Goal: Use online tool/utility: Utilize a website feature to perform a specific function

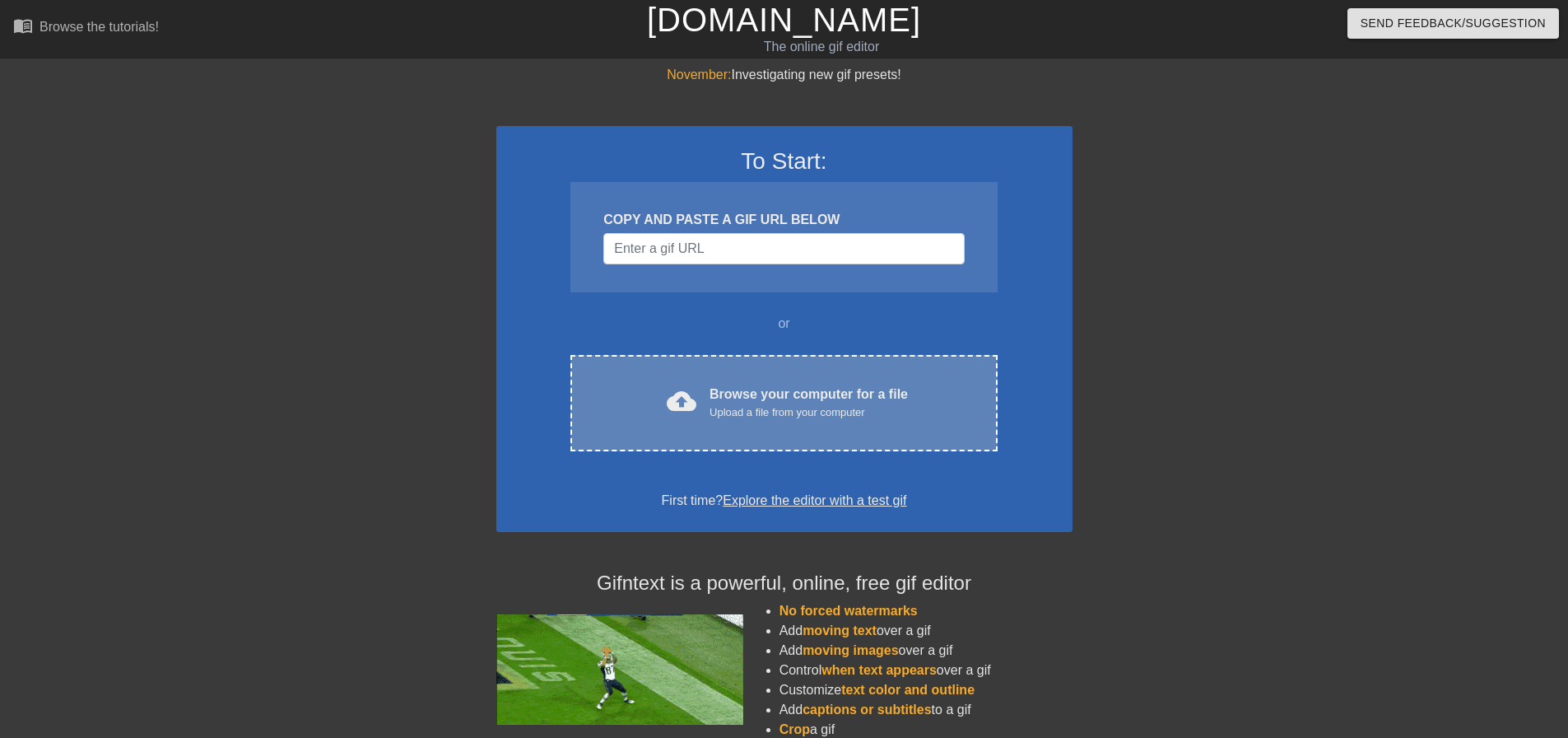
click at [778, 394] on div "Browse your computer for a file Upload a file from your computer" at bounding box center [808, 402] width 199 height 36
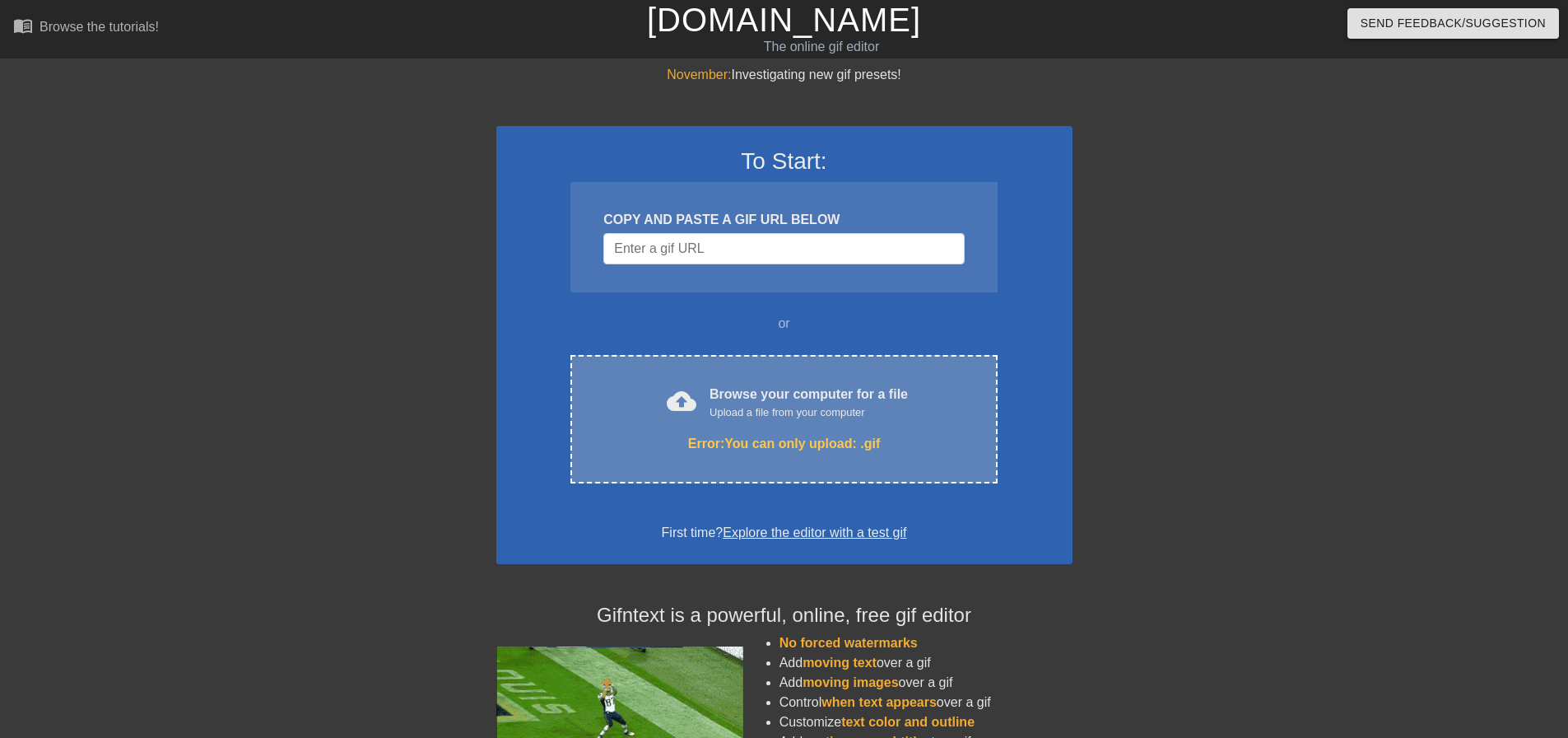
click at [795, 410] on div "Upload a file from your computer" at bounding box center [808, 412] width 199 height 17
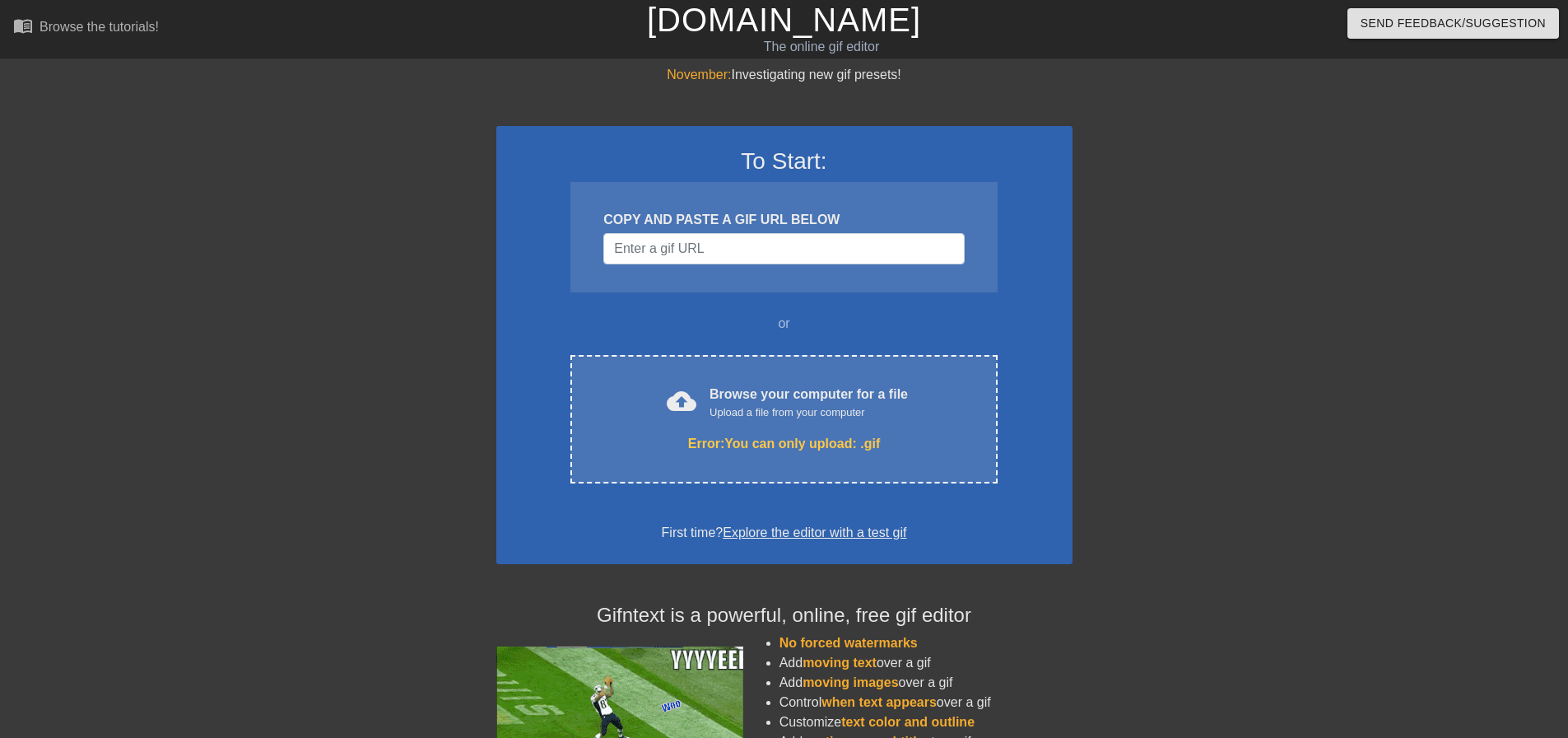
click at [1110, 362] on div at bounding box center [1215, 312] width 247 height 494
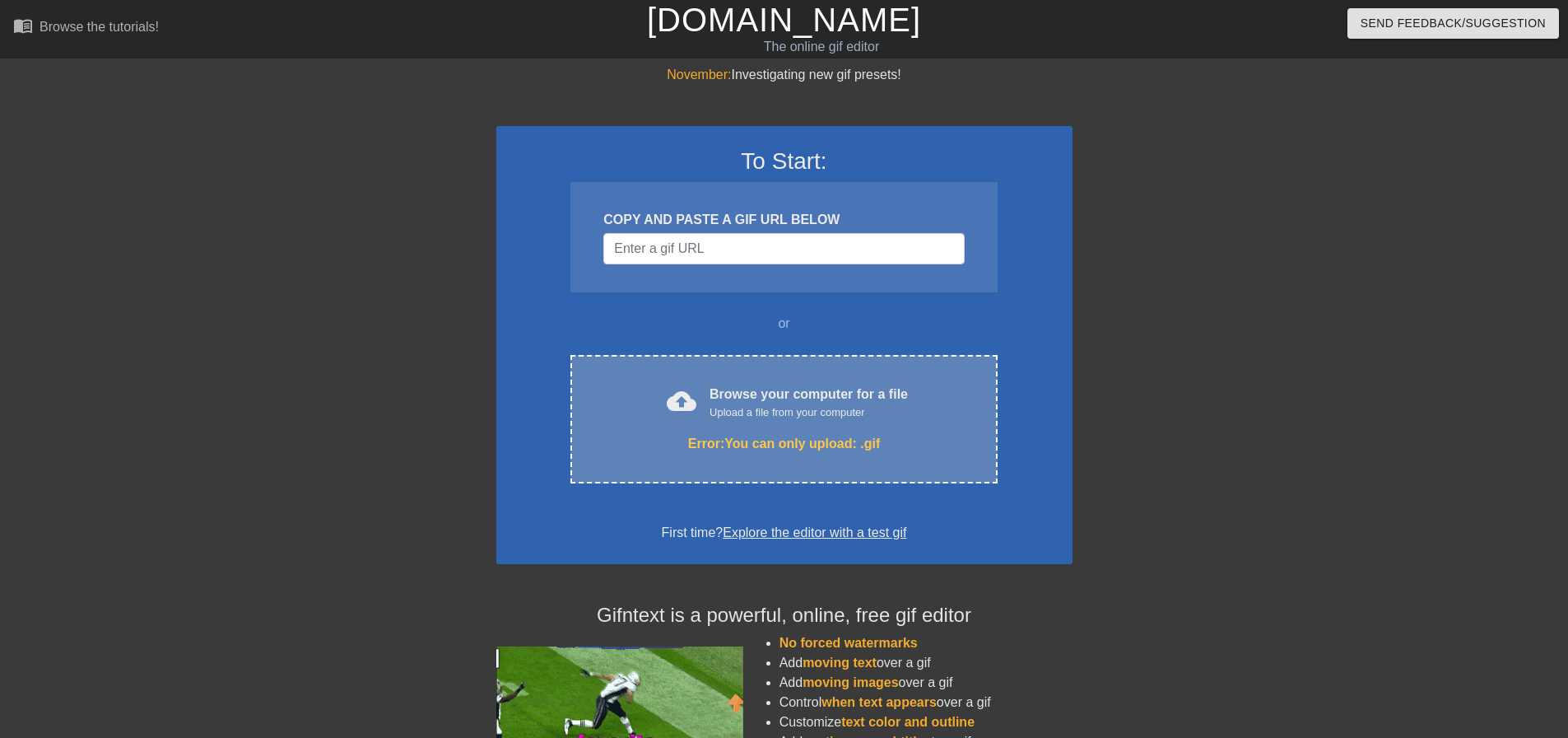
click at [790, 417] on div "Upload a file from your computer" at bounding box center [808, 412] width 199 height 17
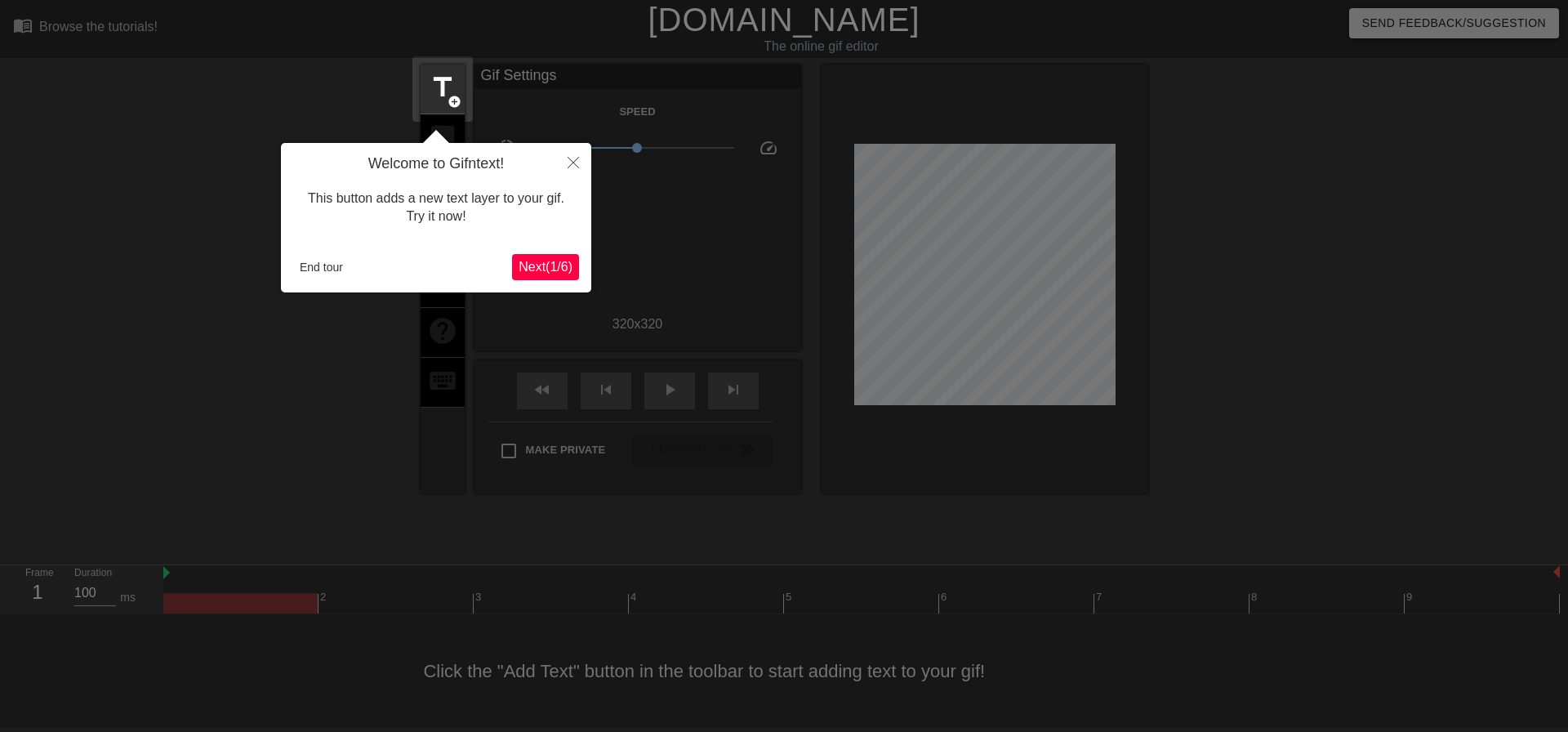
click at [556, 271] on span "Next ( 1 / 6 )" at bounding box center [545, 266] width 54 height 14
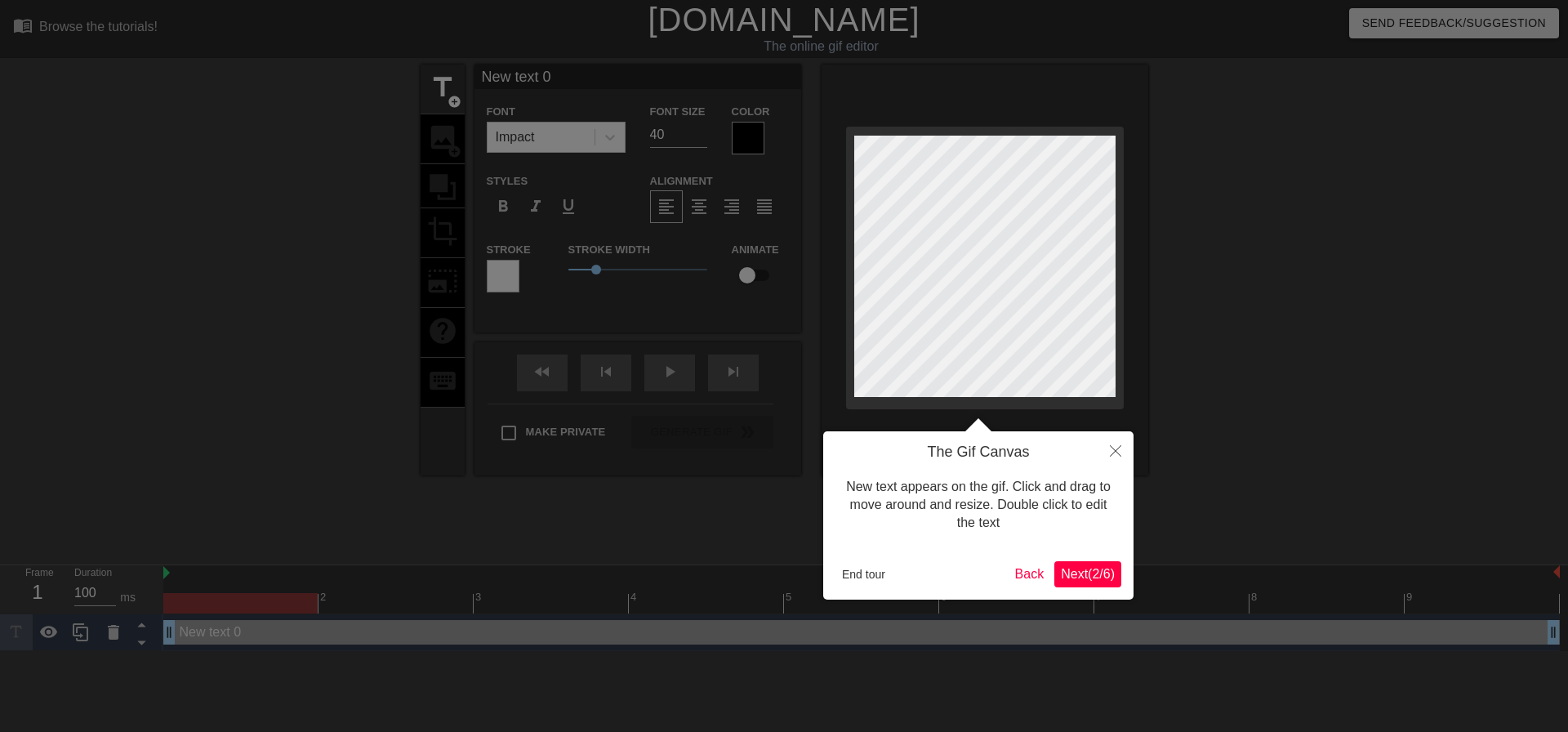
click at [1082, 576] on span "Next ( 2 / 6 )" at bounding box center [1087, 573] width 54 height 14
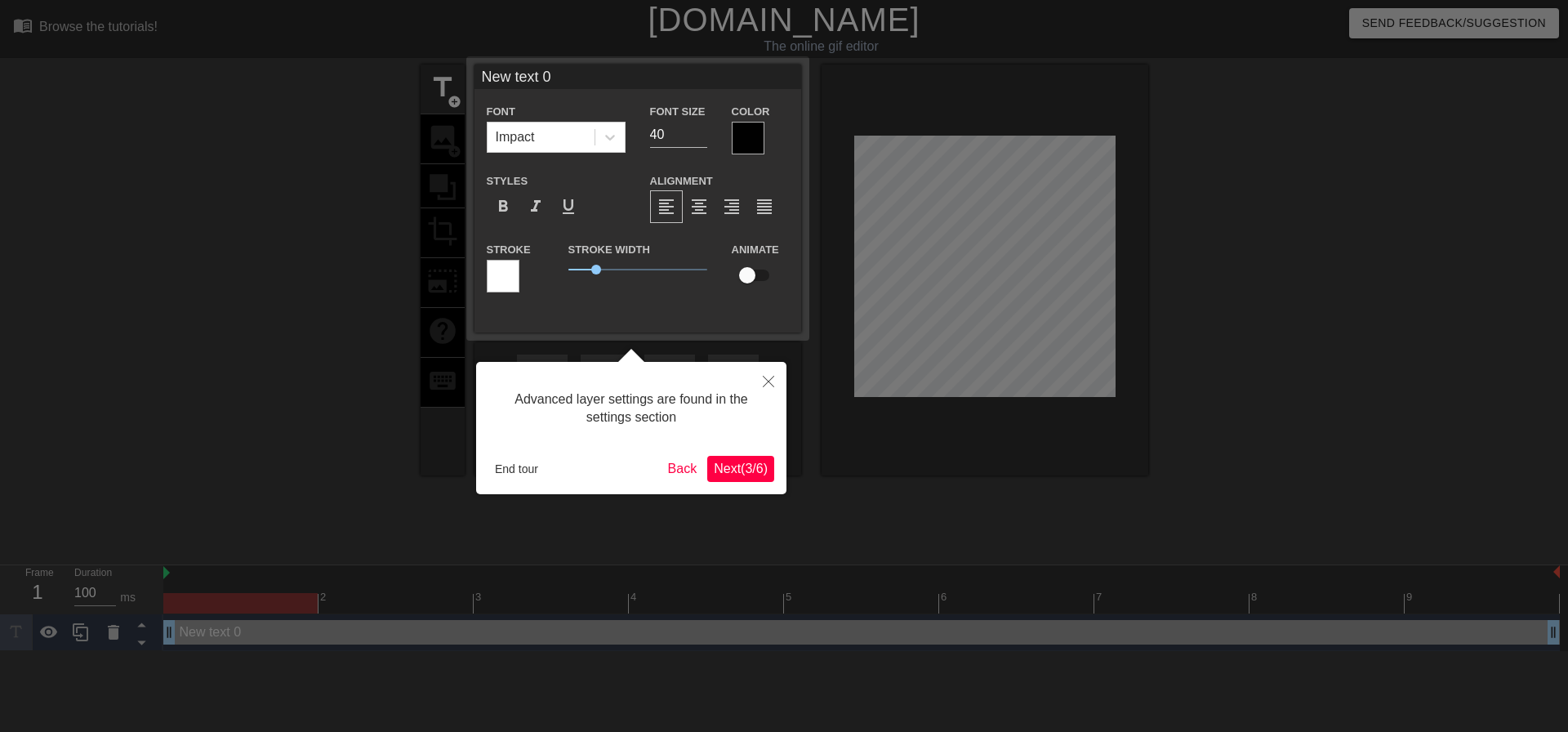
click at [745, 472] on span "Next ( 3 / 6 )" at bounding box center [740, 468] width 54 height 14
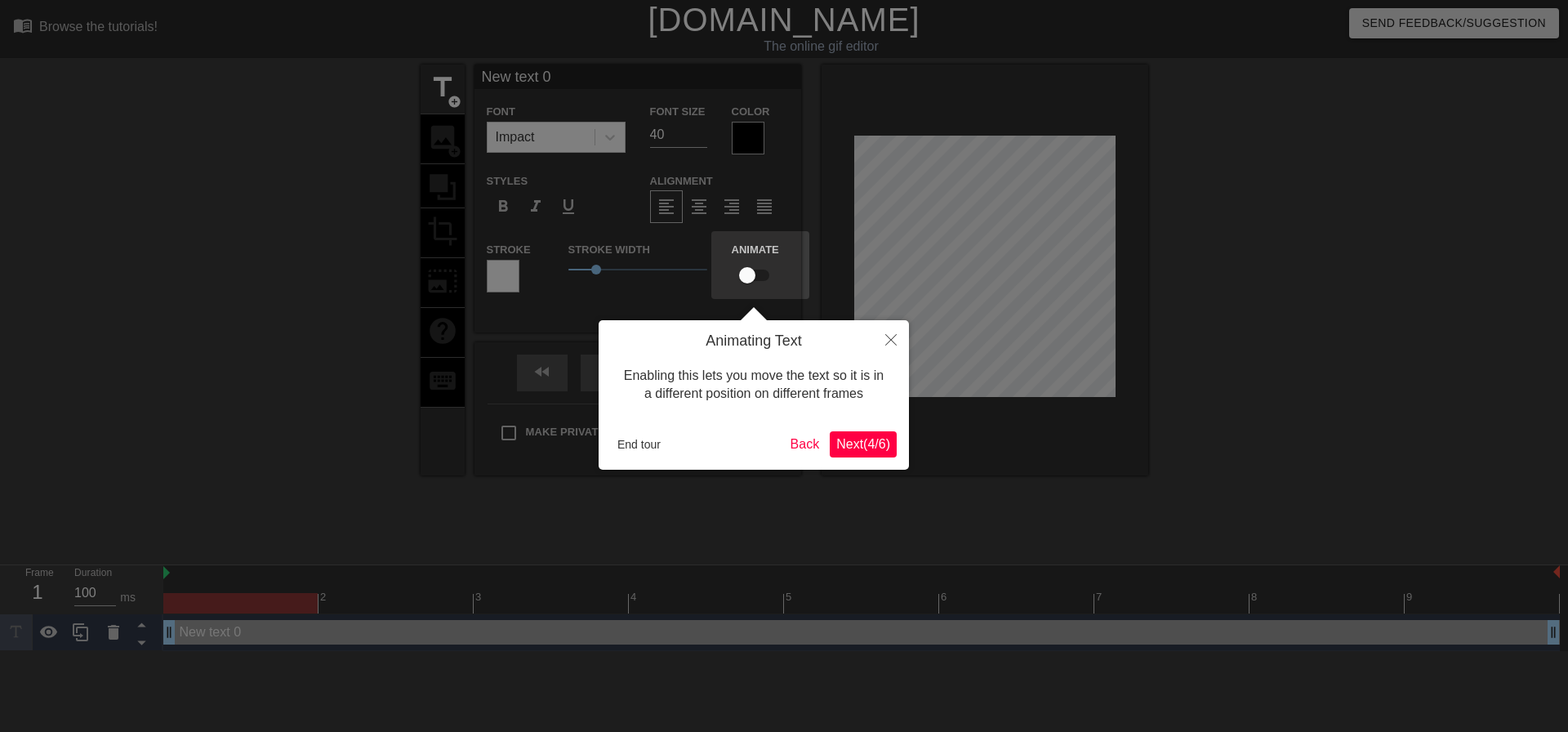
click at [861, 450] on span "Next ( 4 / 6 )" at bounding box center [863, 443] width 54 height 14
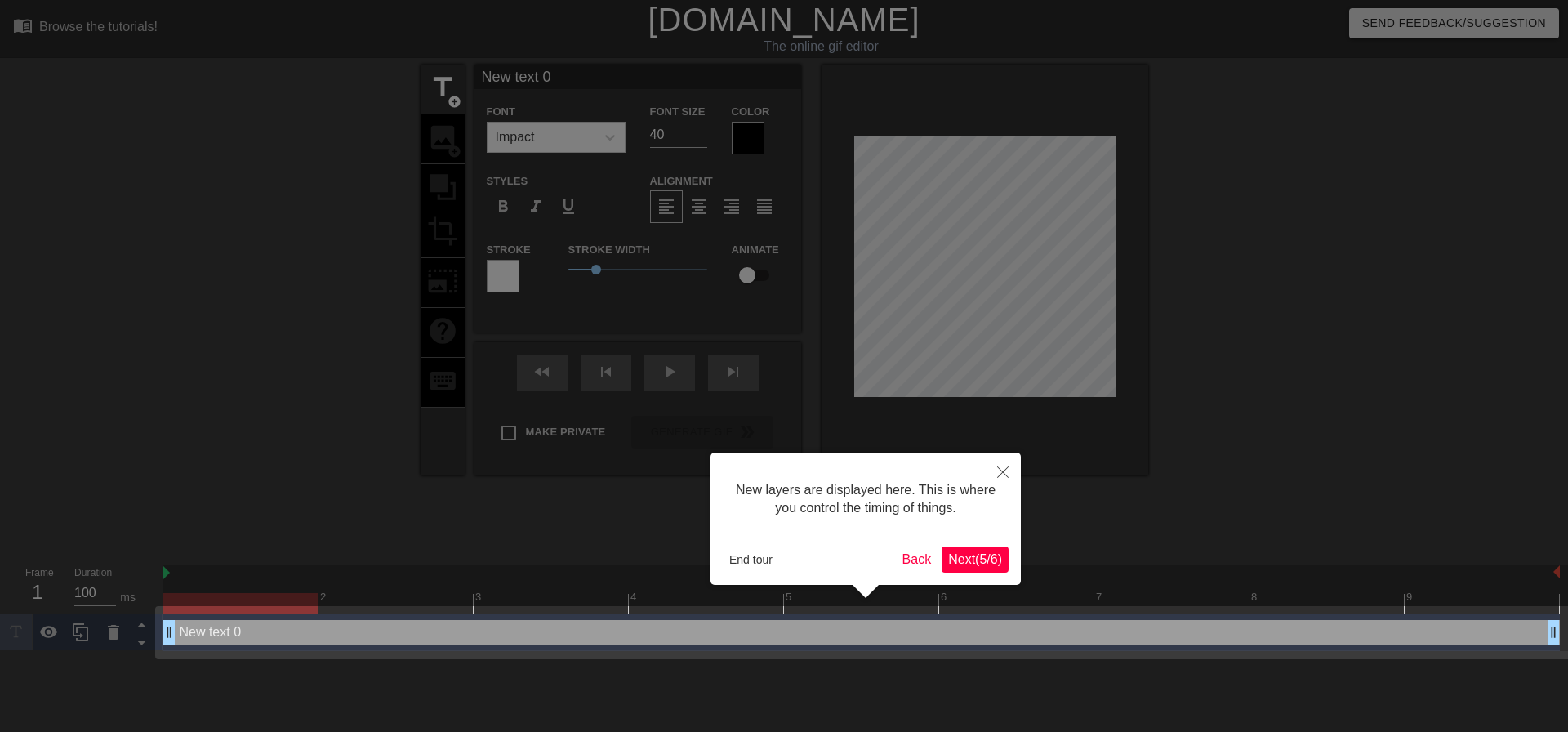
click at [965, 553] on span "Next ( 5 / 6 )" at bounding box center [974, 559] width 54 height 14
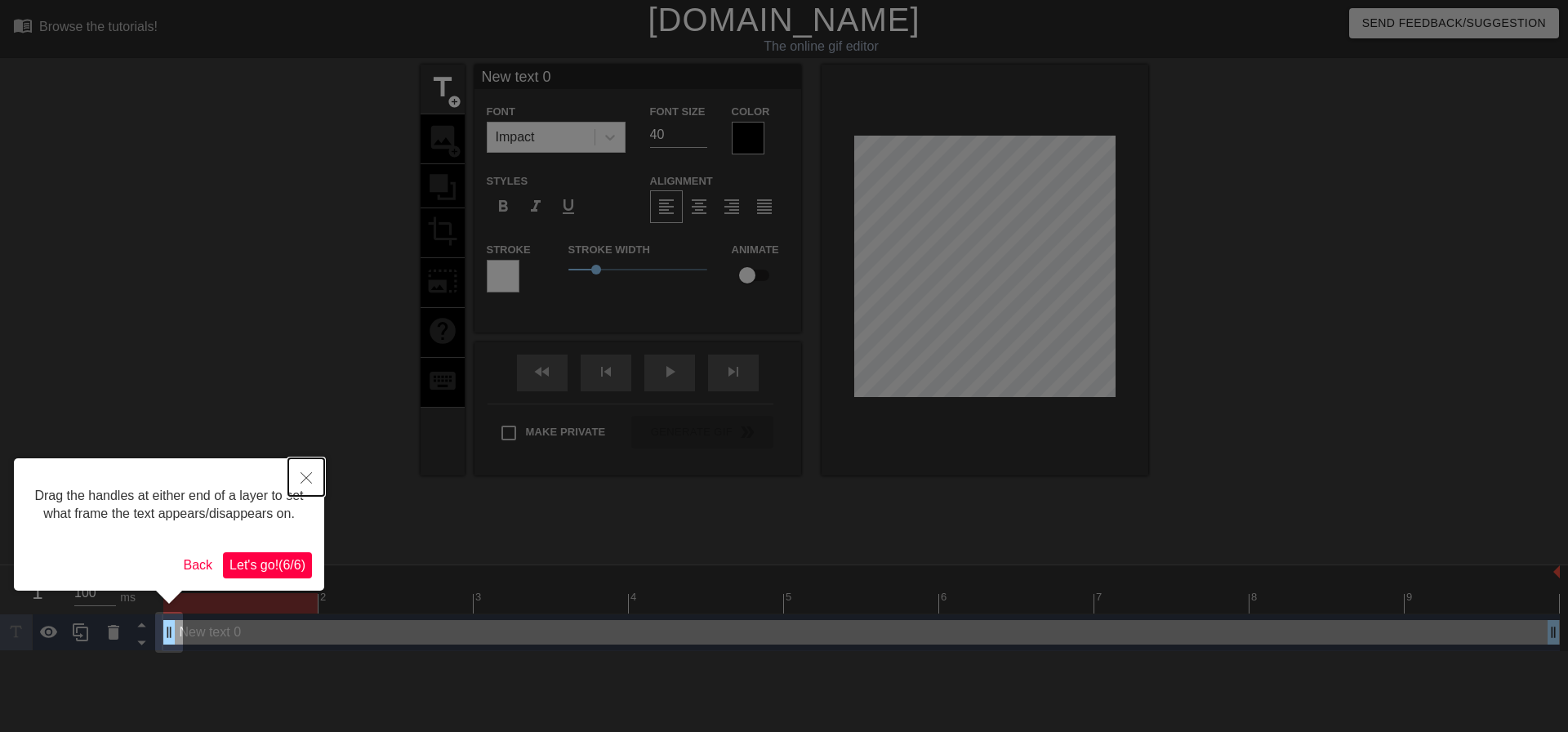
click at [312, 481] on button "Close" at bounding box center [306, 476] width 36 height 38
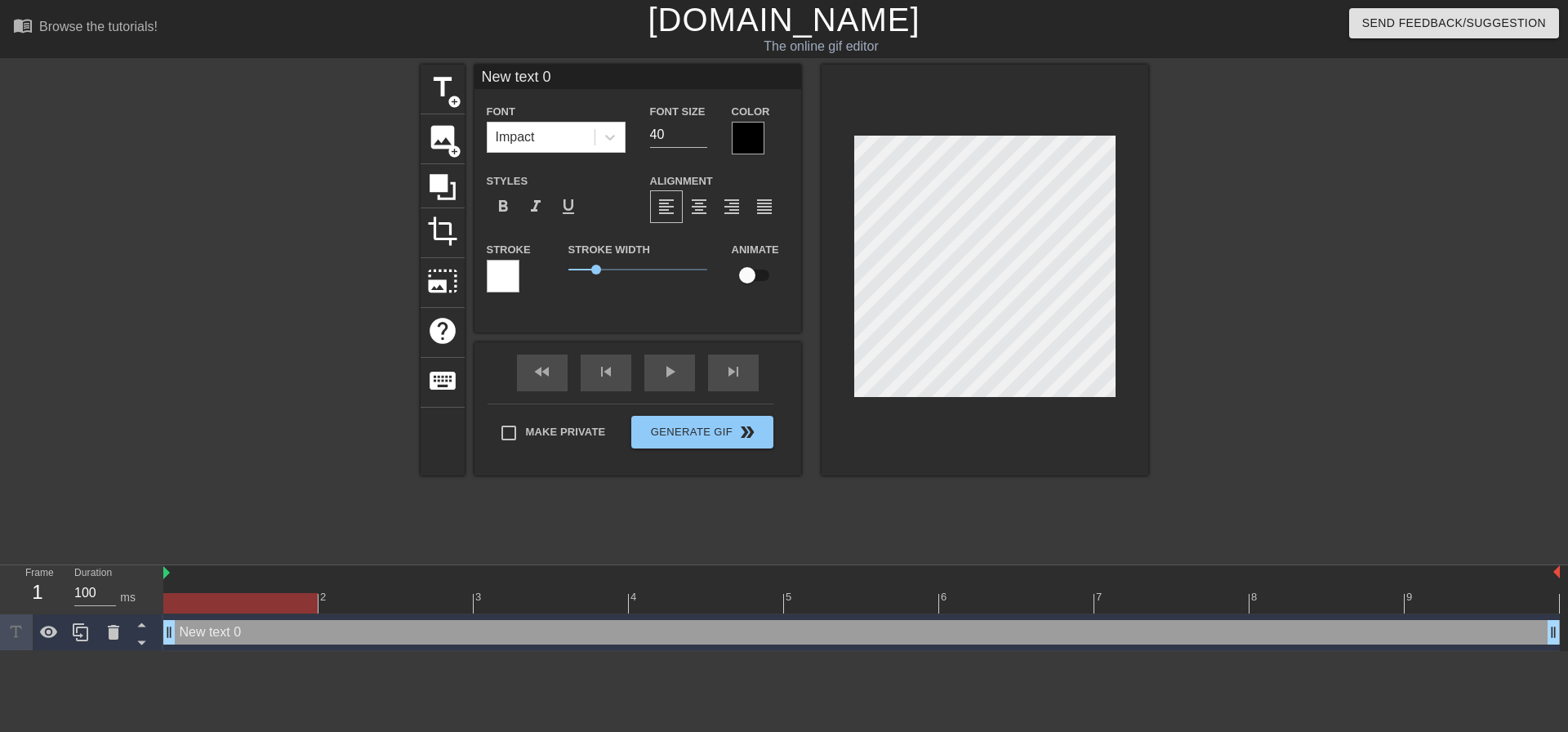
scroll to position [3, 3]
click at [118, 633] on icon at bounding box center [113, 631] width 19 height 19
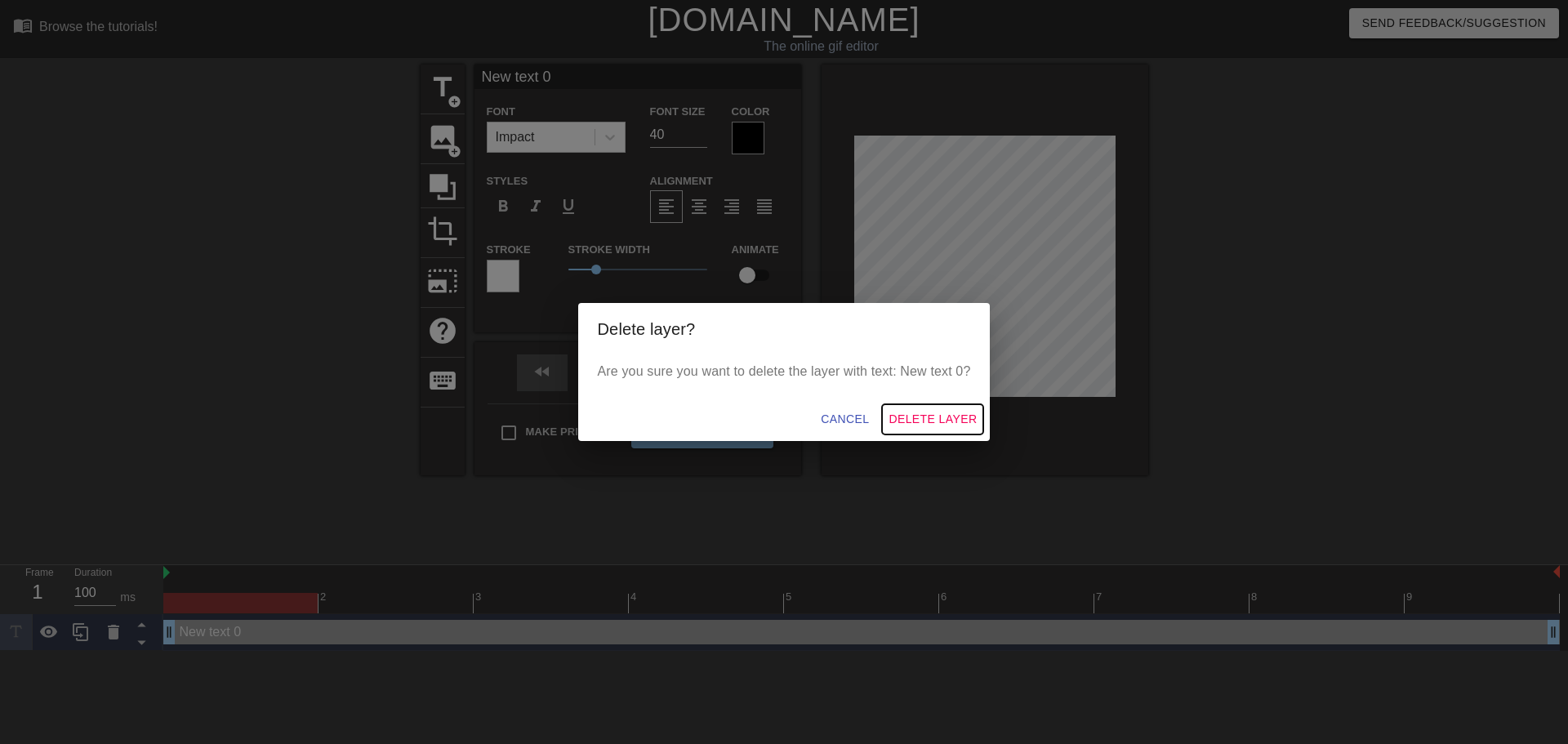
click at [930, 415] on span "Delete Layer" at bounding box center [933, 419] width 88 height 20
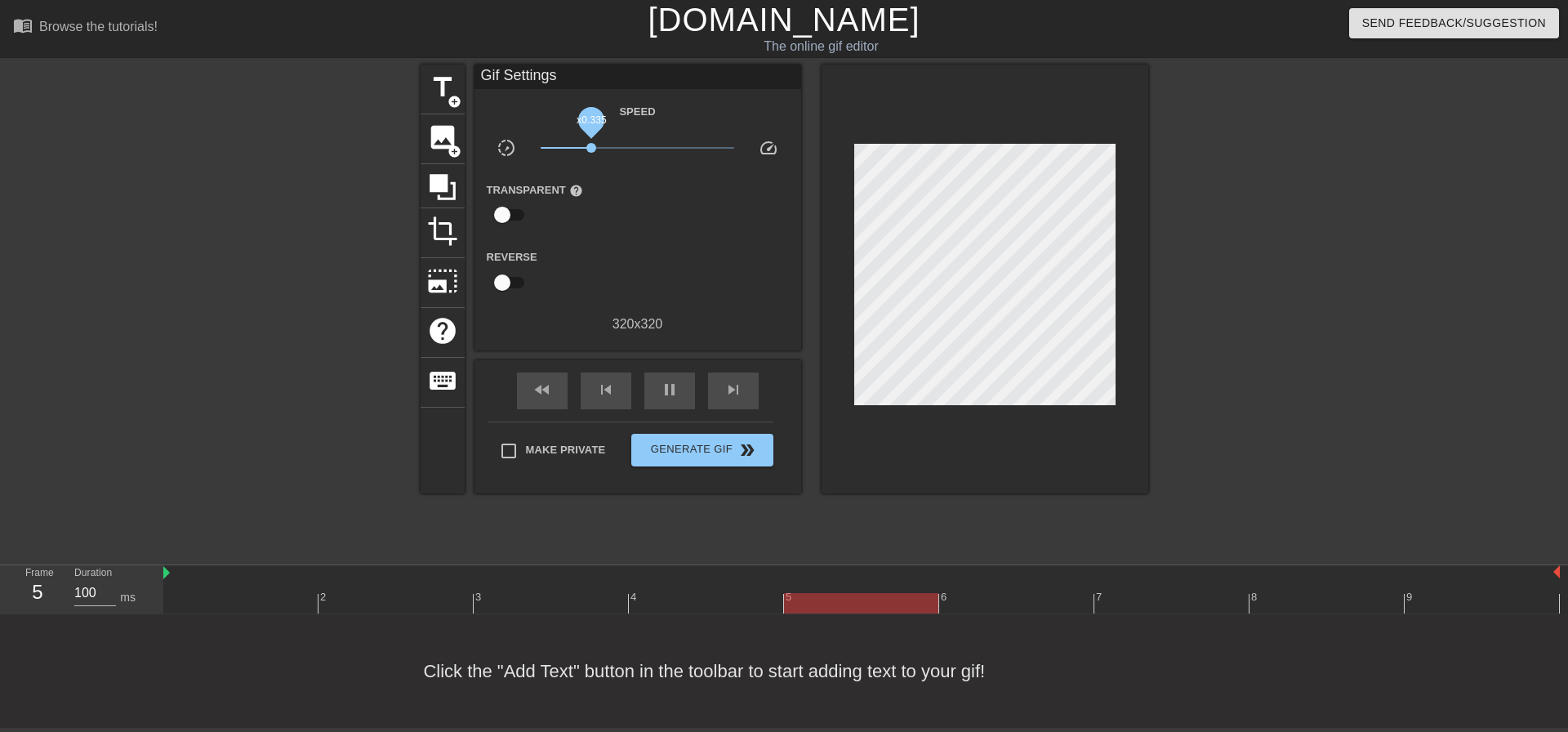
drag, startPoint x: 638, startPoint y: 145, endPoint x: 591, endPoint y: 147, distance: 47.0
click at [591, 147] on span "x0.335" at bounding box center [591, 148] width 10 height 10
drag, startPoint x: 591, startPoint y: 147, endPoint x: 817, endPoint y: 167, distance: 226.9
click at [817, 167] on div "title add_circle image add_circle crop photo_size_select_large help keyboard Gi…" at bounding box center [784, 278] width 728 height 428
drag, startPoint x: 731, startPoint y: 146, endPoint x: 628, endPoint y: 153, distance: 103.2
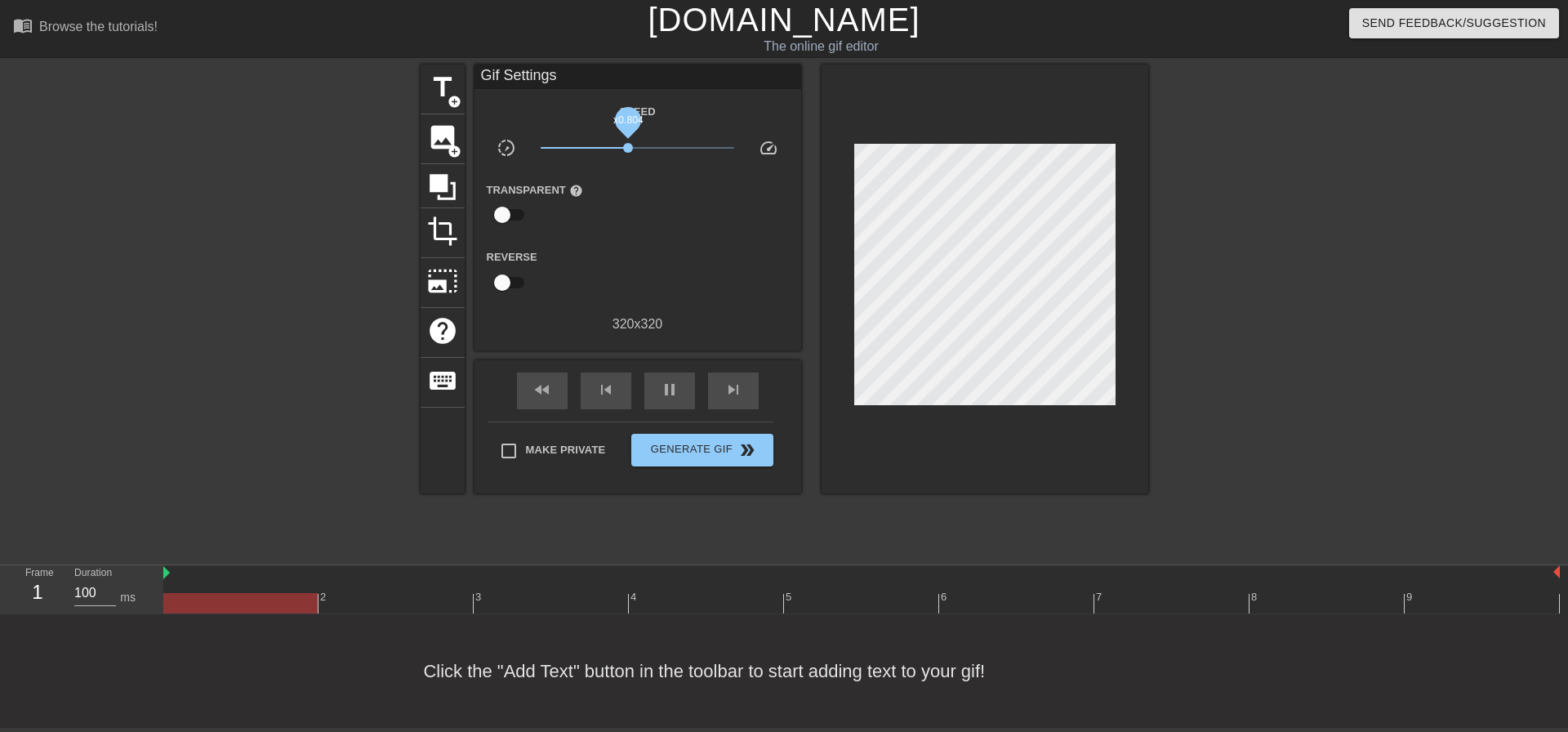
click at [628, 153] on span "x0.804" at bounding box center [637, 147] width 194 height 19
click at [746, 18] on link "[DOMAIN_NAME]" at bounding box center [784, 19] width 272 height 36
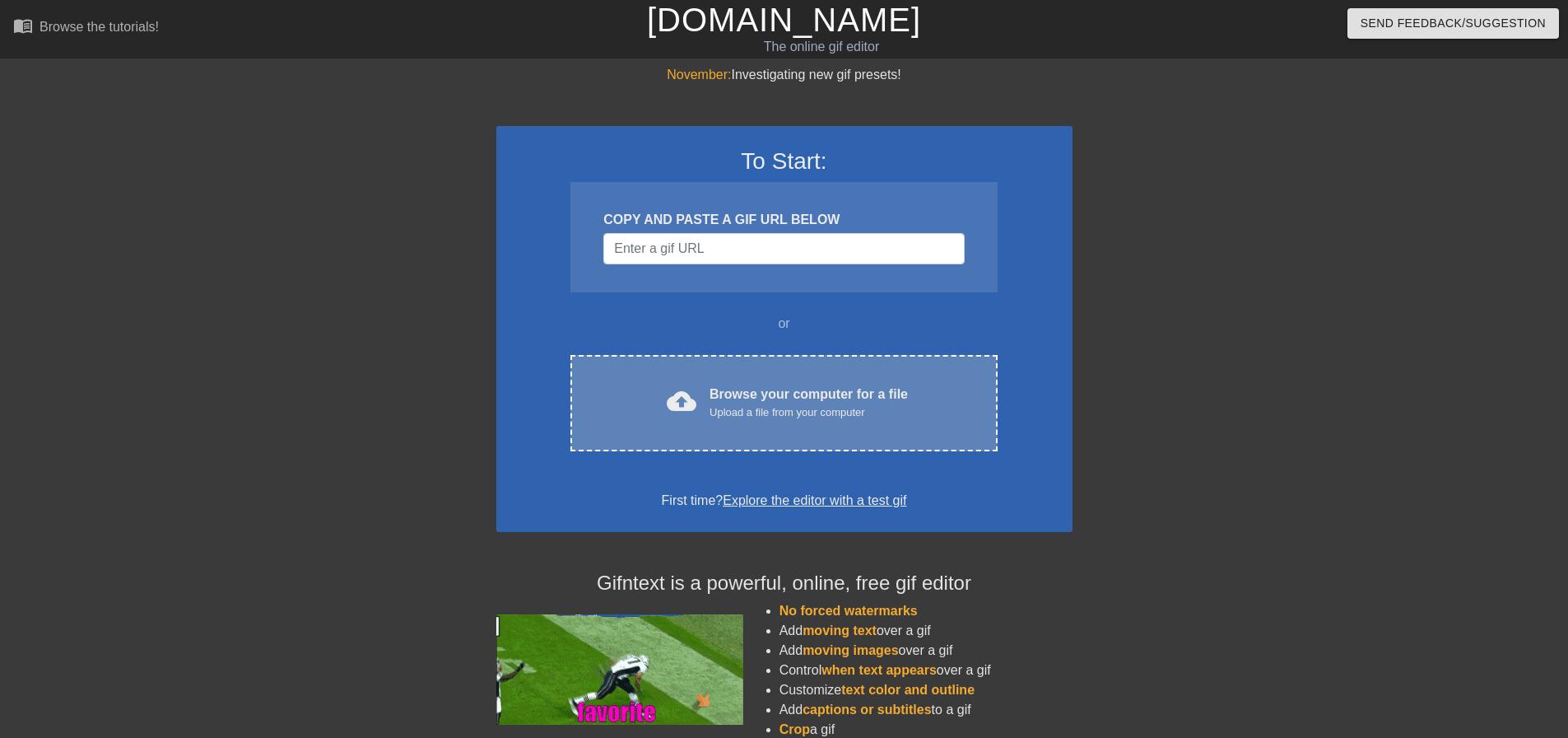
click at [782, 394] on div "Browse your computer for a file Upload a file from your computer" at bounding box center [808, 402] width 199 height 36
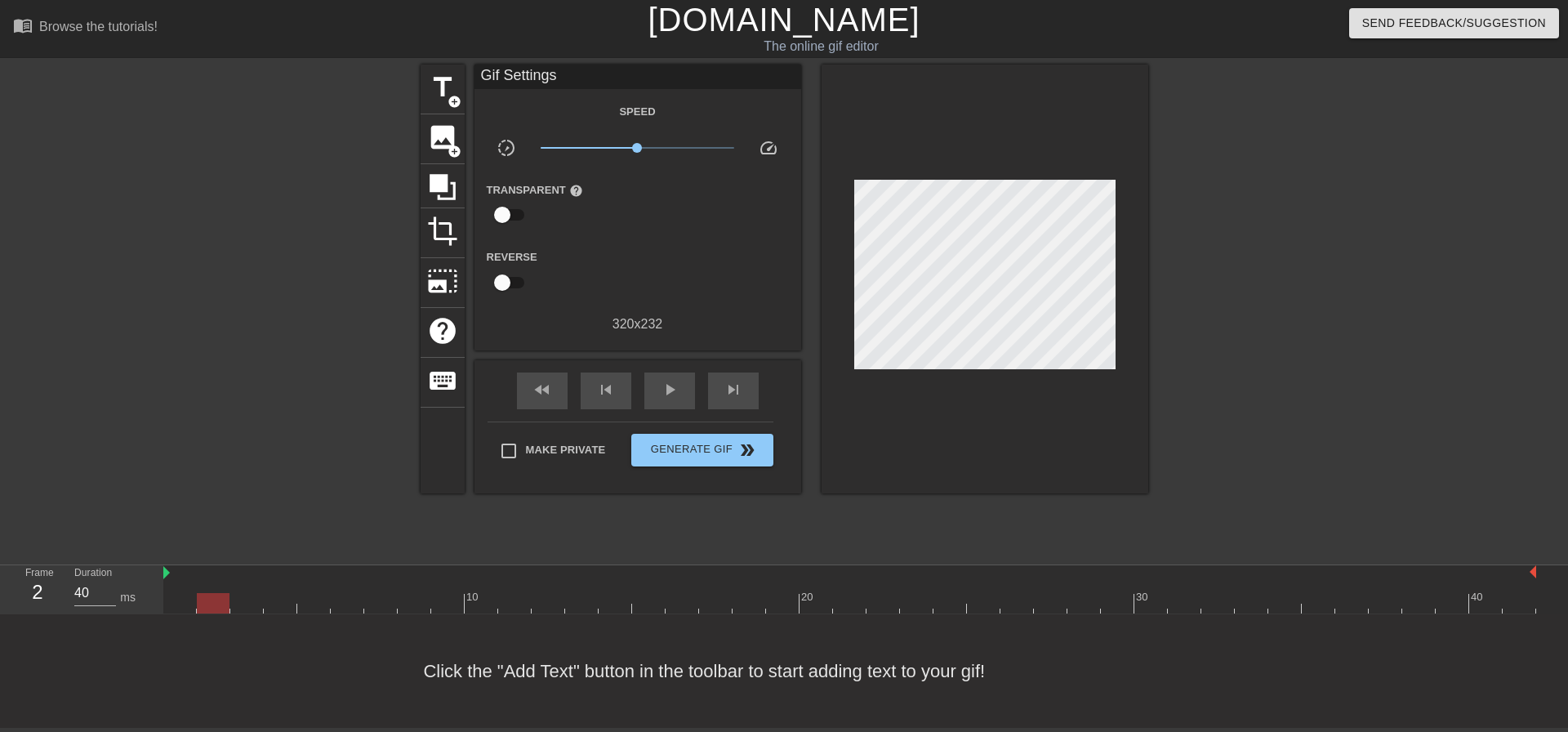
type input "30"
drag, startPoint x: 218, startPoint y: 610, endPoint x: 187, endPoint y: 612, distance: 31.1
click at [187, 612] on div at bounding box center [180, 603] width 33 height 20
click at [432, 136] on span "image" at bounding box center [443, 138] width 31 height 31
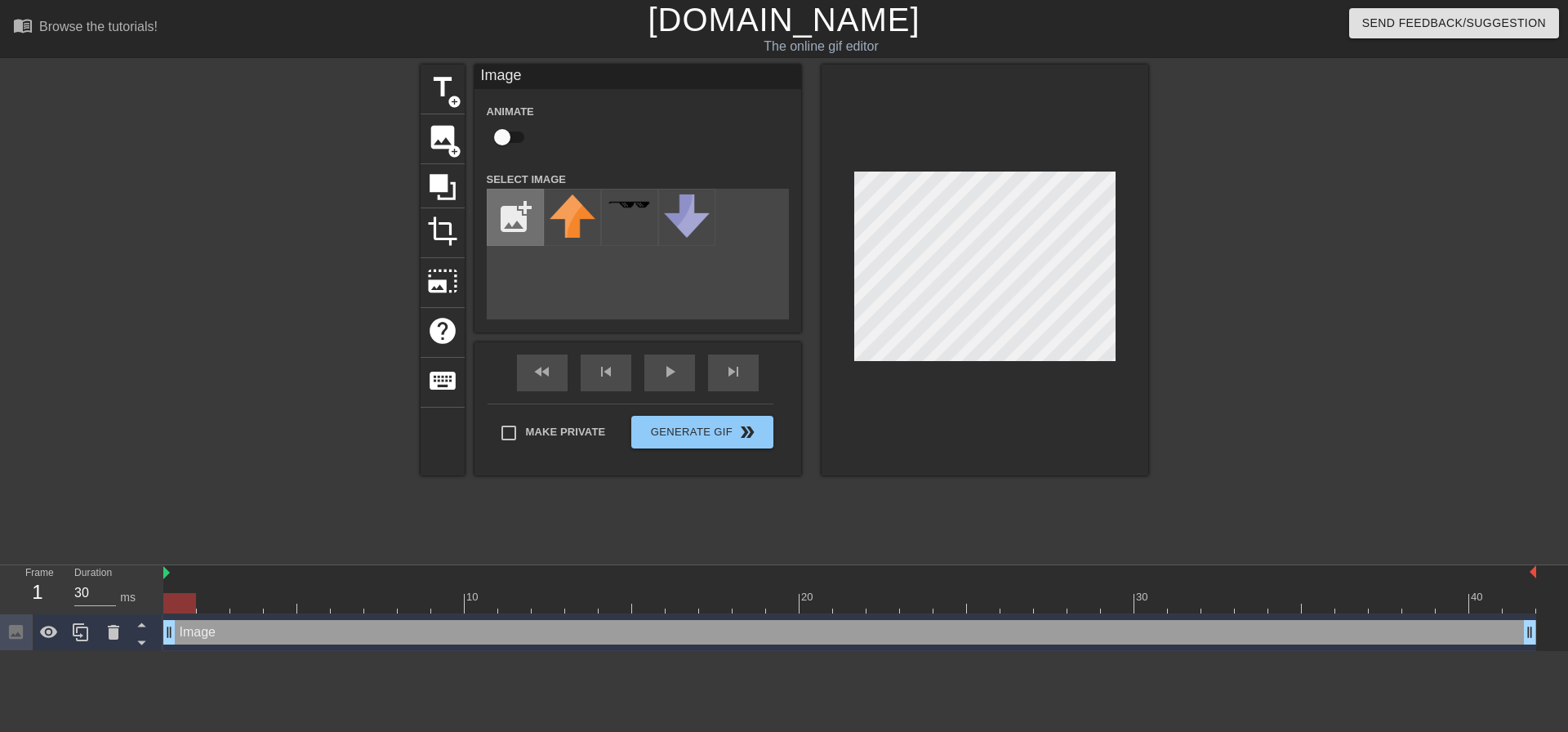
click at [518, 211] on input "file" at bounding box center [515, 217] width 56 height 56
type input "C:\fakepath\ponke.png"
click at [574, 220] on img at bounding box center [573, 217] width 46 height 46
click at [139, 627] on icon at bounding box center [141, 625] width 8 height 4
click at [138, 647] on icon at bounding box center [141, 642] width 20 height 20
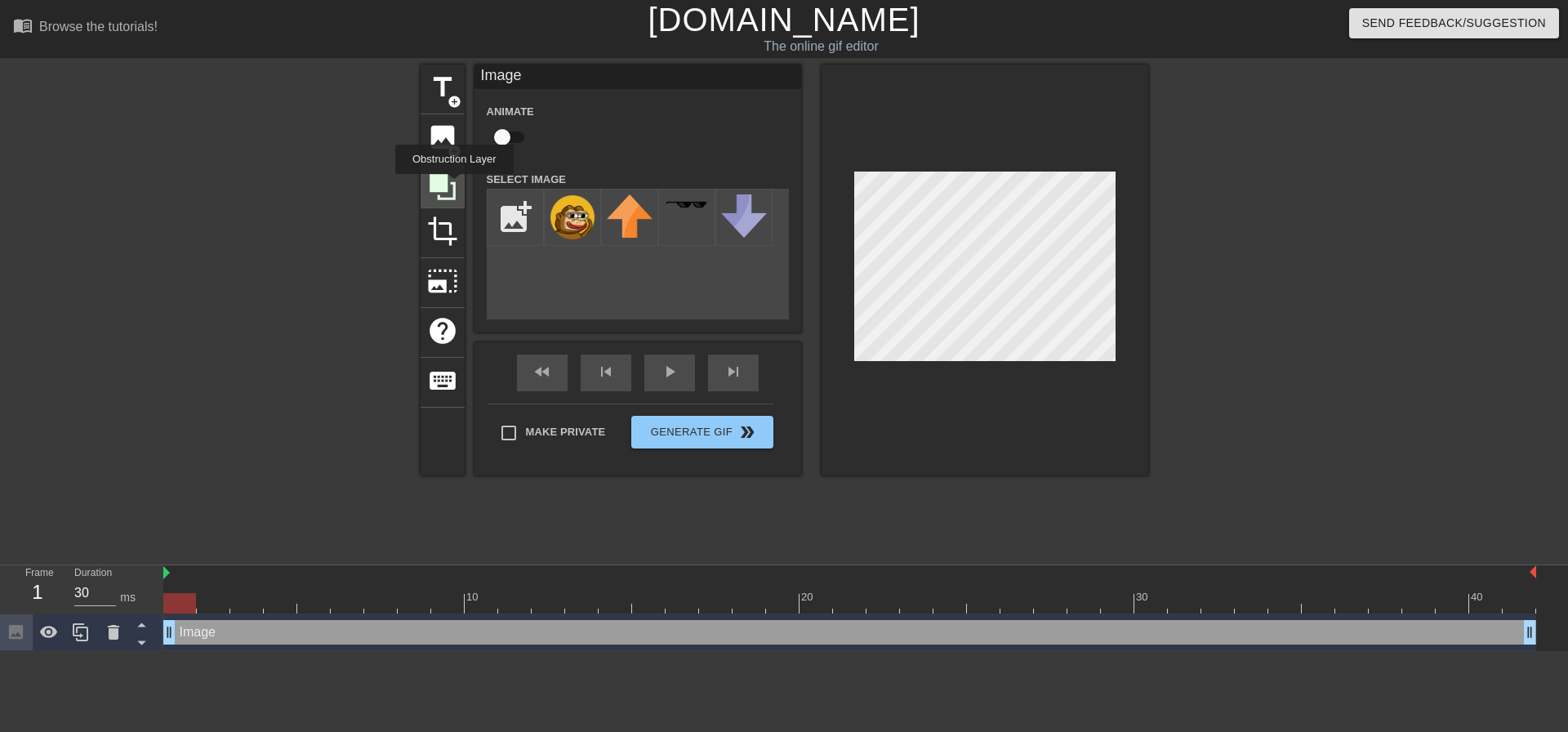
click at [454, 185] on icon at bounding box center [442, 187] width 26 height 26
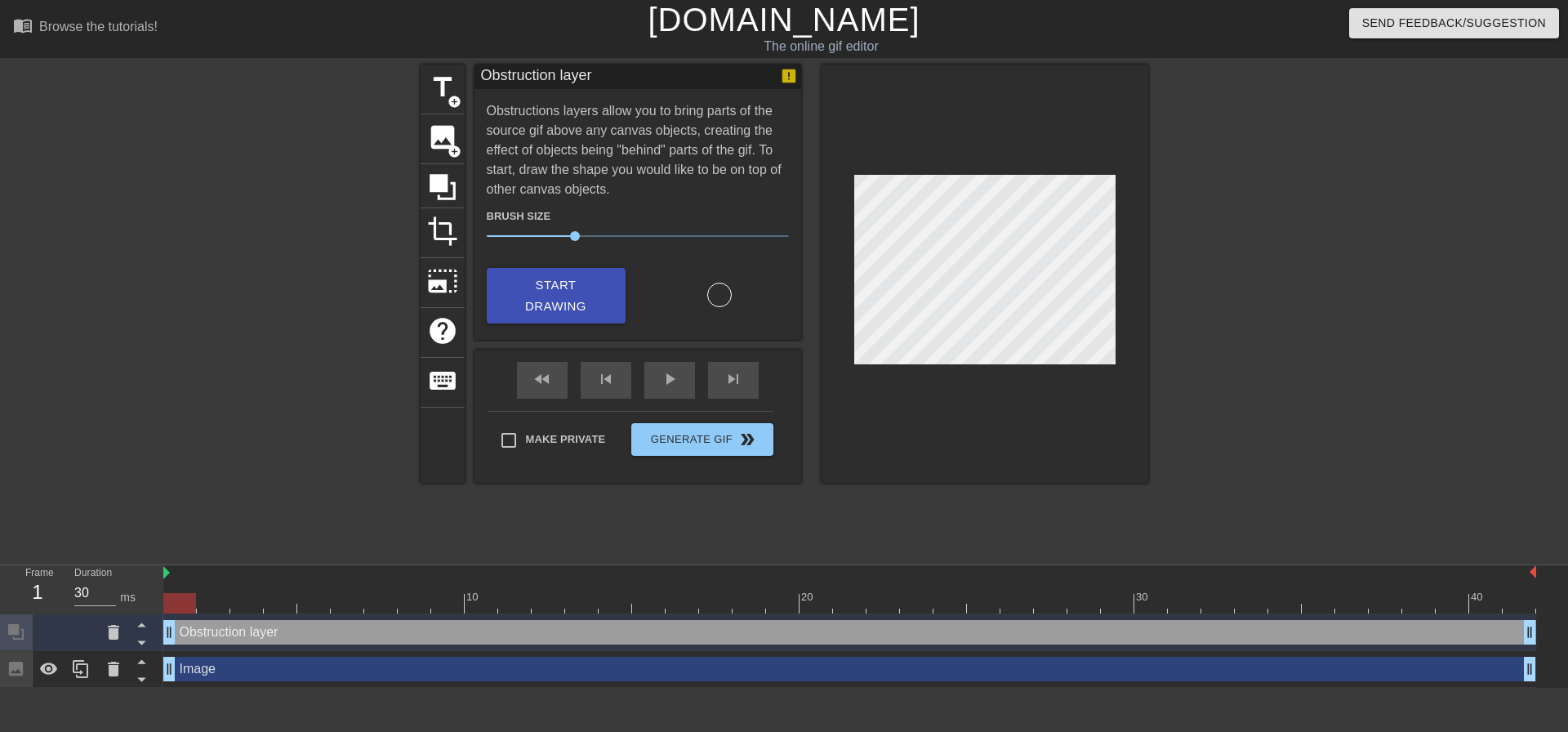
click at [993, 496] on div "title add_circle image add_circle crop photo_size_select_large help keyboard Ob…" at bounding box center [784, 309] width 728 height 490
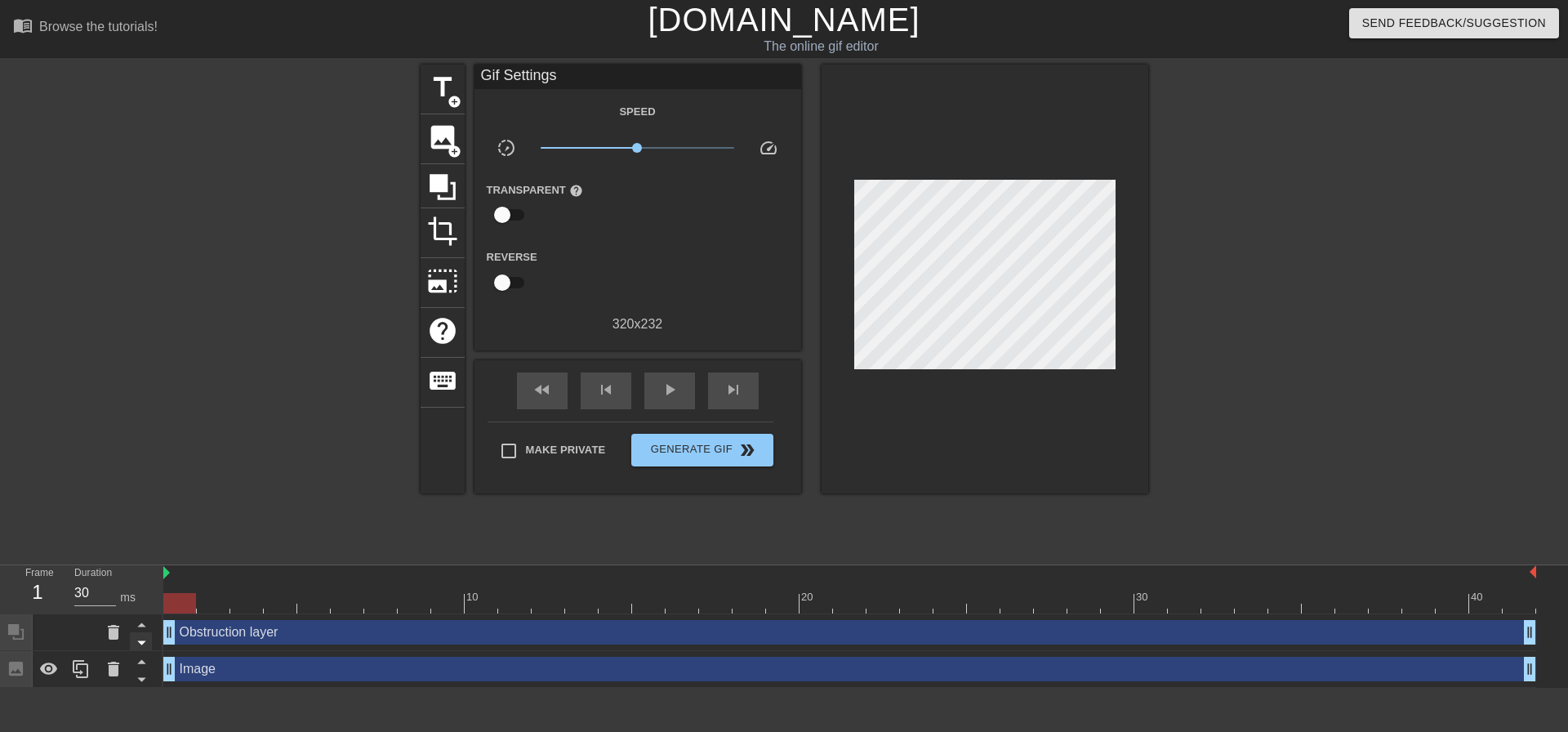
click at [143, 643] on icon at bounding box center [141, 643] width 8 height 4
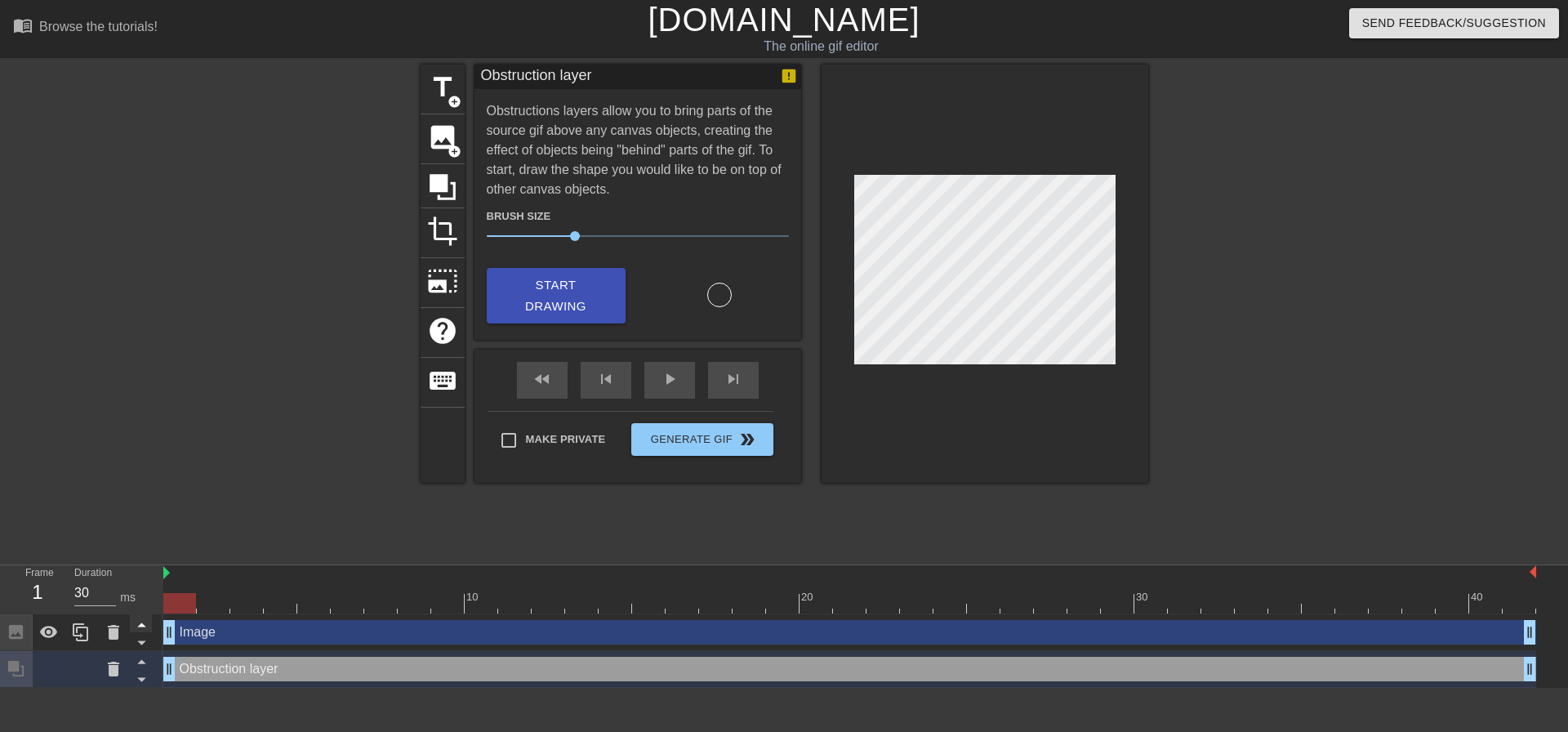
click at [139, 663] on icon at bounding box center [141, 661] width 8 height 4
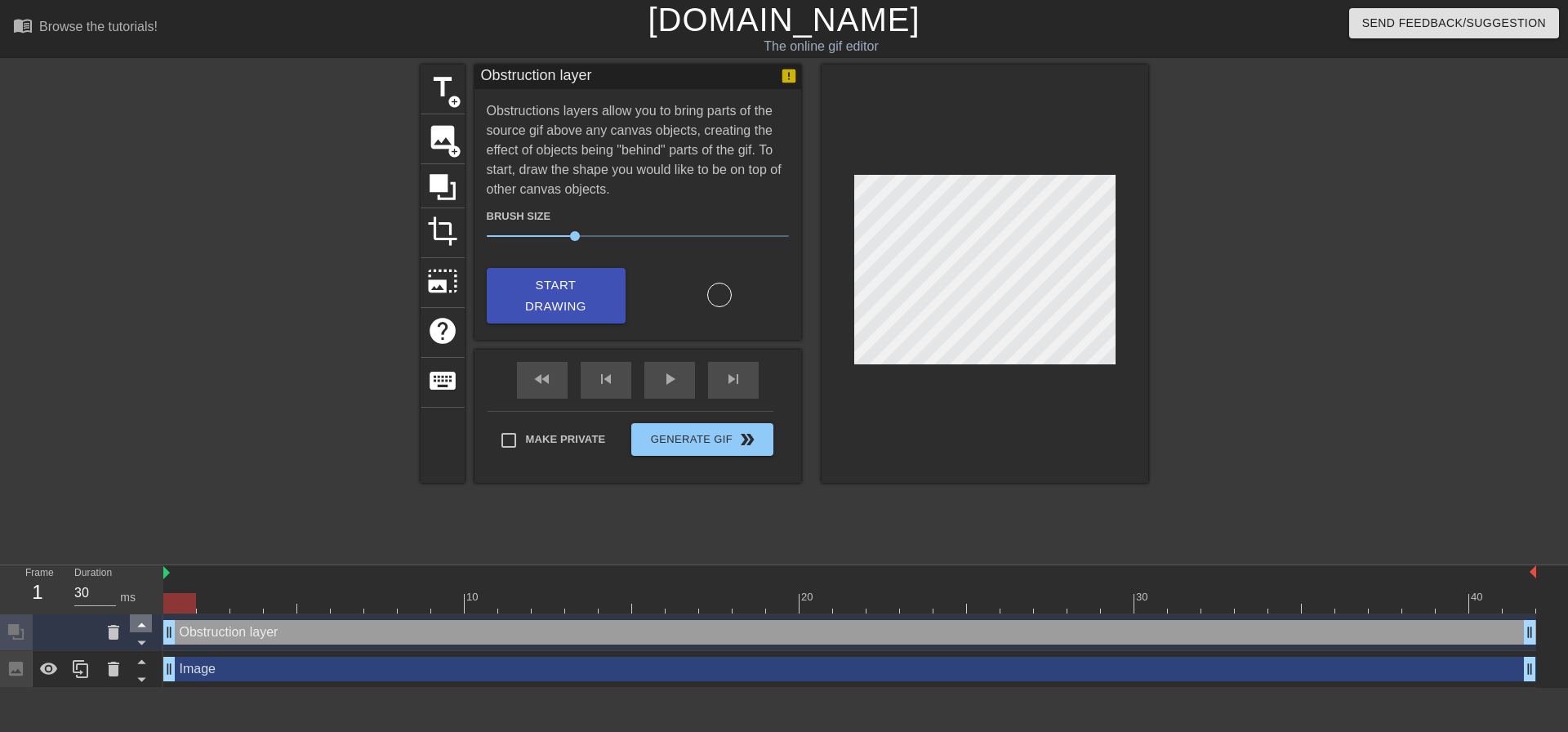
click at [145, 628] on icon at bounding box center [141, 624] width 20 height 20
click at [143, 676] on icon at bounding box center [141, 679] width 20 height 20
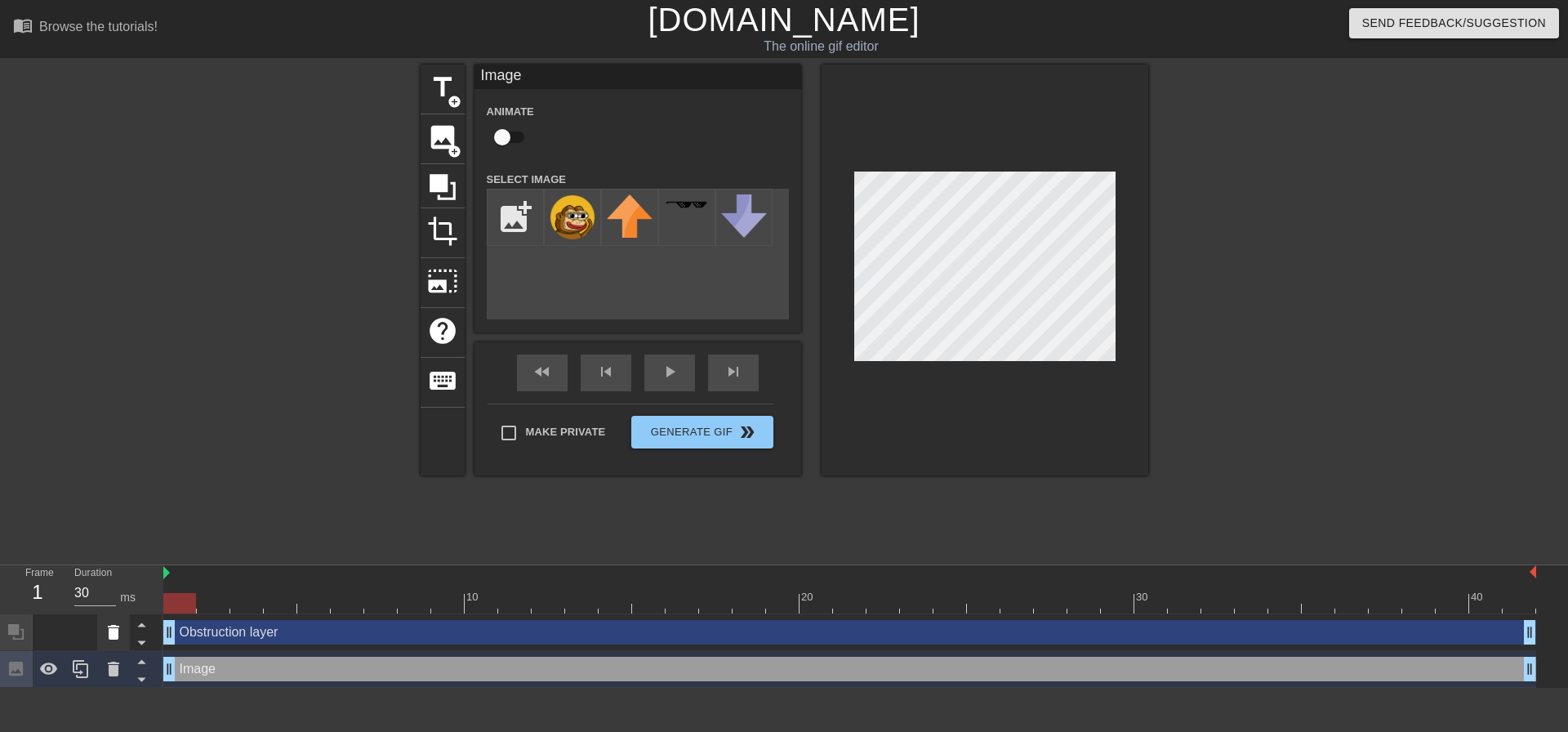
click at [118, 636] on icon at bounding box center [113, 631] width 19 height 19
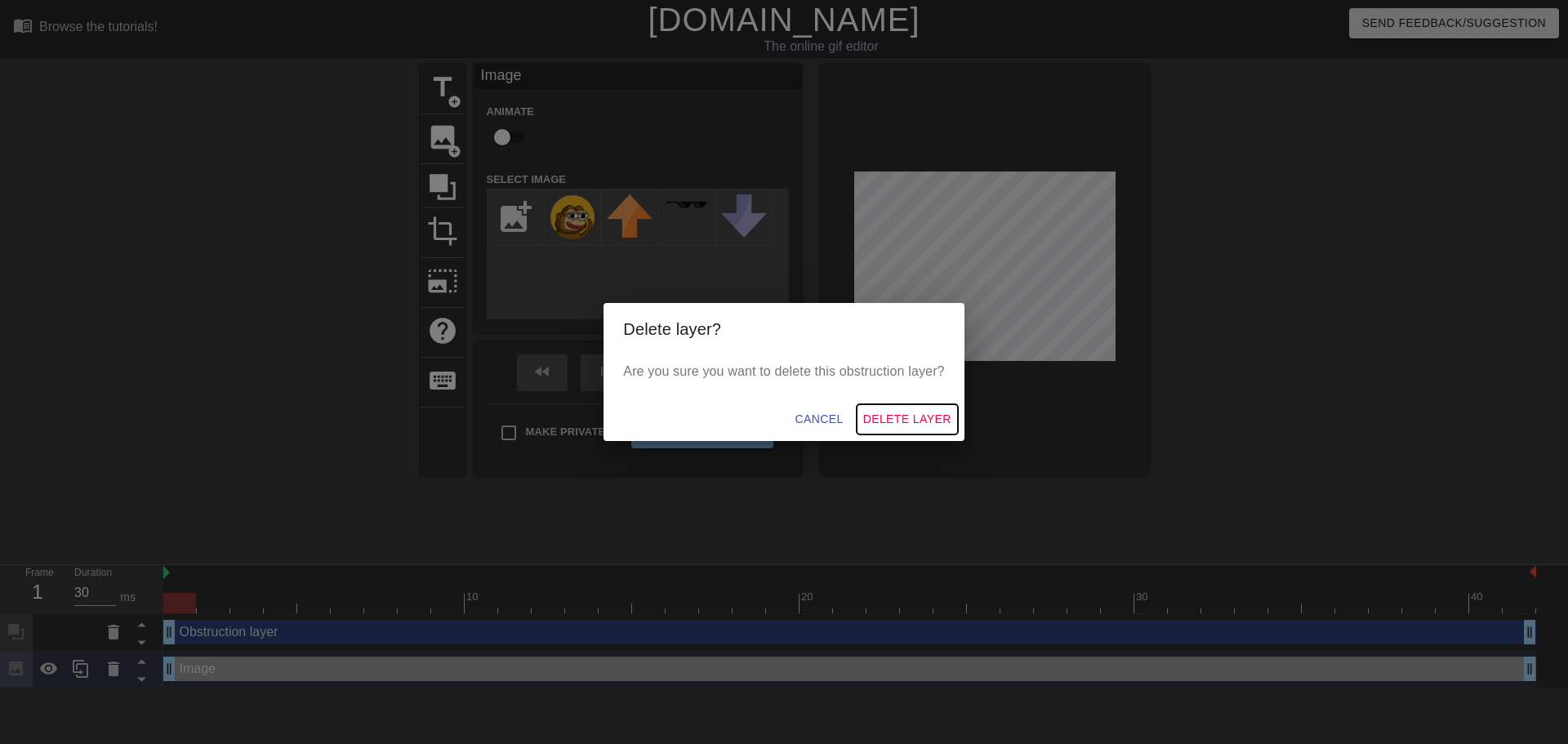
click at [924, 428] on span "Delete Layer" at bounding box center [907, 419] width 88 height 20
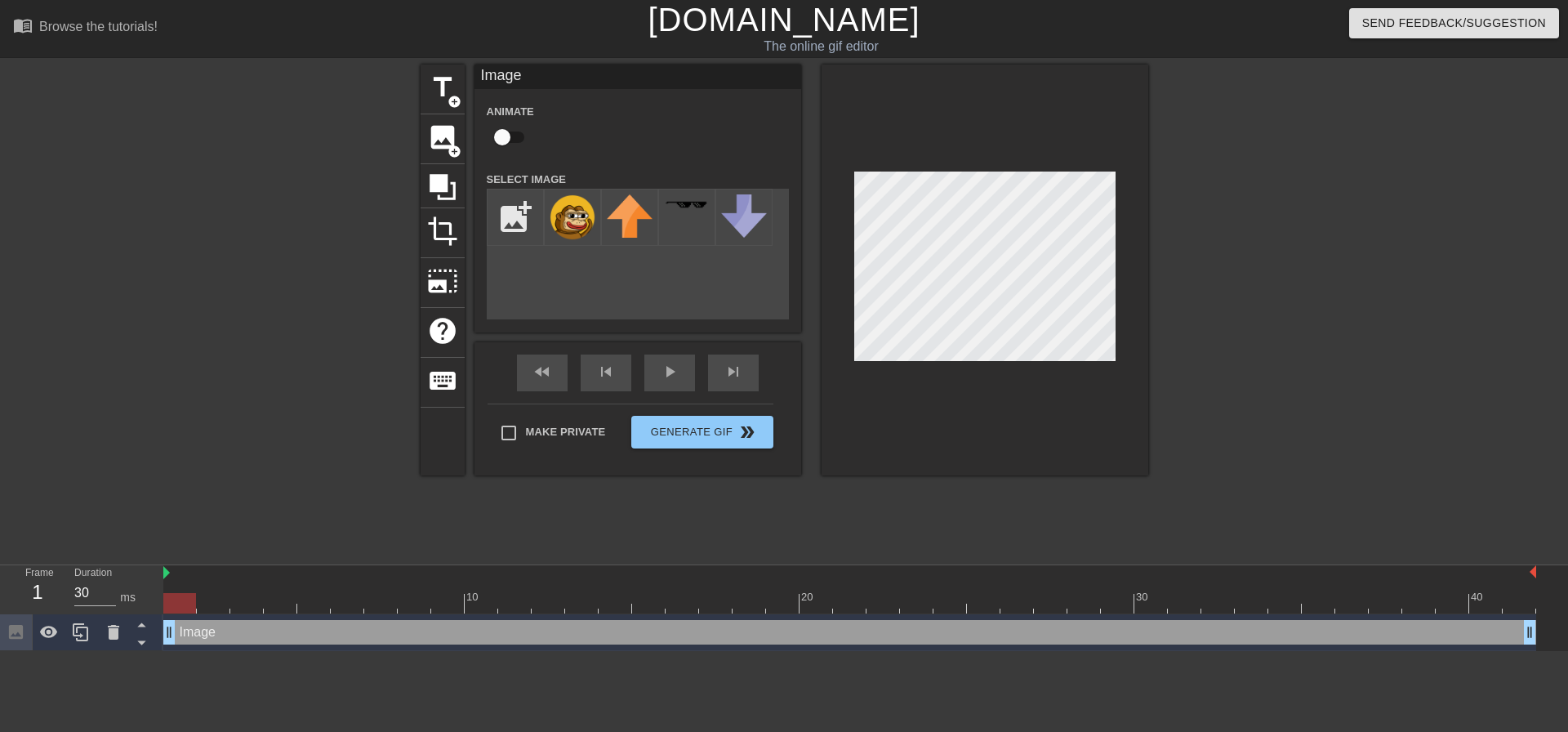
click at [1155, 322] on div "title add_circle image add_circle crop photo_size_select_large help keyboard Im…" at bounding box center [784, 309] width 1568 height 490
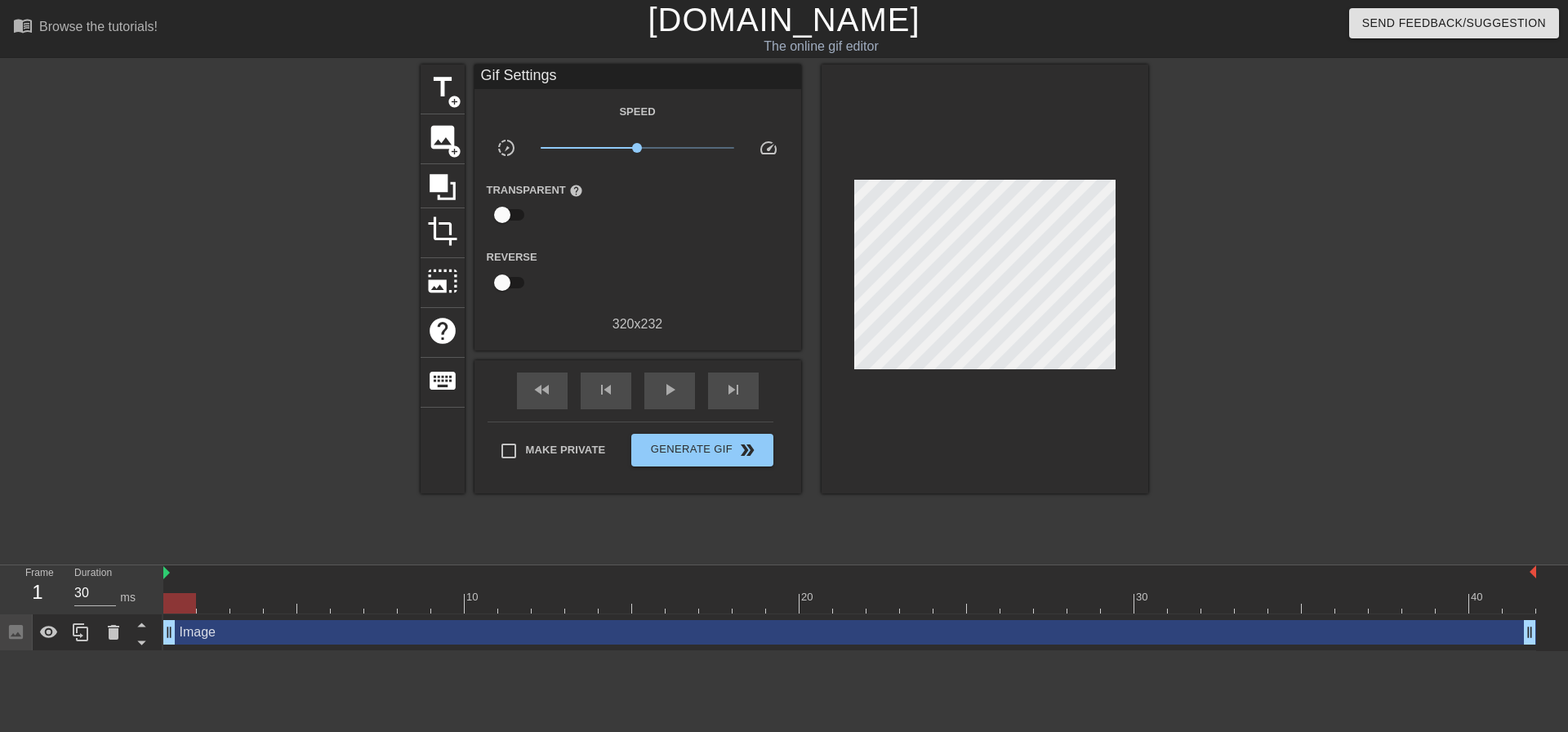
click at [1081, 266] on div "title add_circle image add_circle crop photo_size_select_large help keyboard Gi…" at bounding box center [784, 309] width 1568 height 490
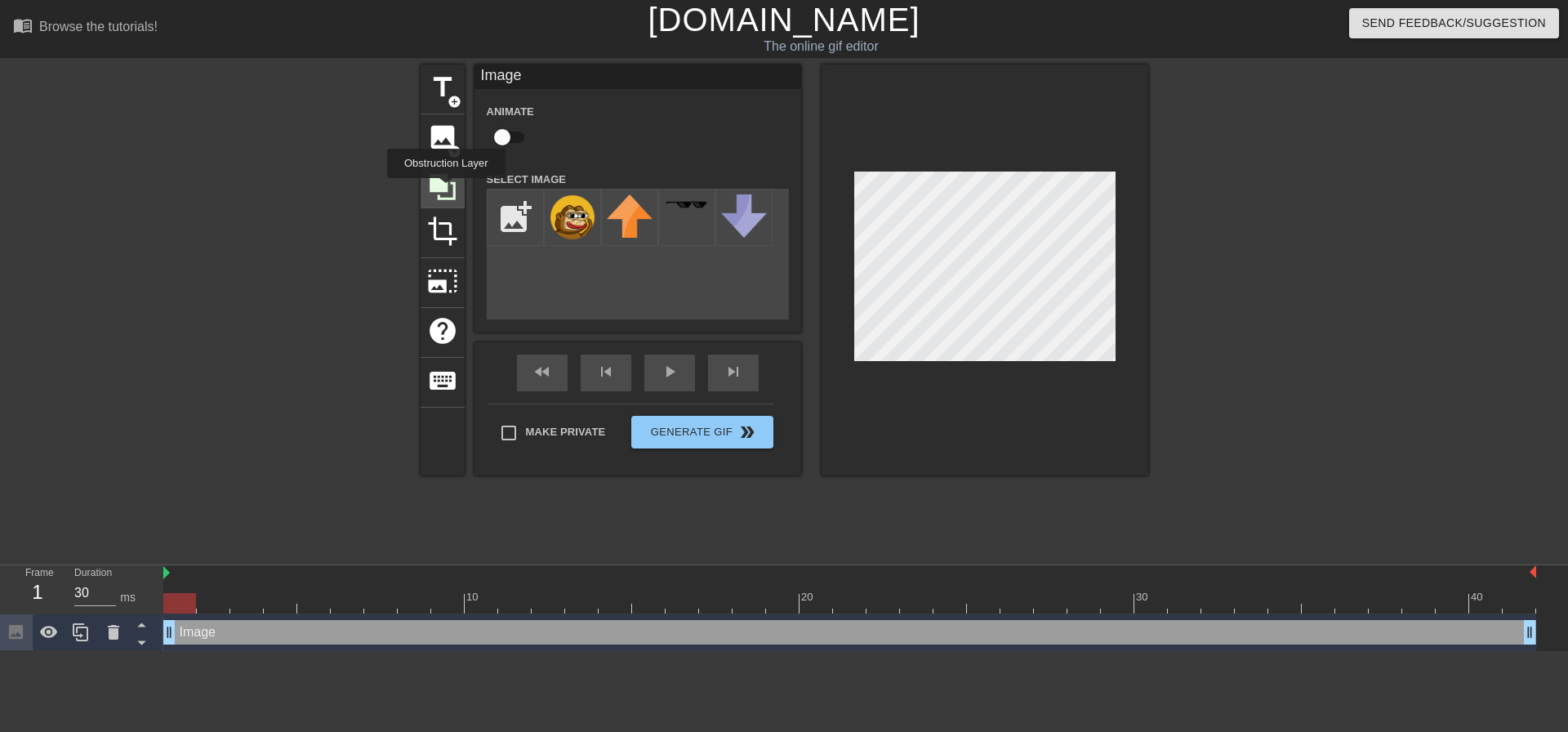
click at [446, 190] on icon at bounding box center [442, 187] width 26 height 26
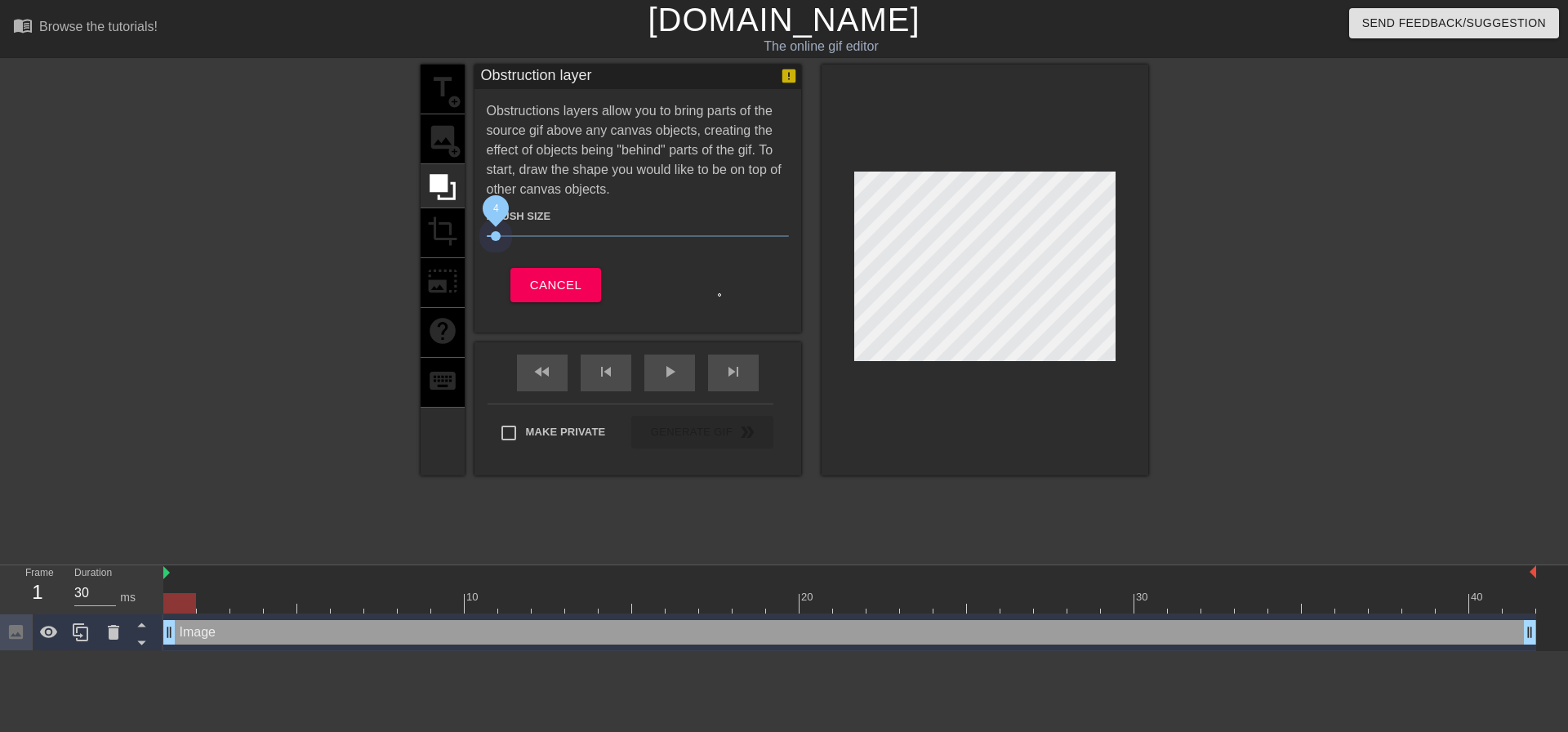
drag, startPoint x: 574, startPoint y: 231, endPoint x: 499, endPoint y: 241, distance: 75.7
click at [499, 241] on span "4" at bounding box center [638, 236] width 302 height 19
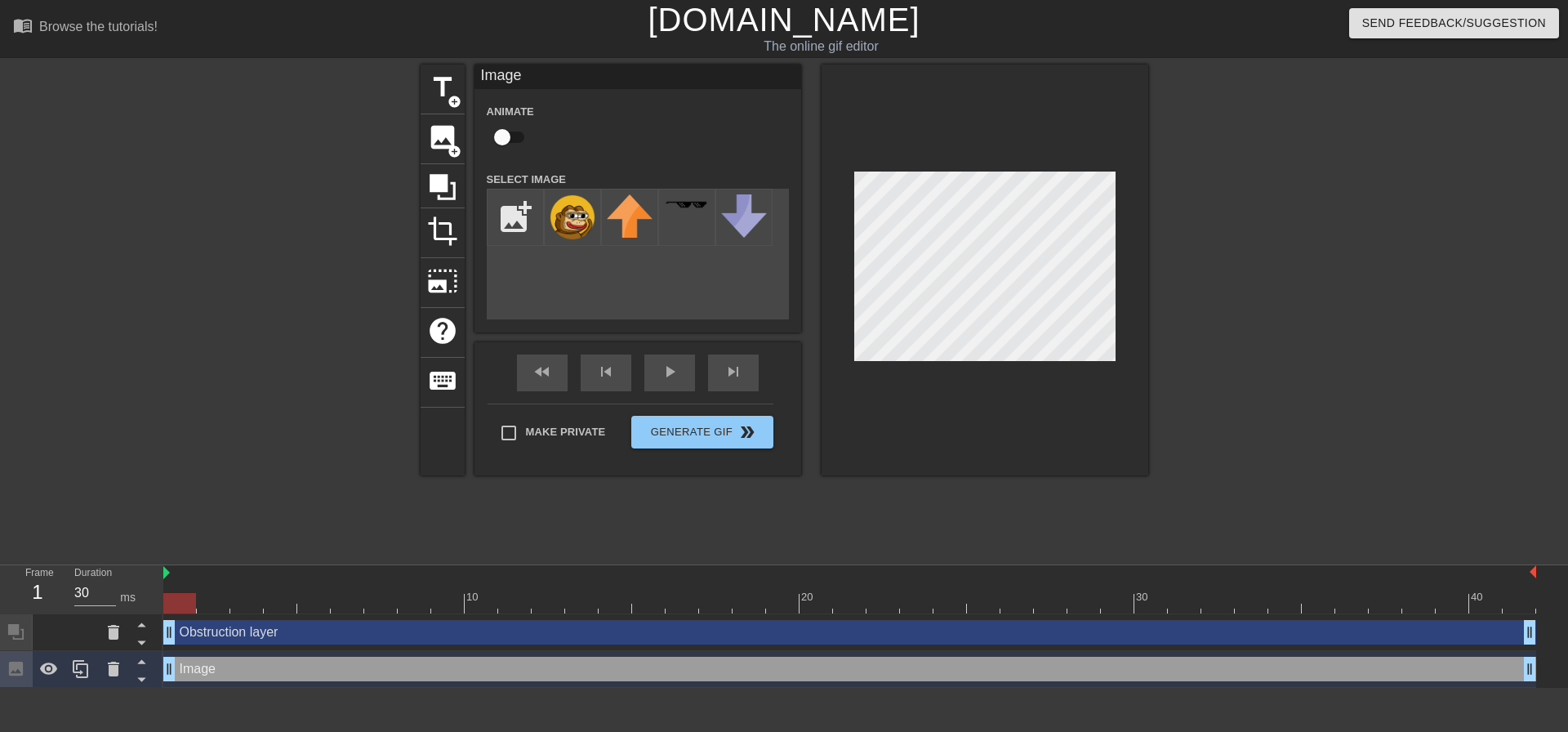
click at [1212, 308] on div at bounding box center [1290, 309] width 245 height 490
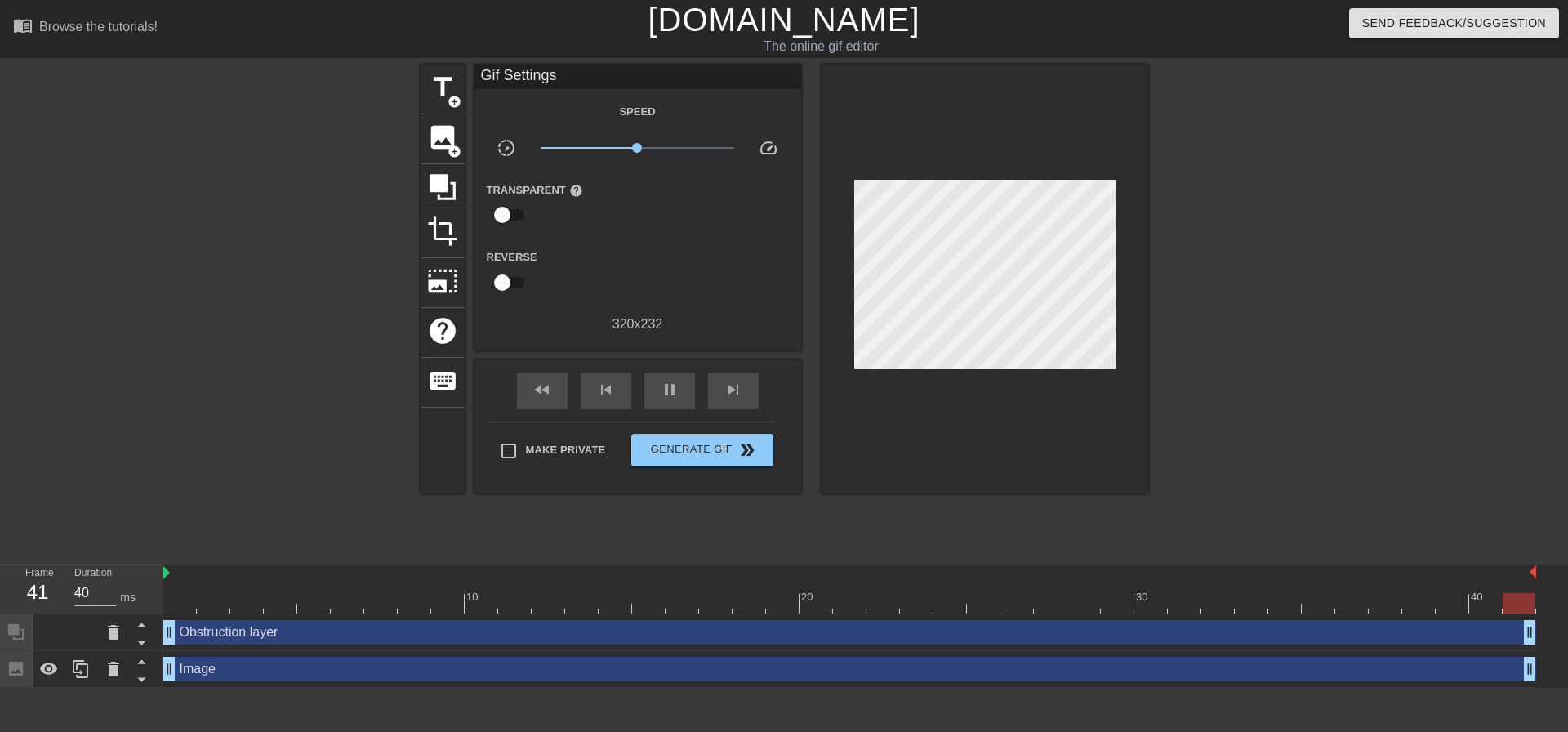
type input "30"
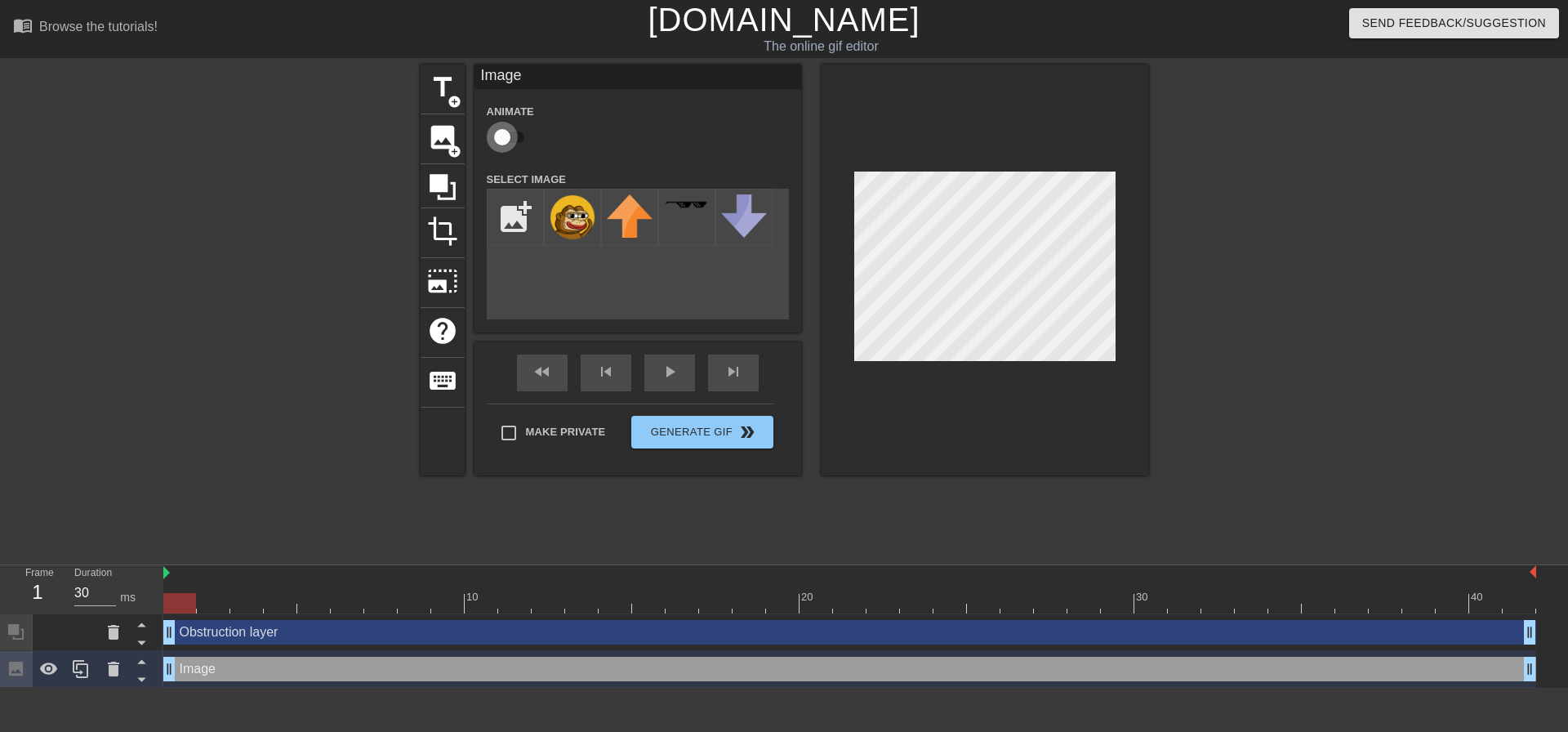
click at [511, 143] on input "checkbox" at bounding box center [502, 138] width 93 height 31
checkbox input "true"
drag, startPoint x: 175, startPoint y: 600, endPoint x: 474, endPoint y: 586, distance: 299.3
click at [474, 586] on div "10 20 30 40" at bounding box center [850, 589] width 1373 height 49
drag, startPoint x: 486, startPoint y: 608, endPoint x: 817, endPoint y: 602, distance: 331.1
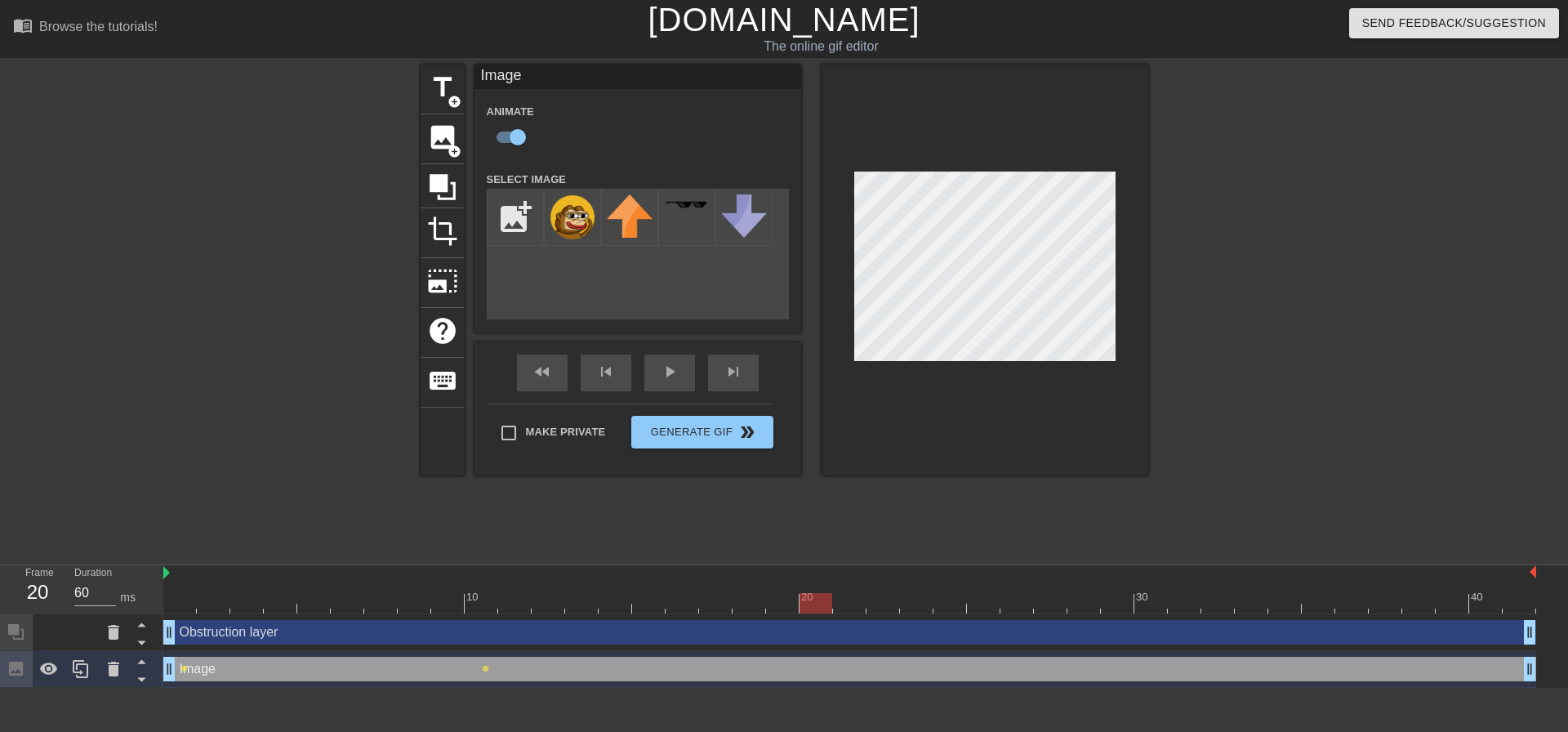
click at [817, 602] on div at bounding box center [816, 603] width 33 height 20
click at [919, 404] on div at bounding box center [985, 270] width 327 height 411
drag, startPoint x: 824, startPoint y: 604, endPoint x: 1146, endPoint y: 612, distance: 322.1
click at [1146, 612] on div at bounding box center [1151, 603] width 33 height 20
drag, startPoint x: 214, startPoint y: 604, endPoint x: 186, endPoint y: 604, distance: 28.0
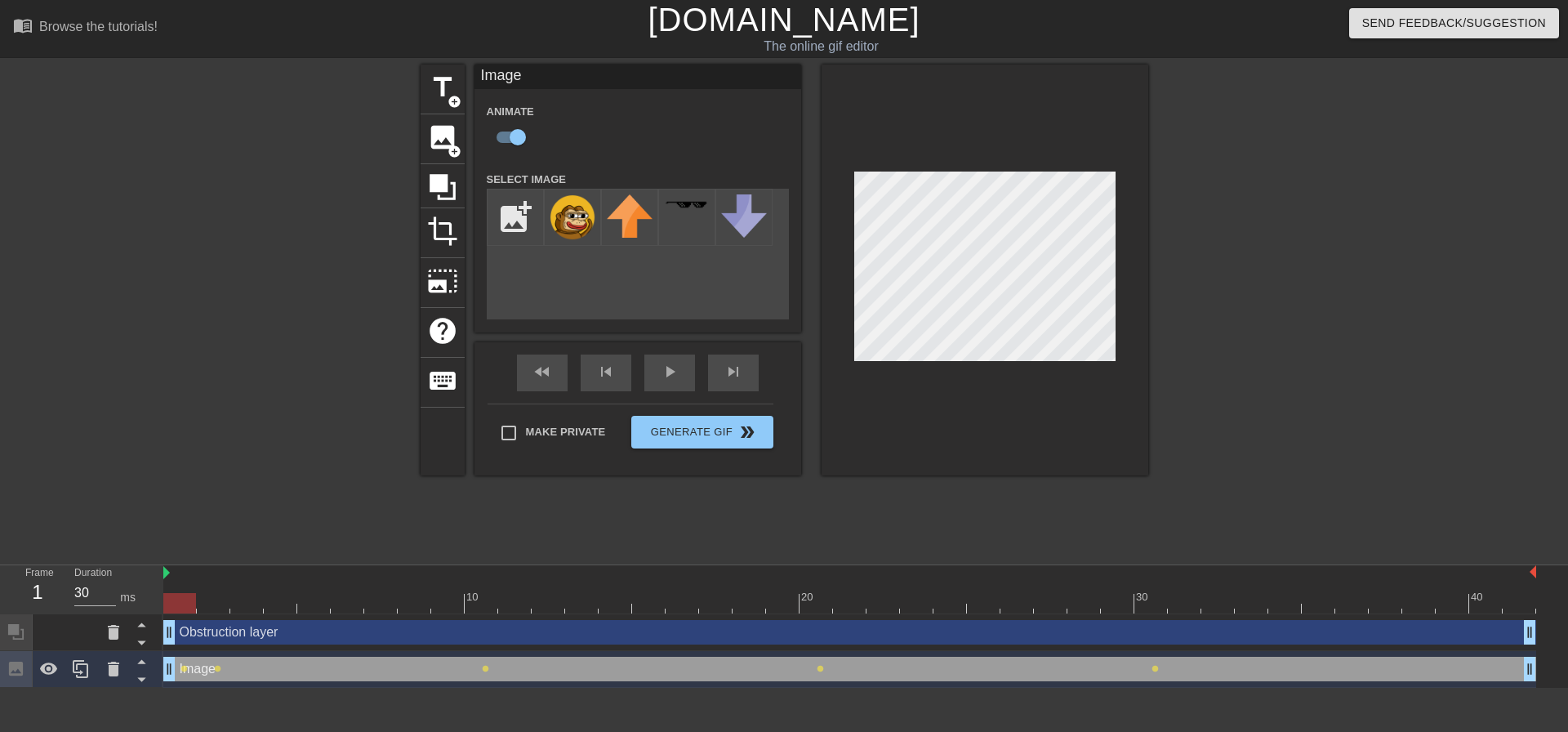
click at [186, 604] on div at bounding box center [180, 603] width 33 height 20
click at [1143, 604] on div at bounding box center [850, 603] width 1373 height 20
click at [1106, 603] on div at bounding box center [850, 603] width 1373 height 20
click at [1094, 608] on div at bounding box center [850, 603] width 1373 height 20
click at [1040, 609] on div at bounding box center [850, 603] width 1373 height 20
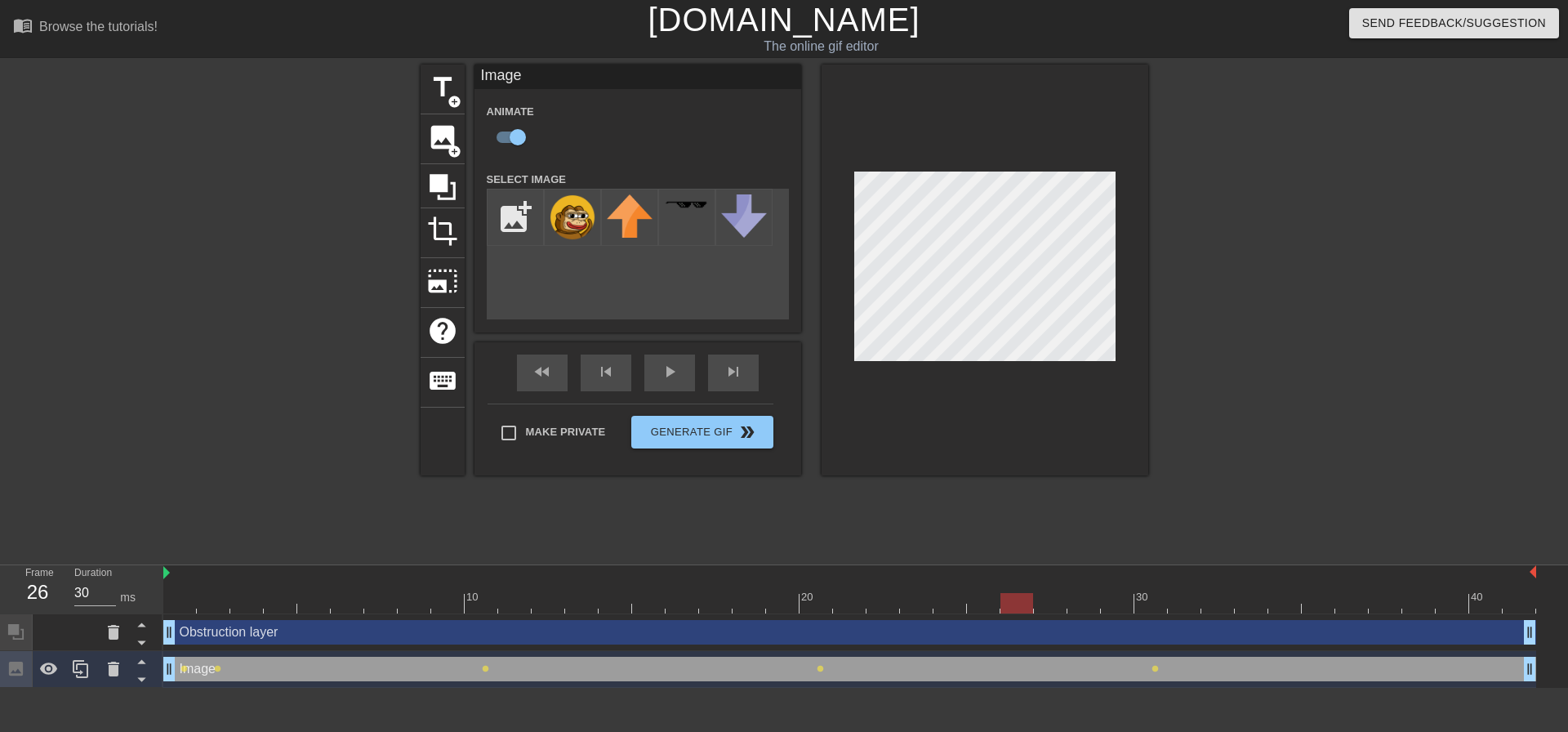
click at [995, 612] on div at bounding box center [850, 603] width 1373 height 20
drag, startPoint x: 972, startPoint y: 612, endPoint x: 956, endPoint y: 612, distance: 16.0
click at [967, 612] on div at bounding box center [984, 603] width 33 height 20
click at [938, 611] on div at bounding box center [950, 603] width 33 height 20
drag, startPoint x: 918, startPoint y: 611, endPoint x: 894, endPoint y: 610, distance: 24.0
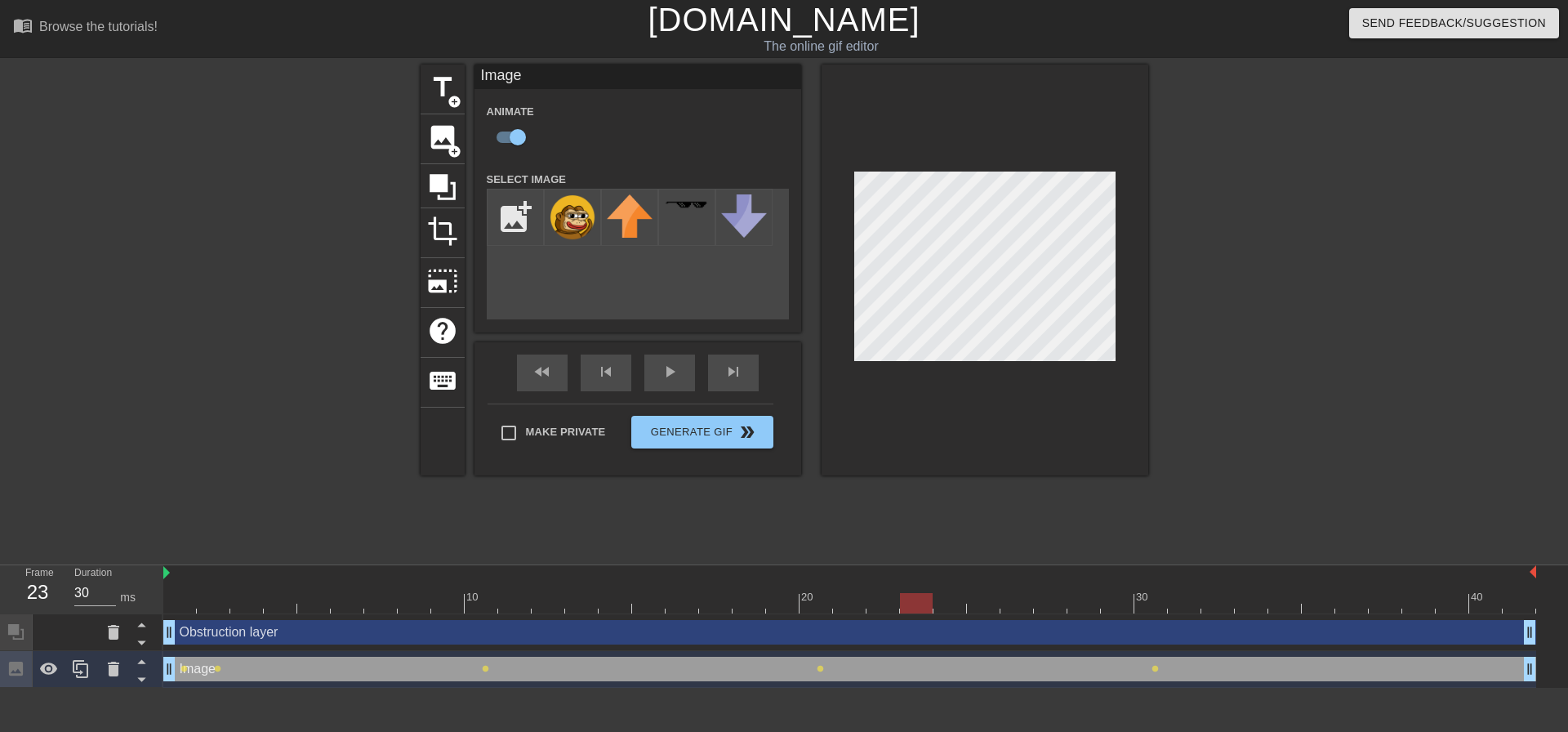
click at [917, 611] on div at bounding box center [850, 603] width 1373 height 20
drag, startPoint x: 894, startPoint y: 610, endPoint x: 873, endPoint y: 609, distance: 21.0
click at [900, 609] on div at bounding box center [917, 603] width 33 height 20
drag, startPoint x: 862, startPoint y: 609, endPoint x: 848, endPoint y: 609, distance: 14.0
click at [854, 609] on div at bounding box center [850, 603] width 1373 height 20
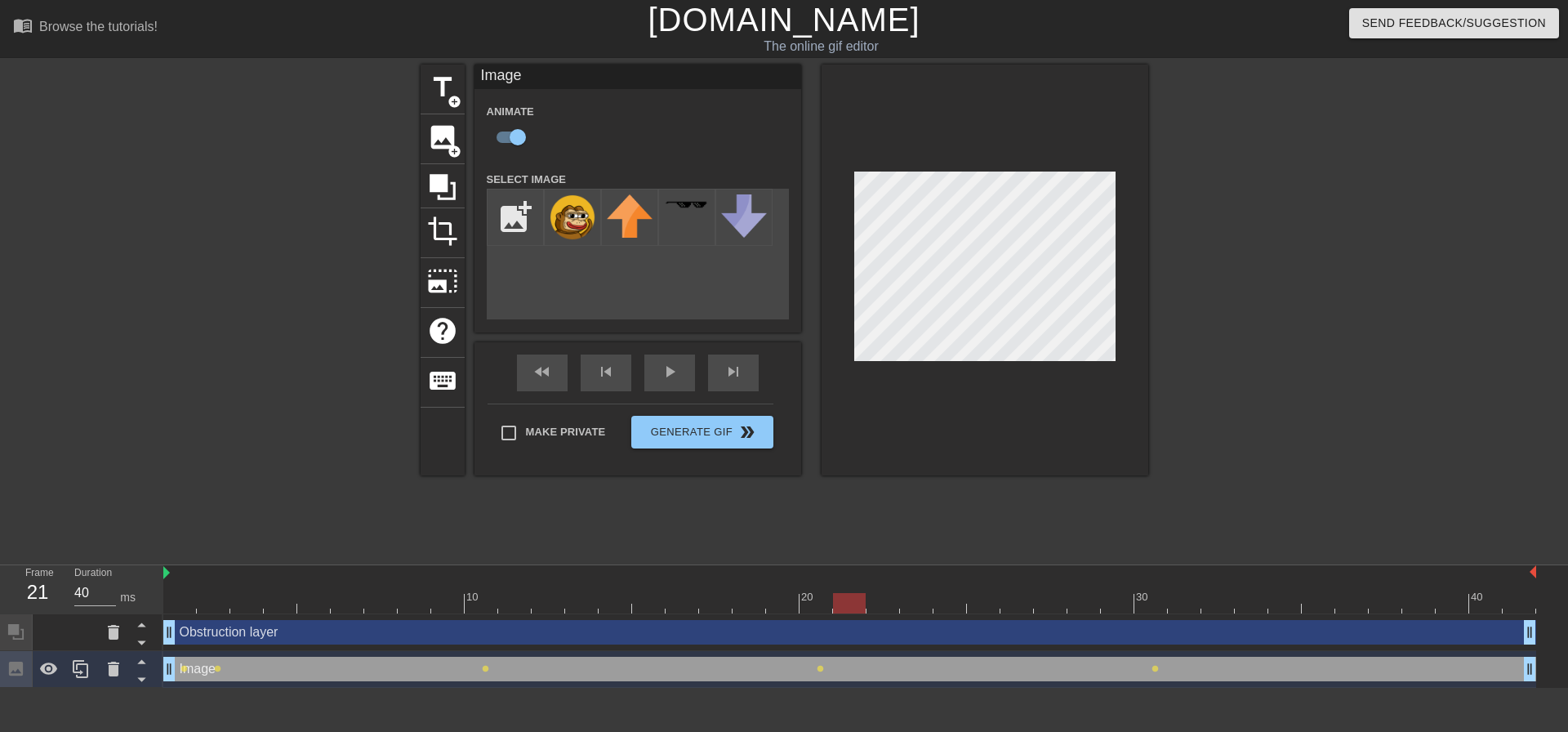
drag, startPoint x: 848, startPoint y: 609, endPoint x: 833, endPoint y: 609, distance: 15.0
click at [841, 609] on div at bounding box center [850, 603] width 33 height 20
click at [828, 609] on div at bounding box center [850, 603] width 1373 height 20
click at [774, 603] on div at bounding box center [850, 603] width 1373 height 20
click at [817, 604] on div at bounding box center [850, 603] width 1373 height 20
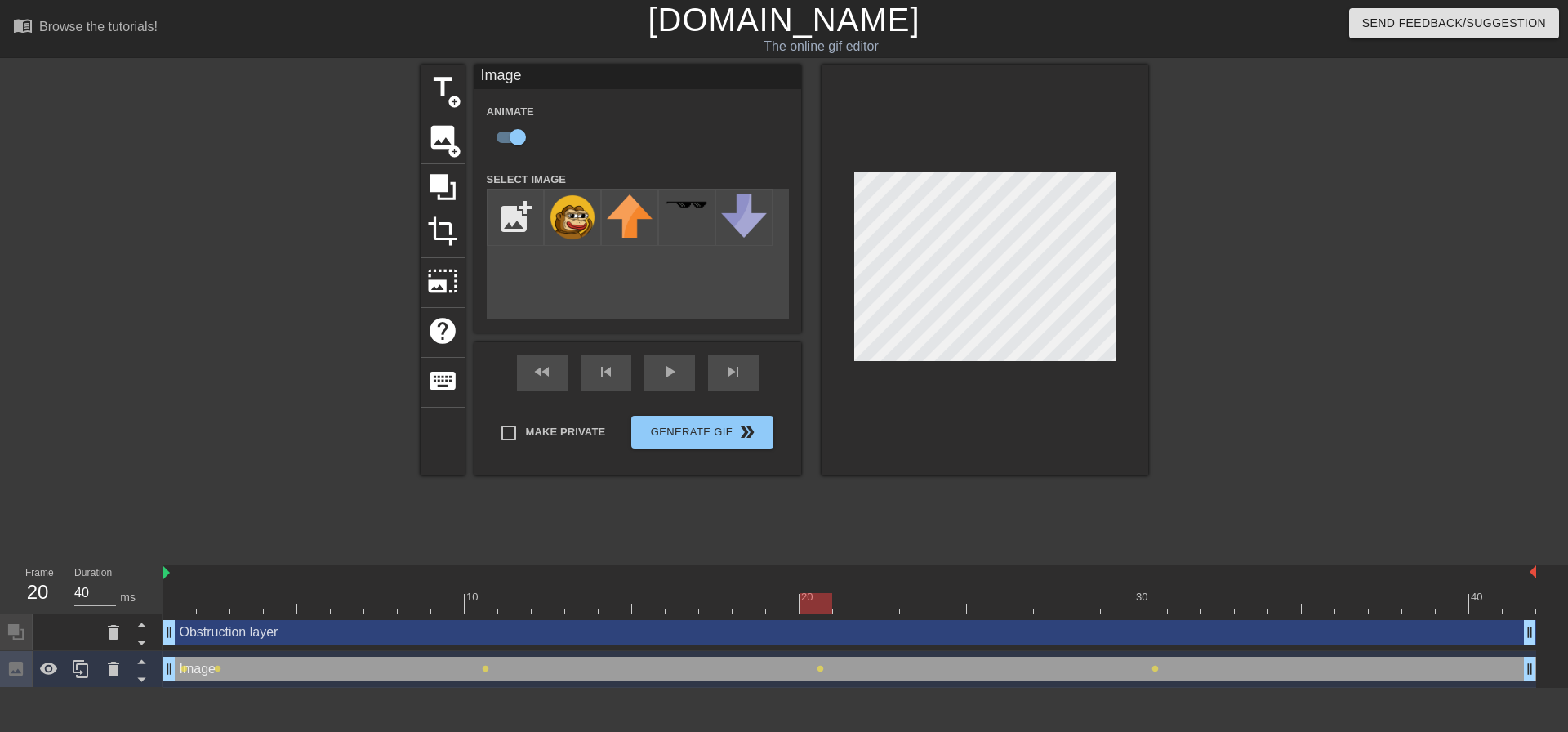
click at [770, 604] on div at bounding box center [850, 603] width 1373 height 20
click at [816, 606] on div at bounding box center [850, 603] width 1373 height 20
click at [777, 606] on div at bounding box center [850, 603] width 1373 height 20
click at [1158, 605] on div at bounding box center [850, 603] width 1373 height 20
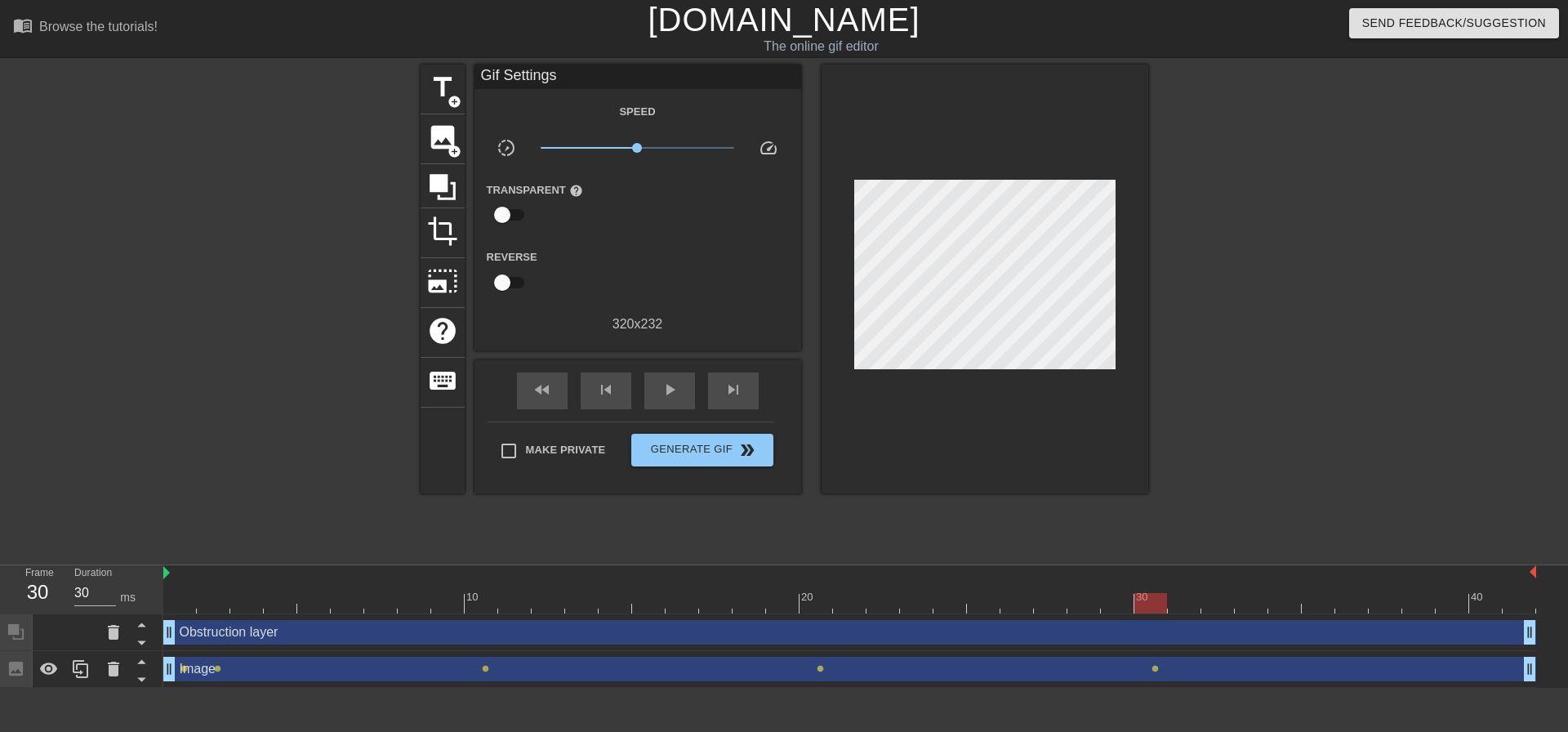
drag, startPoint x: 913, startPoint y: 408, endPoint x: 900, endPoint y: 390, distance: 22.2
click at [885, 395] on div at bounding box center [985, 278] width 327 height 428
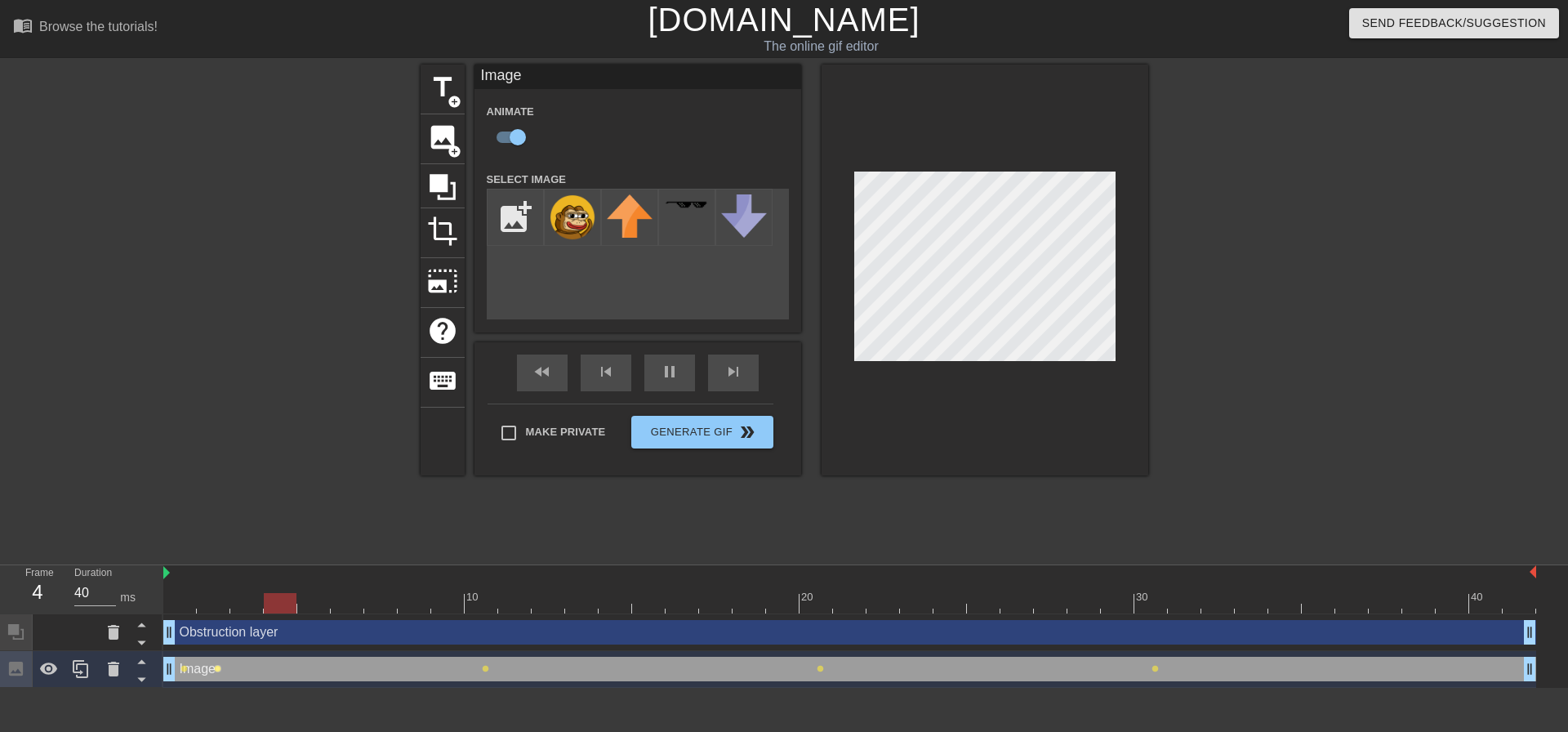
click at [219, 668] on span "lens" at bounding box center [217, 669] width 7 height 7
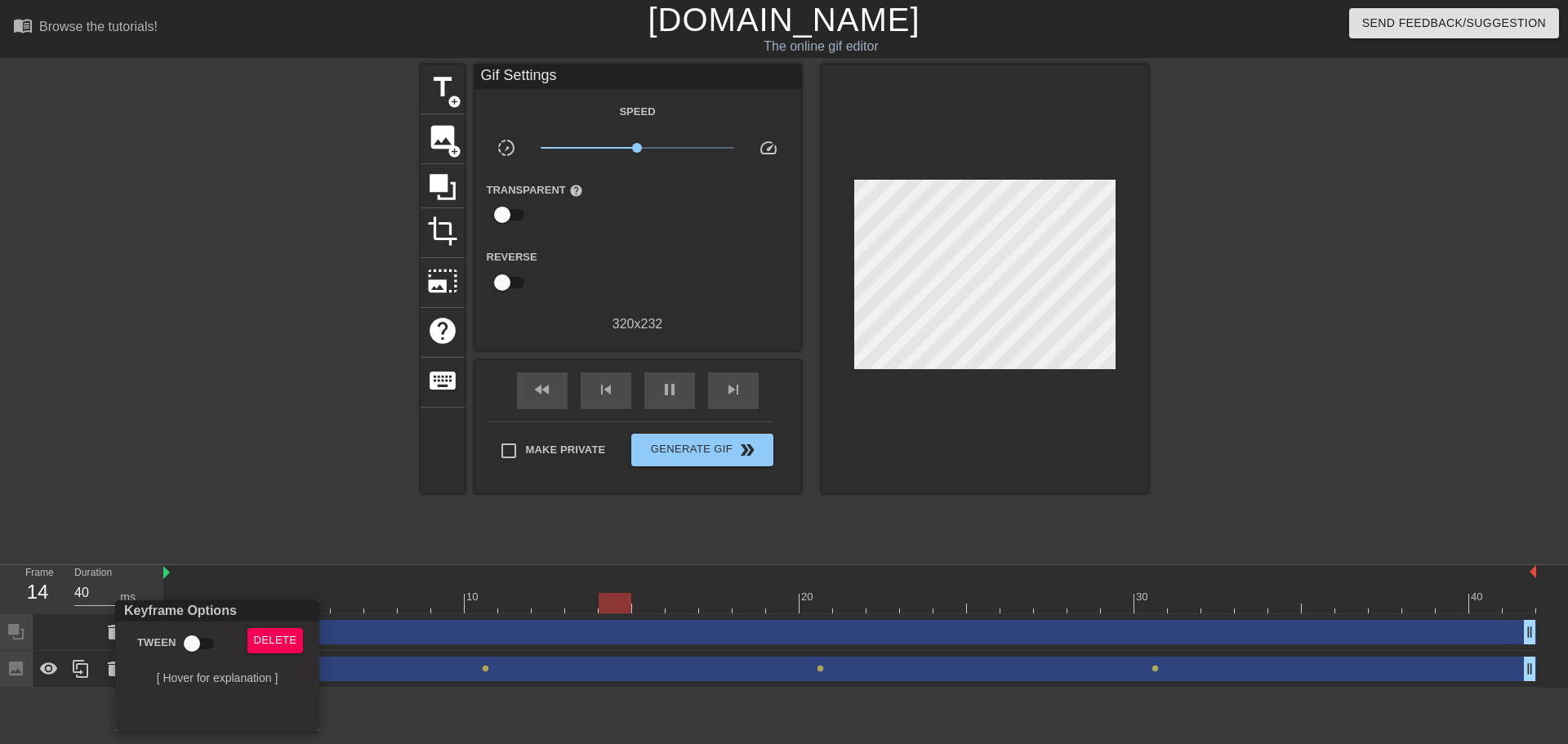
click at [286, 482] on div at bounding box center [784, 372] width 1568 height 744
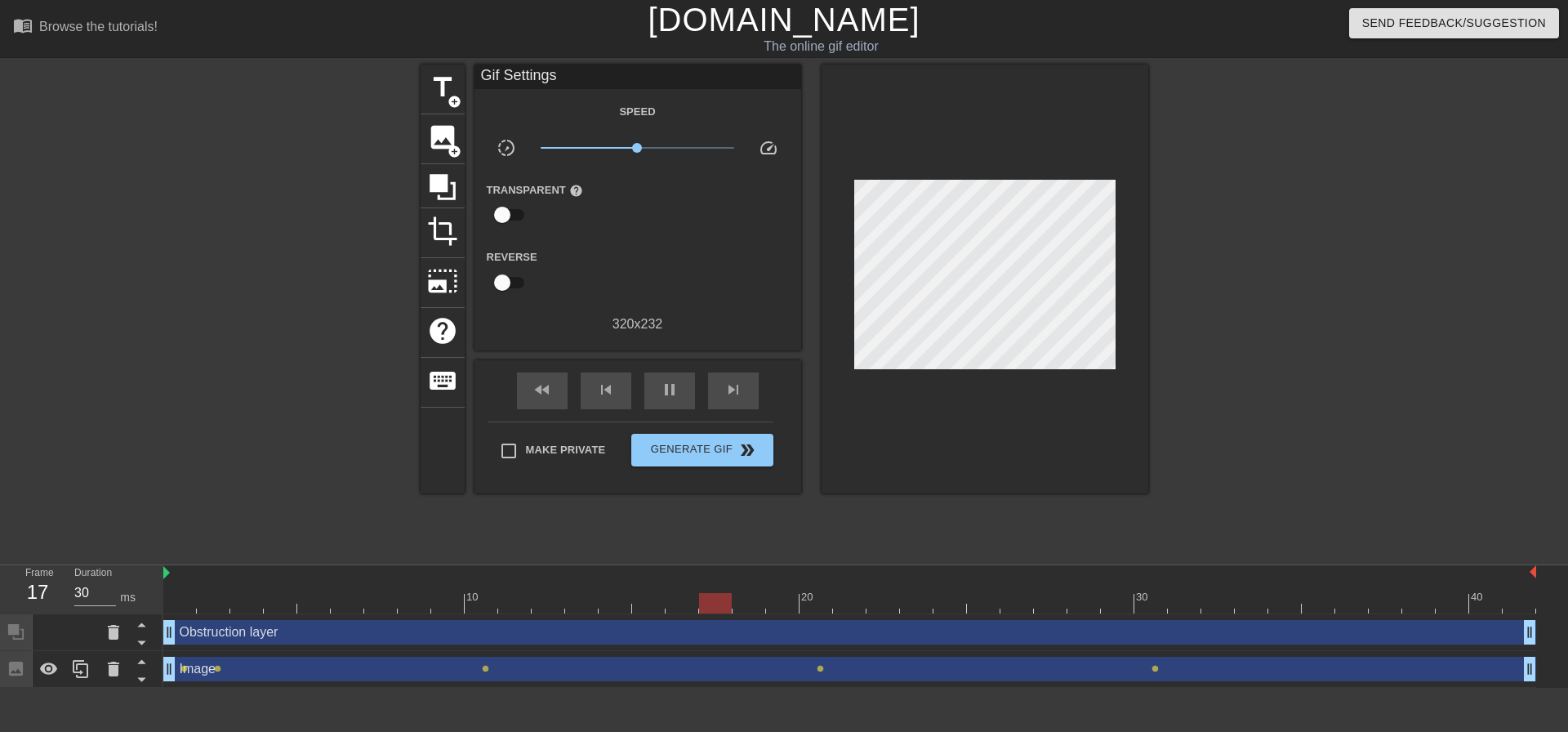
click at [218, 664] on div "Image drag_handle drag_handle" at bounding box center [850, 669] width 1373 height 25
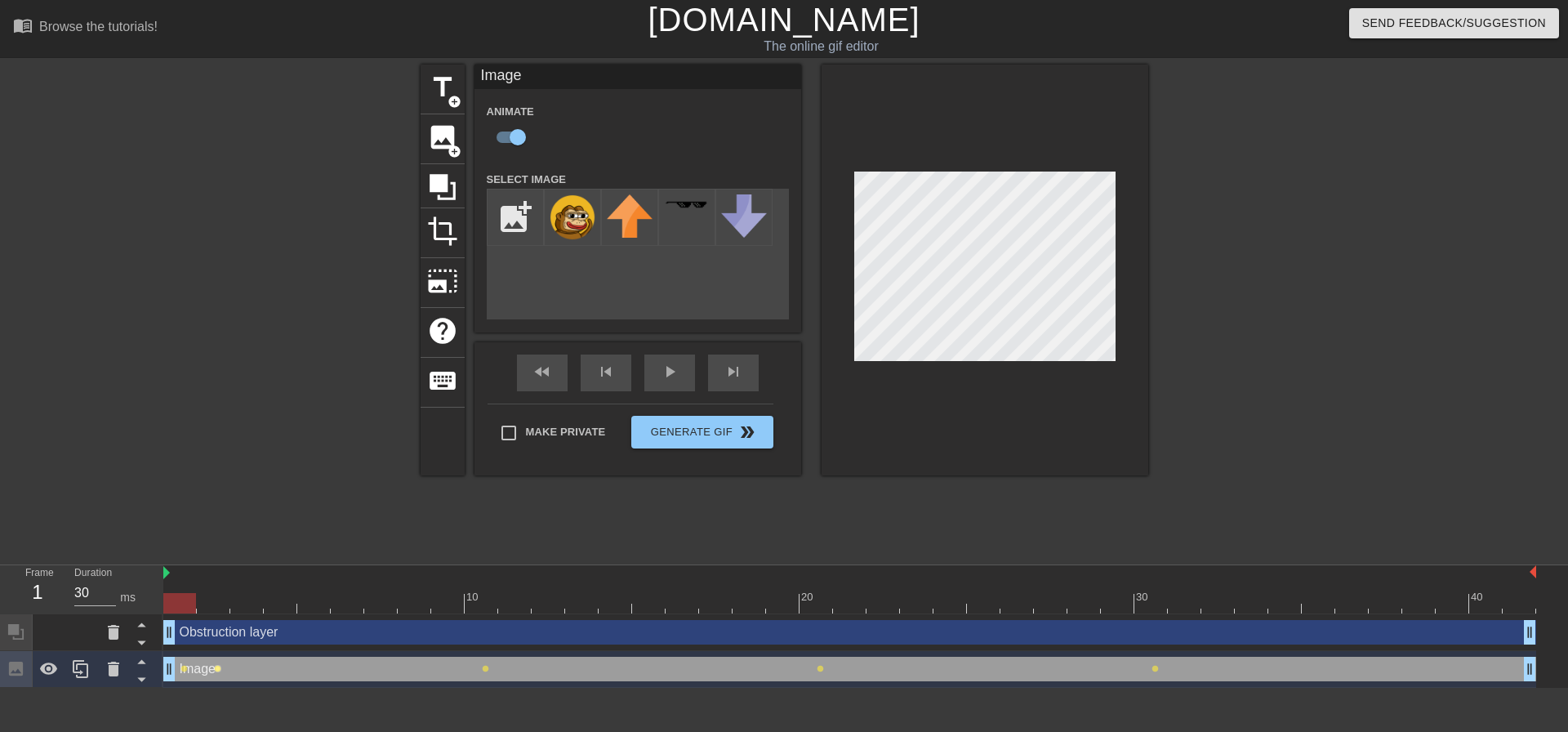
click at [218, 669] on span "lens" at bounding box center [217, 669] width 7 height 7
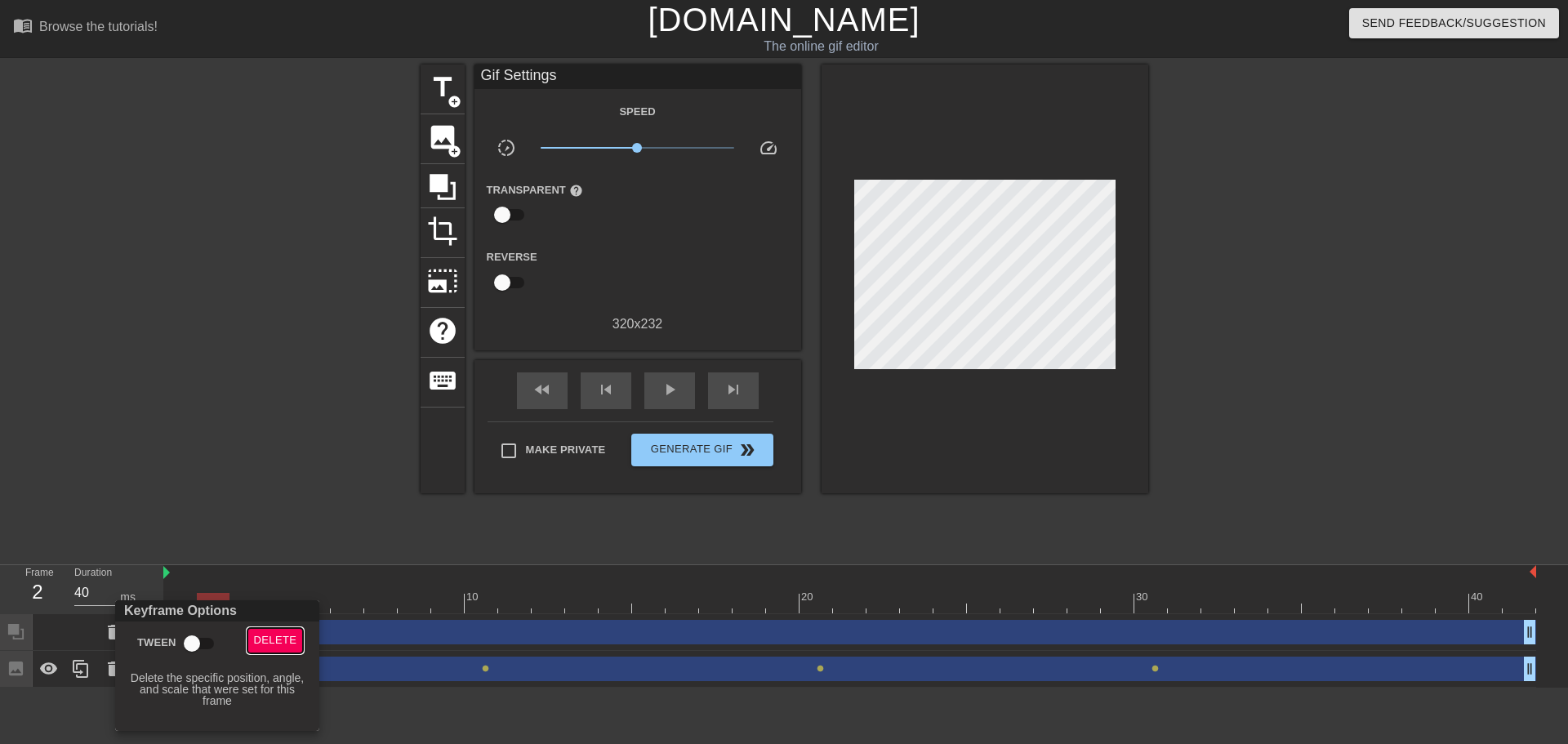
click at [263, 636] on span "Delete" at bounding box center [275, 640] width 43 height 18
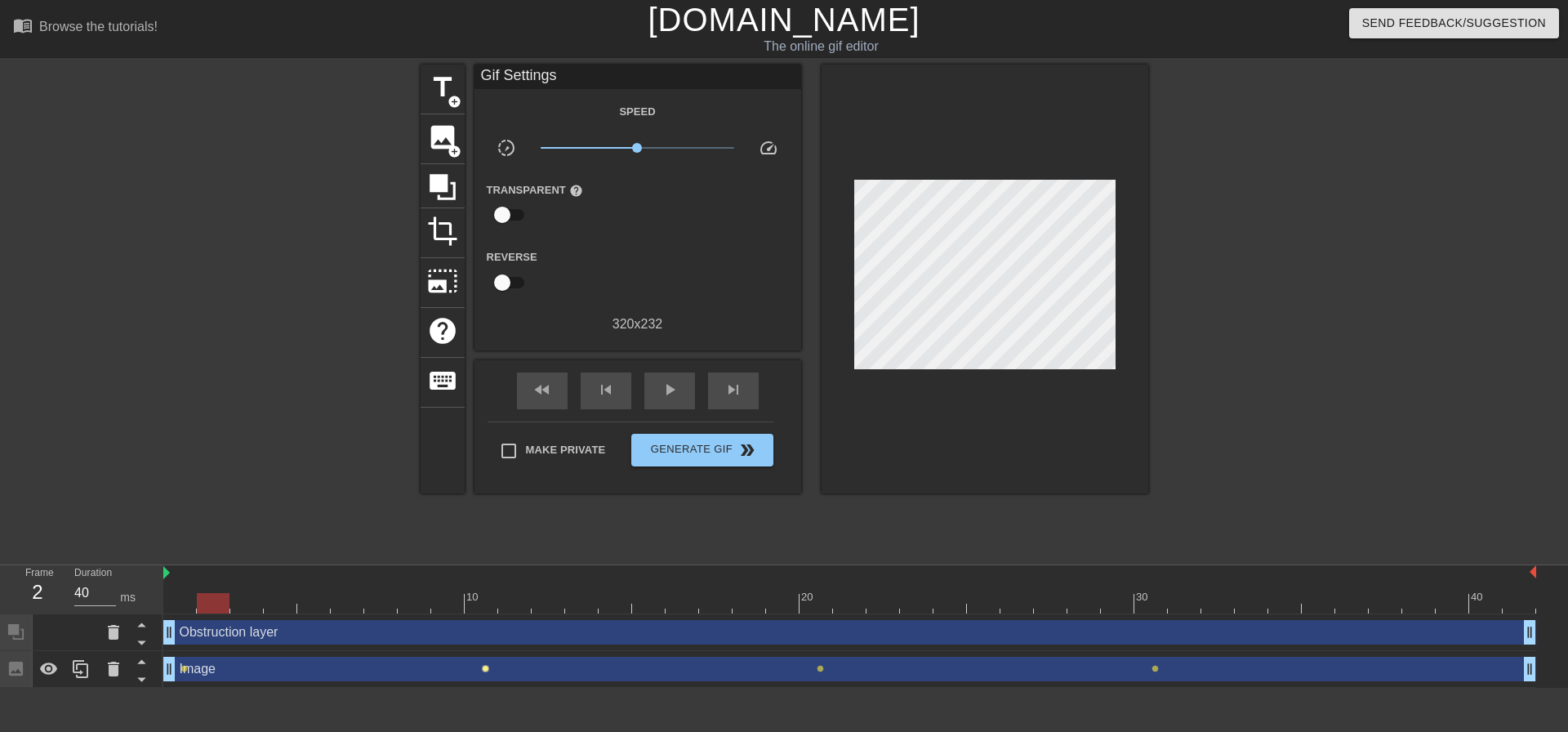
click at [484, 671] on span "lens" at bounding box center [485, 669] width 7 height 7
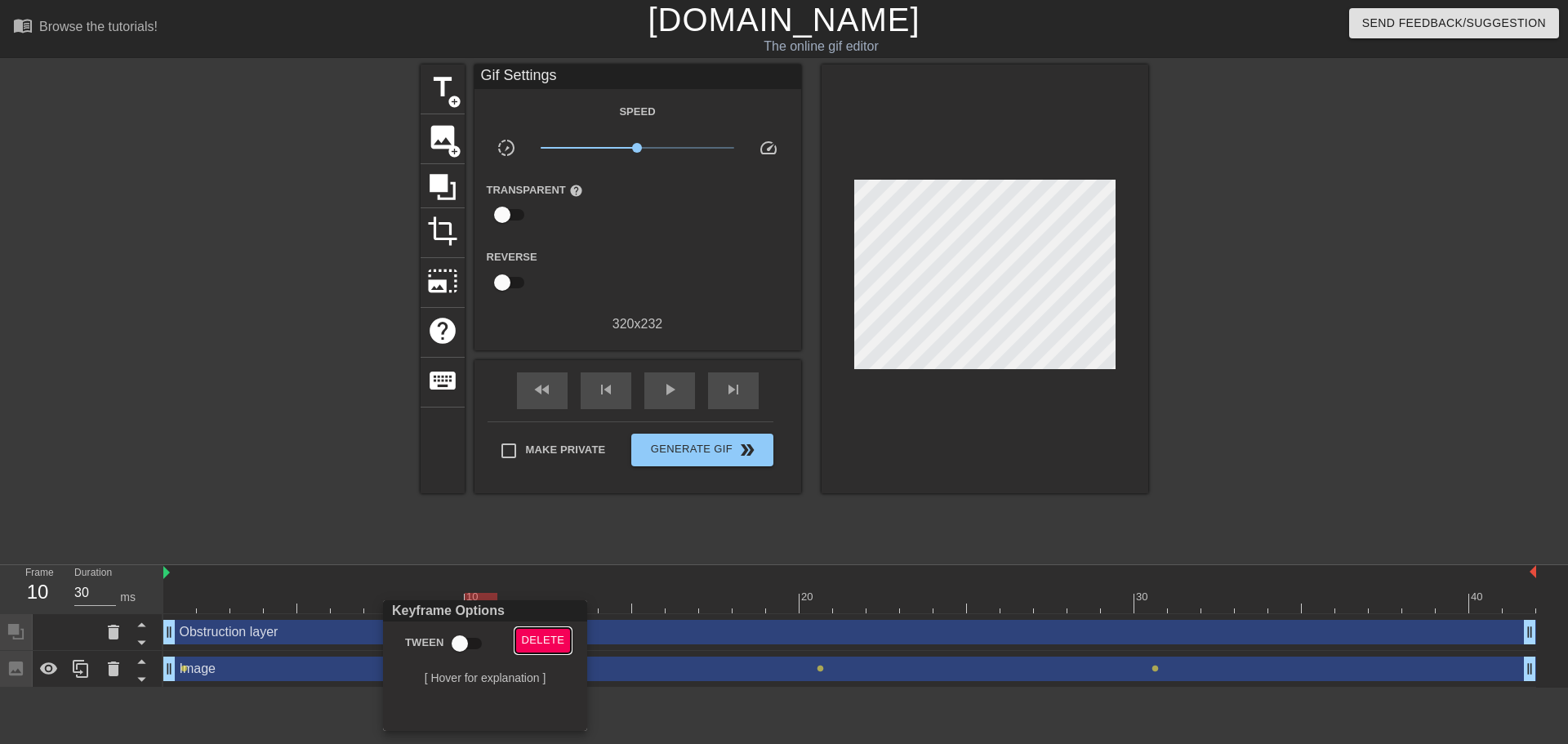
click at [568, 639] on button "Delete" at bounding box center [543, 641] width 56 height 26
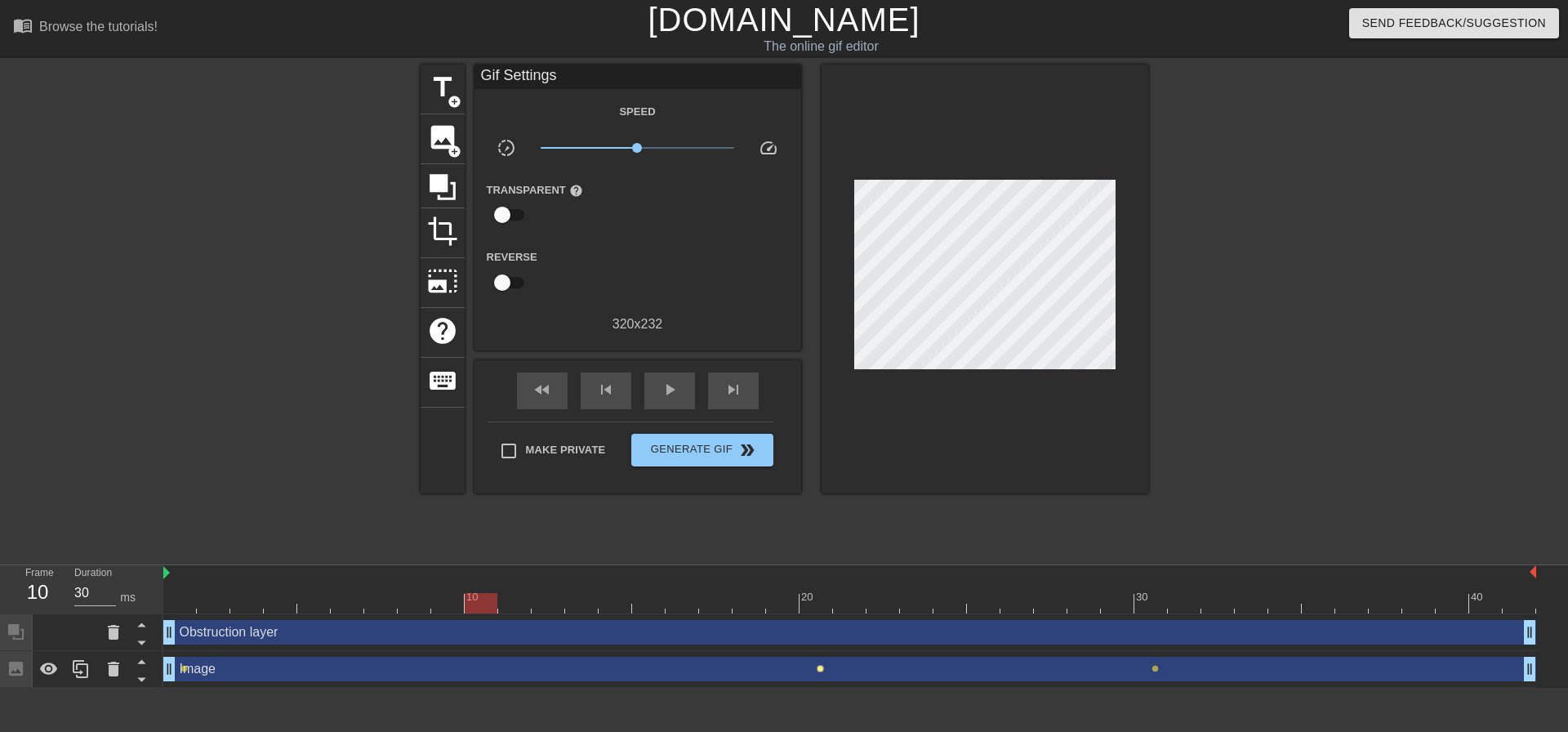
click at [818, 670] on span "lens" at bounding box center [820, 669] width 7 height 7
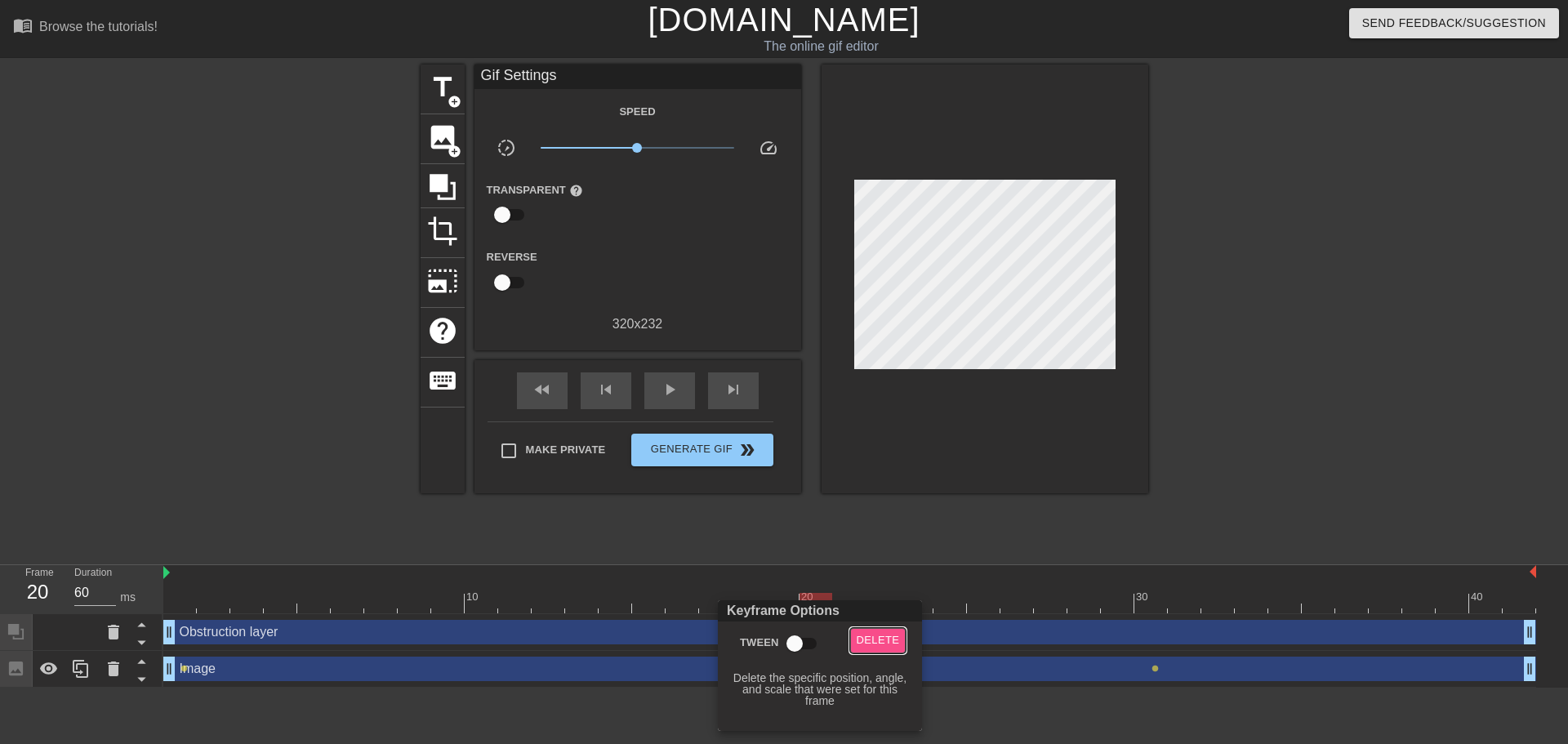
click at [882, 646] on span "Delete" at bounding box center [878, 640] width 43 height 18
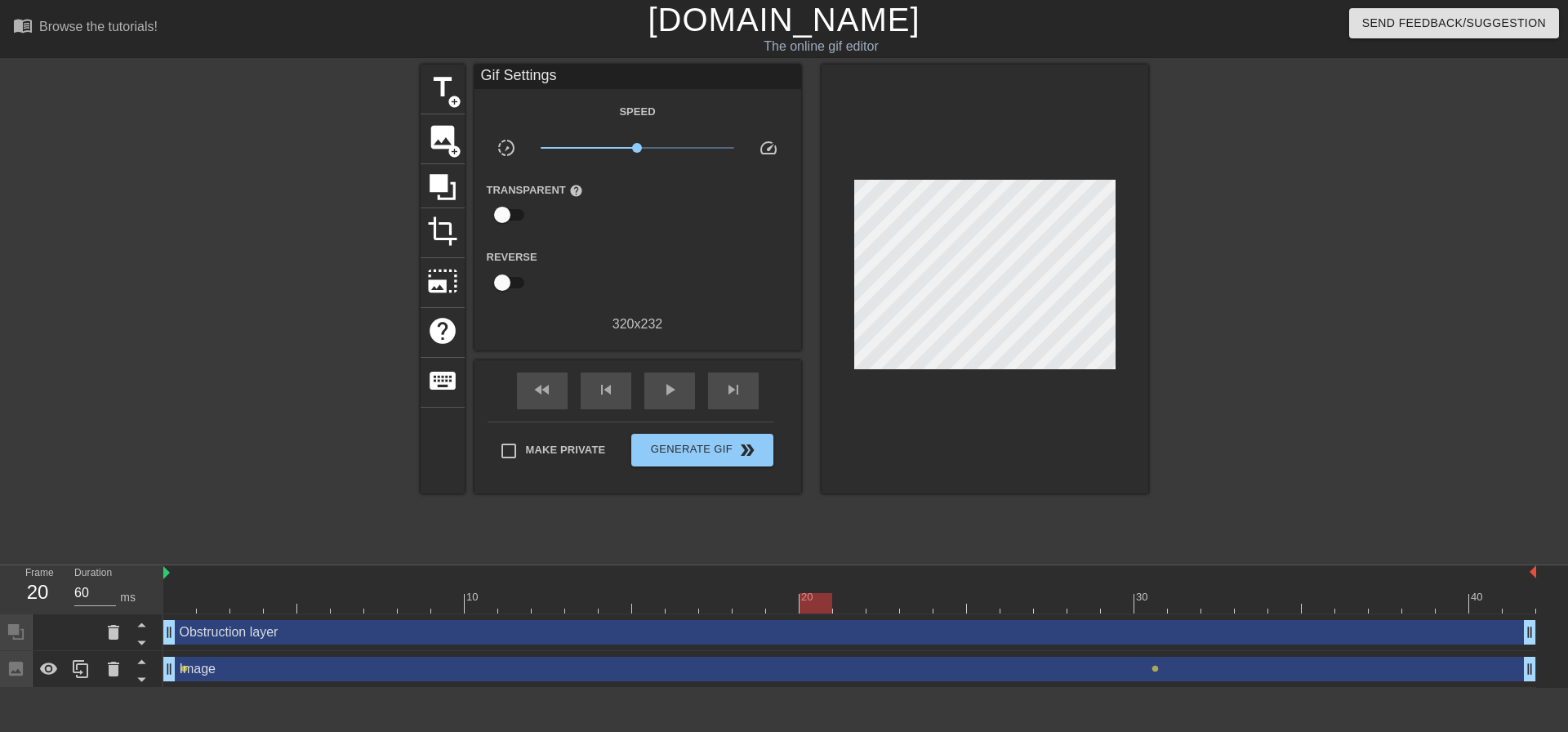
click at [1157, 672] on div "Image drag_handle drag_handle" at bounding box center [850, 669] width 1373 height 25
click at [1157, 669] on span "lens" at bounding box center [1155, 669] width 7 height 7
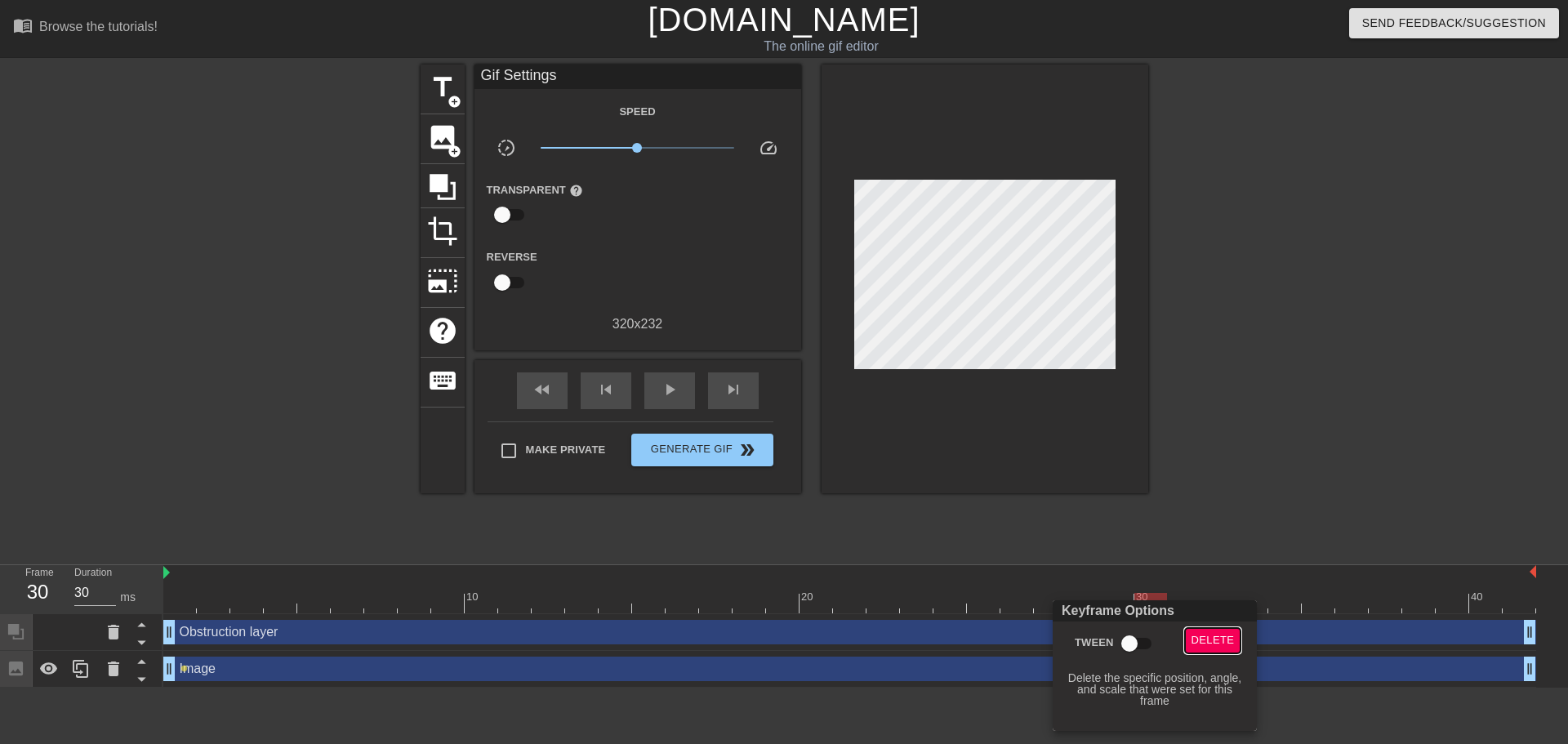
click at [1215, 636] on span "Delete" at bounding box center [1213, 640] width 43 height 18
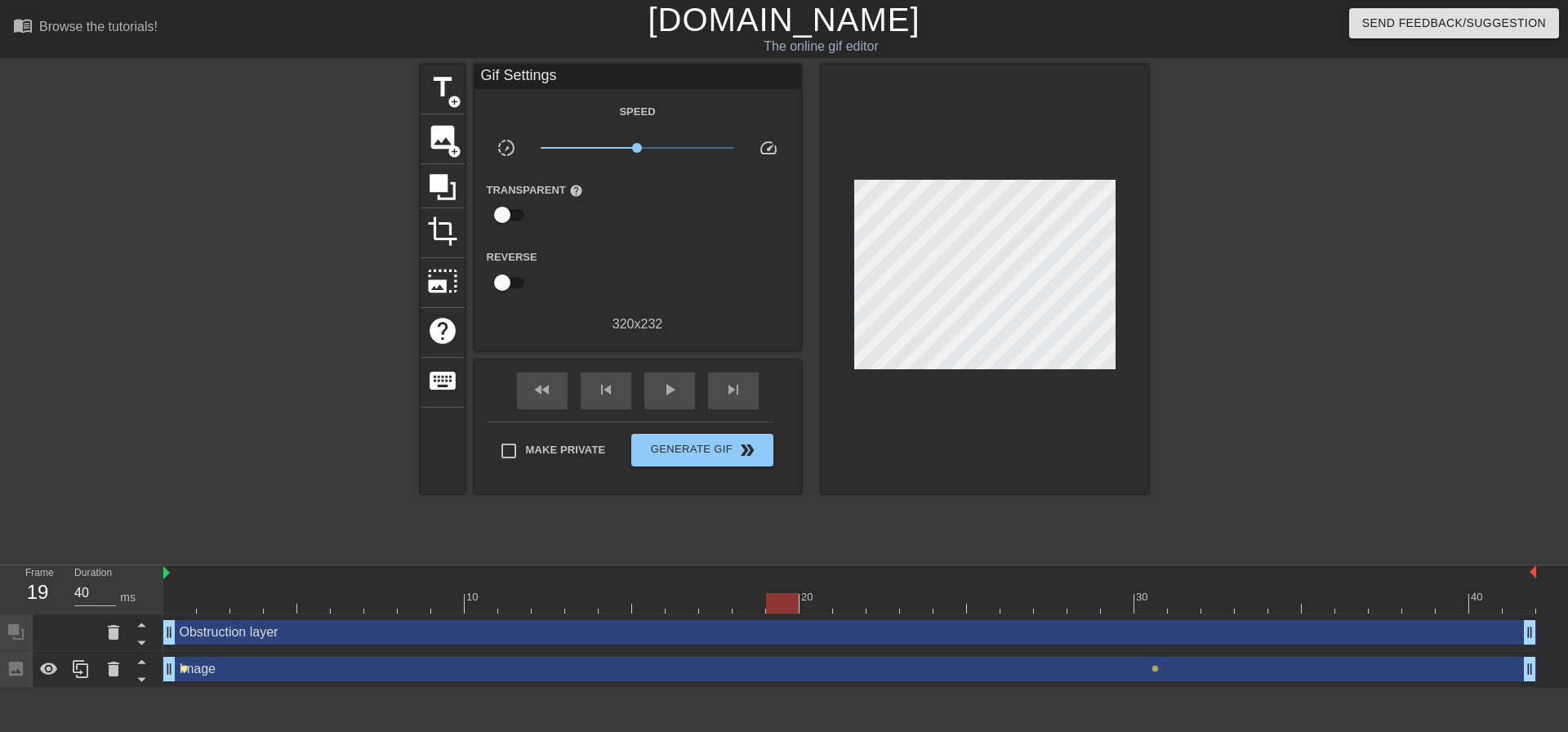
click at [181, 668] on span "lens" at bounding box center [184, 669] width 7 height 7
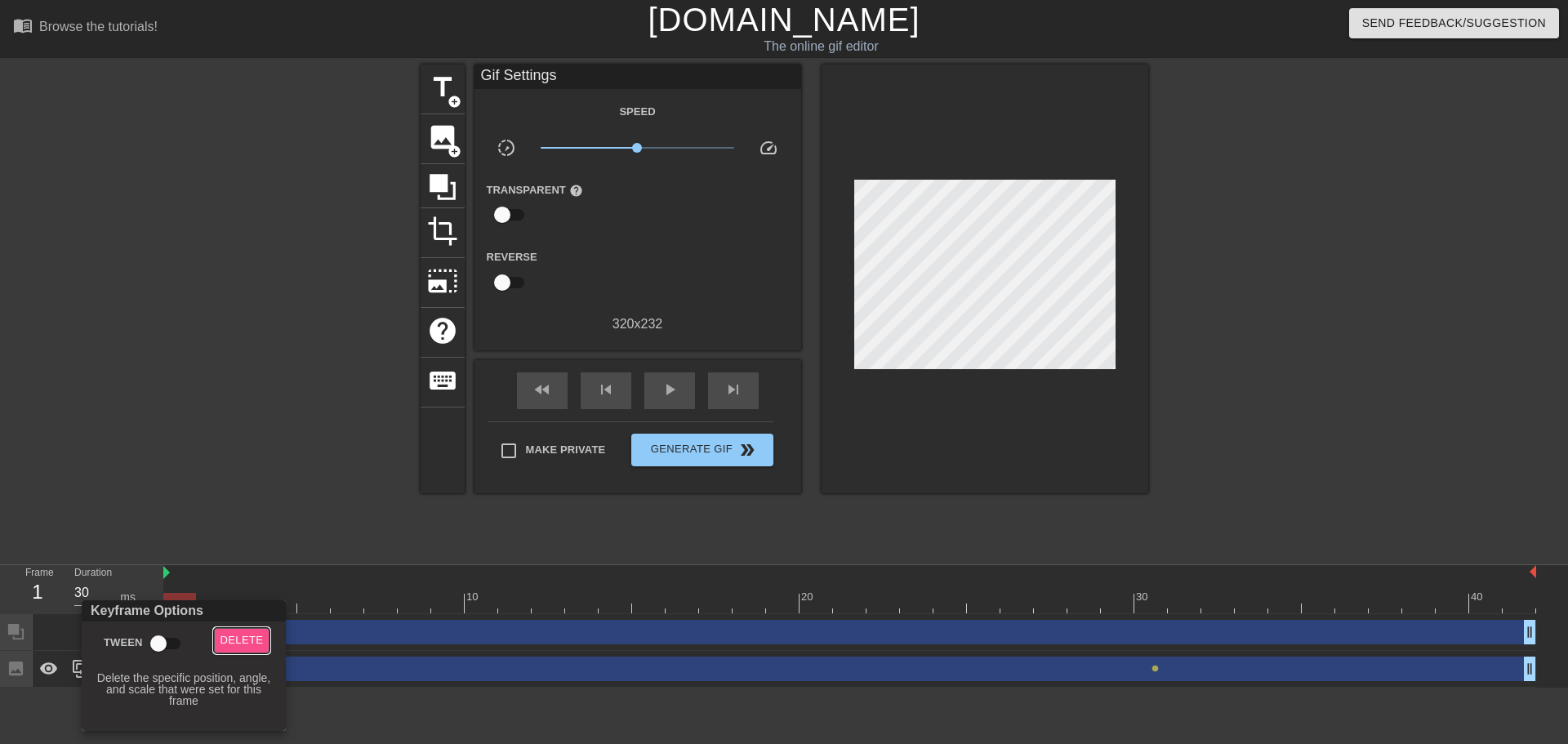
click at [240, 636] on span "Delete" at bounding box center [241, 640] width 43 height 18
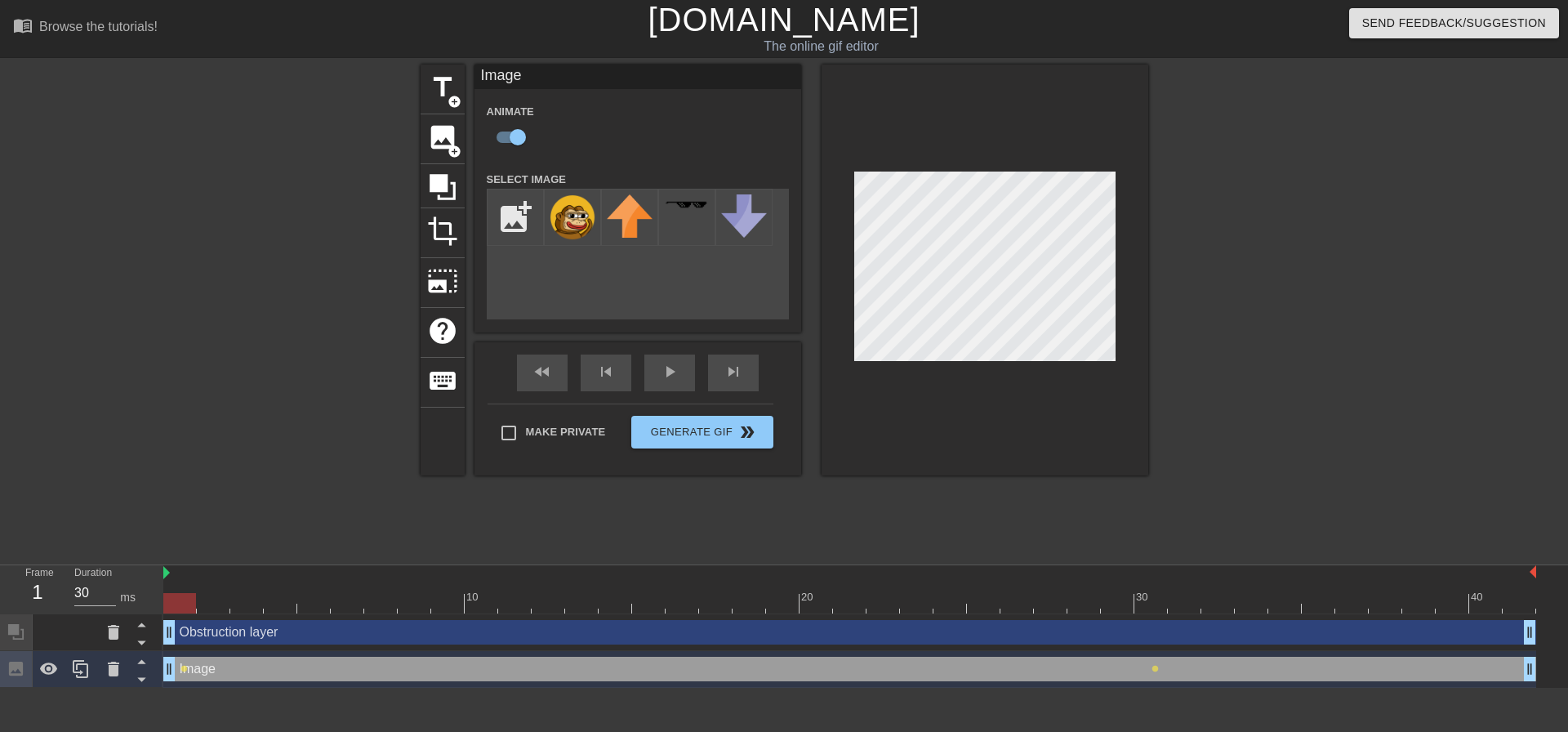
click at [344, 638] on div "Obstruction layer drag_handle drag_handle" at bounding box center [850, 632] width 1373 height 25
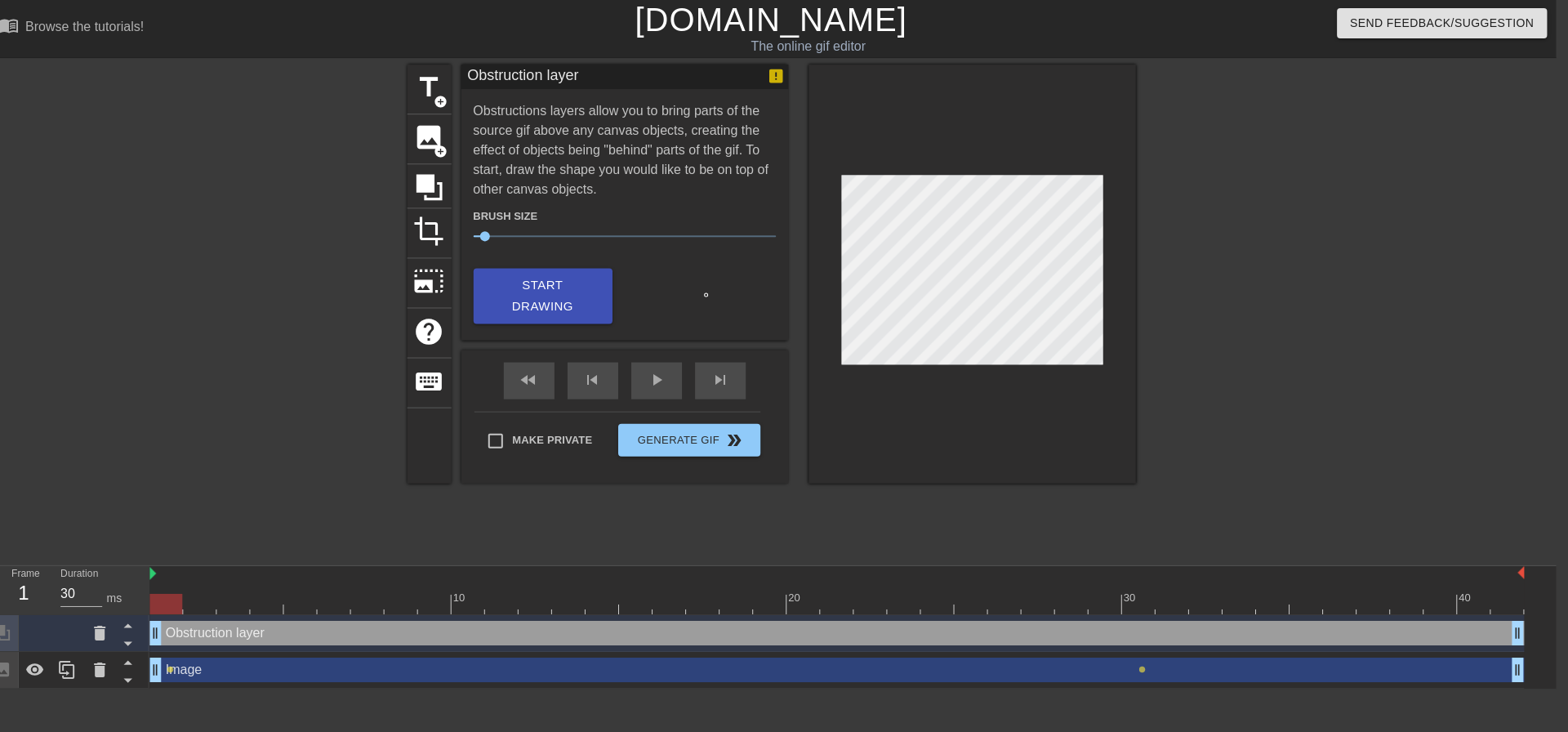
scroll to position [0, 12]
click at [108, 636] on icon at bounding box center [101, 631] width 19 height 19
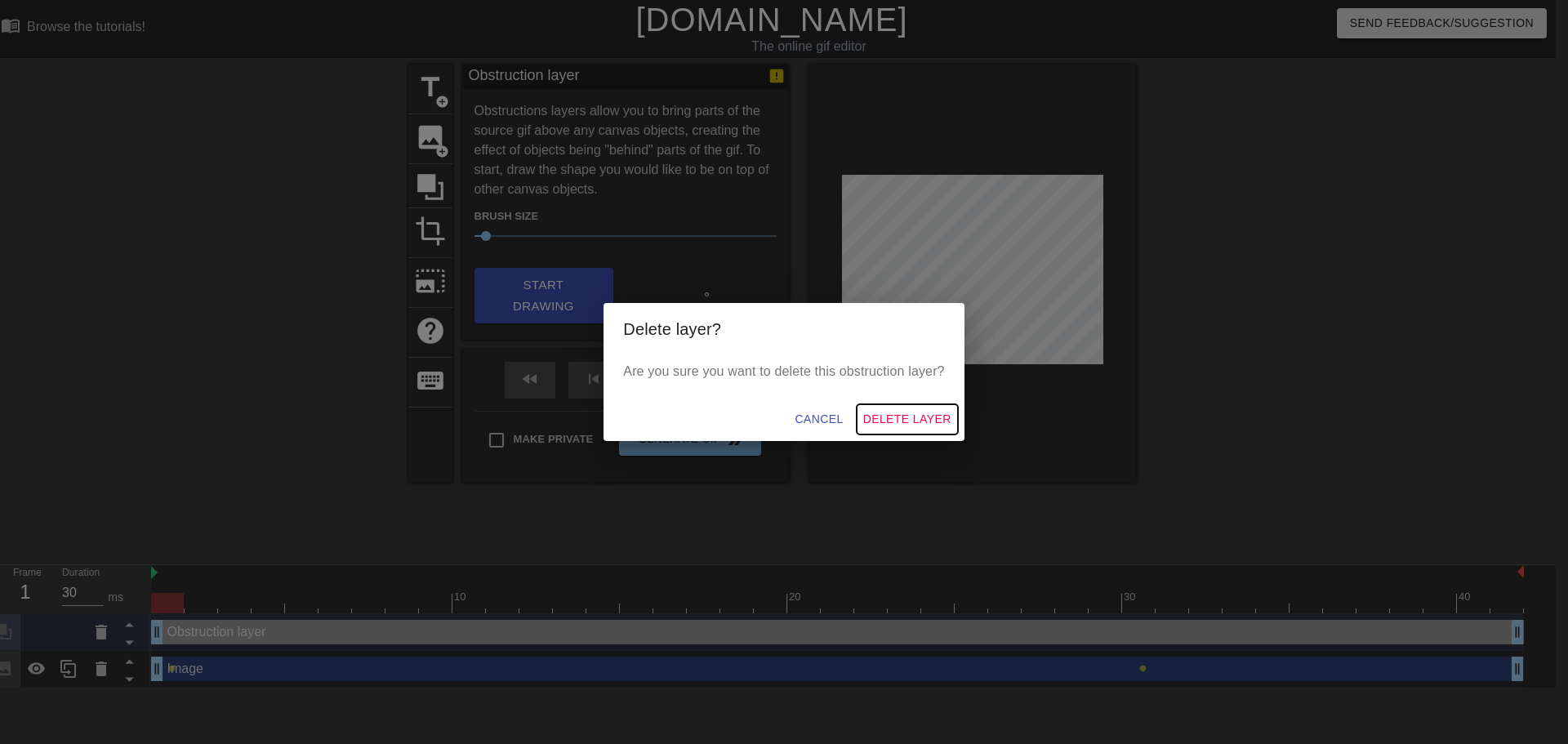
click at [904, 420] on span "Delete Layer" at bounding box center [907, 419] width 88 height 20
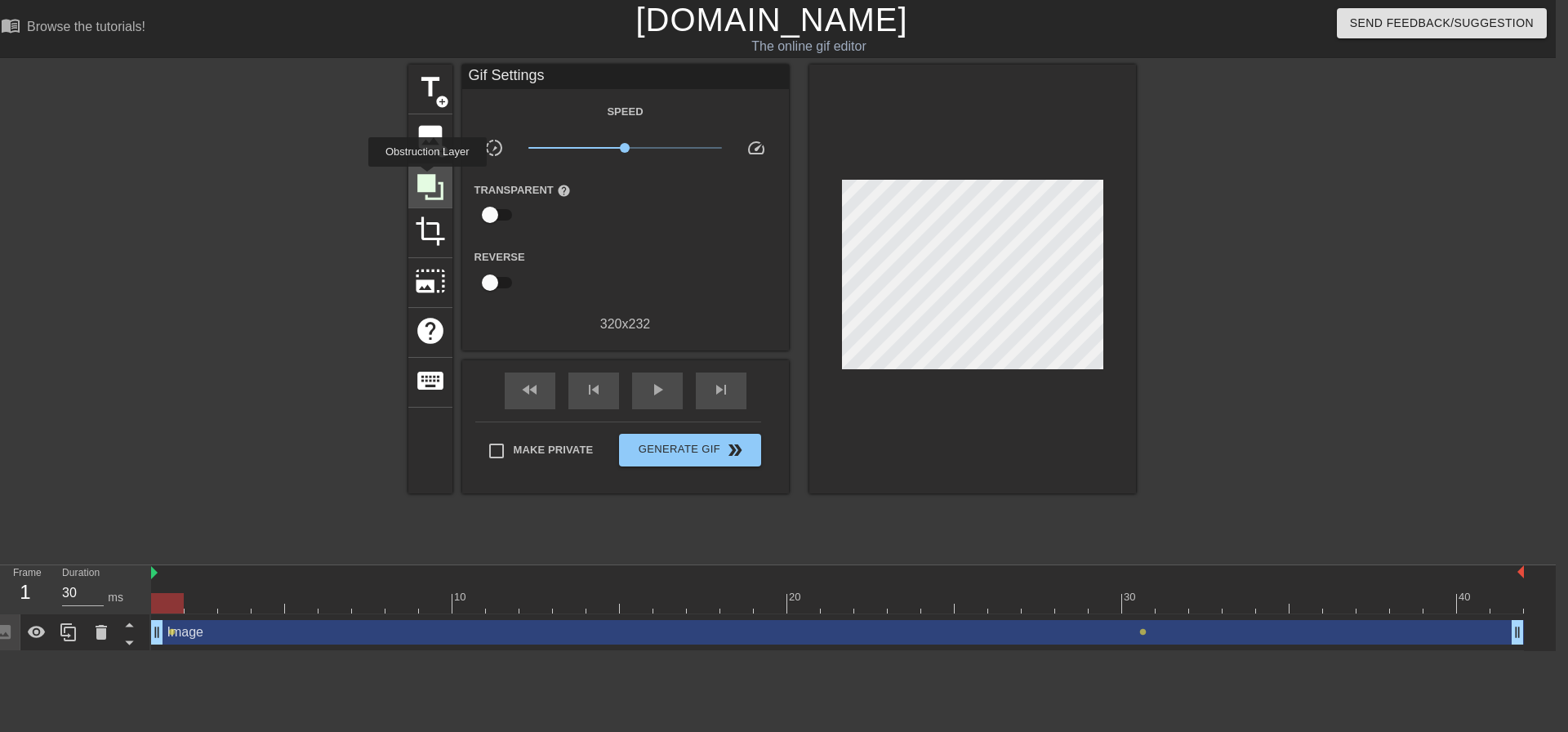
click at [428, 178] on icon at bounding box center [430, 187] width 26 height 26
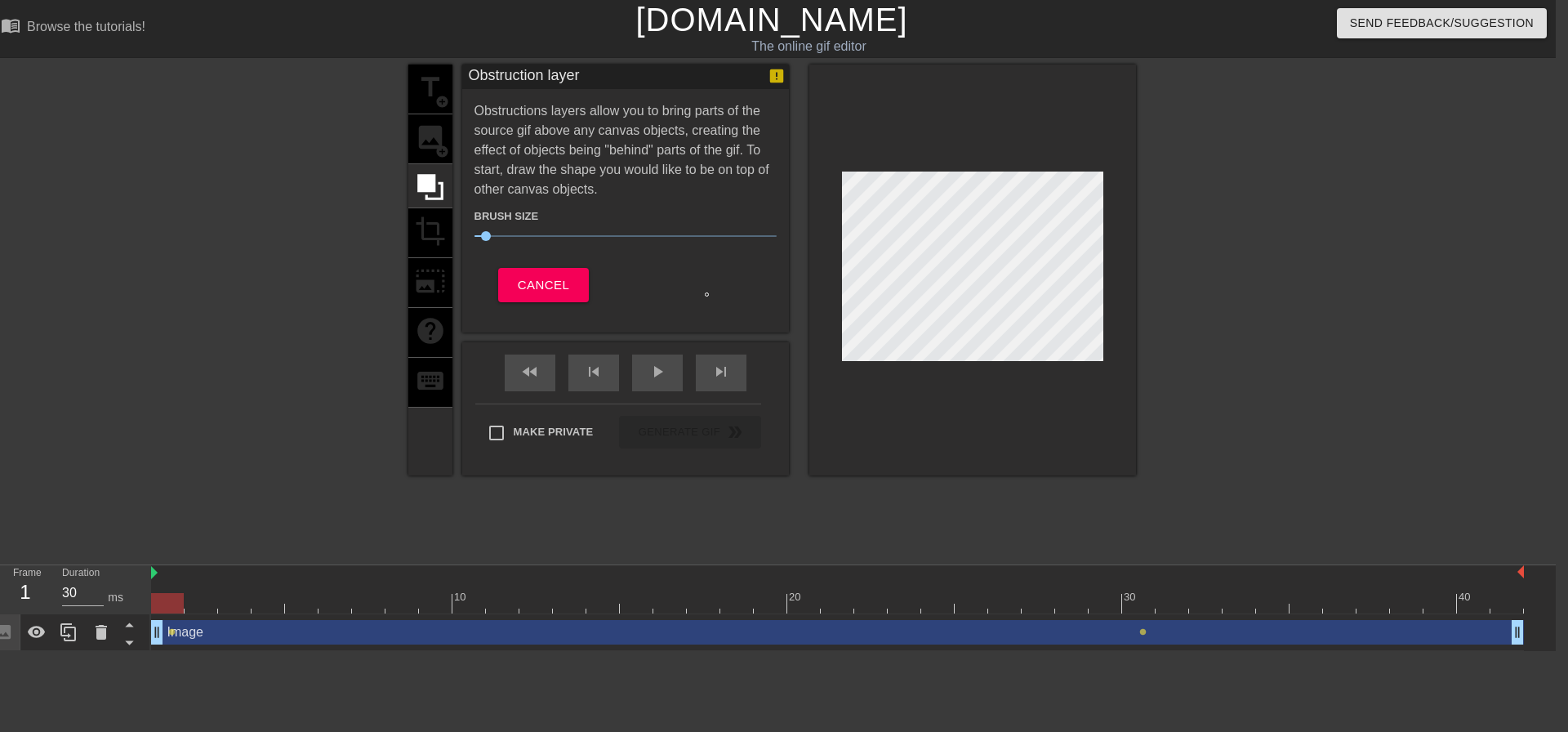
click at [395, 331] on div "title add_circle image add_circle crop photo_size_select_large help keyboard Ob…" at bounding box center [772, 309] width 1568 height 490
click at [326, 266] on div at bounding box center [266, 309] width 245 height 490
click at [256, 493] on div at bounding box center [266, 309] width 245 height 490
drag, startPoint x: 256, startPoint y: 493, endPoint x: 388, endPoint y: 383, distance: 171.8
click at [256, 492] on div at bounding box center [266, 309] width 245 height 490
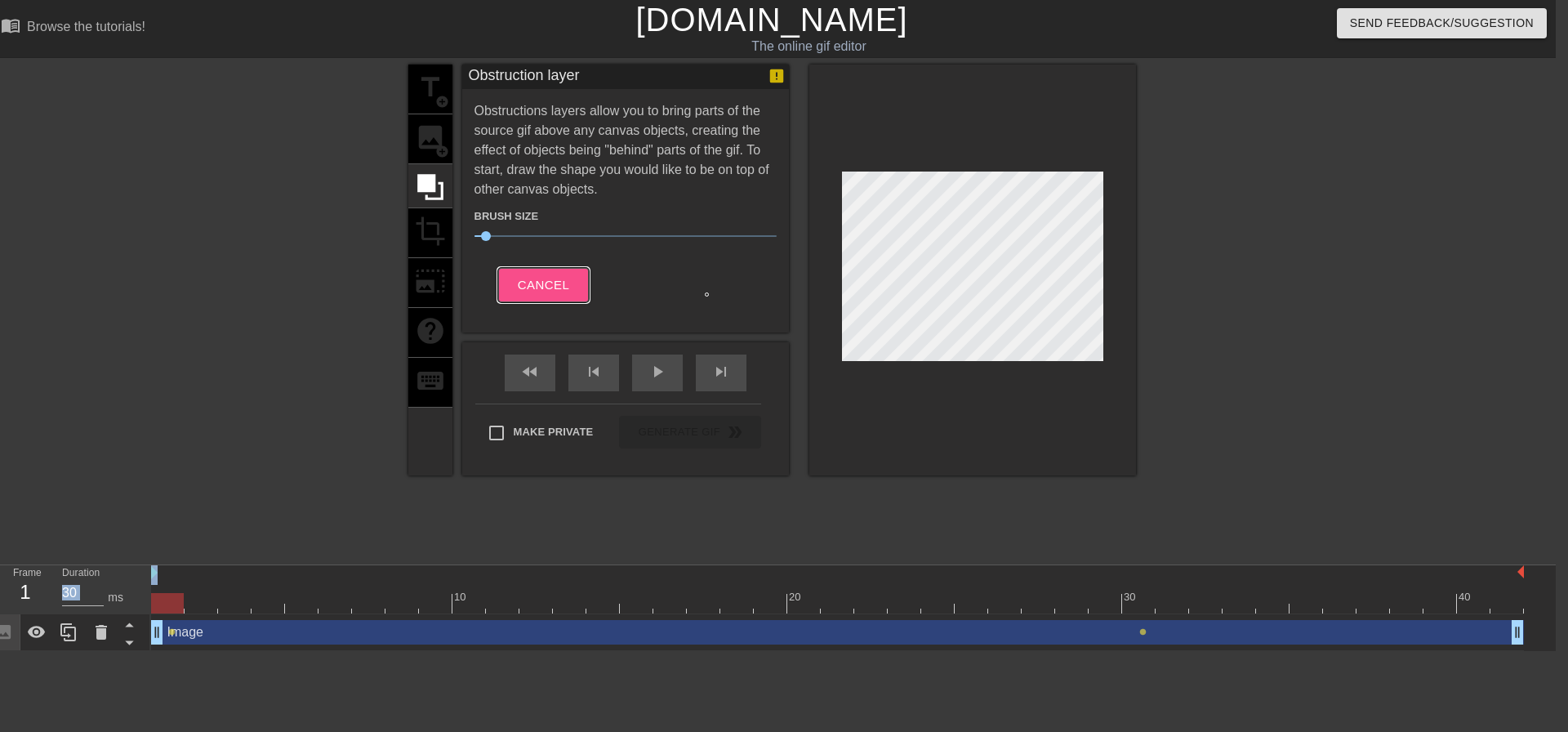
click at [556, 294] on span "Cancel" at bounding box center [543, 284] width 51 height 21
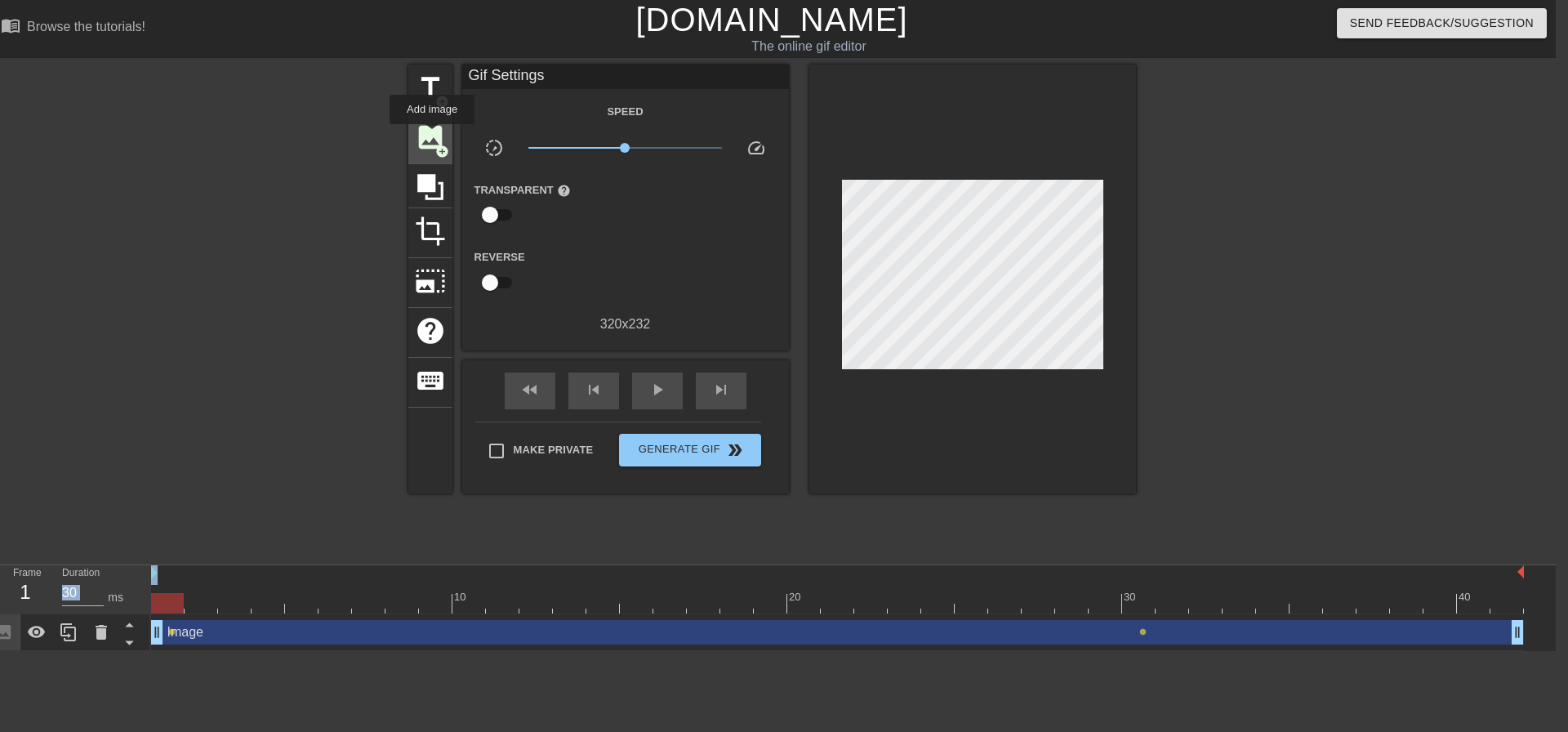
click at [432, 135] on span "image" at bounding box center [430, 138] width 31 height 31
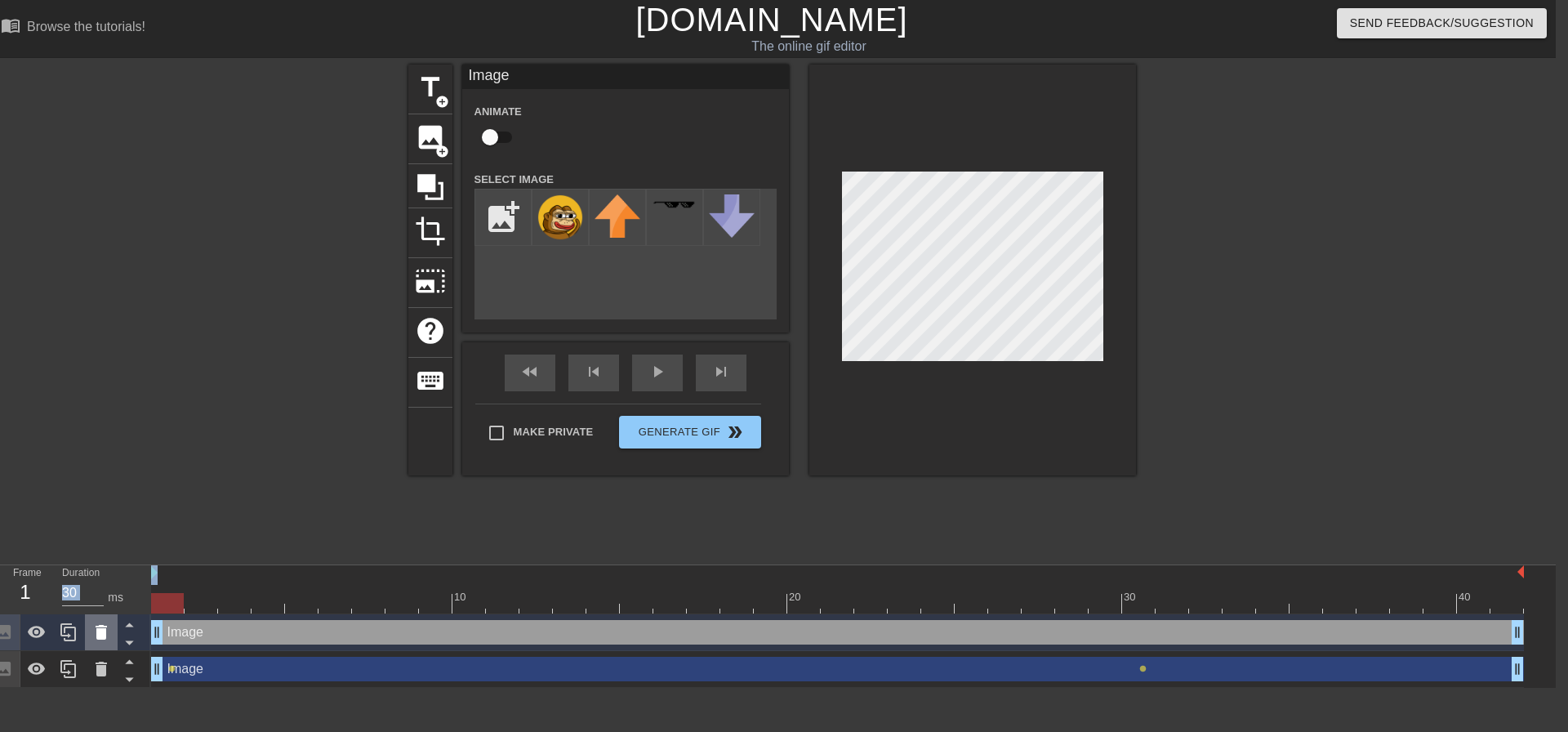
click at [106, 634] on icon at bounding box center [101, 631] width 19 height 19
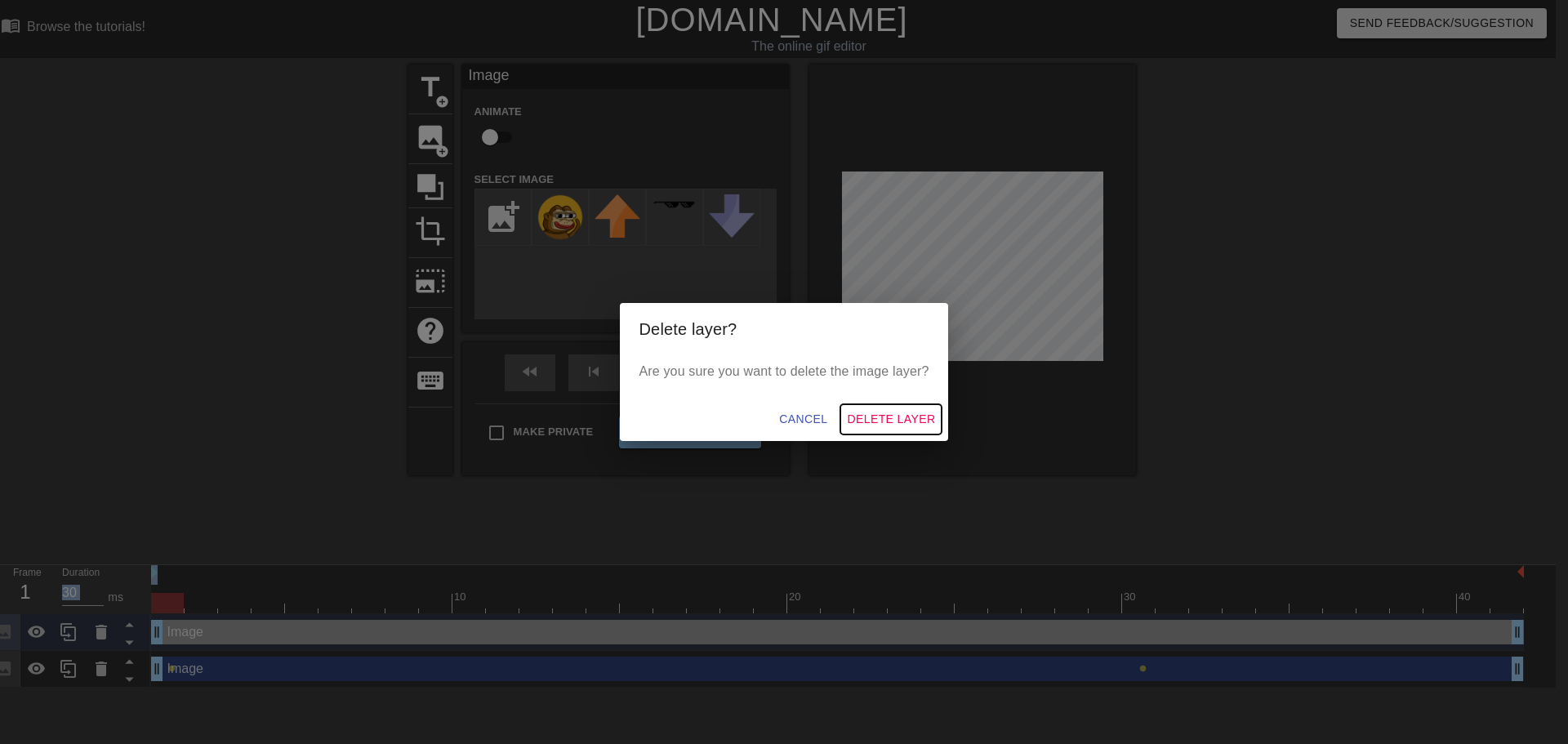
click at [905, 411] on span "Delete Layer" at bounding box center [891, 419] width 88 height 20
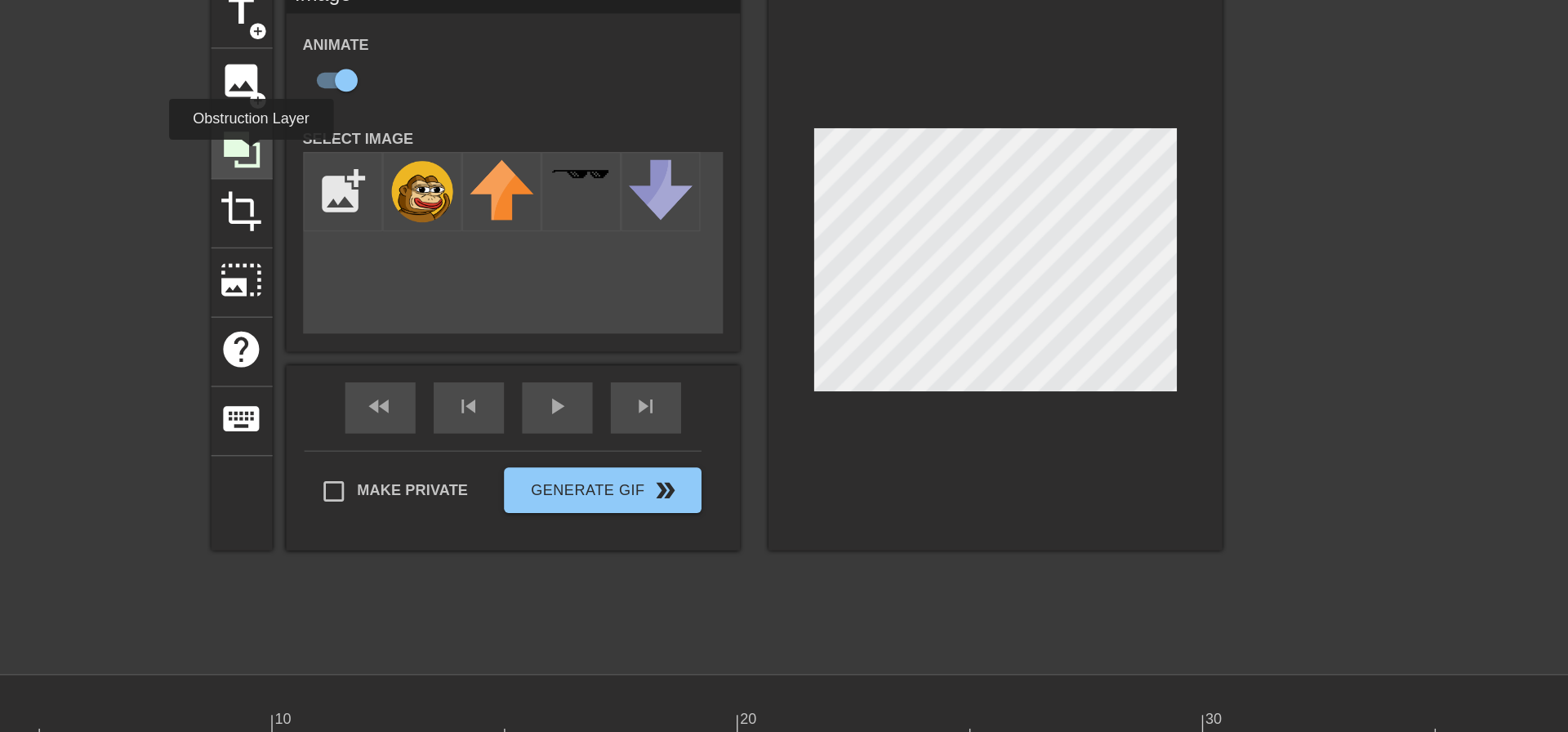
click at [437, 191] on icon at bounding box center [430, 187] width 31 height 31
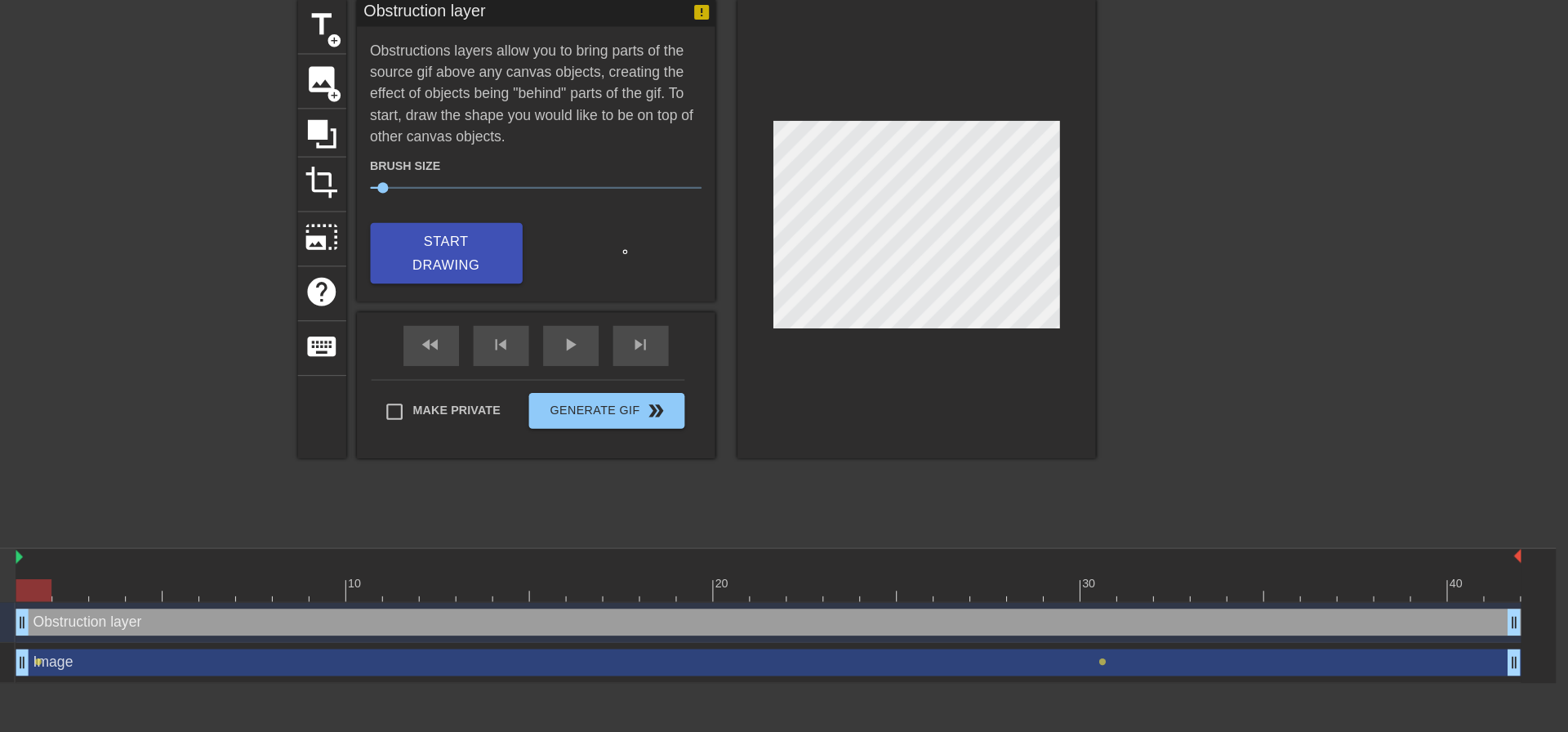
scroll to position [0, 6]
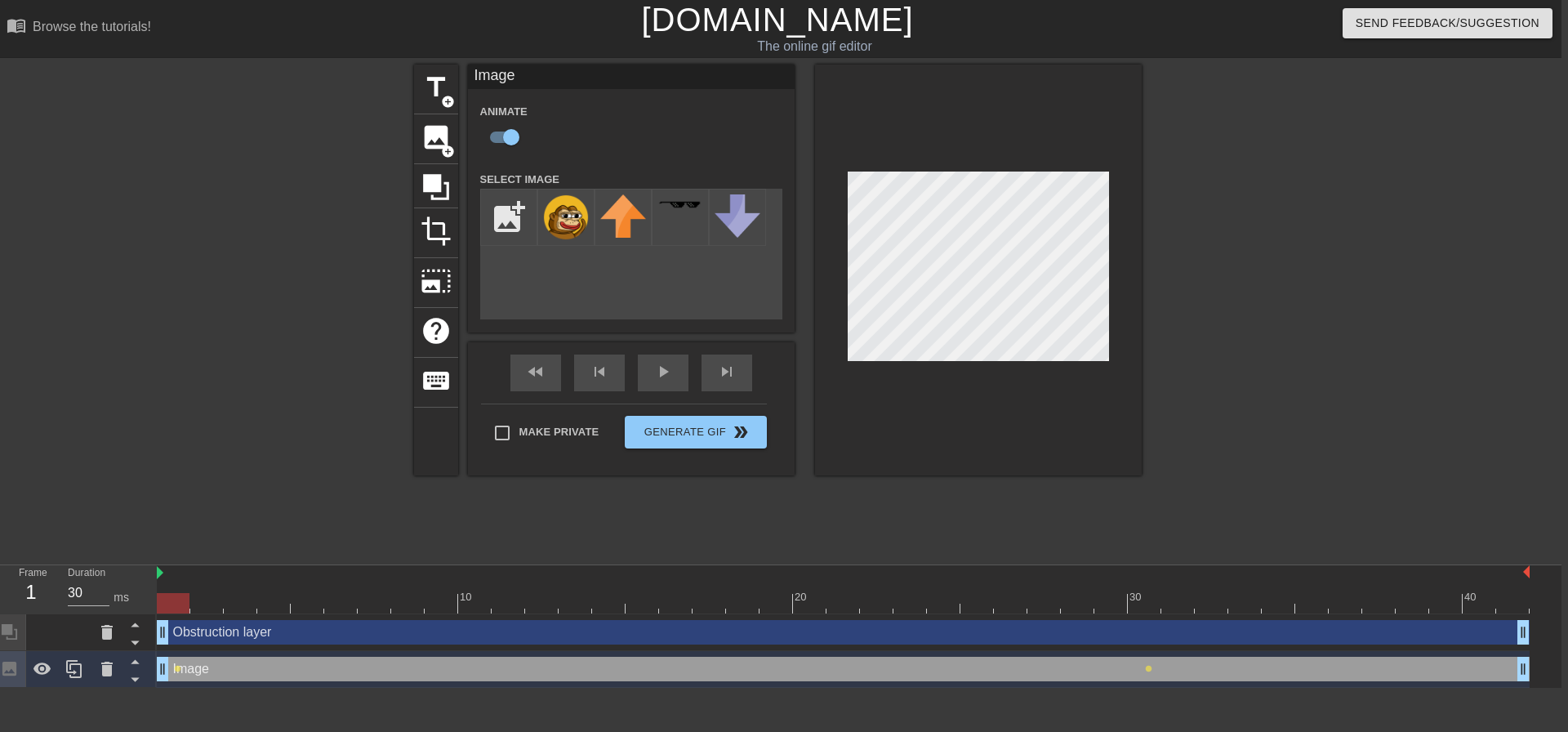
click at [1246, 420] on div at bounding box center [1284, 309] width 245 height 490
click at [1262, 347] on div at bounding box center [1284, 309] width 245 height 490
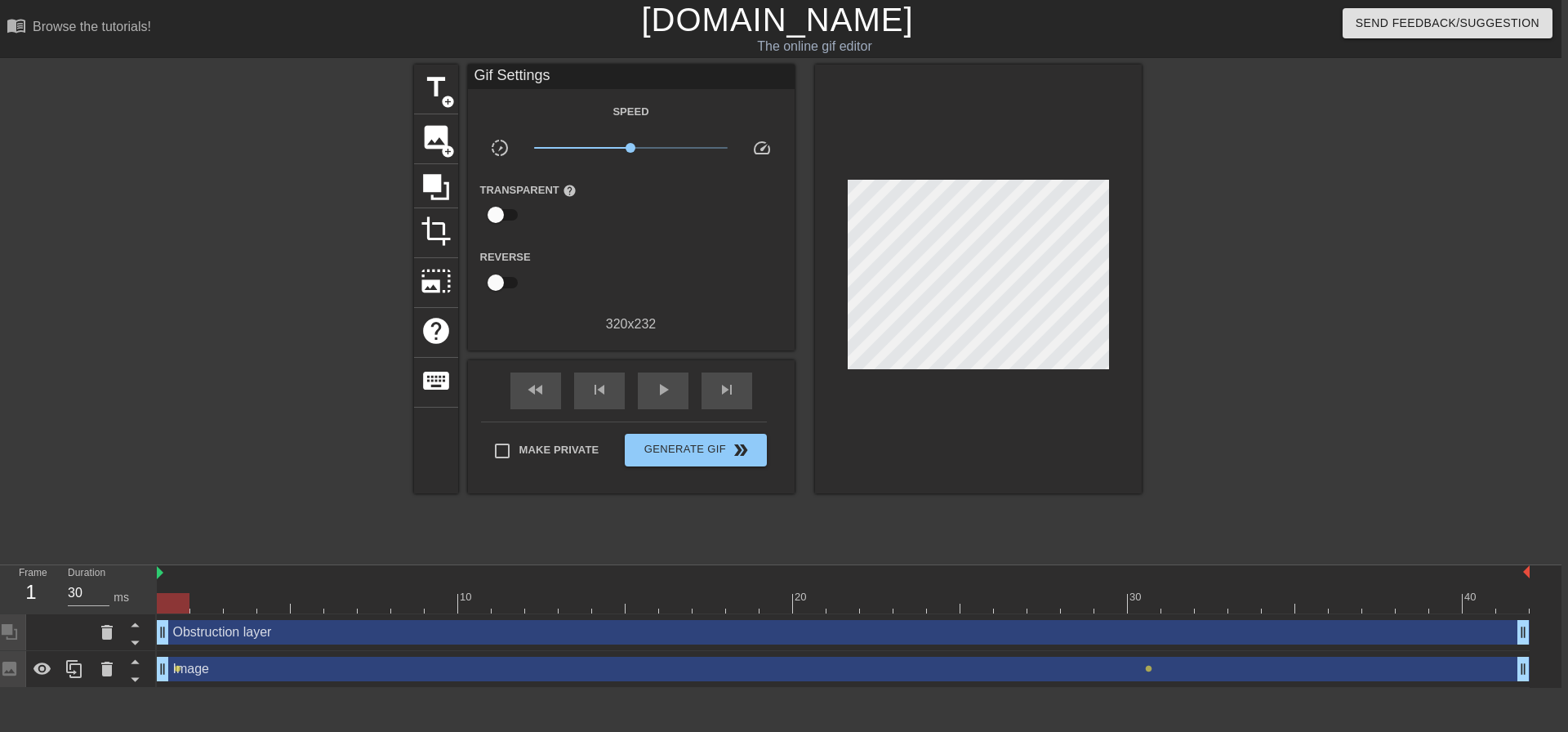
click at [250, 670] on div "Image drag_handle drag_handle" at bounding box center [843, 669] width 1373 height 25
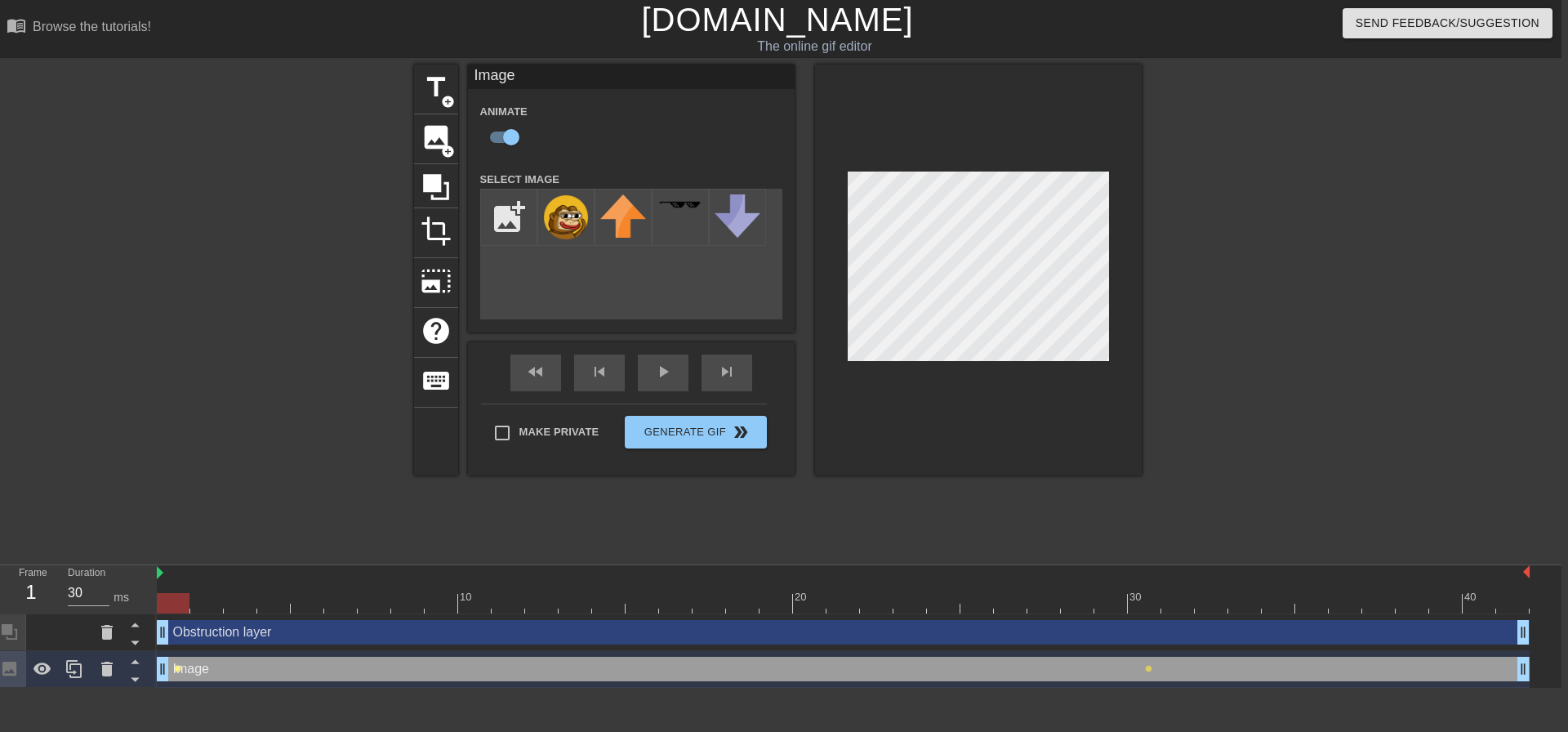
click at [176, 669] on span "lens" at bounding box center [178, 669] width 7 height 7
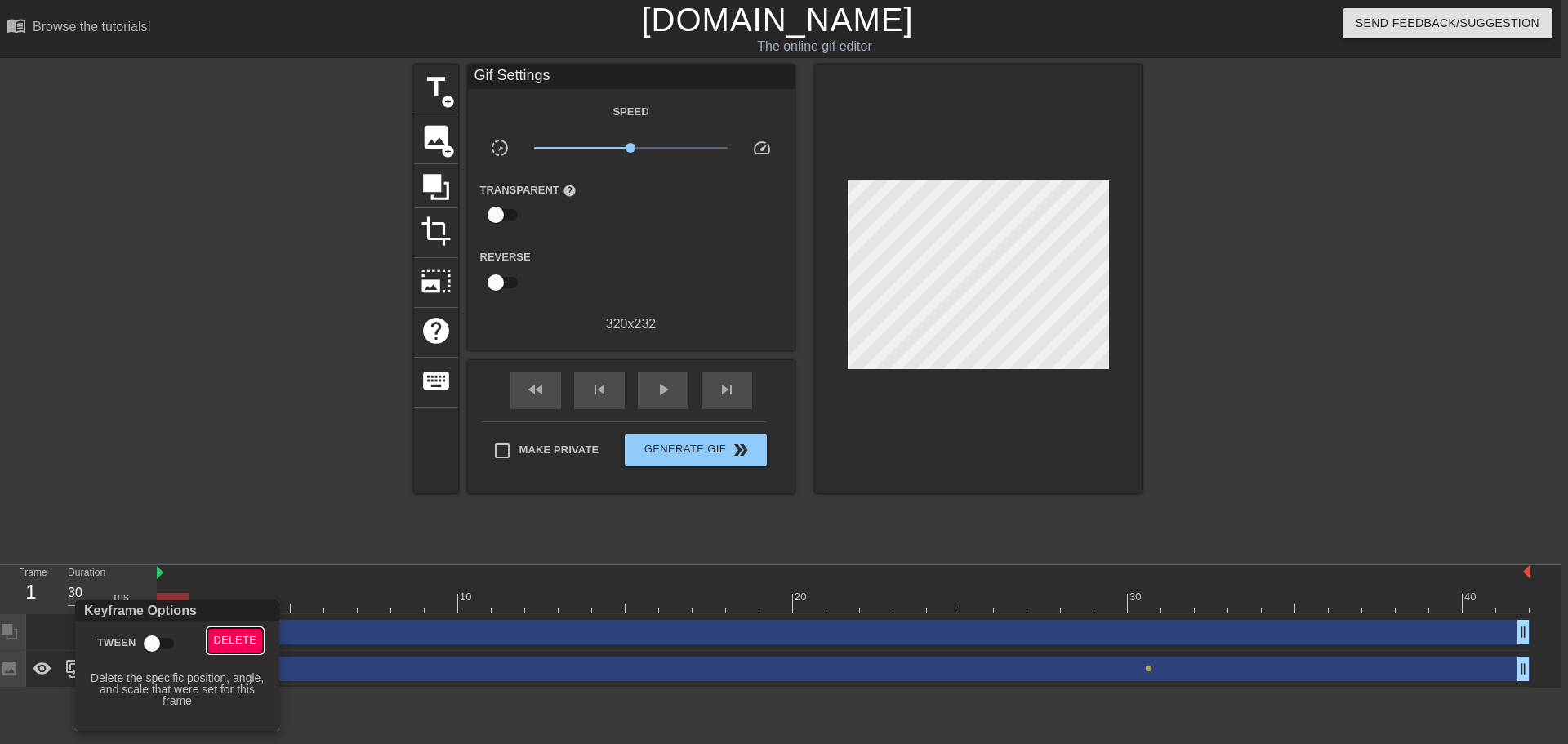
click at [227, 637] on span "Delete" at bounding box center [235, 640] width 43 height 18
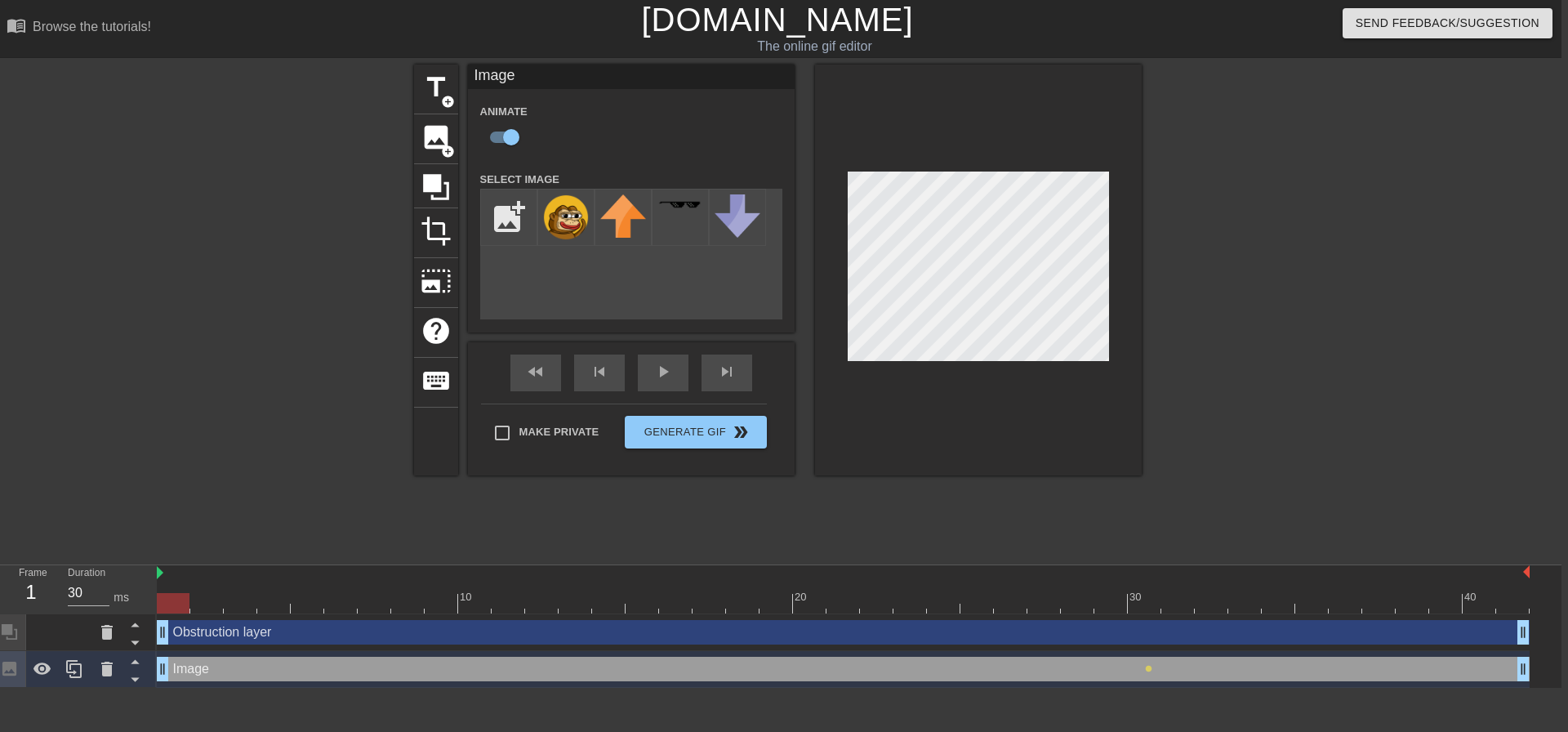
click at [465, 667] on div "Image drag_handle drag_handle" at bounding box center [843, 669] width 1373 height 25
click at [473, 602] on div at bounding box center [843, 603] width 1373 height 20
click at [175, 671] on div "Image drag_handle drag_handle" at bounding box center [843, 669] width 1373 height 25
click at [480, 672] on div "Image drag_handle drag_handle" at bounding box center [843, 669] width 1373 height 25
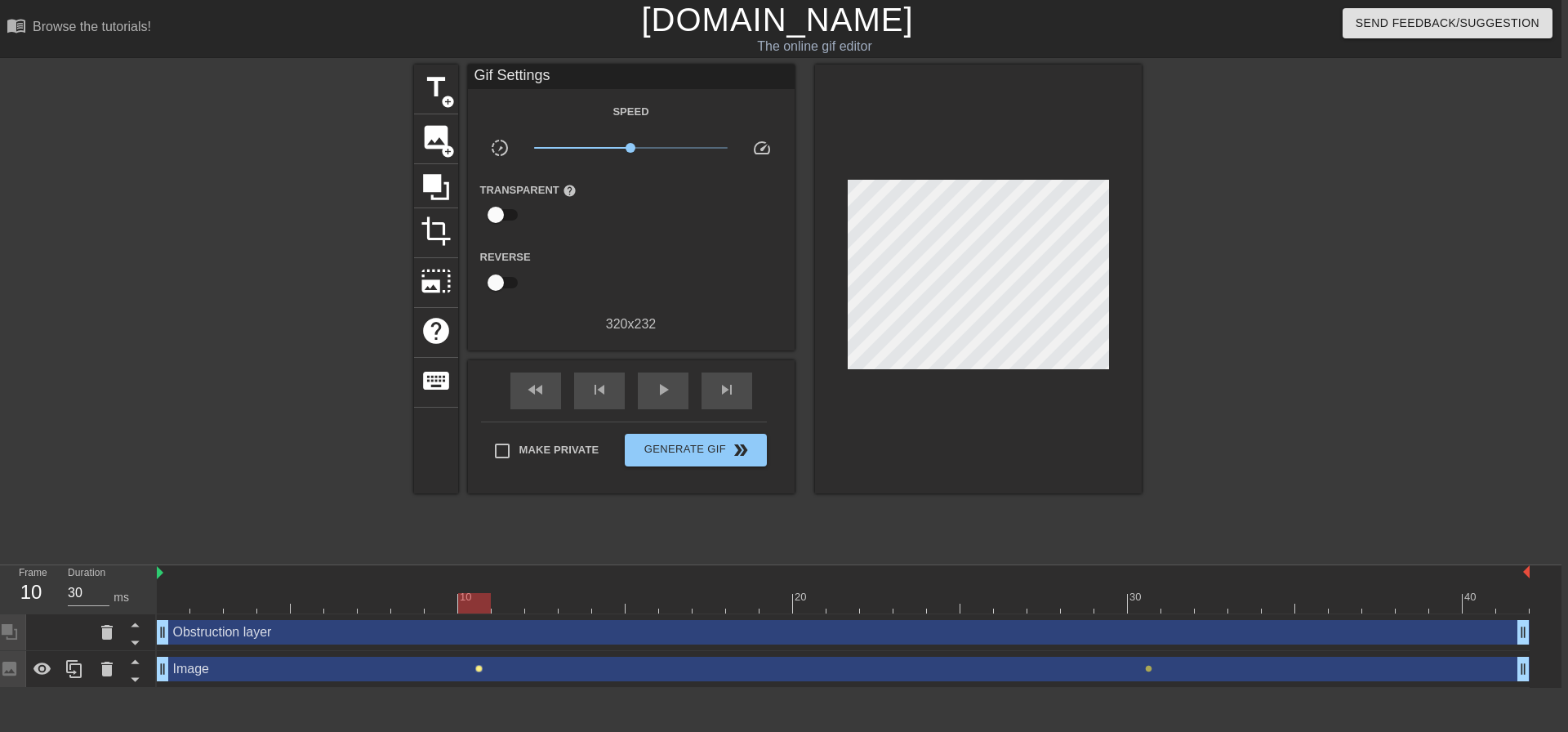
click at [480, 668] on span "lens" at bounding box center [479, 669] width 7 height 7
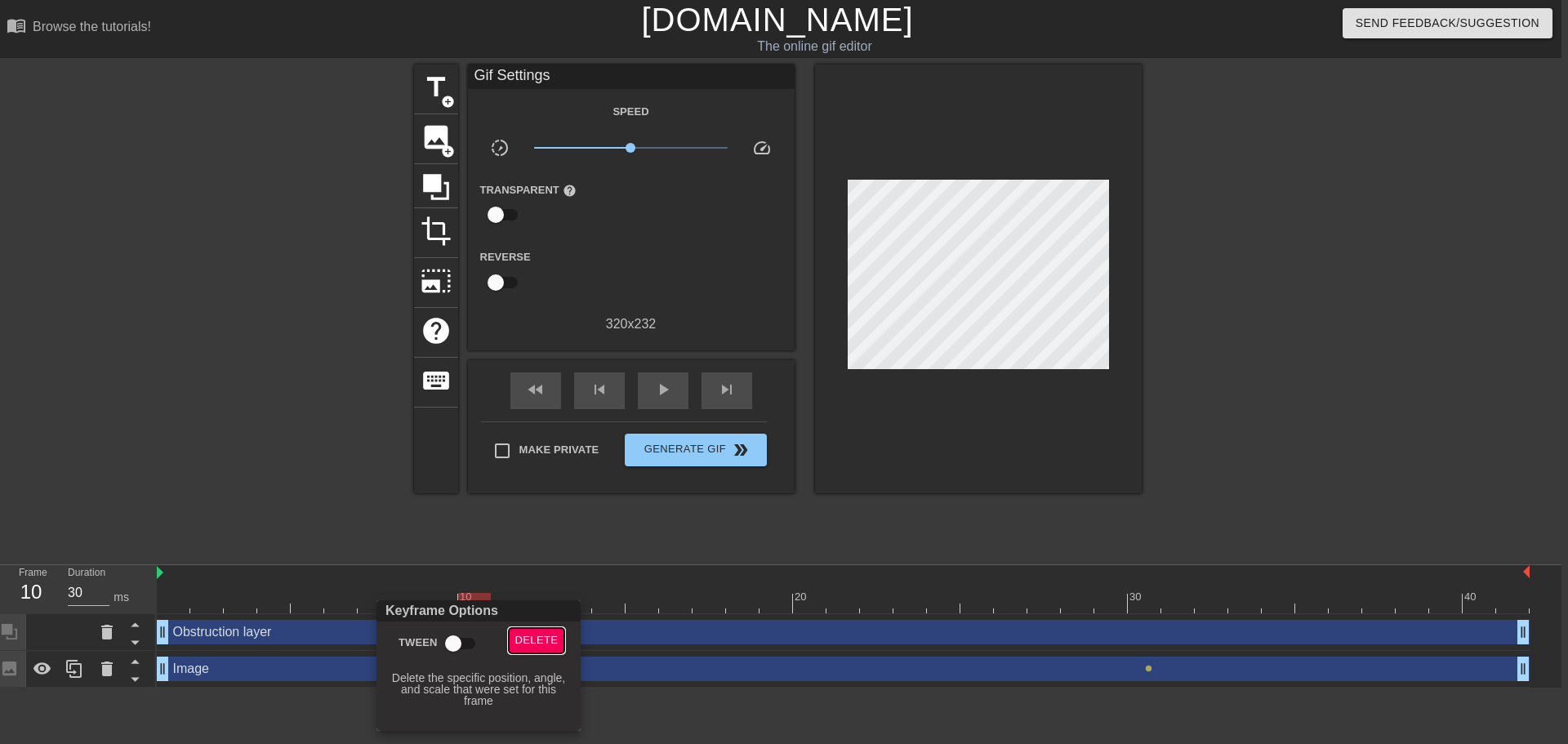
click at [538, 634] on span "Delete" at bounding box center [537, 640] width 43 height 18
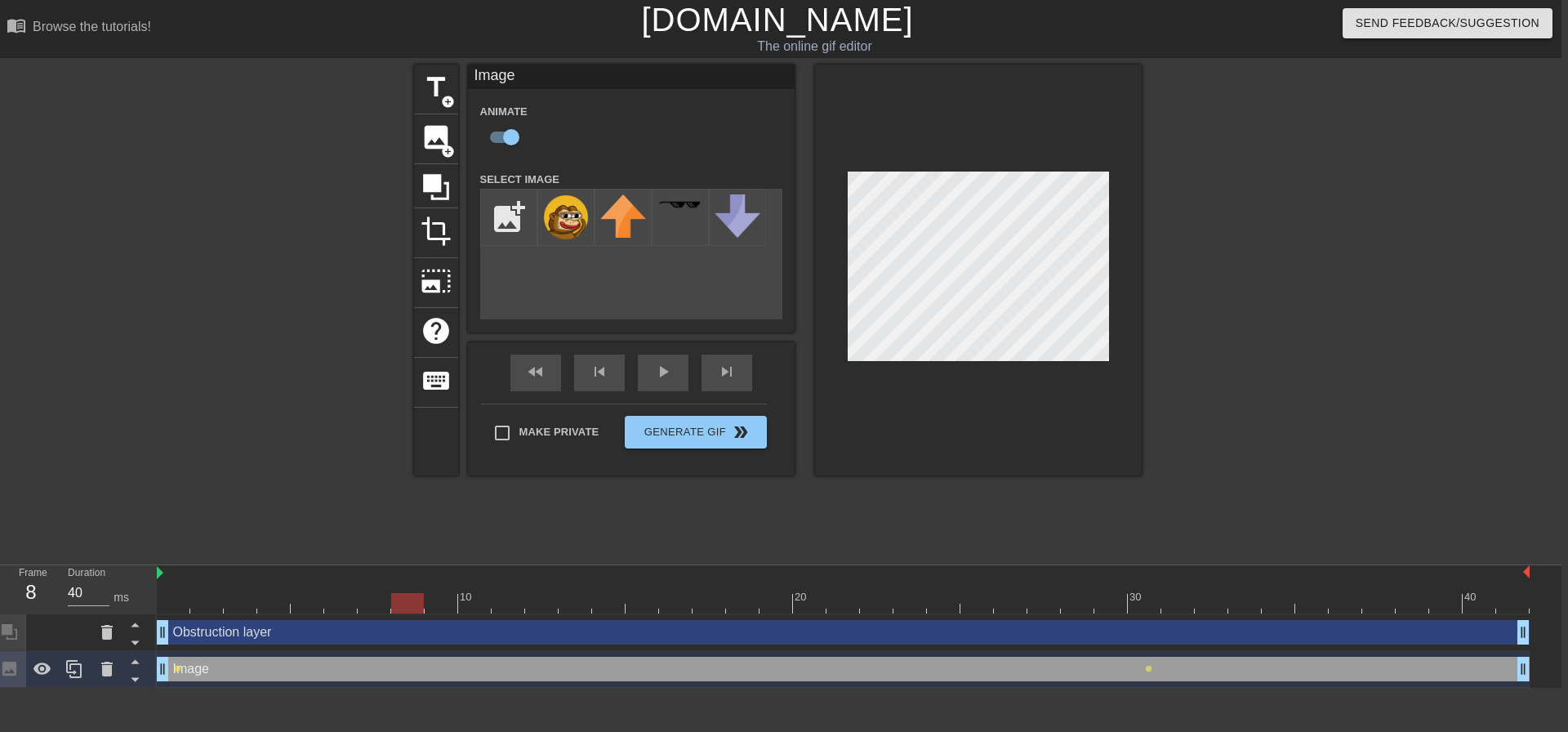
type input "30"
click at [179, 670] on span "lens" at bounding box center [178, 669] width 7 height 7
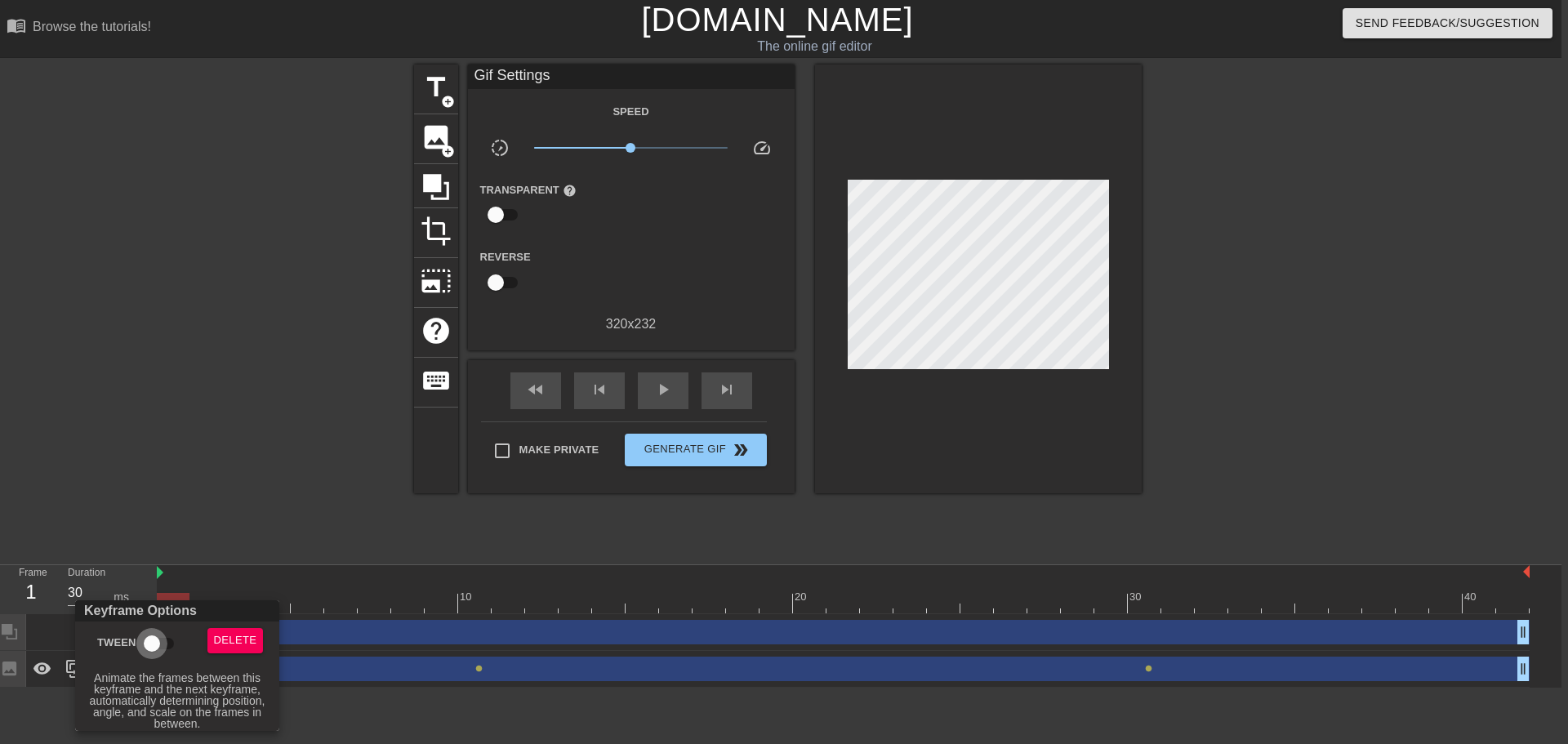
click at [163, 644] on input "Tween" at bounding box center [151, 644] width 93 height 31
checkbox input "true"
click at [309, 509] on div at bounding box center [784, 372] width 1568 height 744
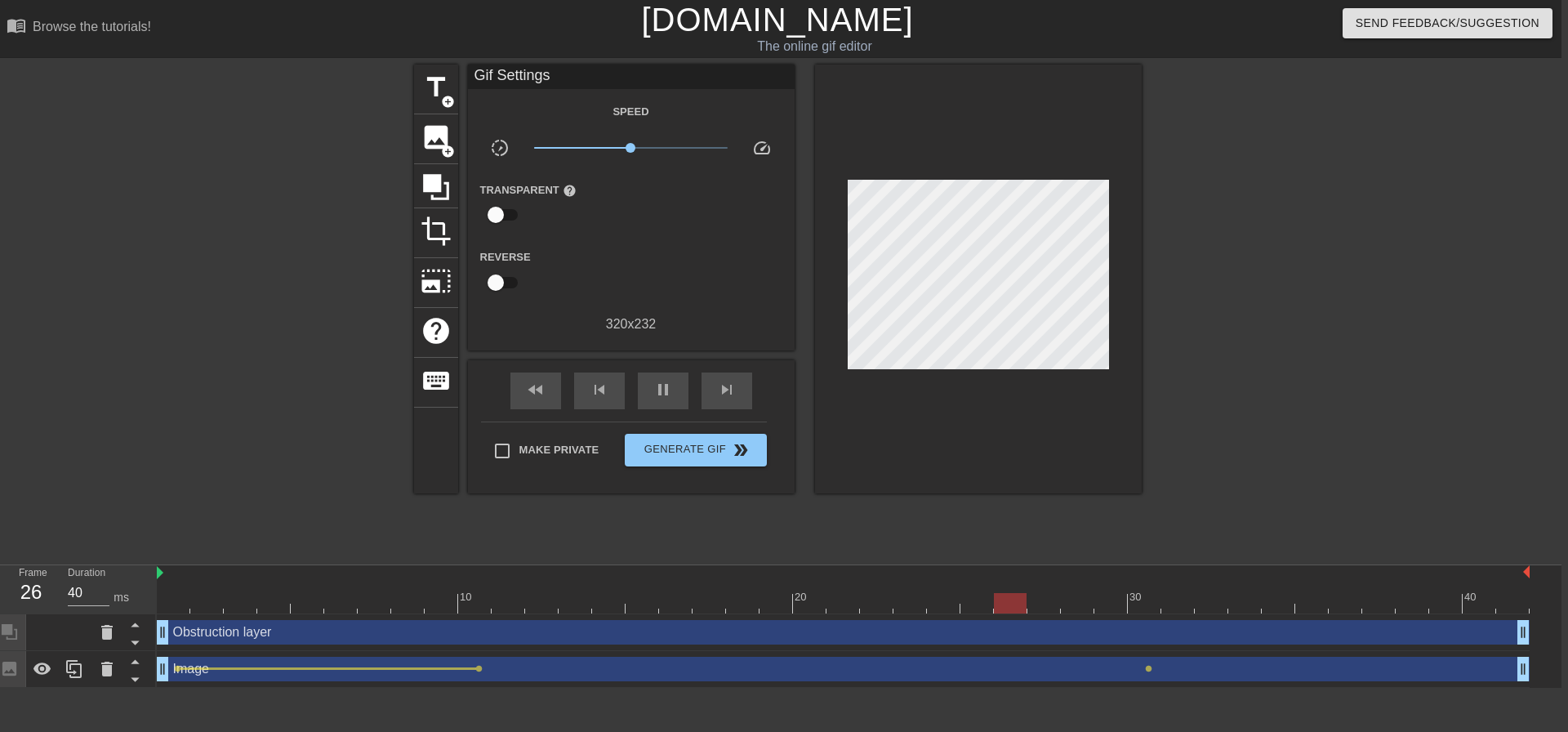
click at [435, 509] on div "title add_circle image add_circle crop photo_size_select_large help keyboard Gi…" at bounding box center [777, 309] width 728 height 490
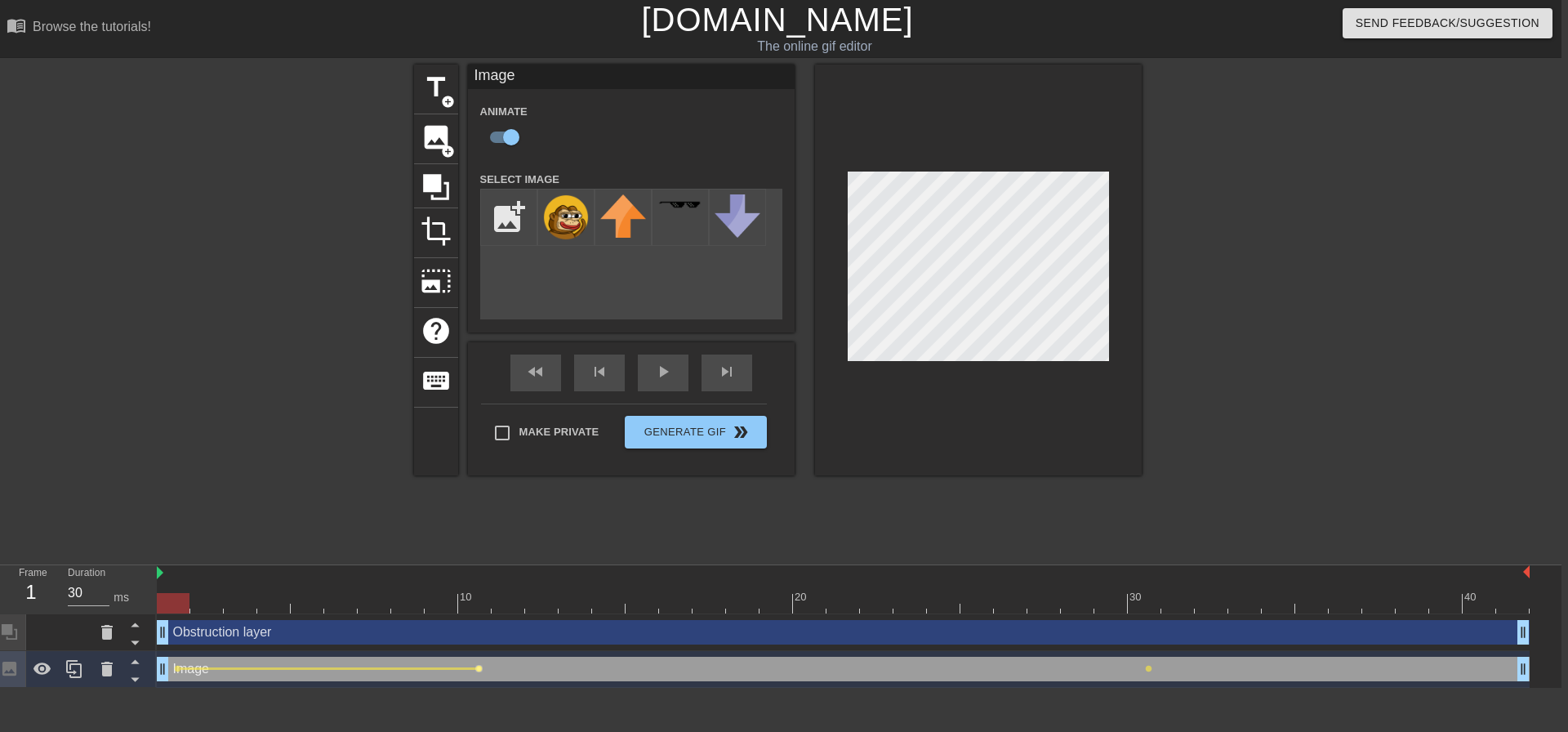
click at [477, 668] on span "lens" at bounding box center [479, 669] width 7 height 7
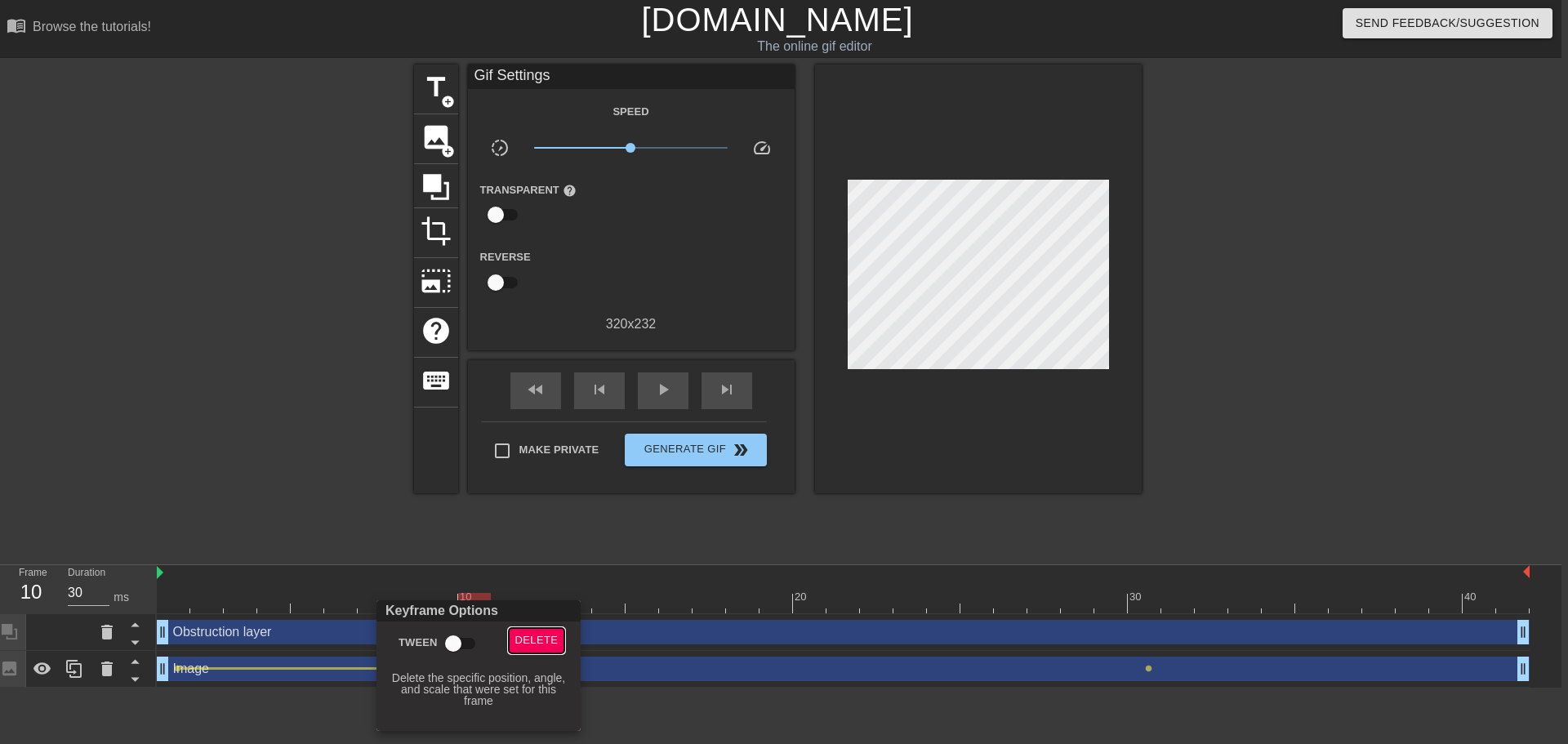
click at [528, 642] on span "Delete" at bounding box center [537, 640] width 43 height 18
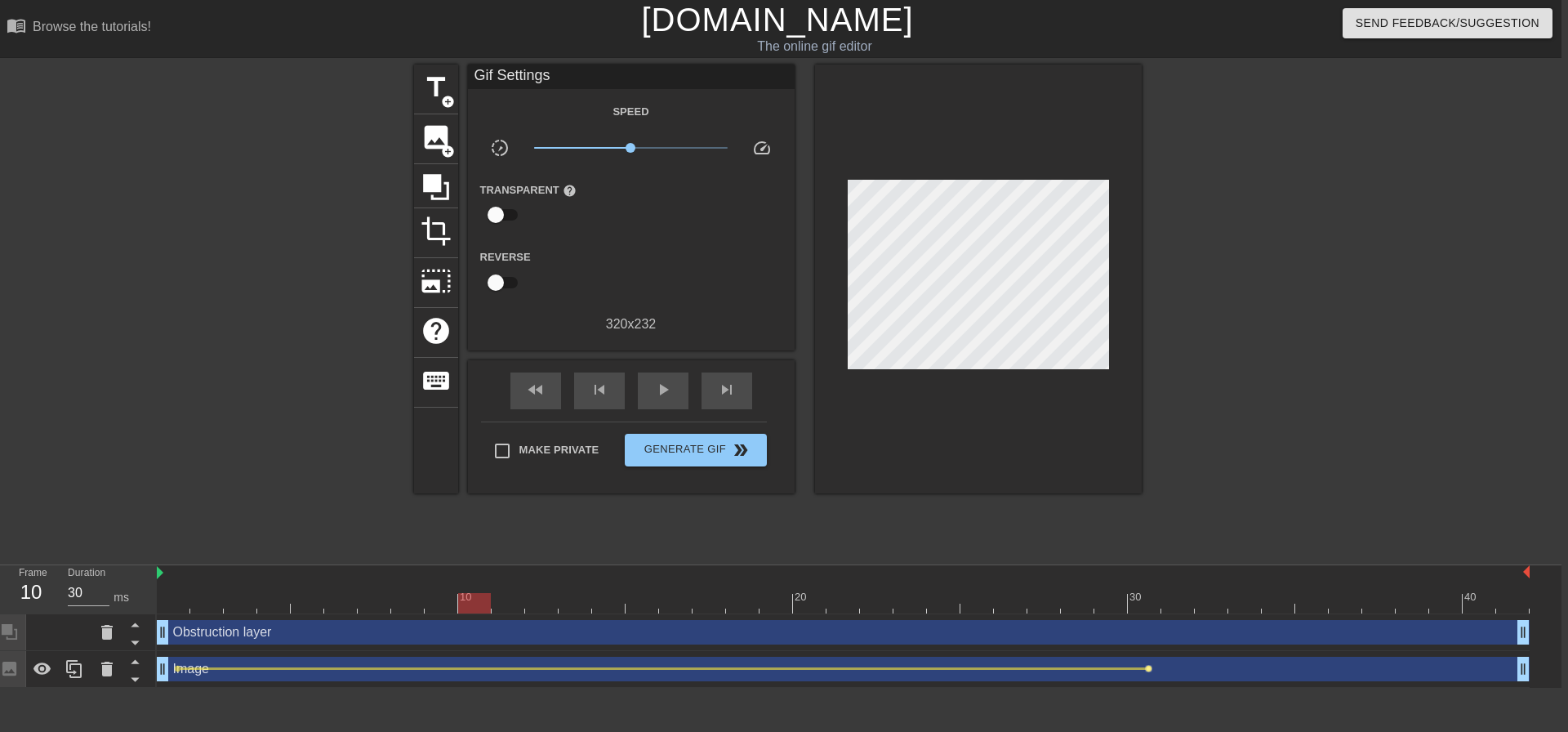
click at [1148, 671] on span "lens" at bounding box center [1149, 669] width 7 height 7
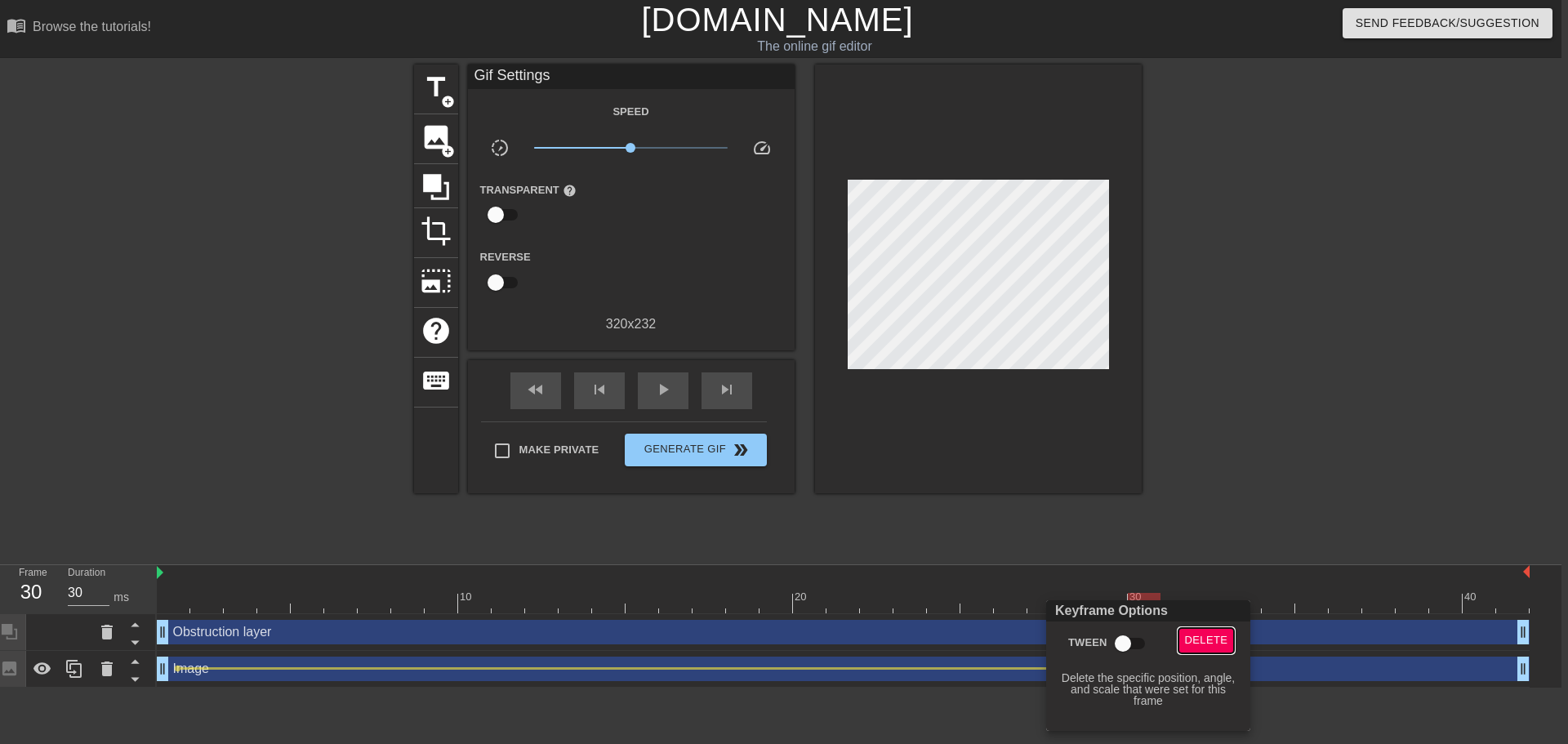
click at [1196, 638] on span "Delete" at bounding box center [1207, 640] width 43 height 18
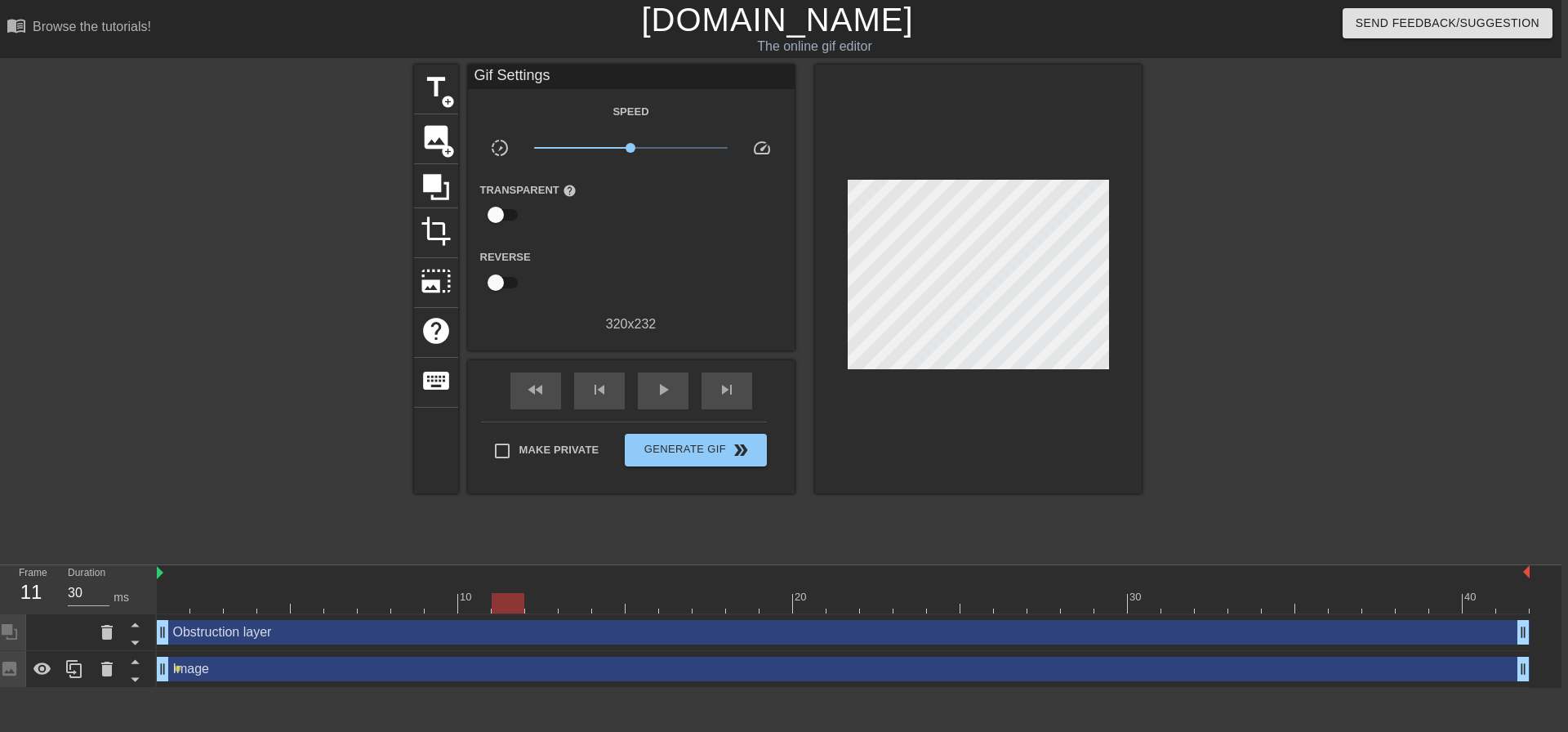
click at [470, 602] on div at bounding box center [843, 603] width 1373 height 20
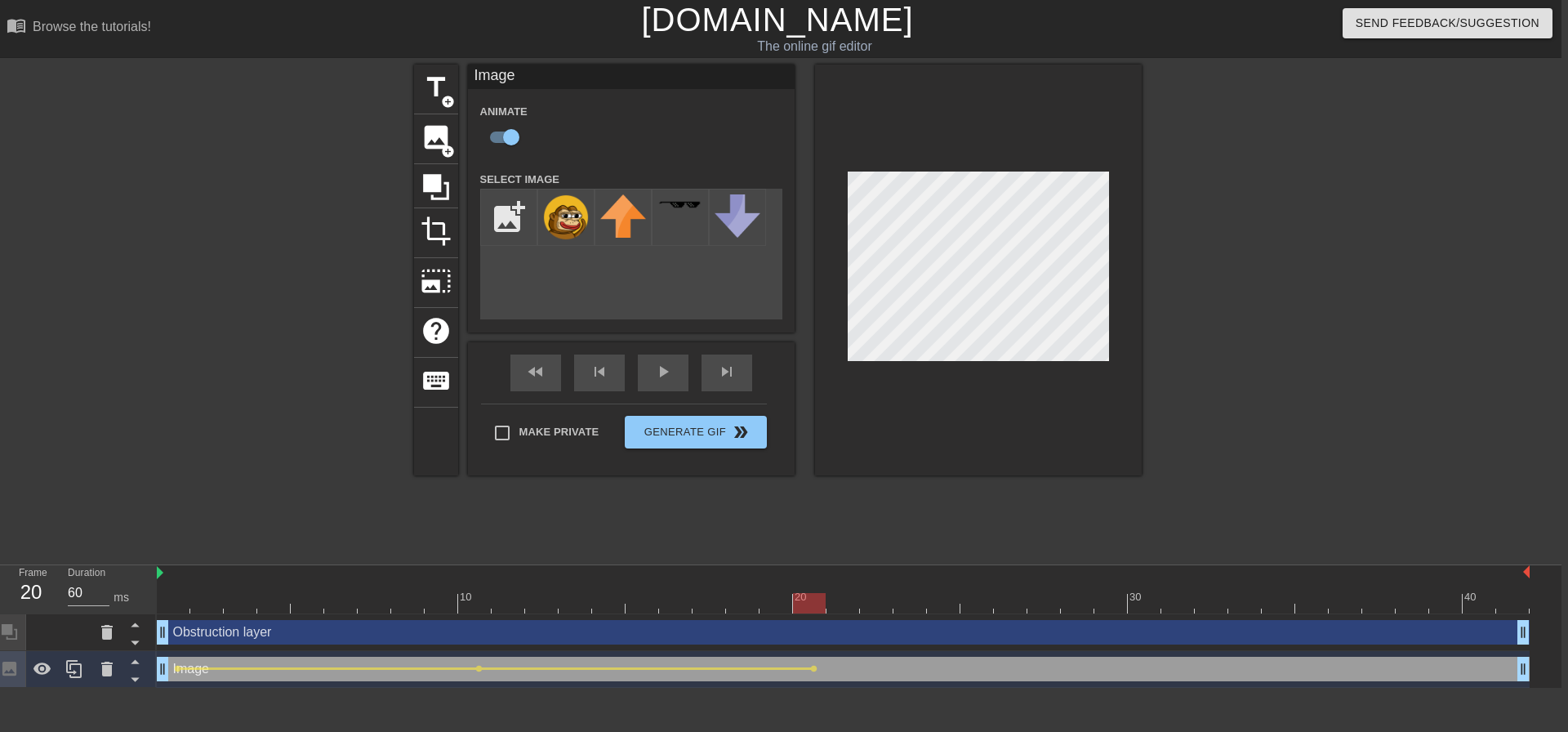
click at [914, 375] on div at bounding box center [978, 270] width 327 height 411
click at [813, 671] on span "lens" at bounding box center [814, 669] width 7 height 7
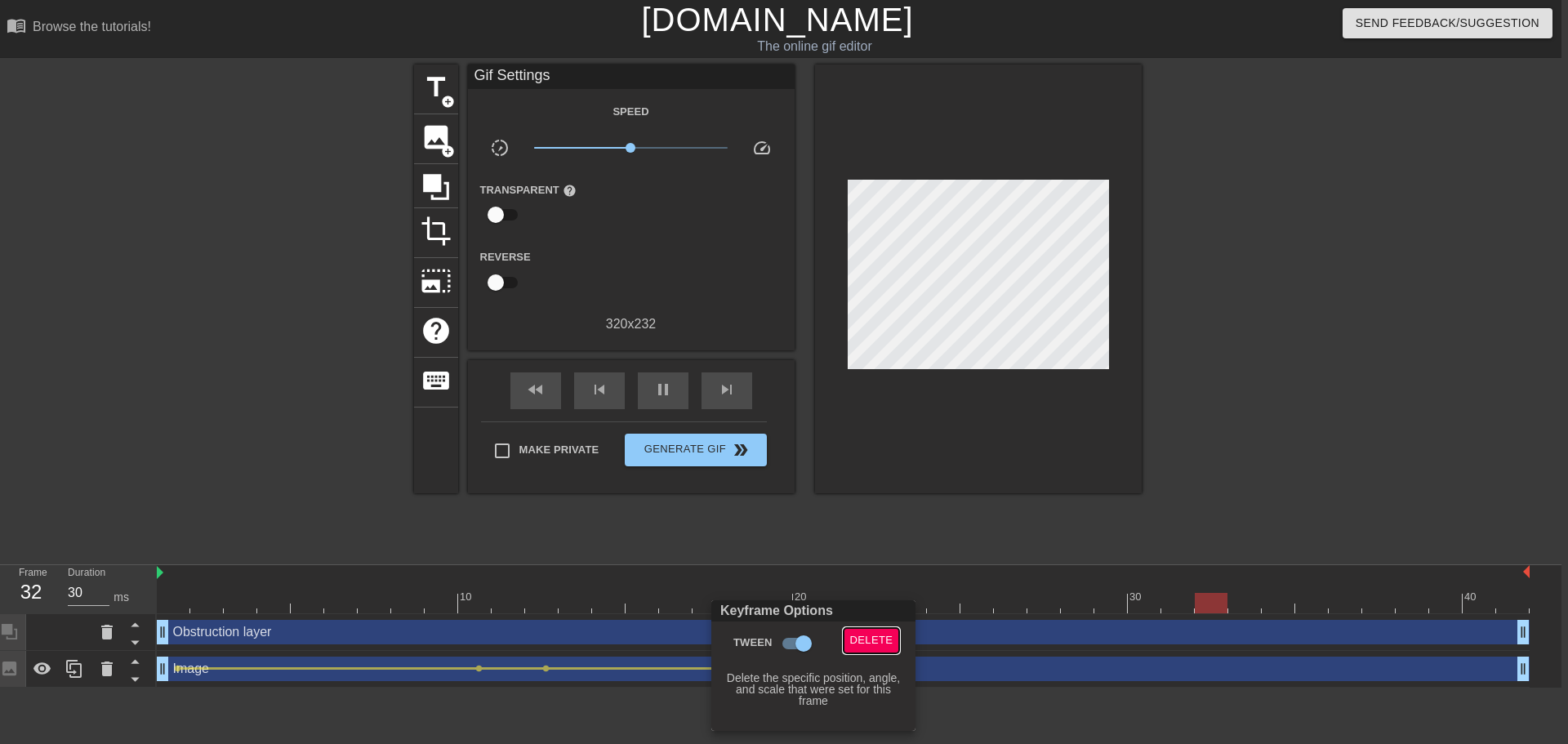
click at [855, 646] on span "Delete" at bounding box center [872, 640] width 43 height 18
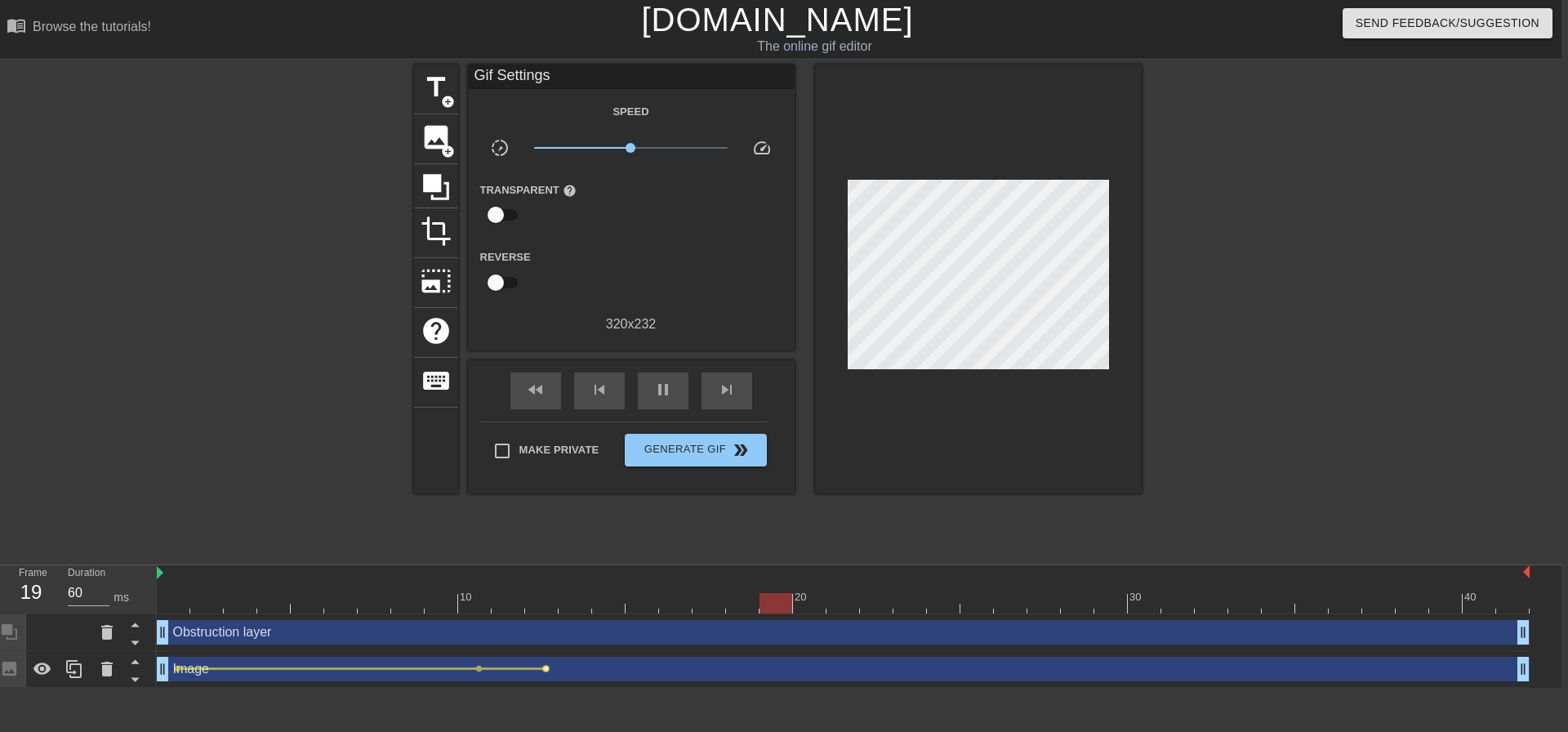
click at [547, 670] on span "lens" at bounding box center [546, 669] width 7 height 7
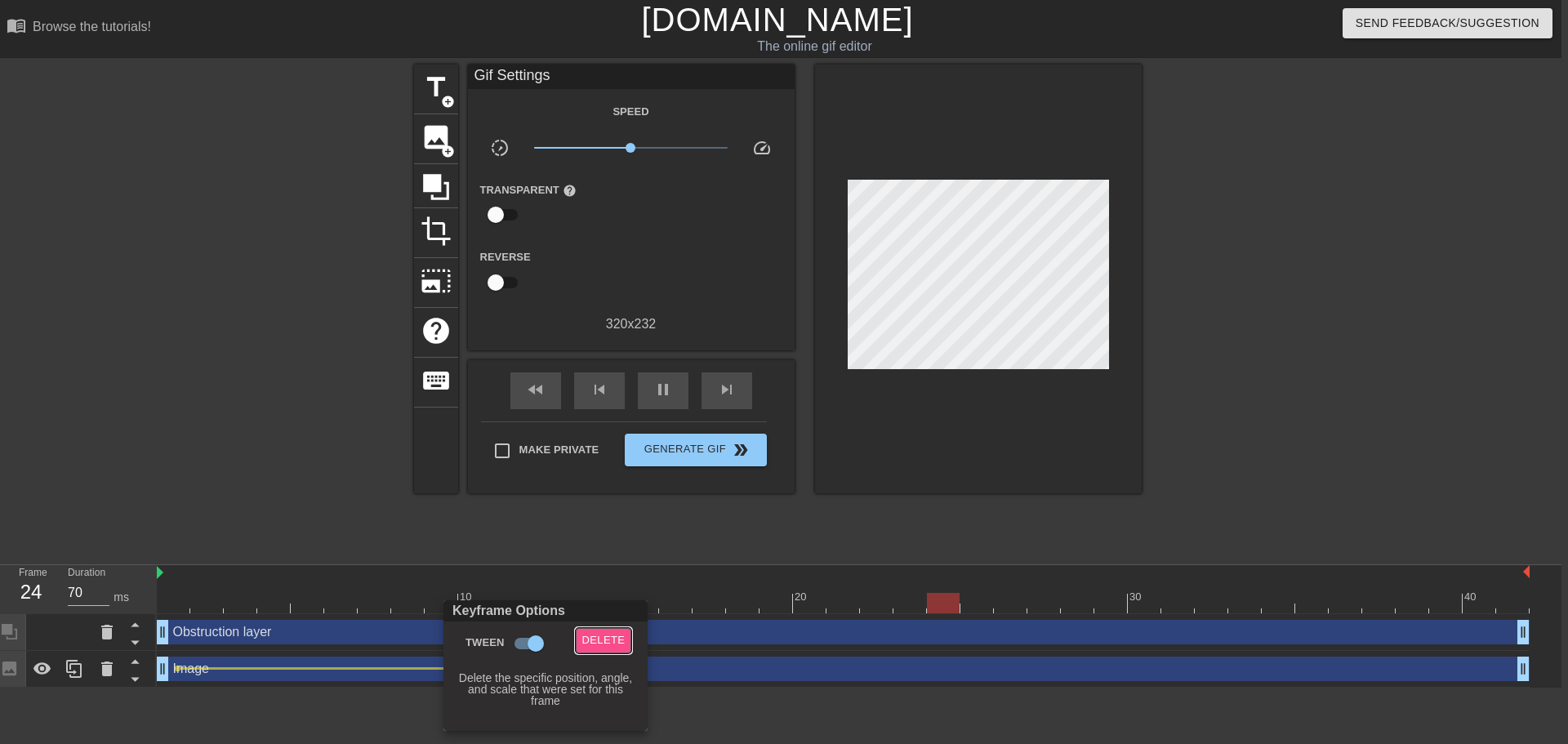
click at [592, 637] on span "Delete" at bounding box center [604, 640] width 43 height 18
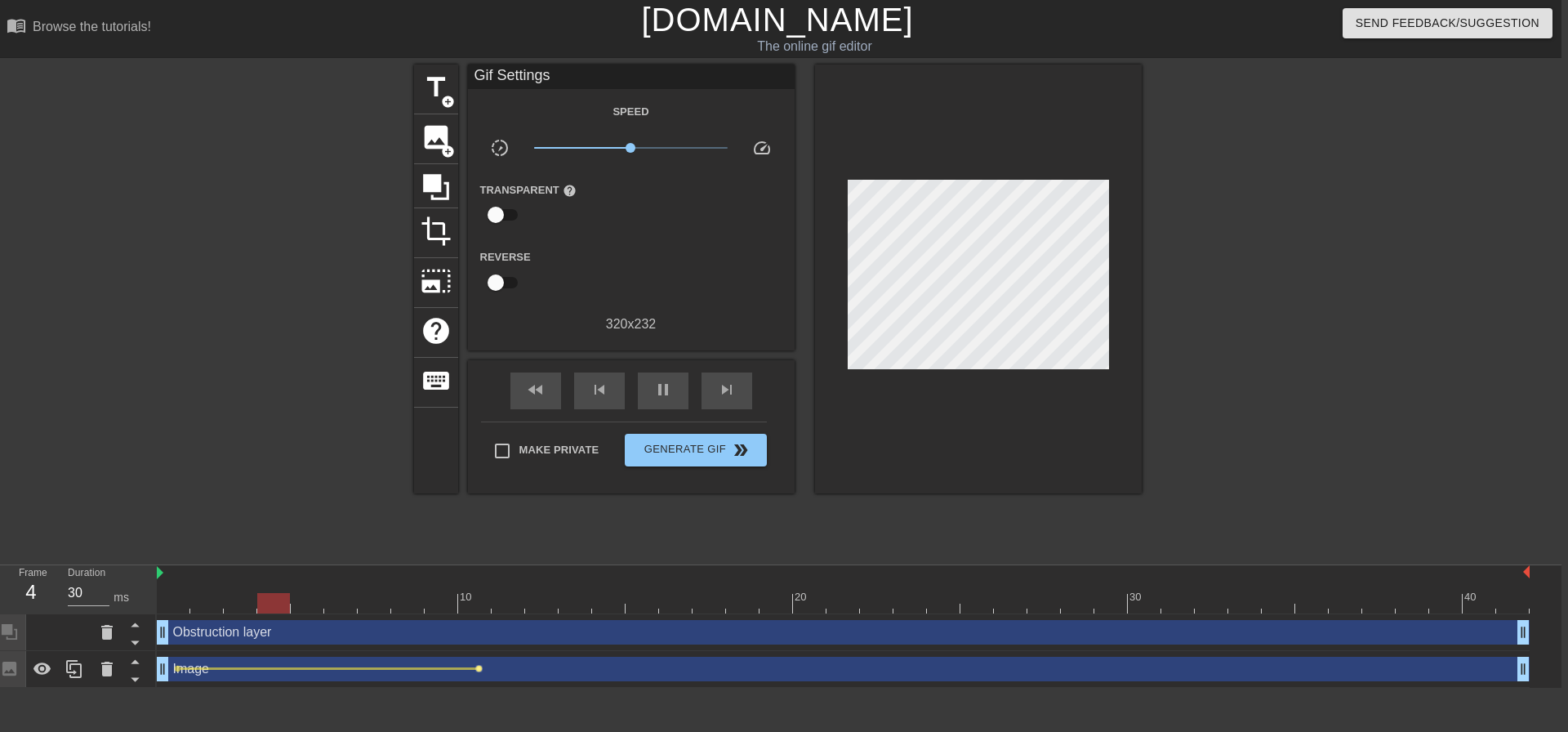
click at [479, 670] on span "lens" at bounding box center [479, 669] width 7 height 7
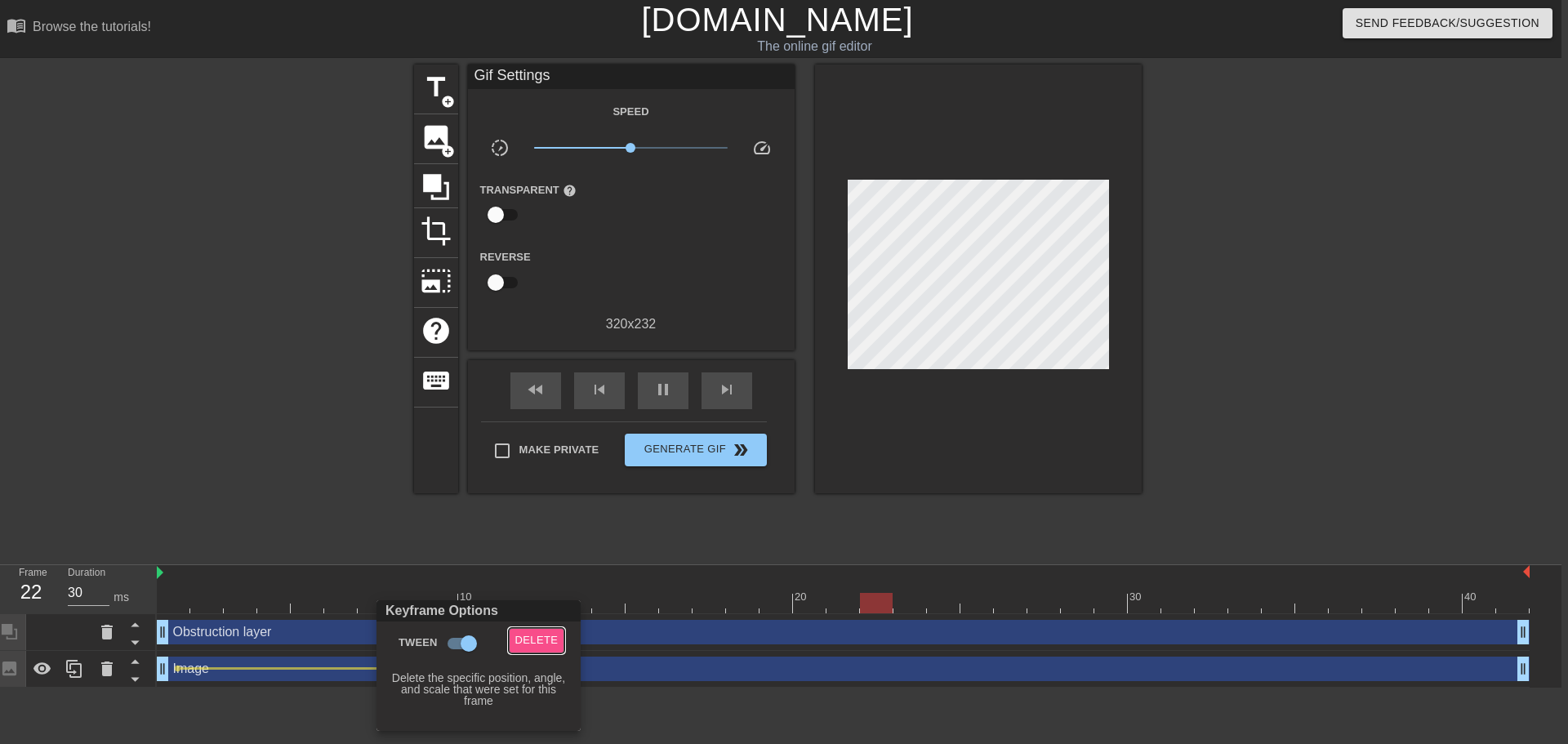
click at [545, 642] on span "Delete" at bounding box center [537, 640] width 43 height 18
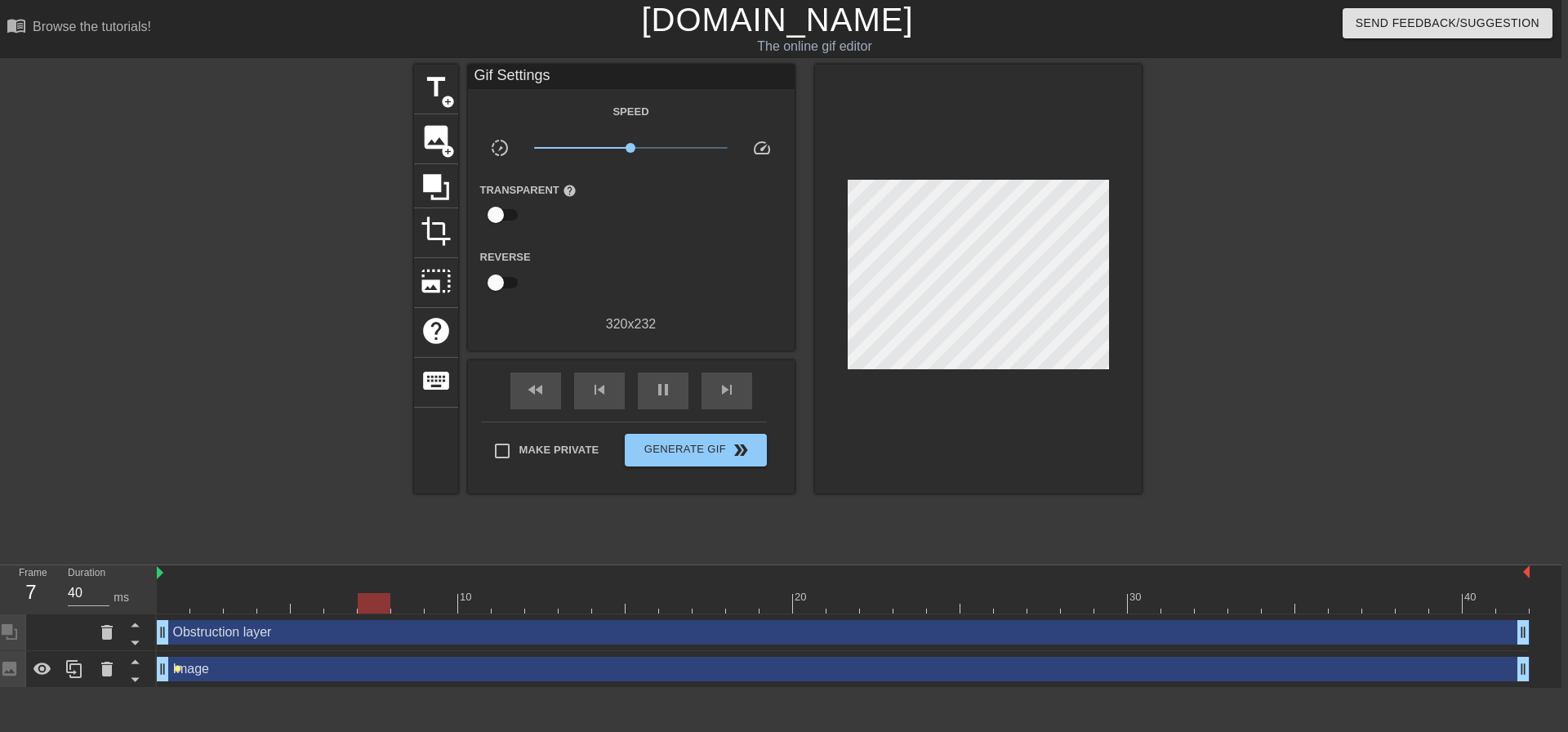
click at [179, 668] on span "lens" at bounding box center [178, 669] width 7 height 7
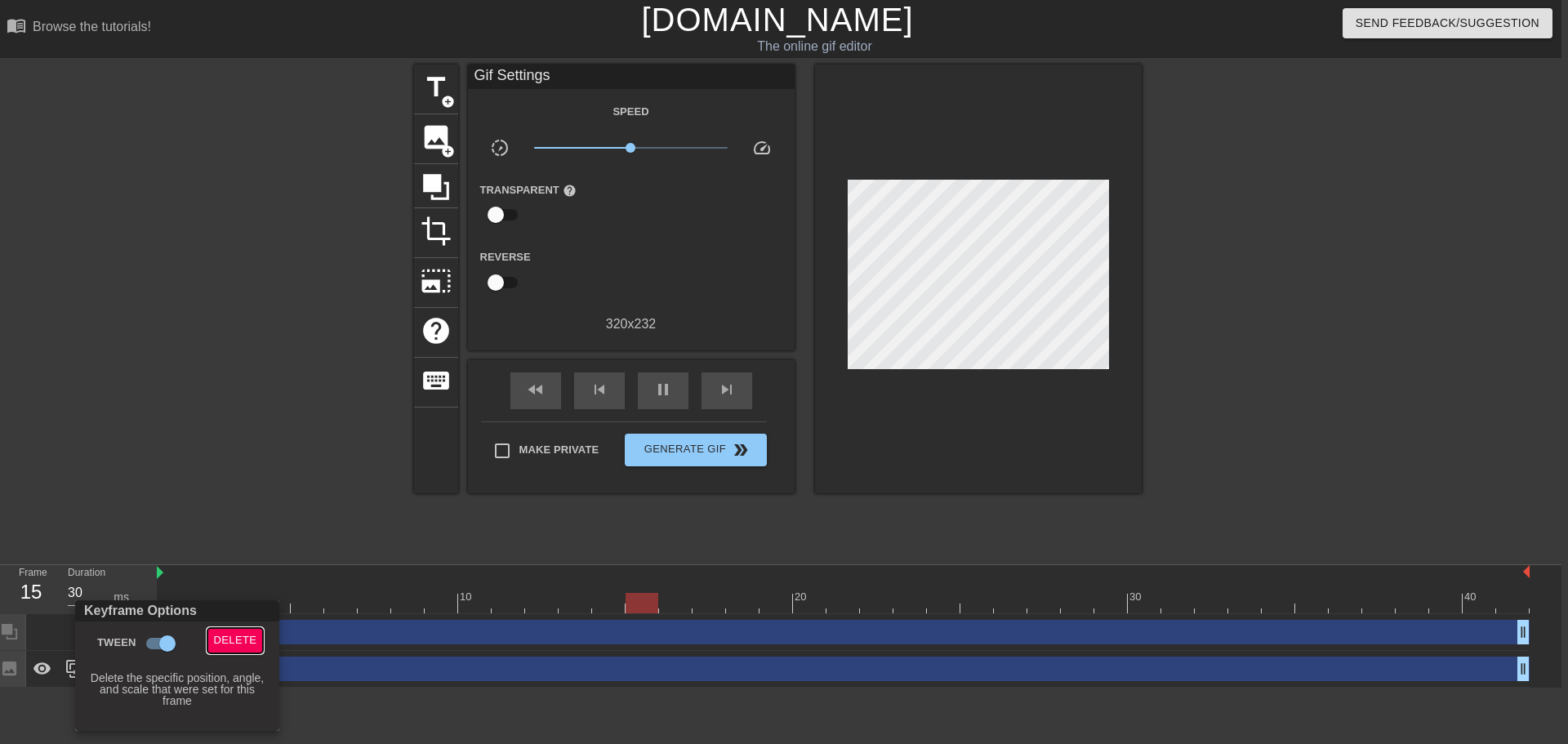
click at [248, 641] on span "Delete" at bounding box center [235, 640] width 43 height 18
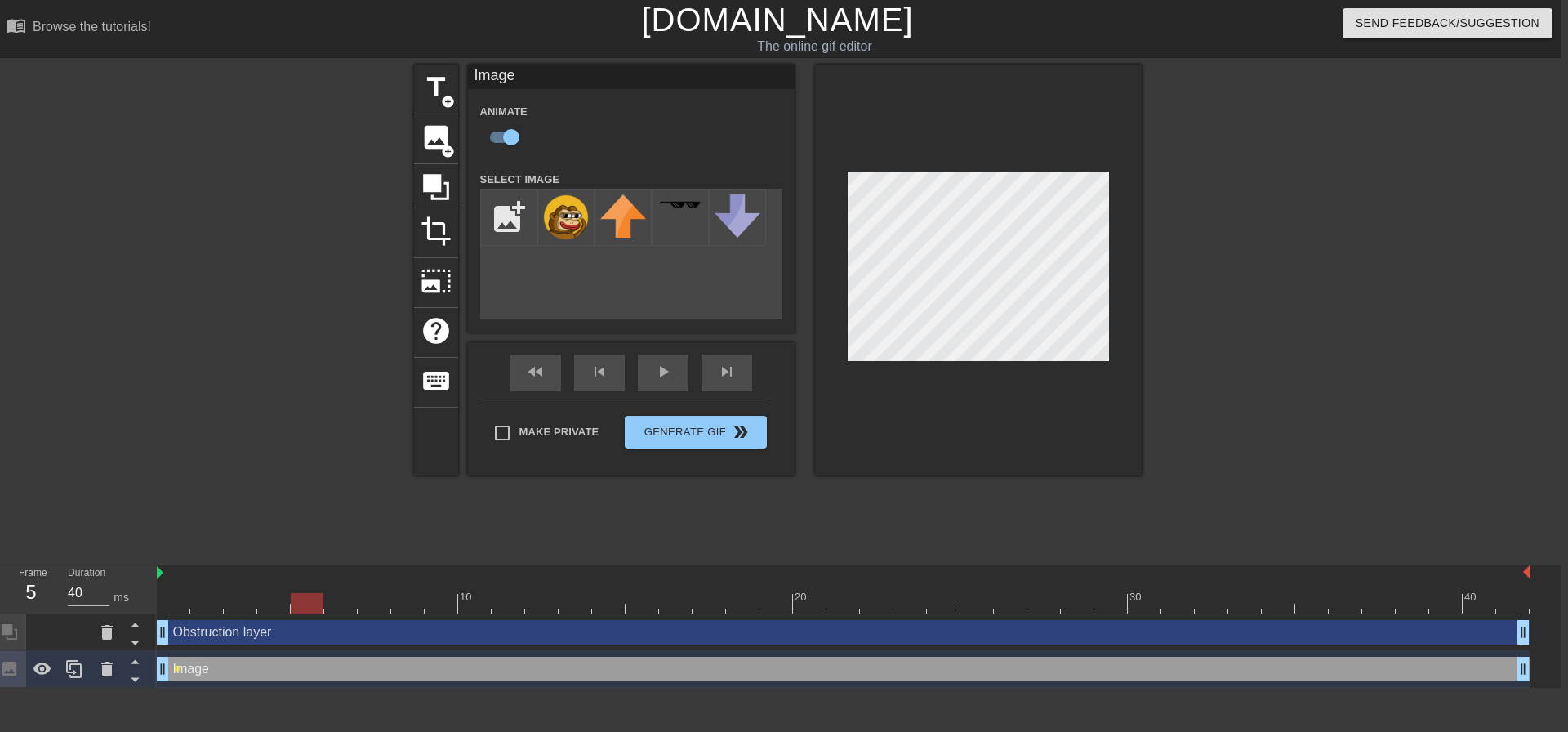
type input "30"
click at [177, 669] on span "lens" at bounding box center [178, 669] width 7 height 7
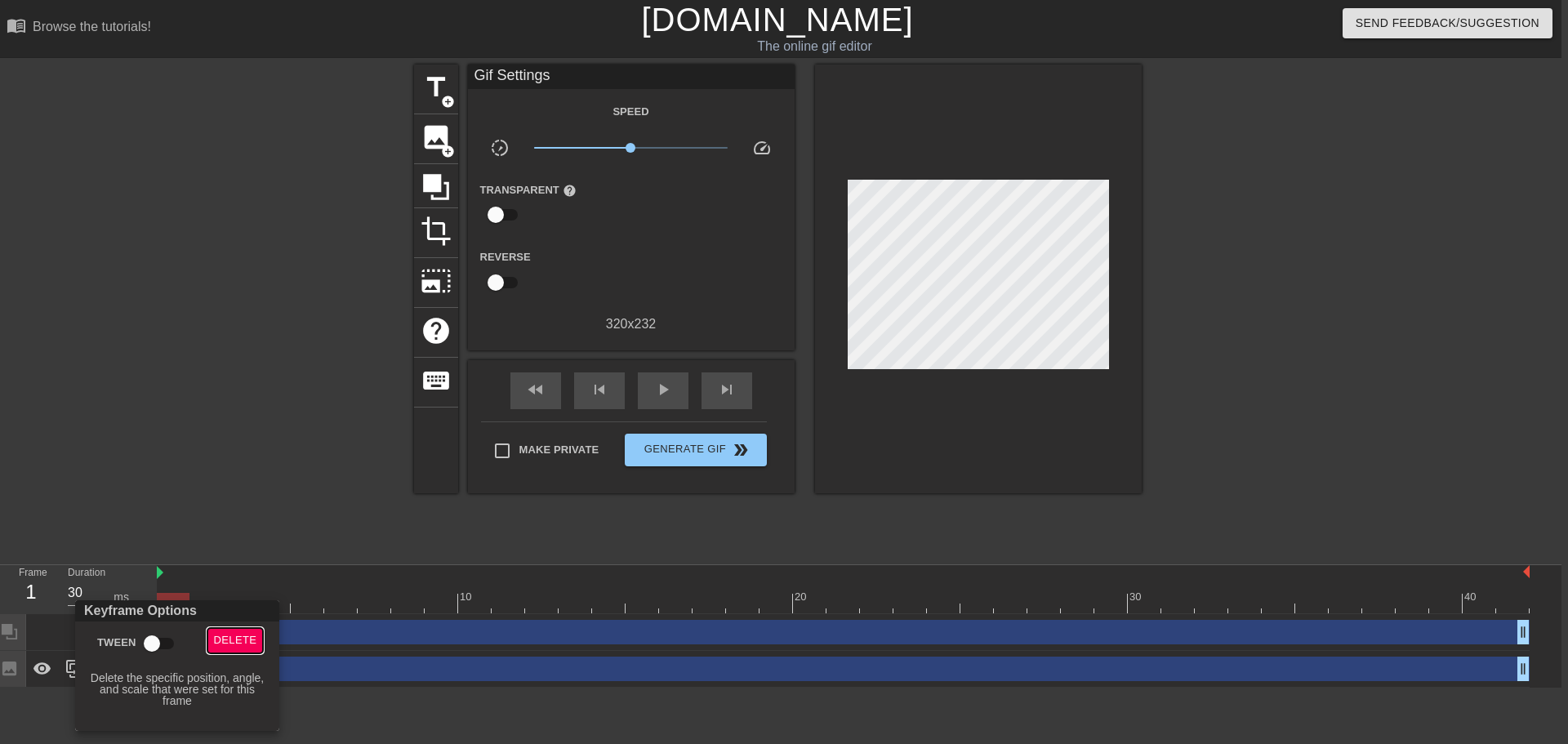
click at [234, 639] on span "Delete" at bounding box center [235, 640] width 43 height 18
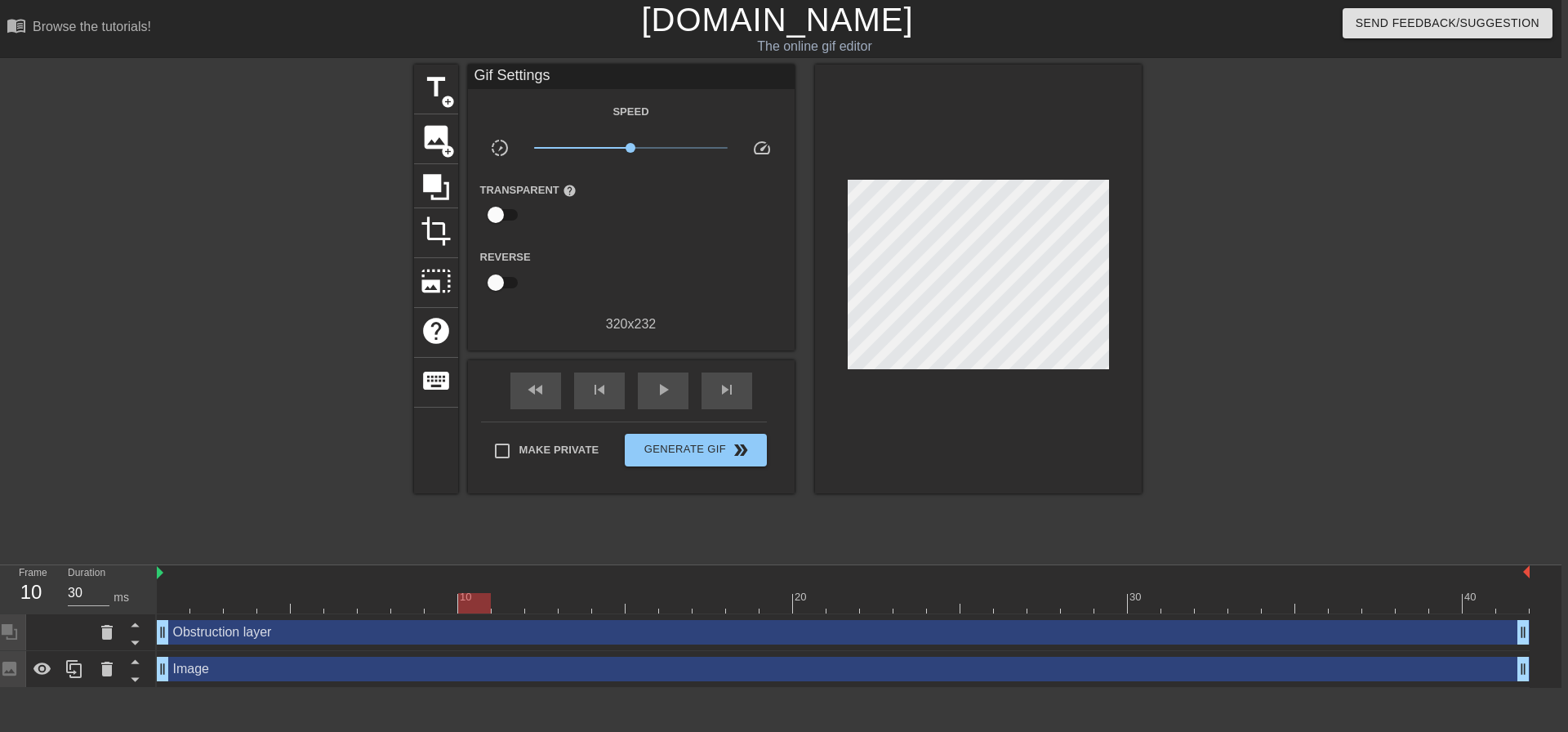
click at [483, 605] on div at bounding box center [843, 603] width 1373 height 20
click at [176, 608] on div at bounding box center [843, 603] width 1373 height 20
click at [390, 494] on div at bounding box center [272, 309] width 245 height 490
click at [180, 668] on span "lens" at bounding box center [178, 669] width 7 height 7
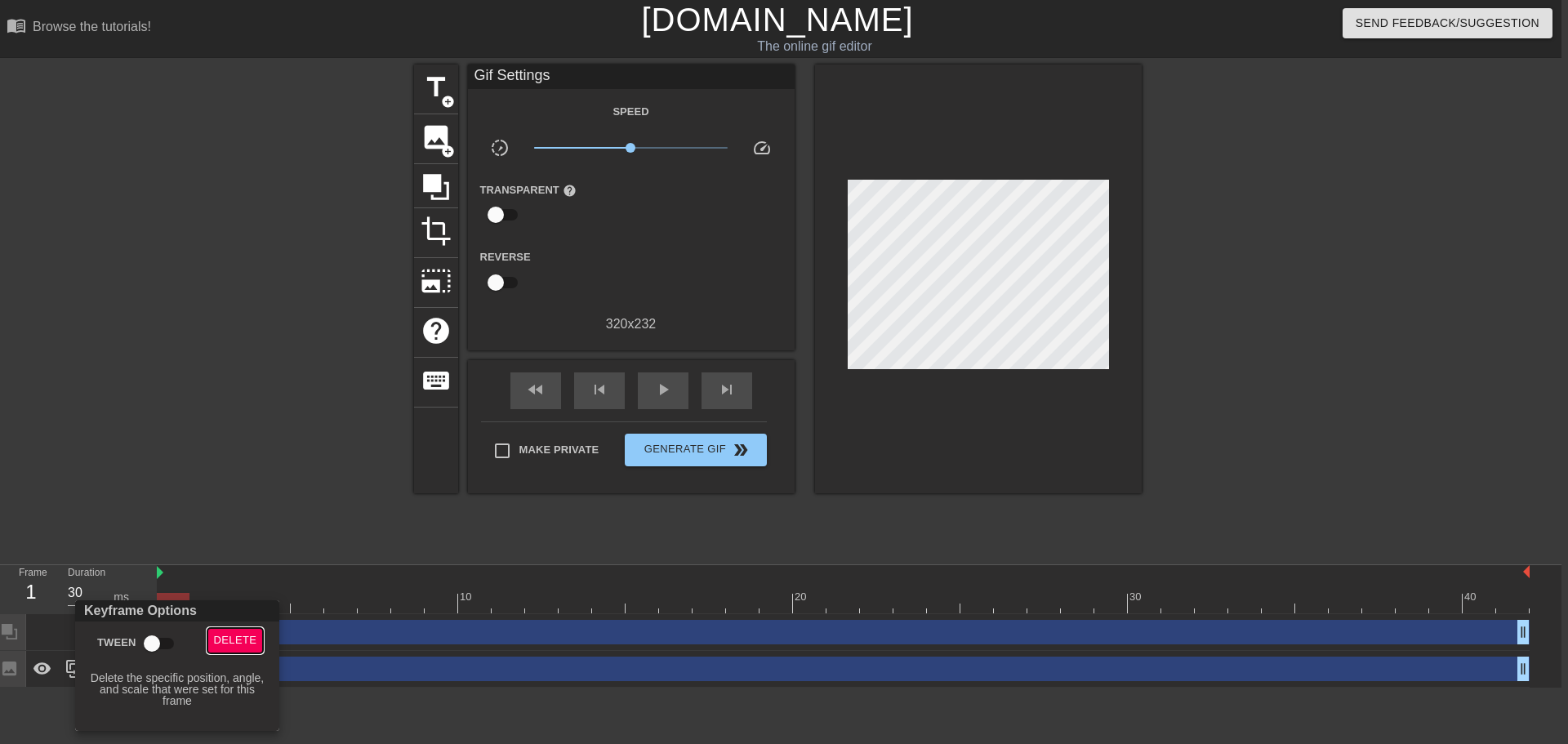
click at [244, 637] on span "Delete" at bounding box center [235, 640] width 43 height 18
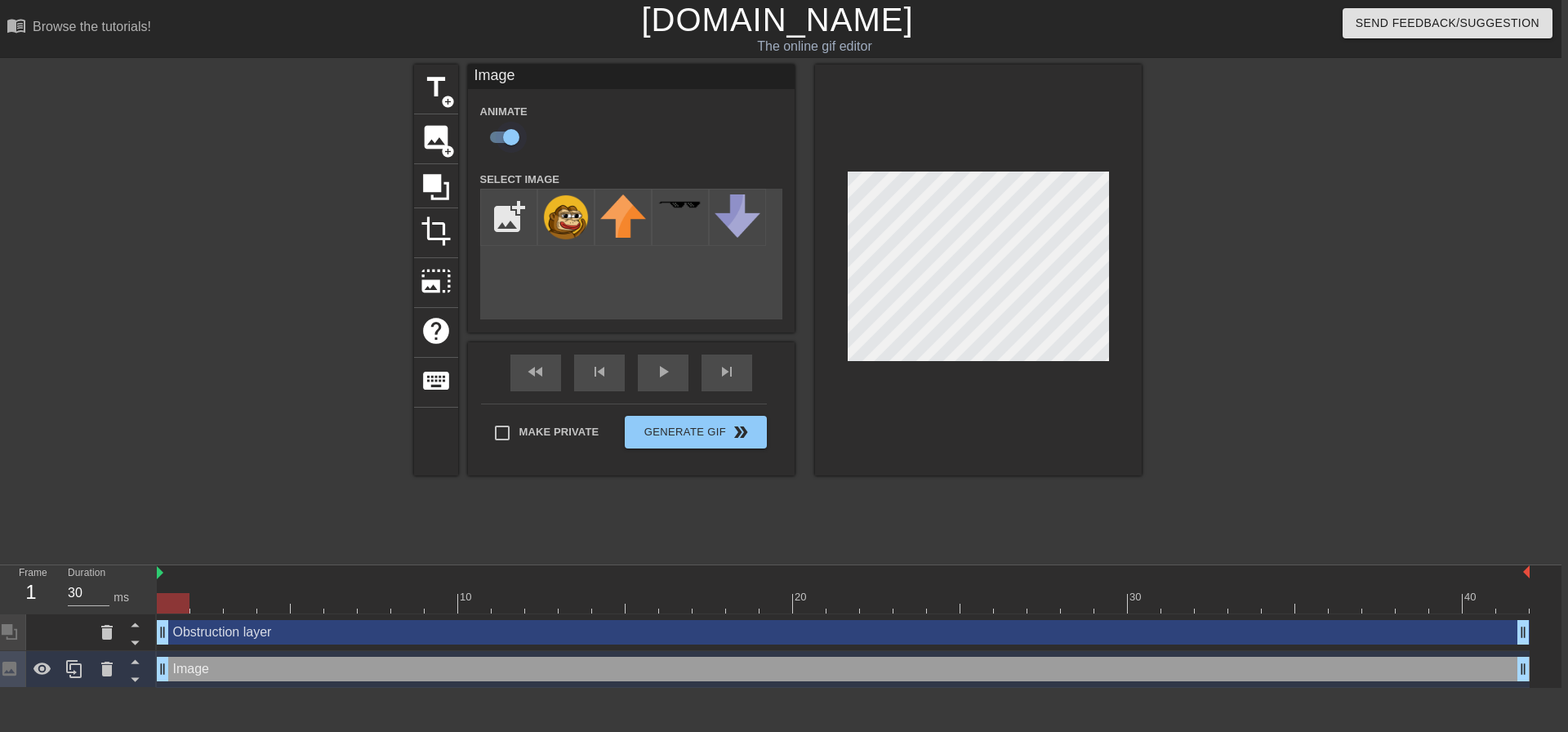
click at [509, 135] on input "checkbox" at bounding box center [511, 138] width 93 height 31
checkbox input "false"
click at [426, 341] on span "help" at bounding box center [436, 331] width 31 height 31
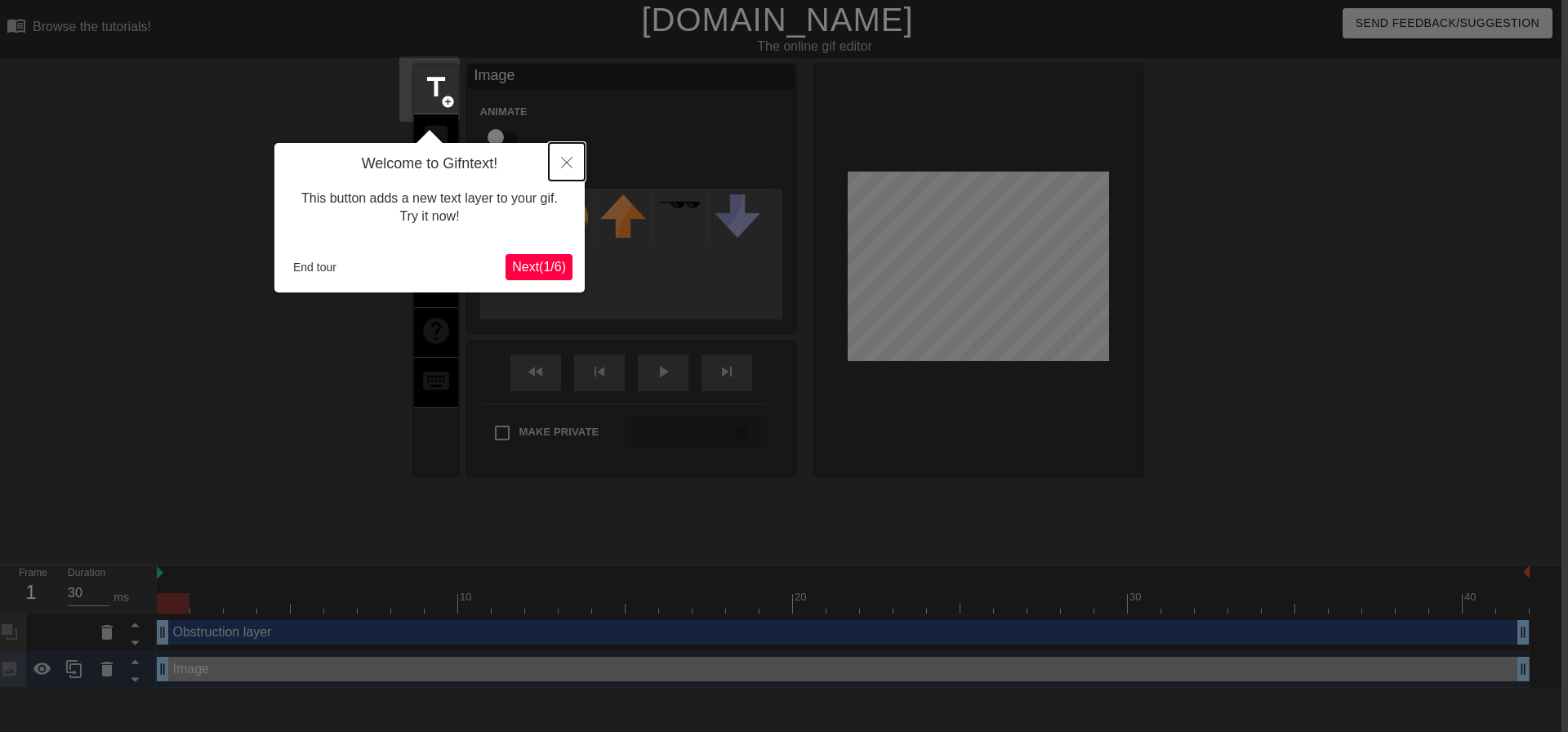
click at [566, 155] on button "Close" at bounding box center [566, 161] width 36 height 38
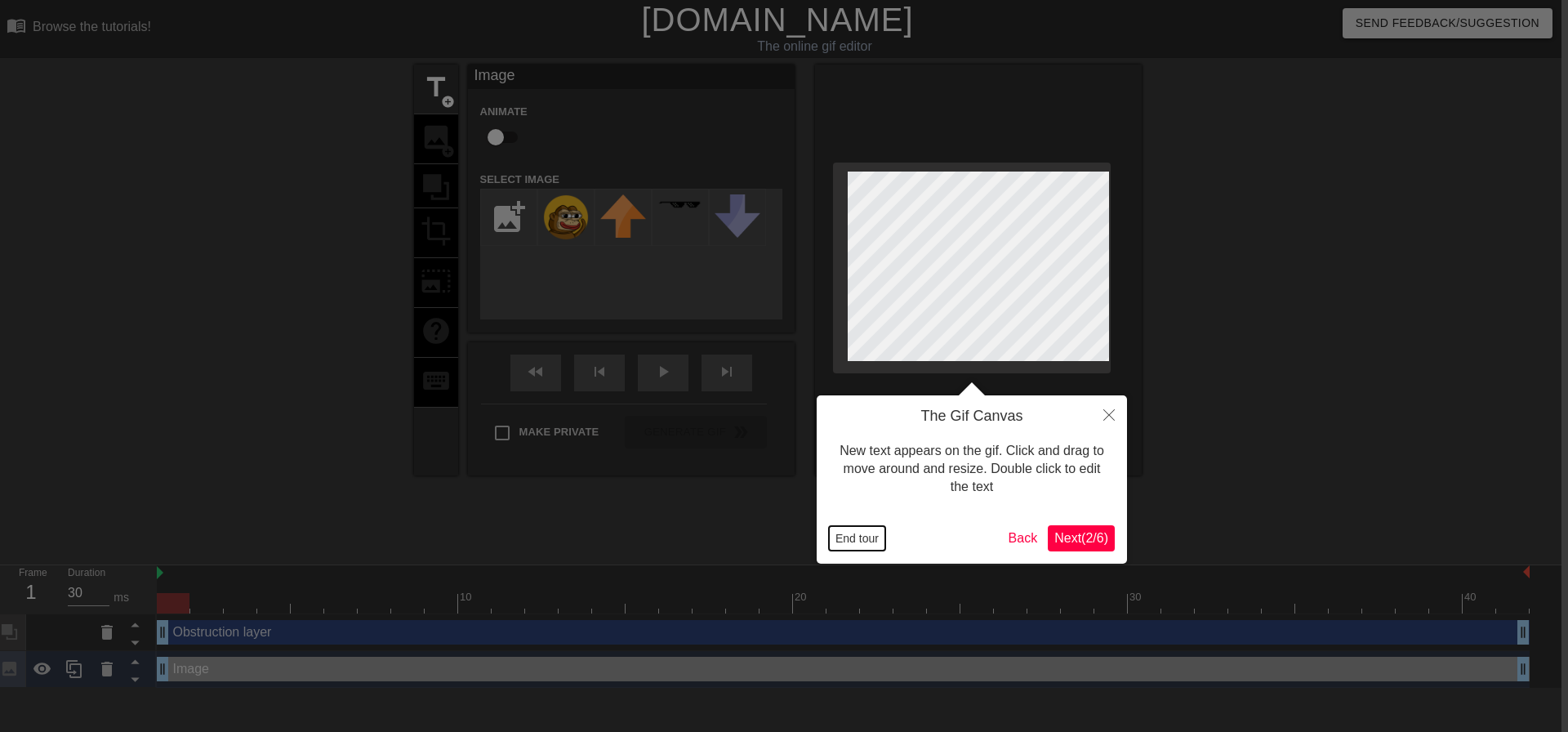
click at [862, 538] on button "End tour" at bounding box center [857, 538] width 56 height 25
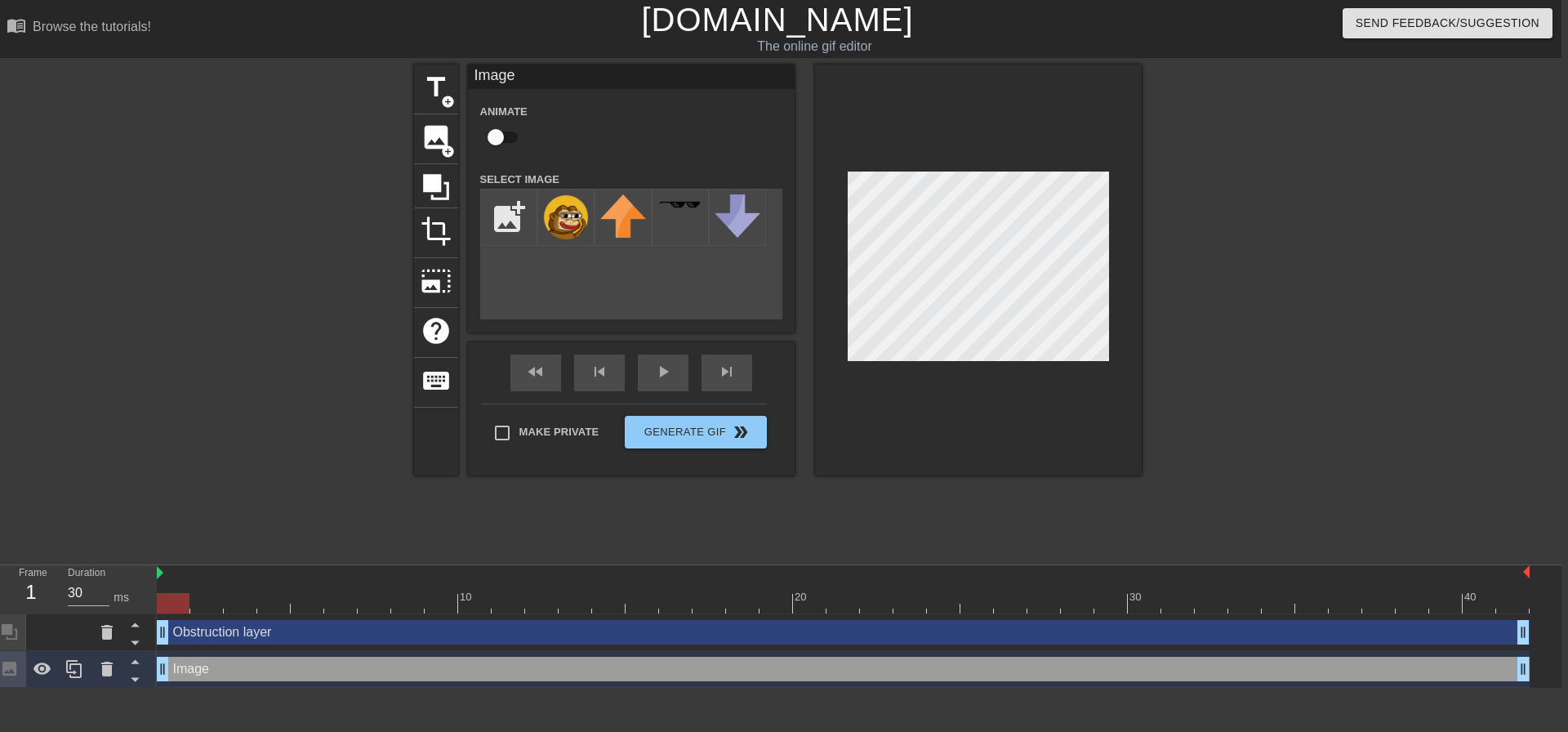
click at [264, 477] on div at bounding box center [272, 309] width 245 height 490
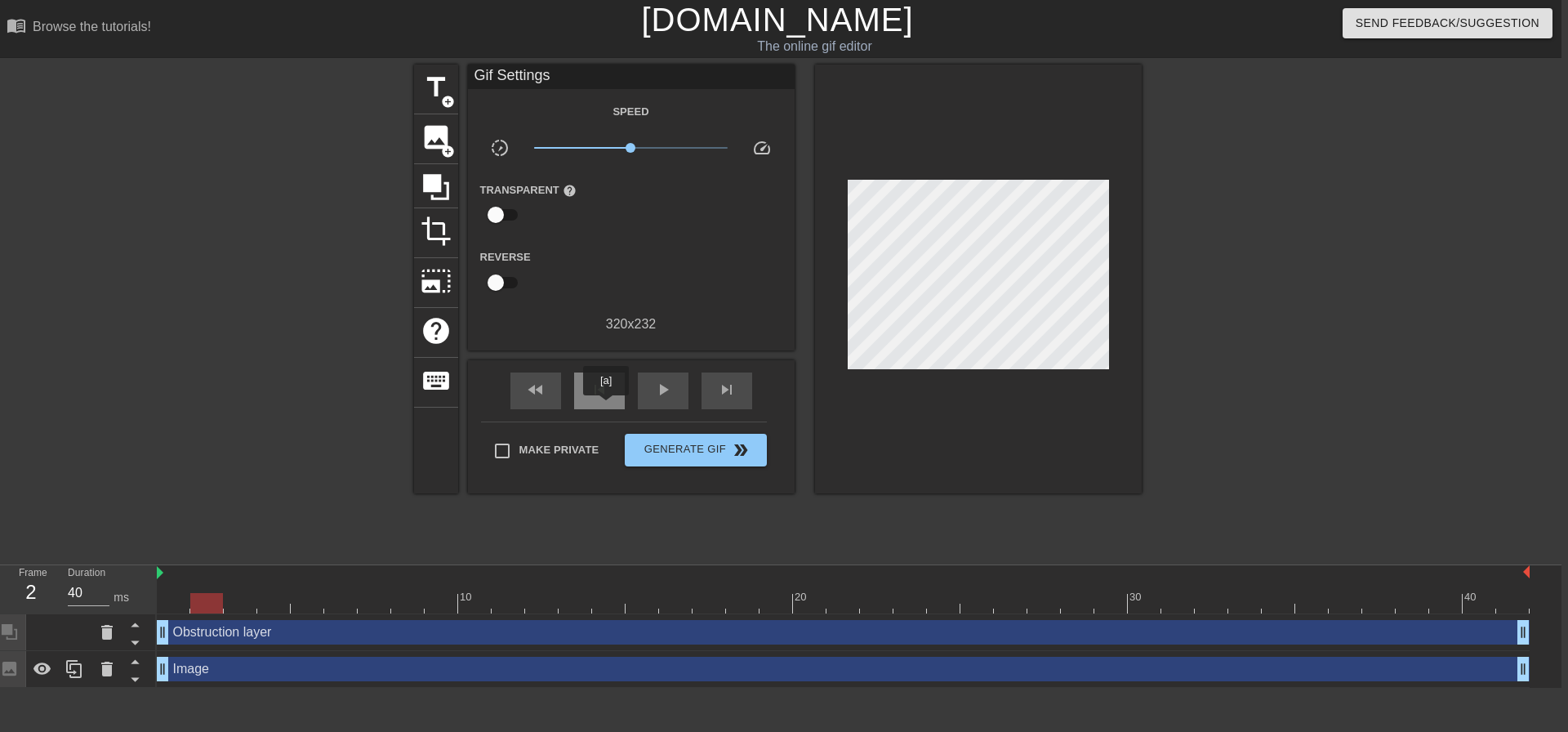
type input "30"
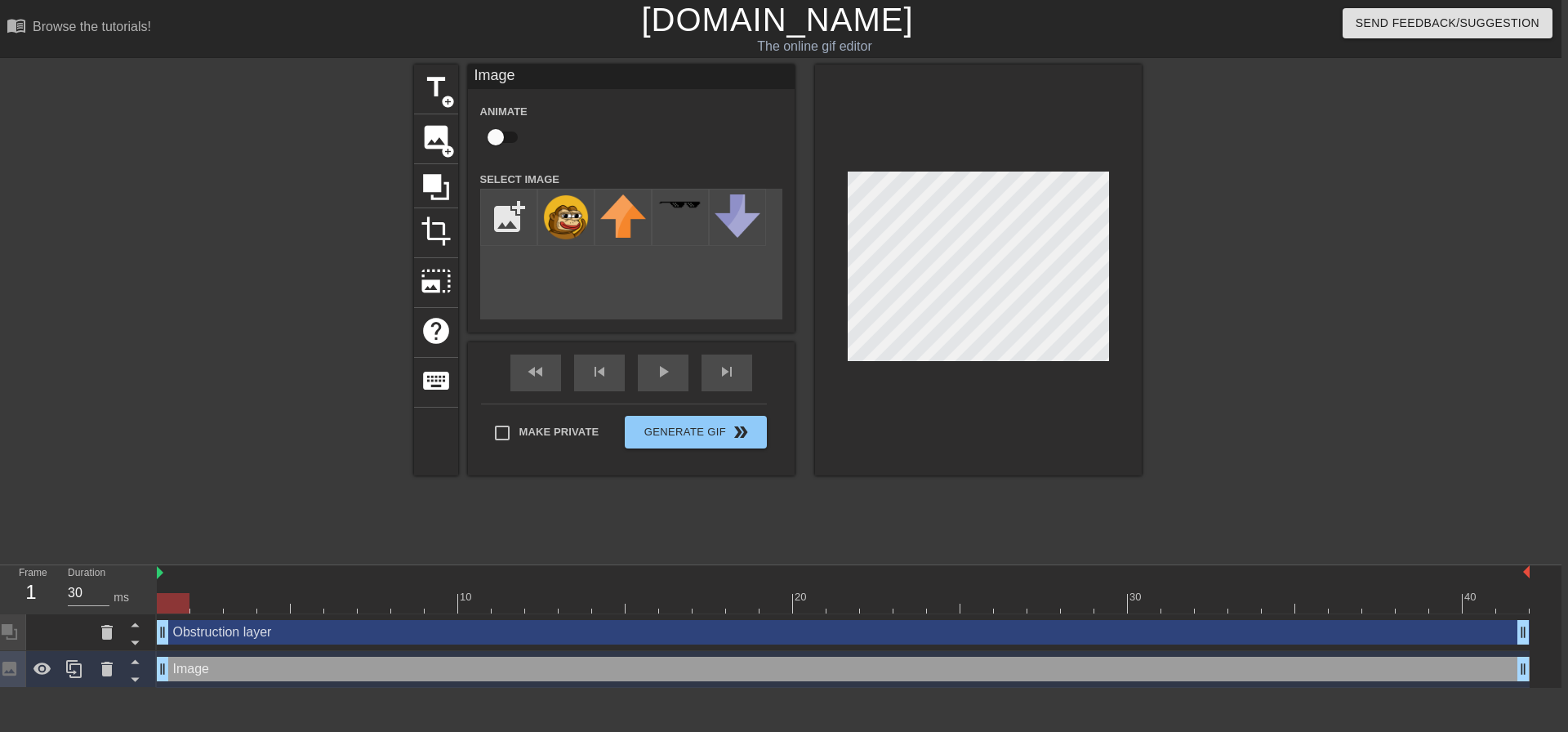
click at [1323, 348] on div at bounding box center [1284, 309] width 245 height 490
click at [502, 140] on input "checkbox" at bounding box center [495, 138] width 93 height 31
click at [465, 122] on input "checkbox" at bounding box center [511, 138] width 93 height 31
click at [450, 122] on input "checkbox" at bounding box center [495, 138] width 93 height 31
checkbox input "true"
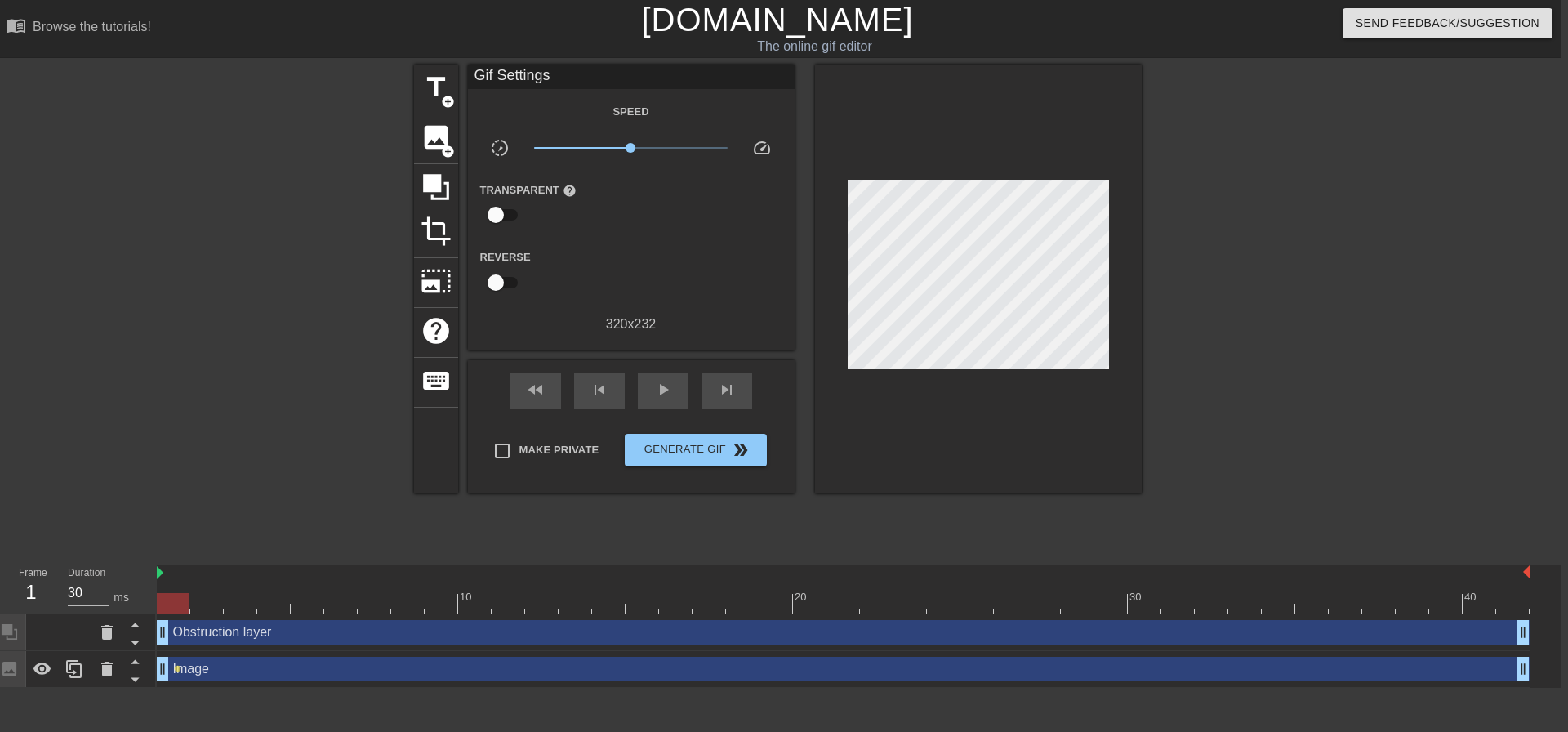
click at [116, 311] on div "title add_circle image add_circle crop photo_size_select_large help keyboard Gi…" at bounding box center [777, 309] width 1568 height 490
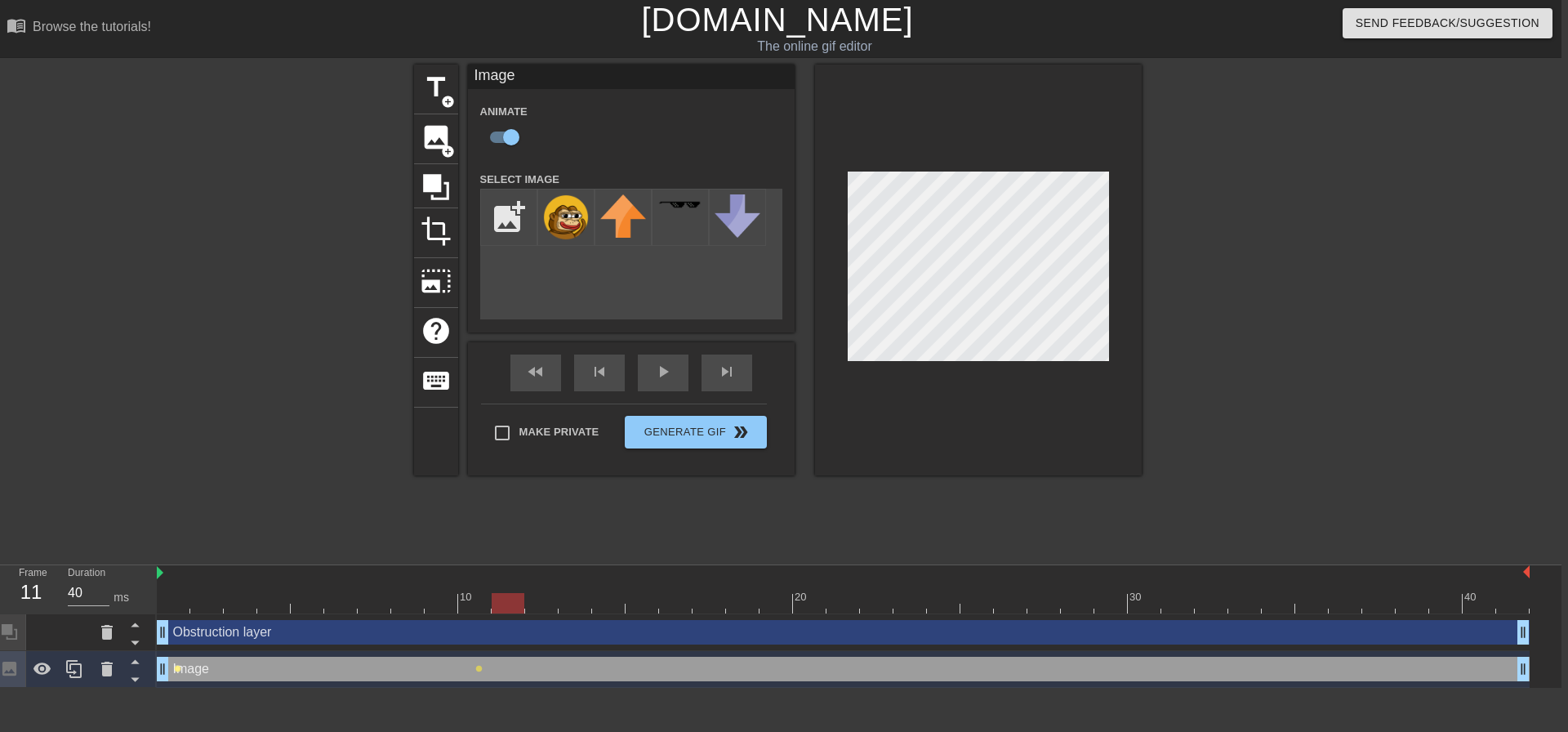
click at [176, 669] on span "lens" at bounding box center [178, 669] width 7 height 7
type input "30"
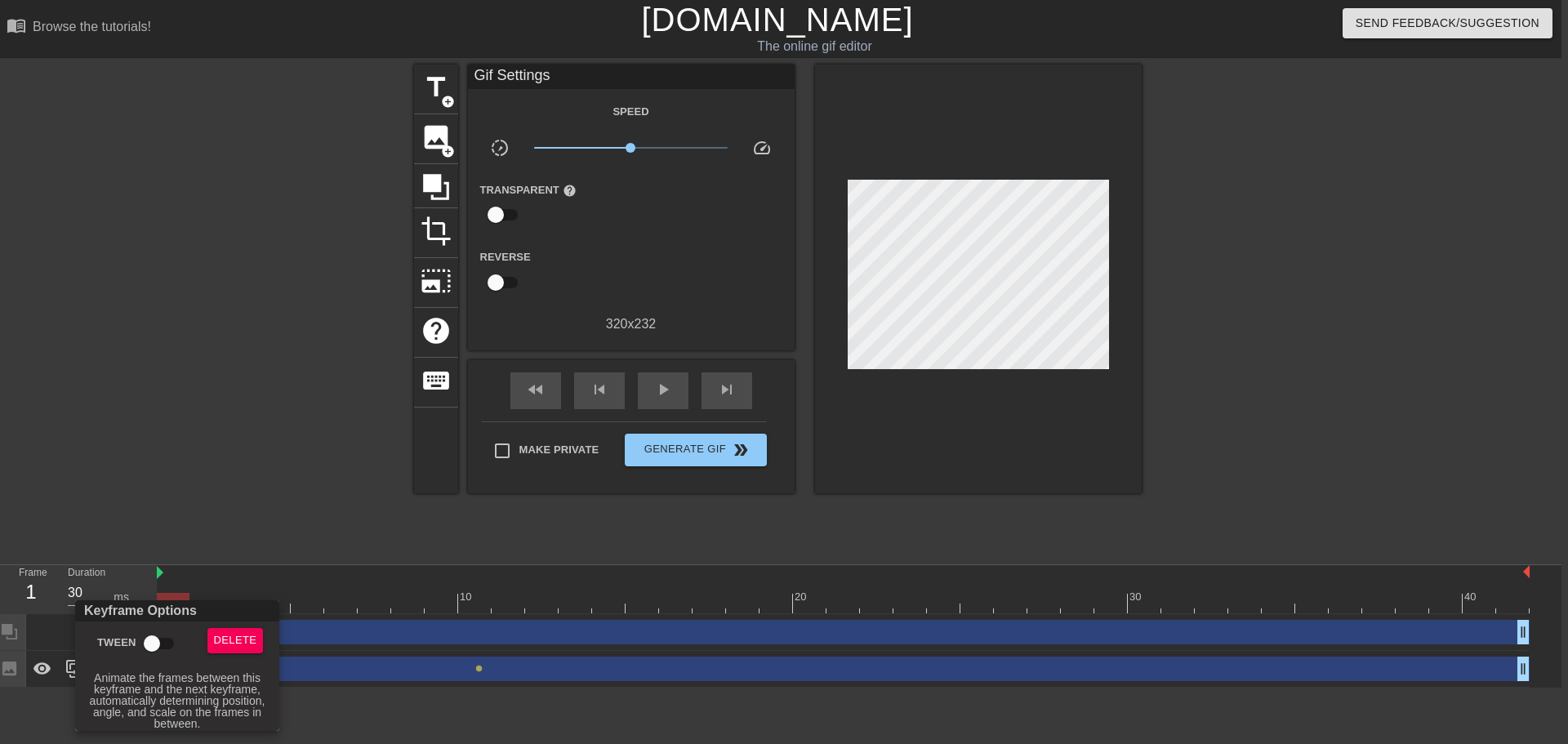
click at [150, 643] on input "Tween" at bounding box center [151, 644] width 93 height 31
checkbox input "true"
click at [263, 468] on div at bounding box center [784, 372] width 1568 height 744
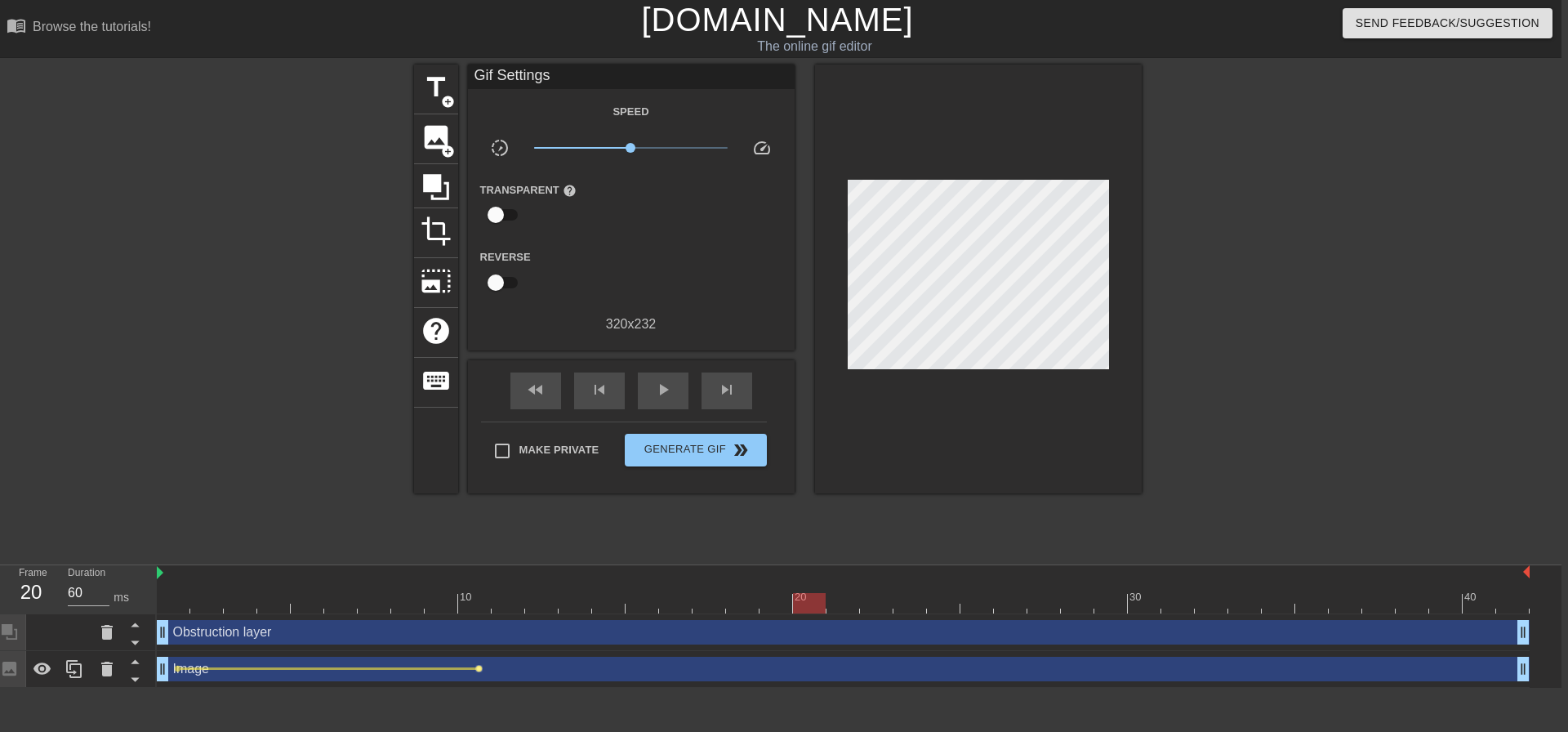
click at [480, 671] on span "lens" at bounding box center [479, 669] width 7 height 7
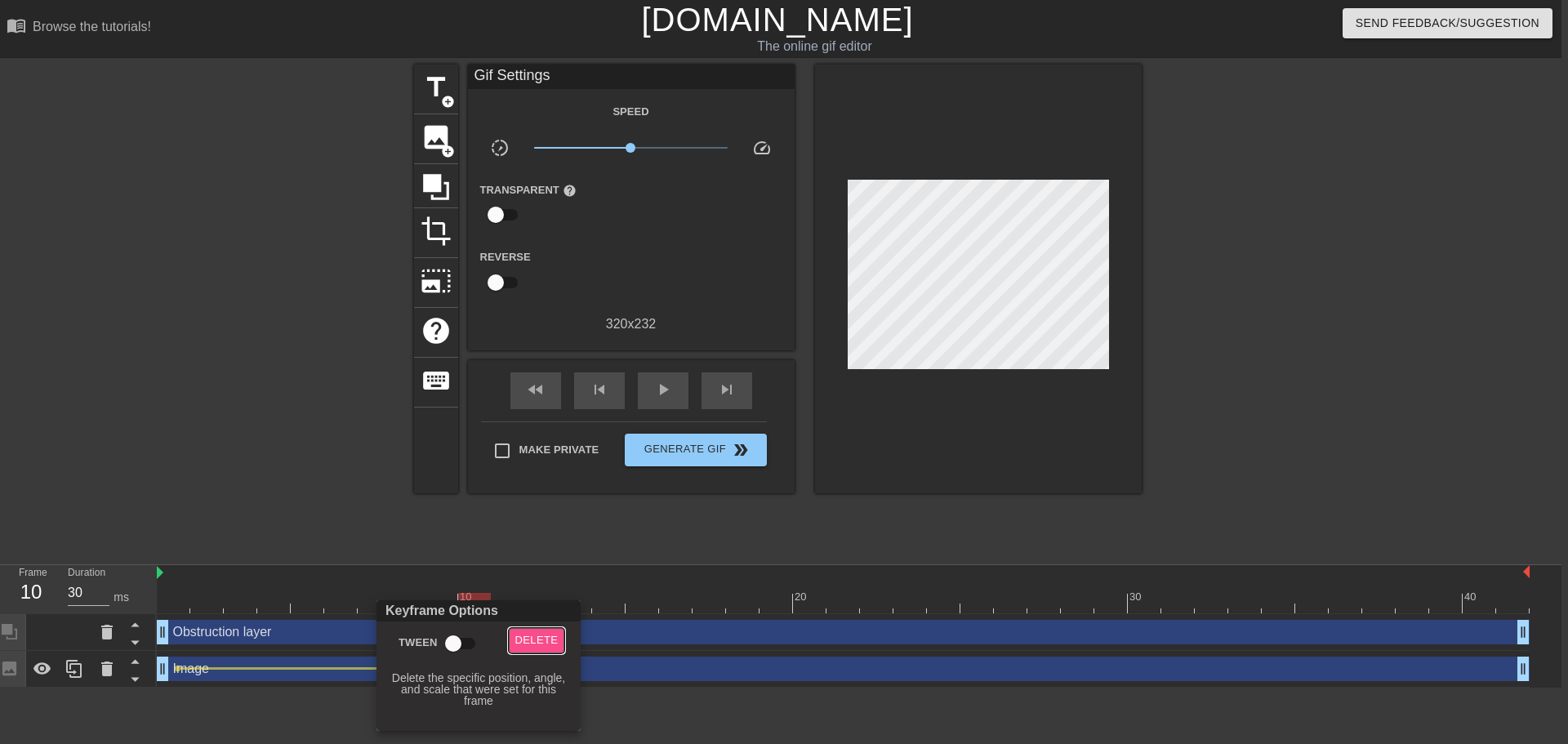
click at [524, 644] on span "Delete" at bounding box center [537, 640] width 43 height 18
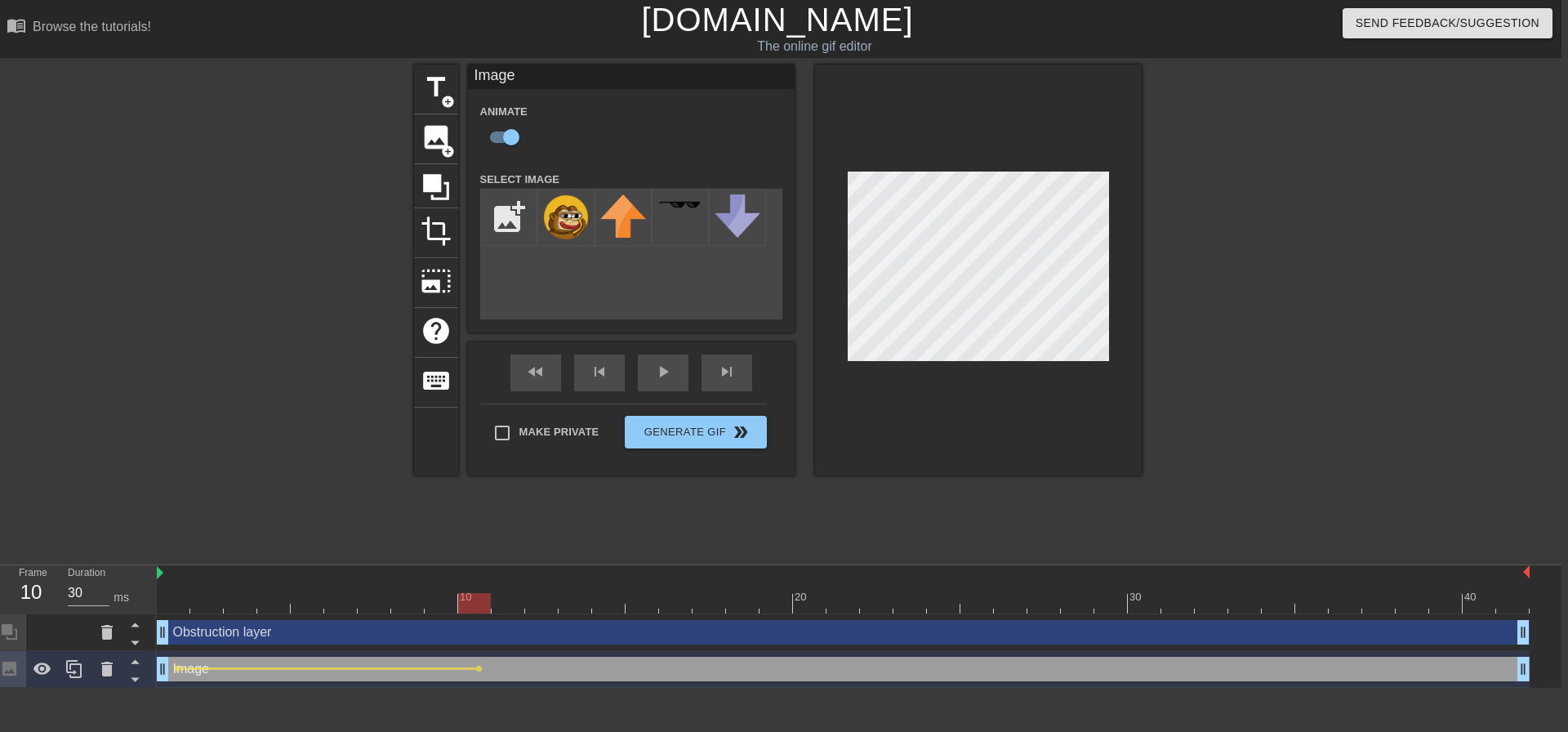
click at [842, 306] on div at bounding box center [978, 270] width 327 height 411
click at [948, 367] on div at bounding box center [978, 270] width 327 height 411
click at [813, 671] on span "lens" at bounding box center [814, 669] width 7 height 7
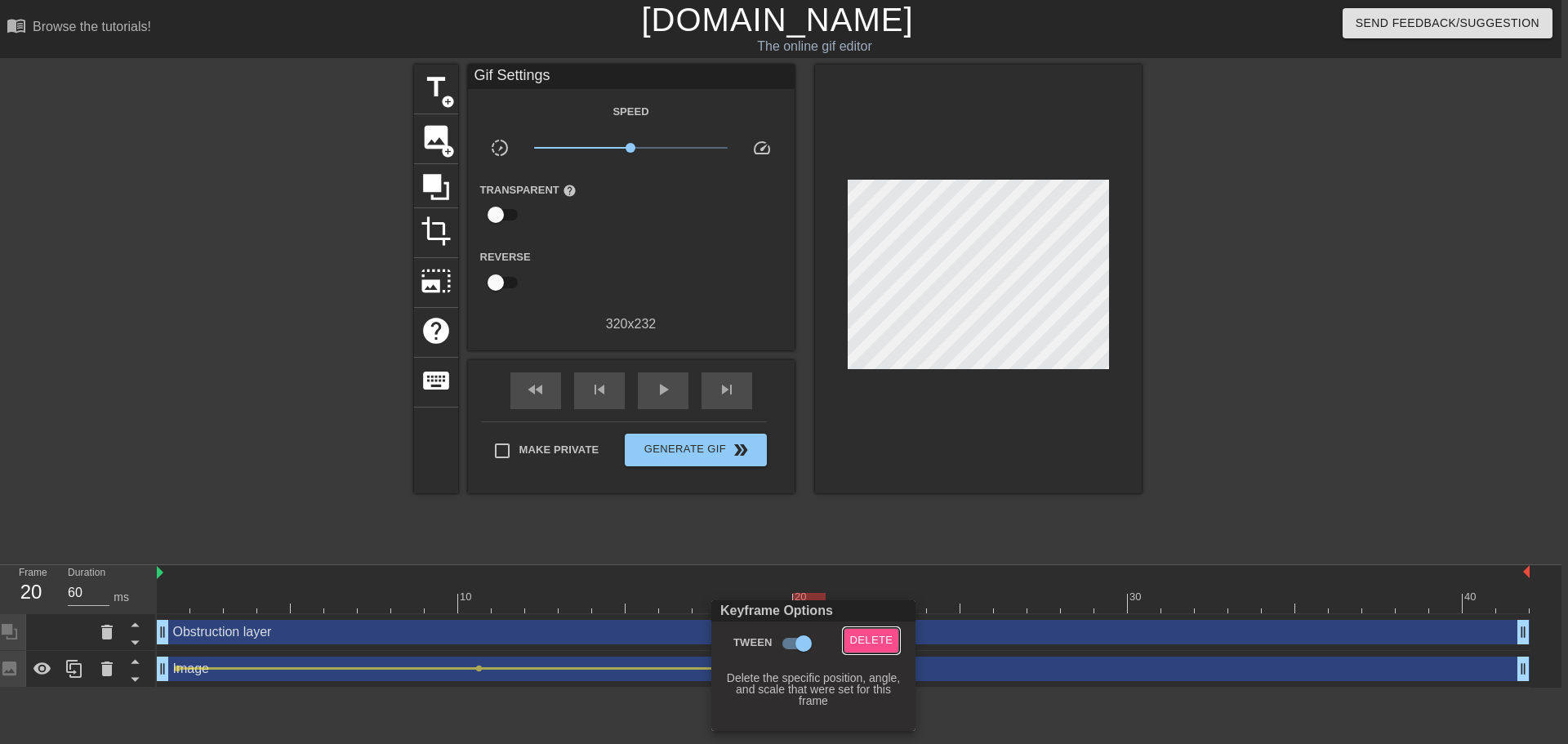
click at [854, 643] on span "Delete" at bounding box center [872, 640] width 43 height 18
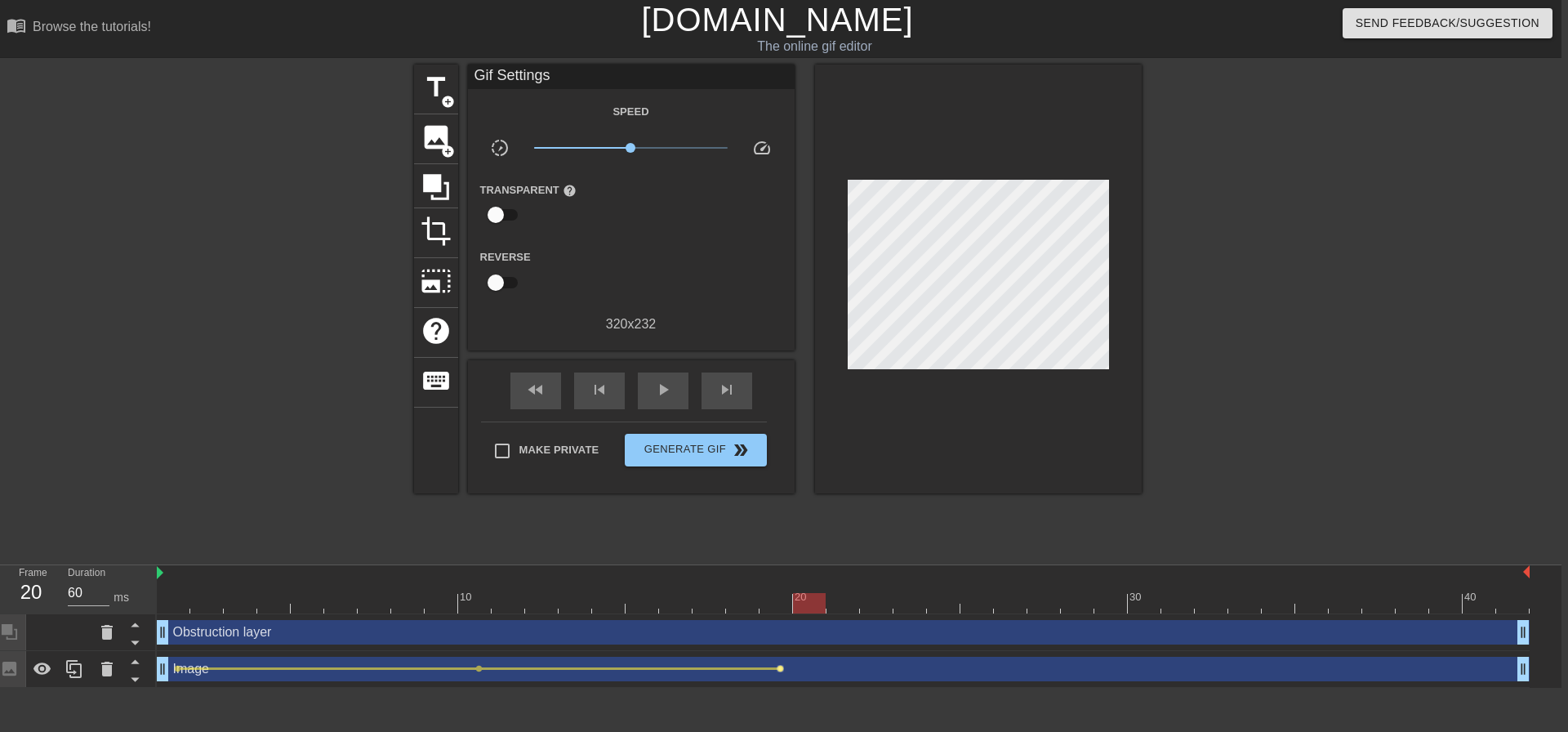
click at [779, 666] on span "lens" at bounding box center [781, 669] width 7 height 7
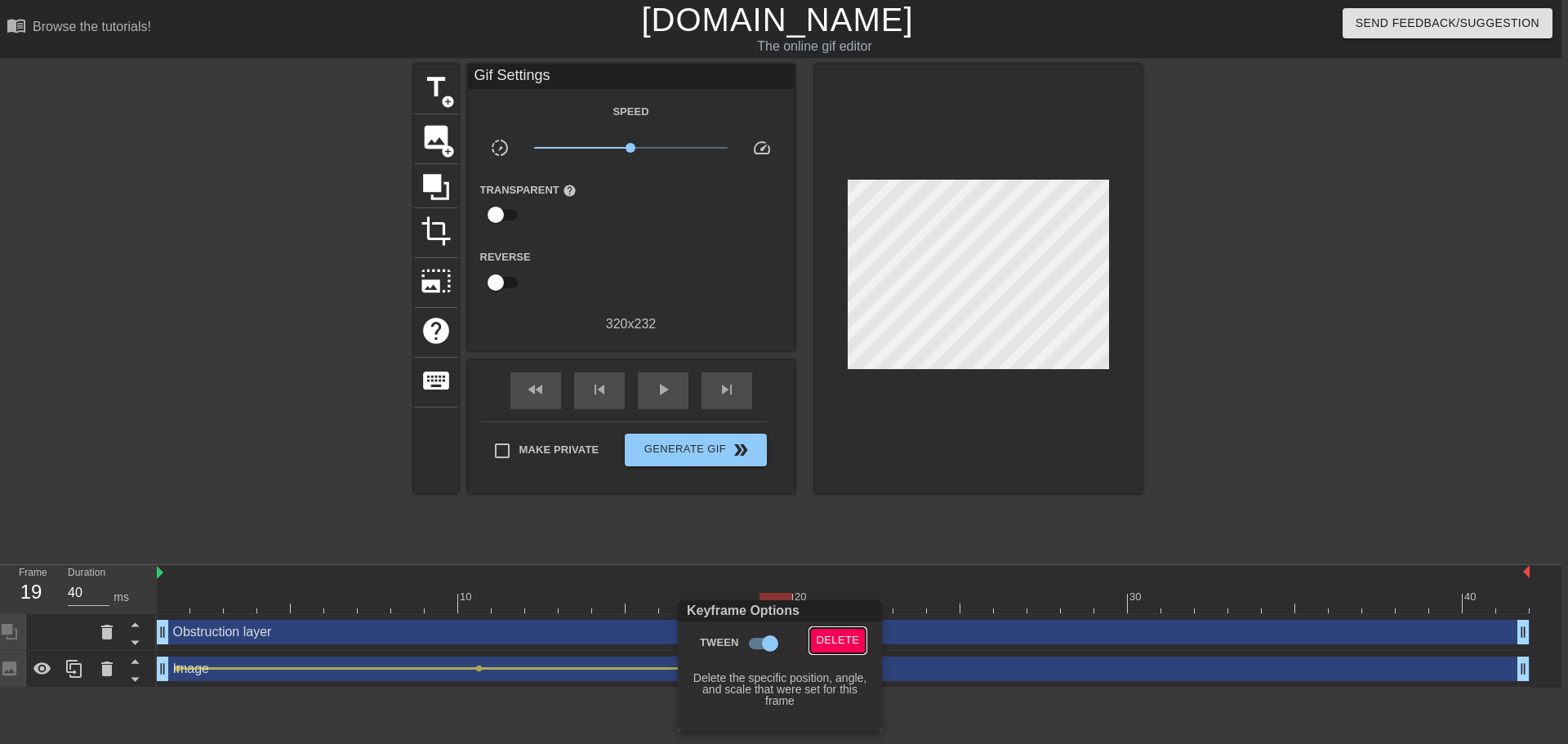
click at [828, 639] on span "Delete" at bounding box center [838, 640] width 43 height 18
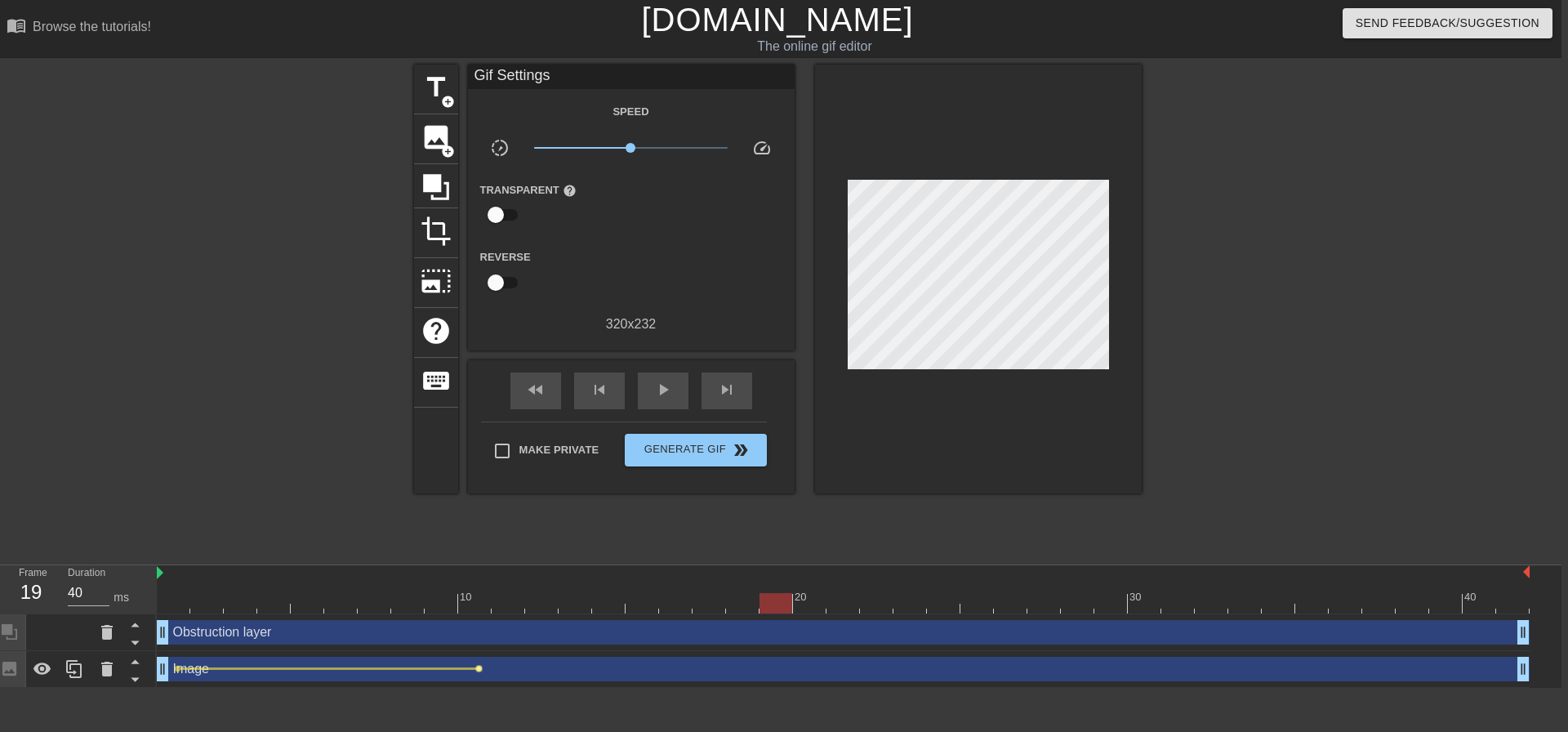
click at [482, 671] on span "lens" at bounding box center [479, 669] width 7 height 7
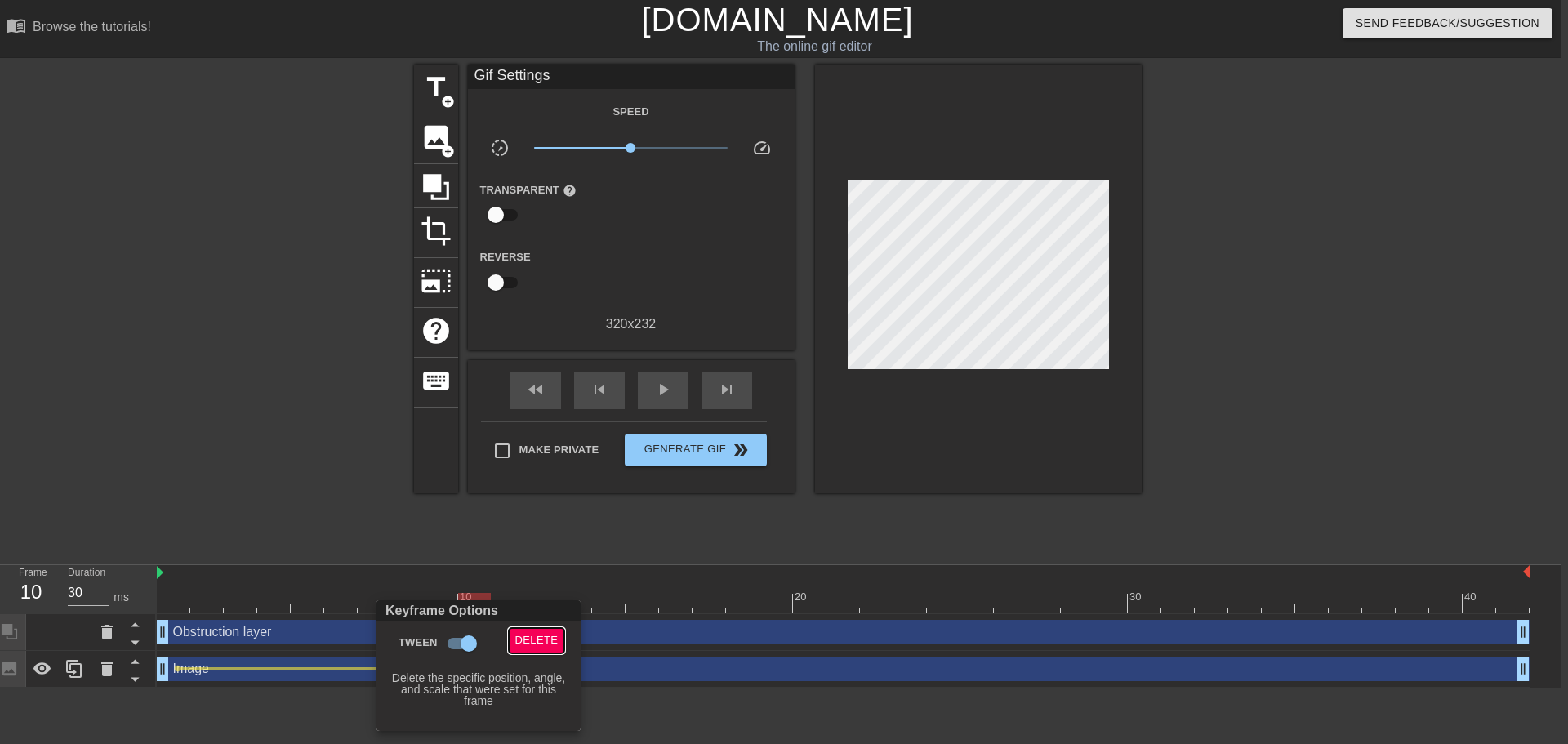
click at [537, 646] on span "Delete" at bounding box center [537, 640] width 43 height 18
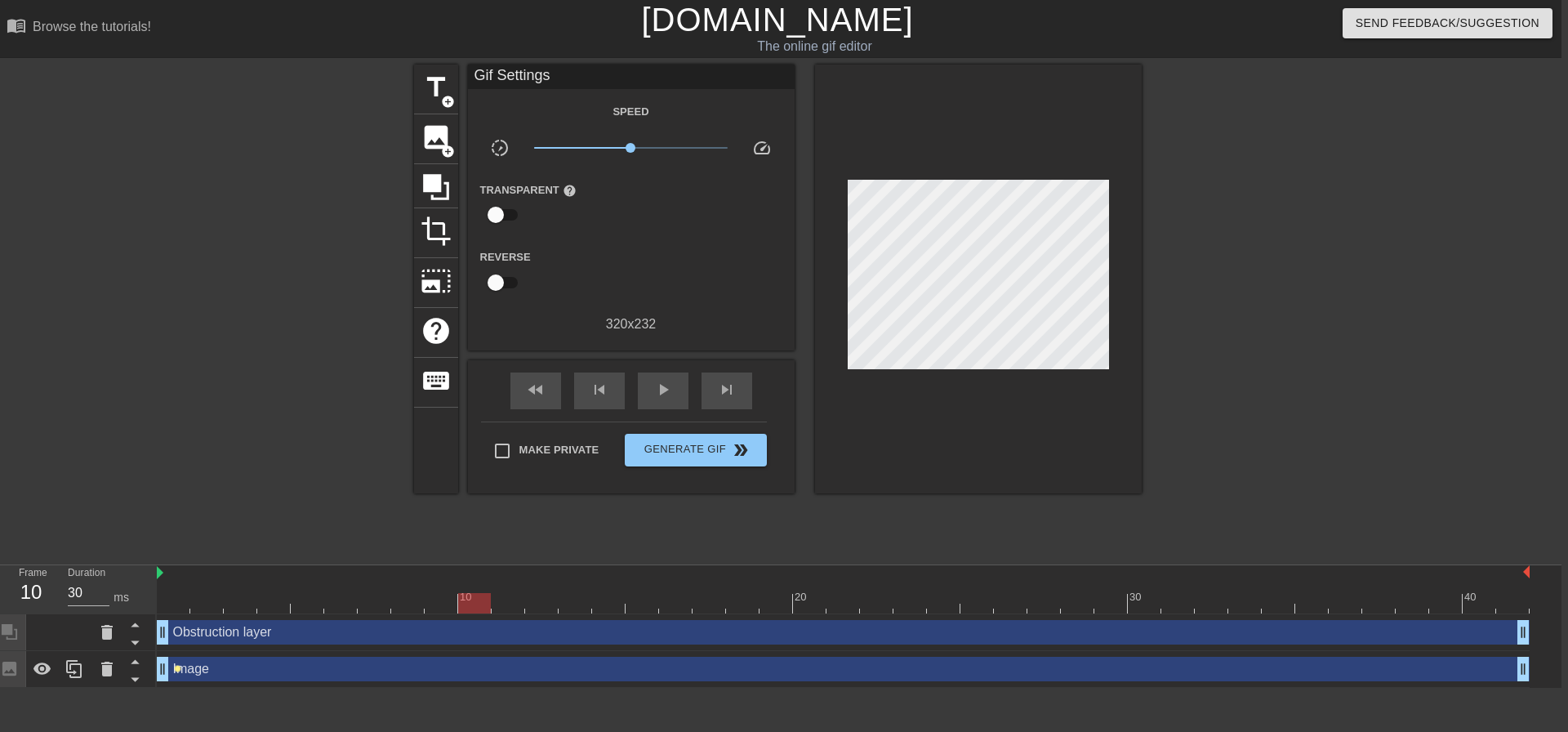
click at [177, 665] on span "lens" at bounding box center [178, 669] width 7 height 7
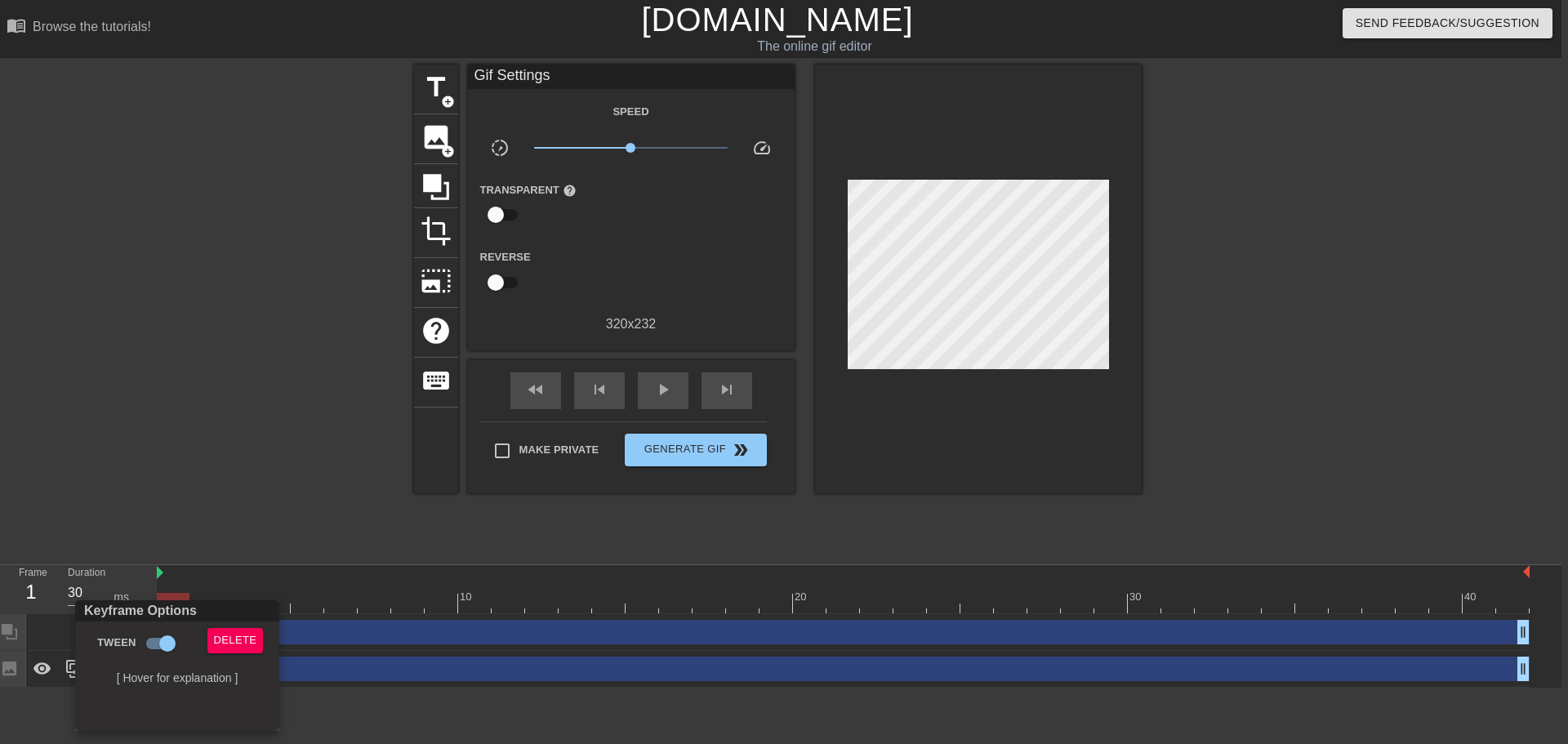
click at [257, 472] on div at bounding box center [784, 372] width 1568 height 744
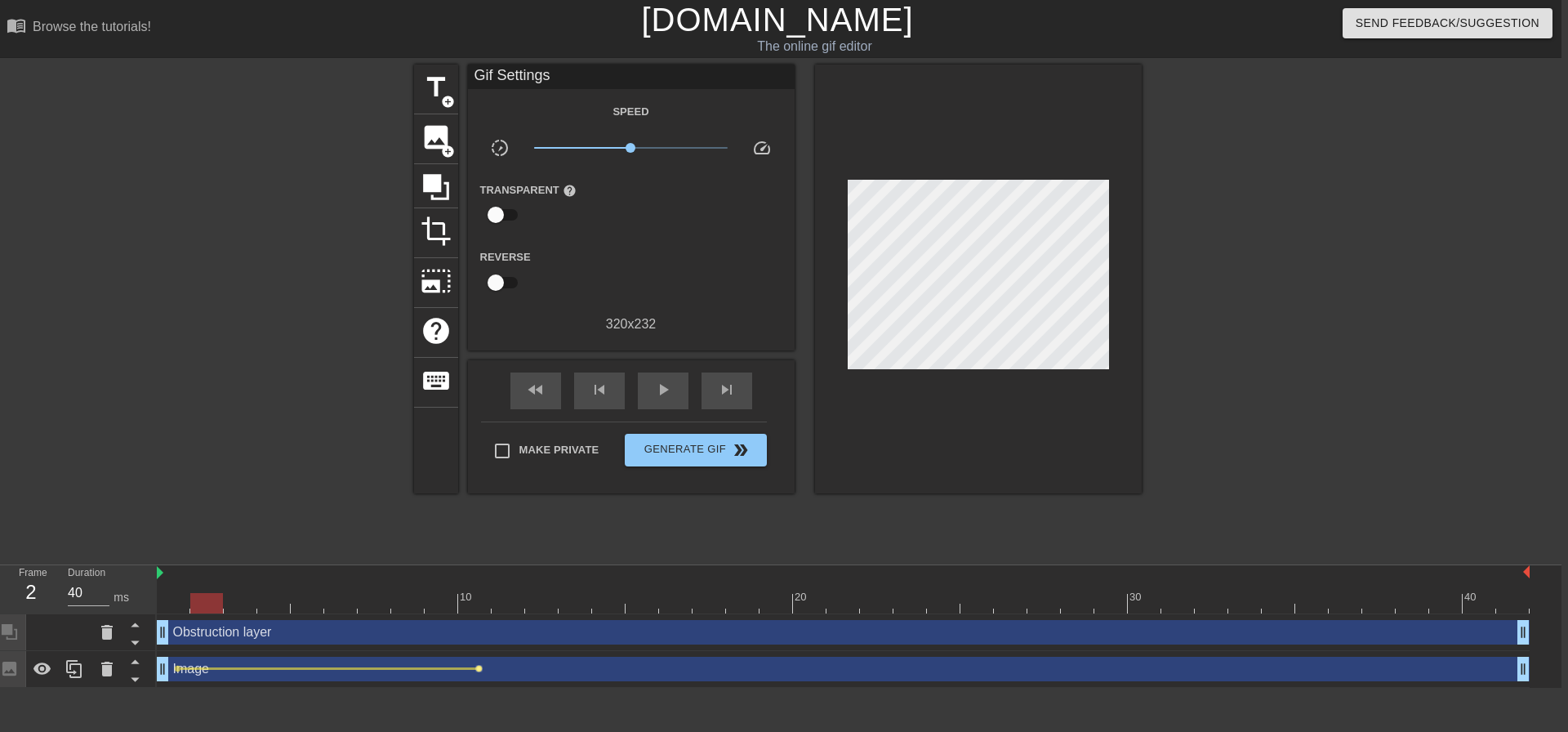
click at [479, 670] on span "lens" at bounding box center [479, 669] width 7 height 7
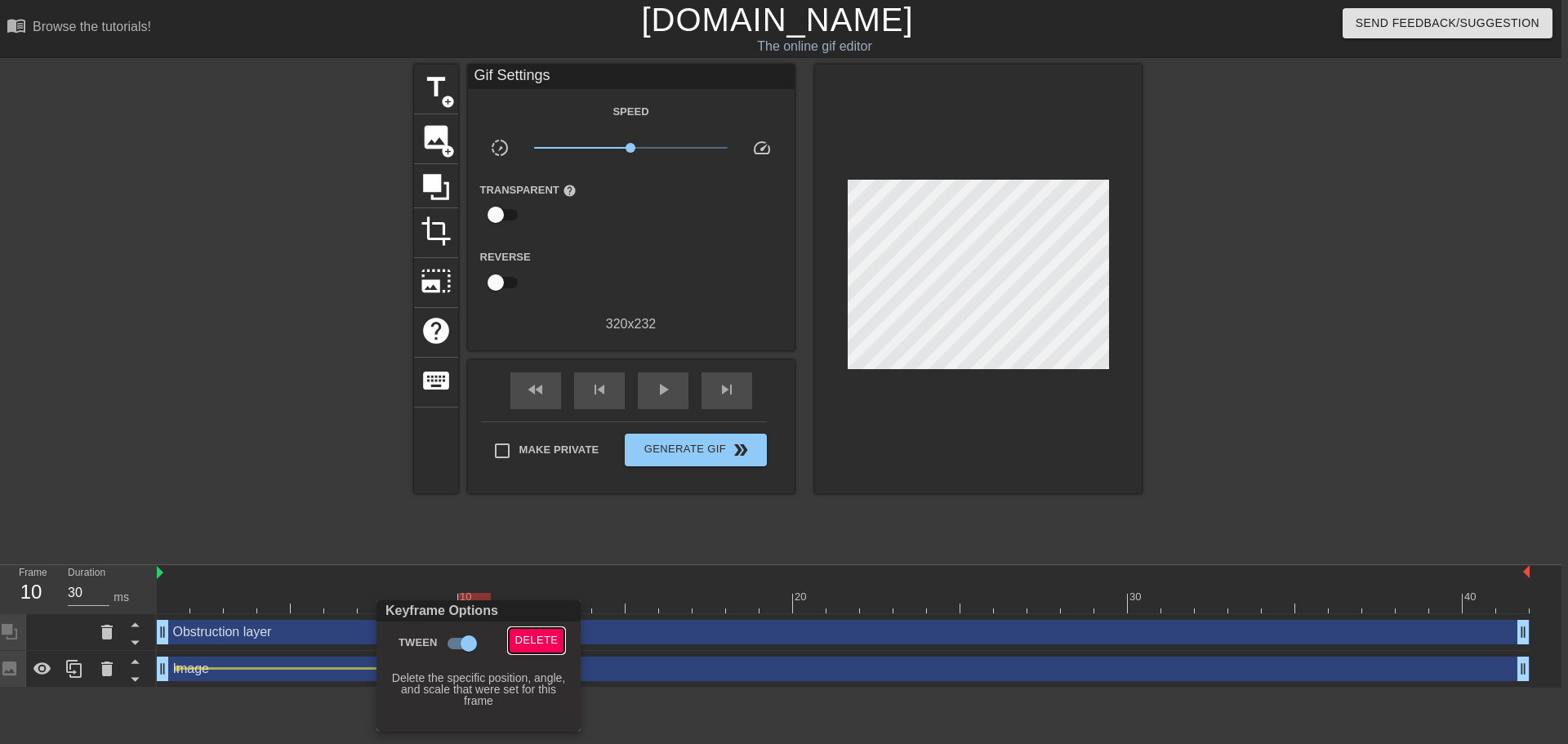
click at [522, 642] on span "Delete" at bounding box center [537, 640] width 43 height 18
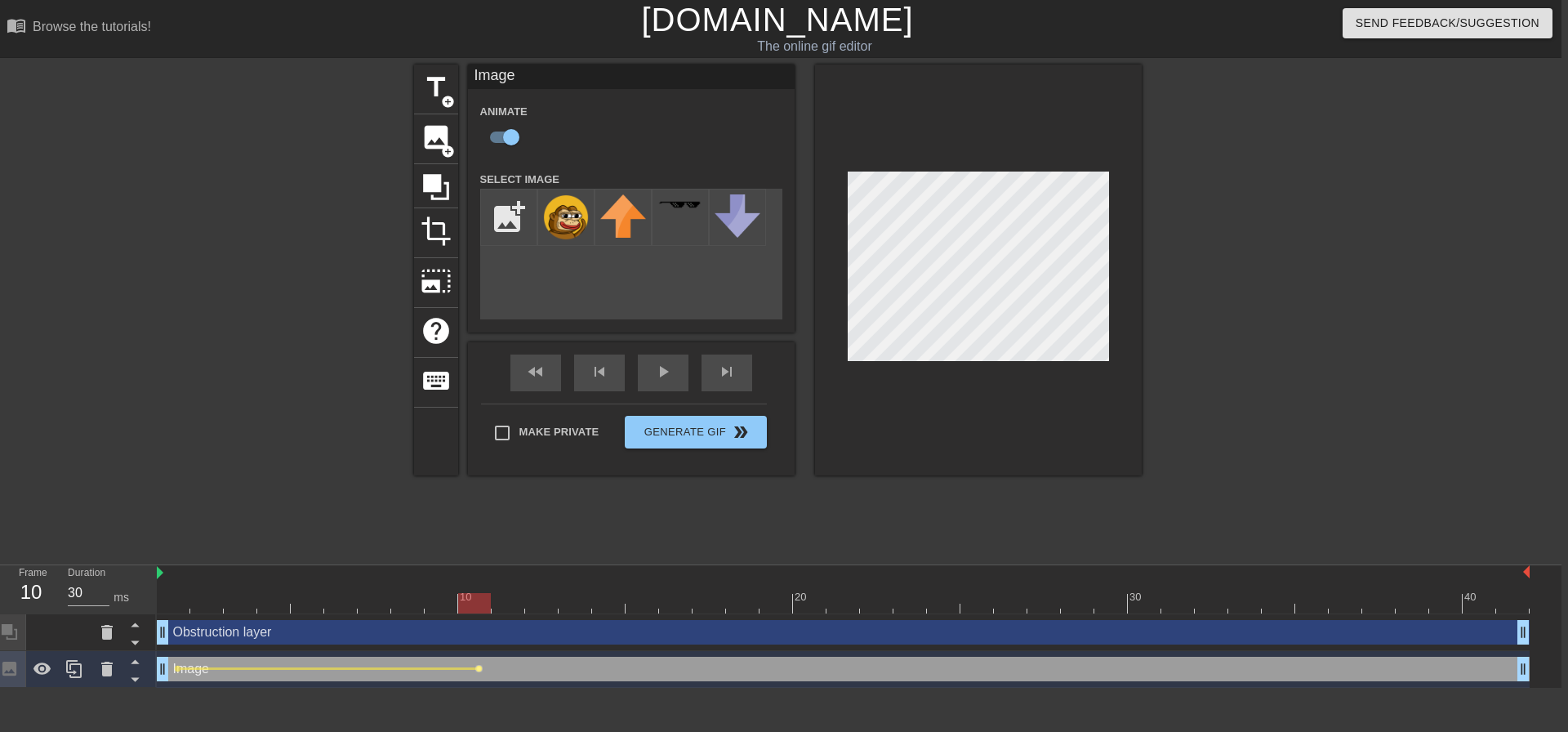
click at [480, 669] on span "lens" at bounding box center [479, 669] width 7 height 7
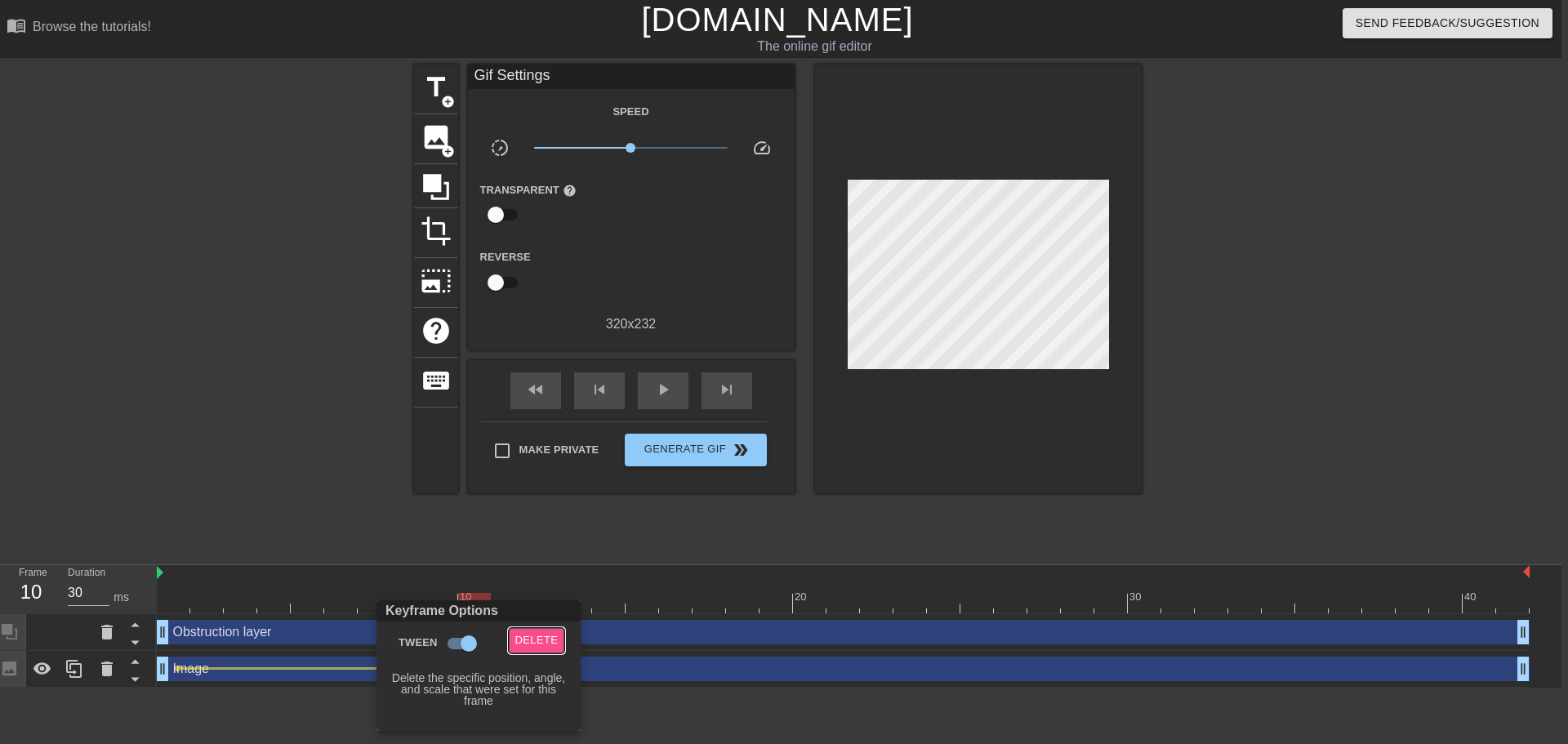
click at [529, 644] on span "Delete" at bounding box center [537, 640] width 43 height 18
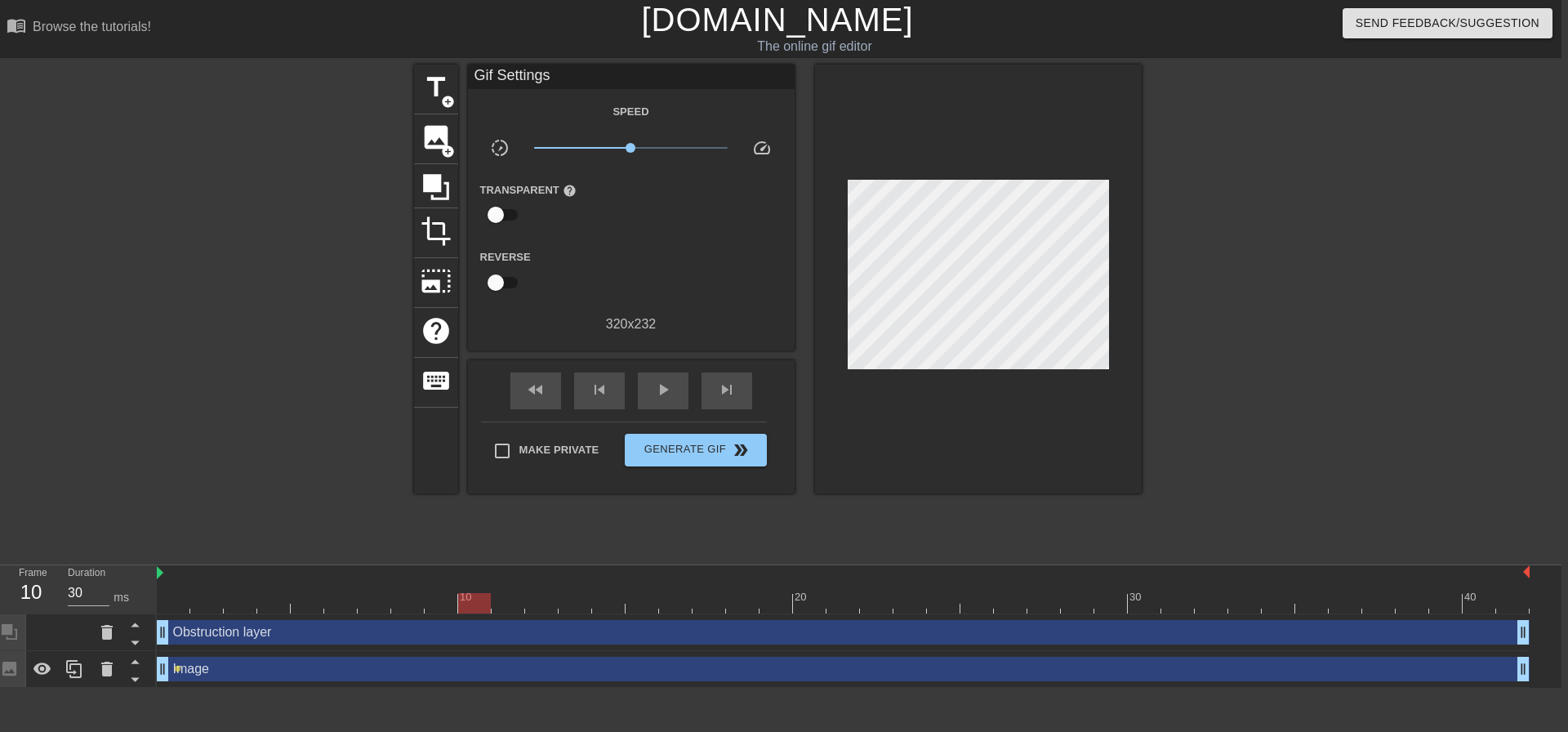
click at [1518, 616] on div "Obstruction layer drag_handle drag_handle" at bounding box center [843, 632] width 1373 height 37
click at [1518, 615] on div "Obstruction layer drag_handle drag_handle" at bounding box center [843, 632] width 1373 height 37
click at [1515, 609] on div at bounding box center [843, 603] width 1373 height 20
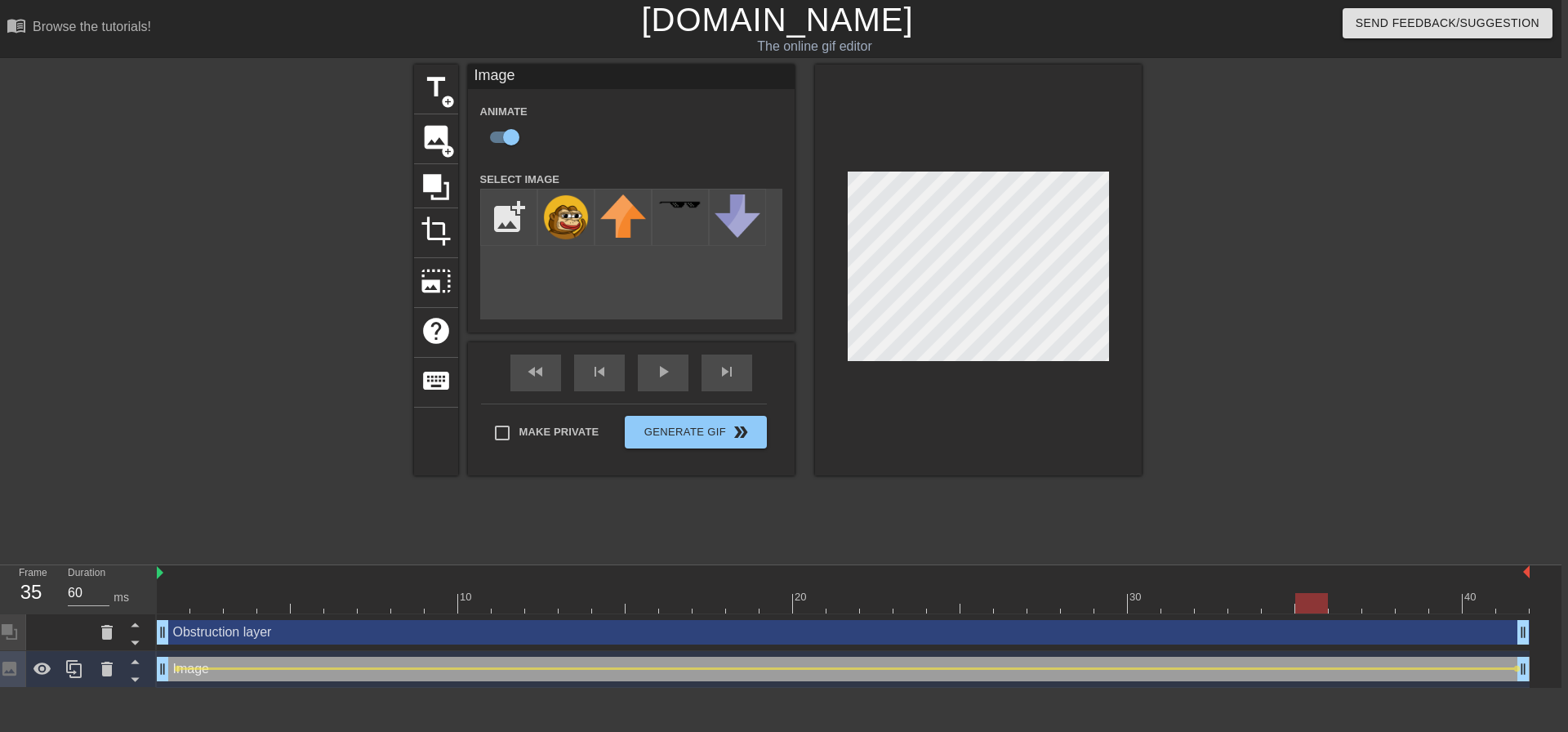
click at [815, 611] on div at bounding box center [843, 603] width 1373 height 20
click at [912, 376] on div at bounding box center [978, 270] width 327 height 411
click at [429, 604] on div at bounding box center [843, 603] width 1373 height 20
click at [424, 593] on div at bounding box center [843, 603] width 1373 height 20
click at [375, 608] on div at bounding box center [843, 603] width 1373 height 20
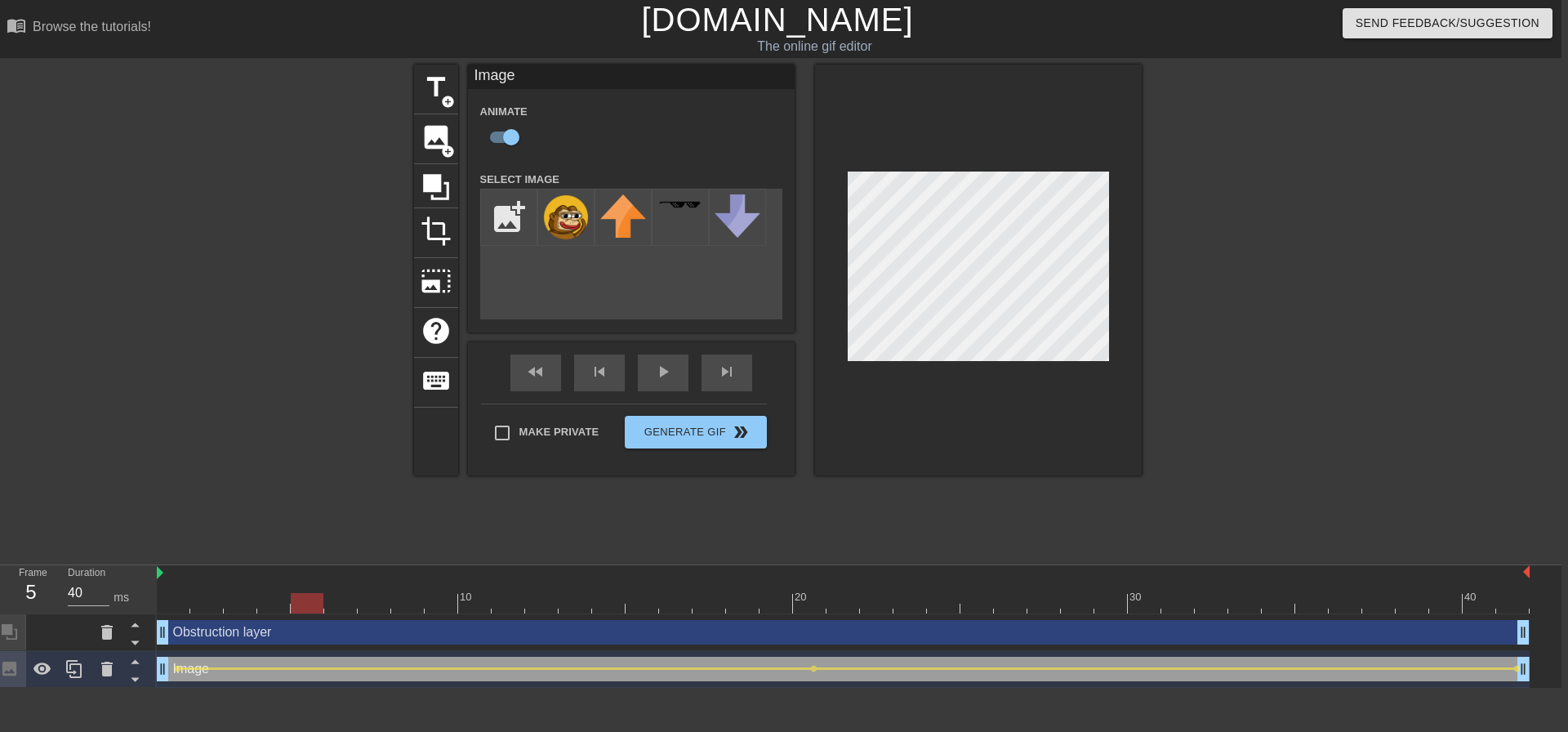
click at [318, 604] on div at bounding box center [843, 603] width 1373 height 20
click at [265, 604] on div at bounding box center [843, 603] width 1373 height 20
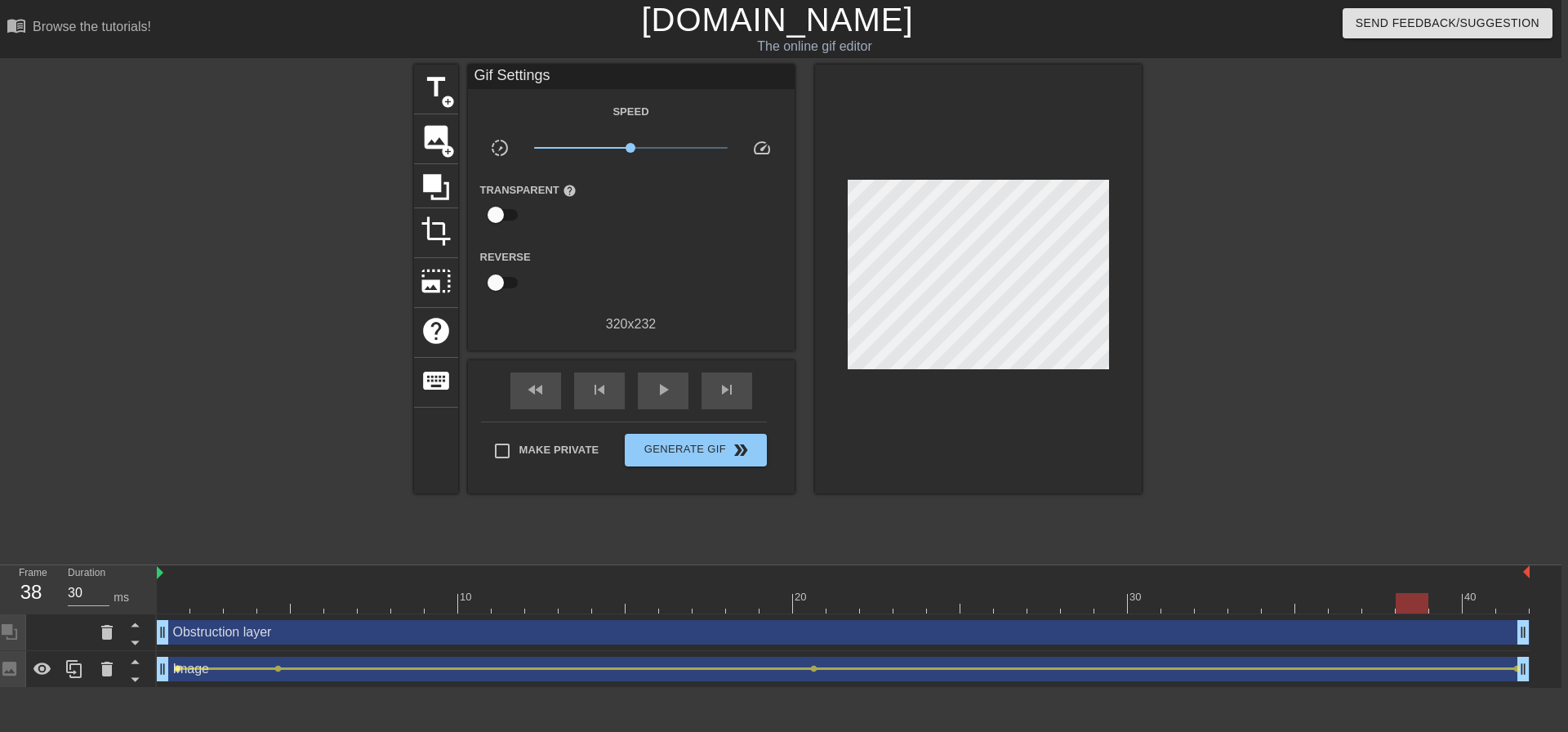
click at [175, 670] on span "lens" at bounding box center [178, 669] width 7 height 7
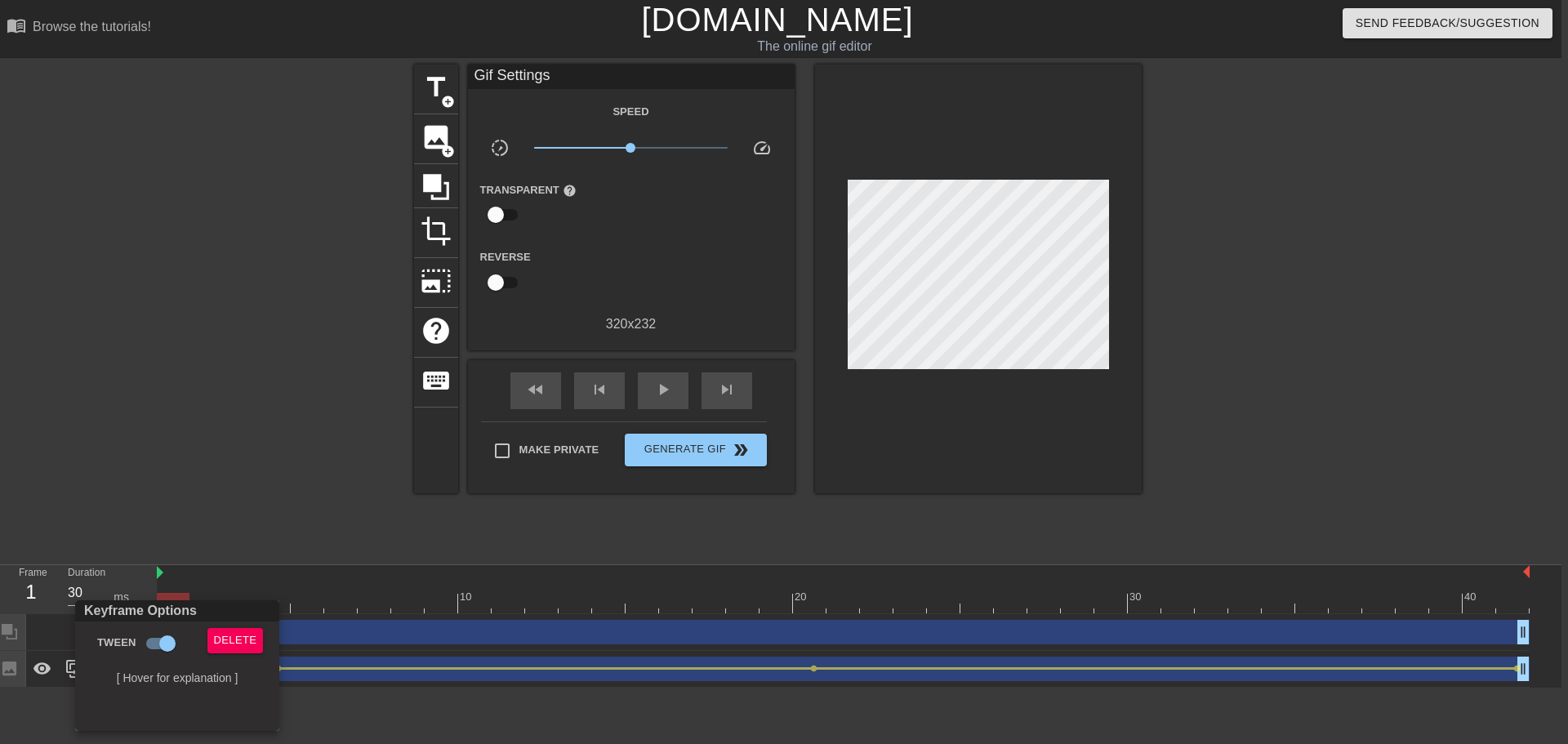
click at [299, 502] on div at bounding box center [784, 372] width 1568 height 744
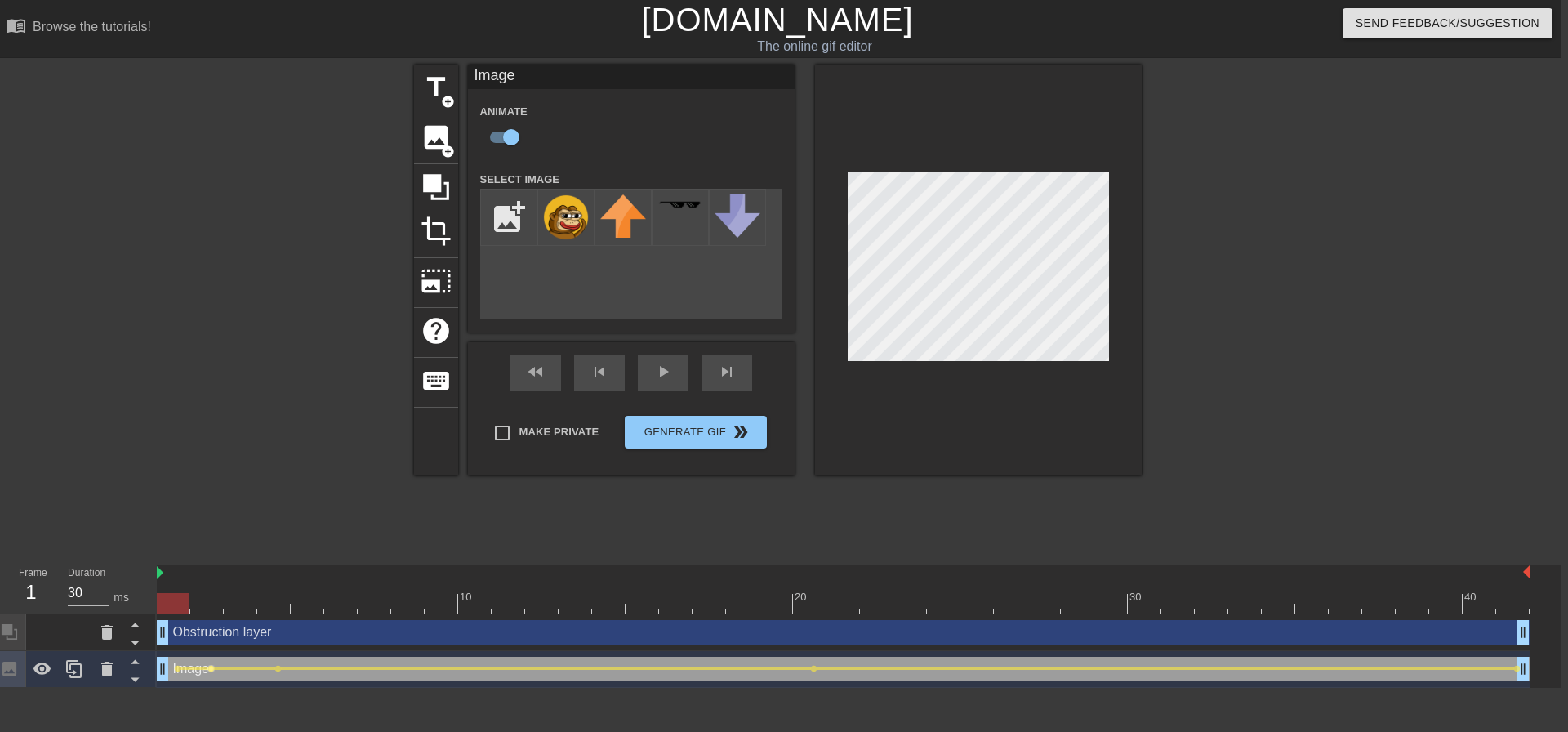
click at [212, 668] on span "lens" at bounding box center [211, 669] width 7 height 7
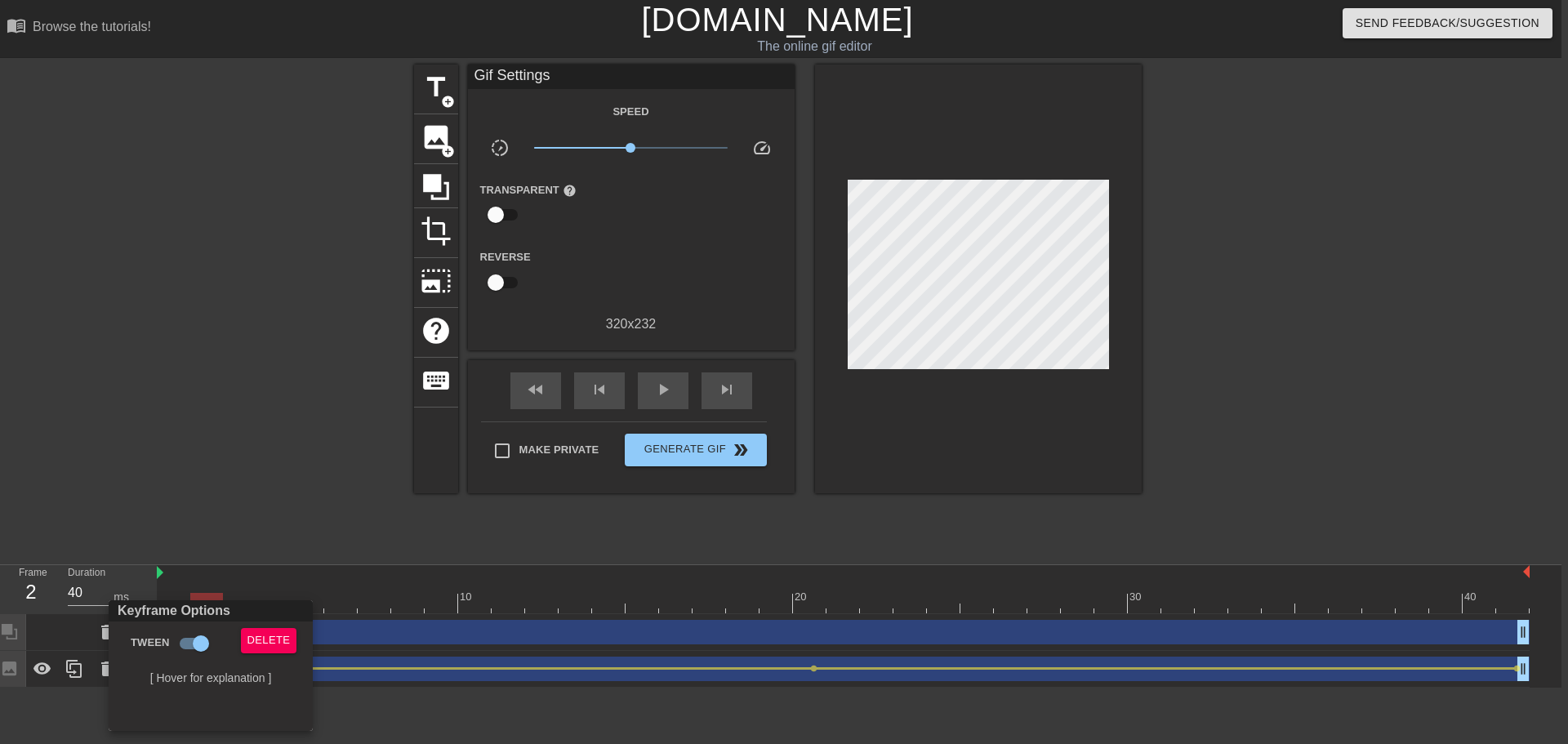
click at [310, 494] on div at bounding box center [784, 372] width 1568 height 744
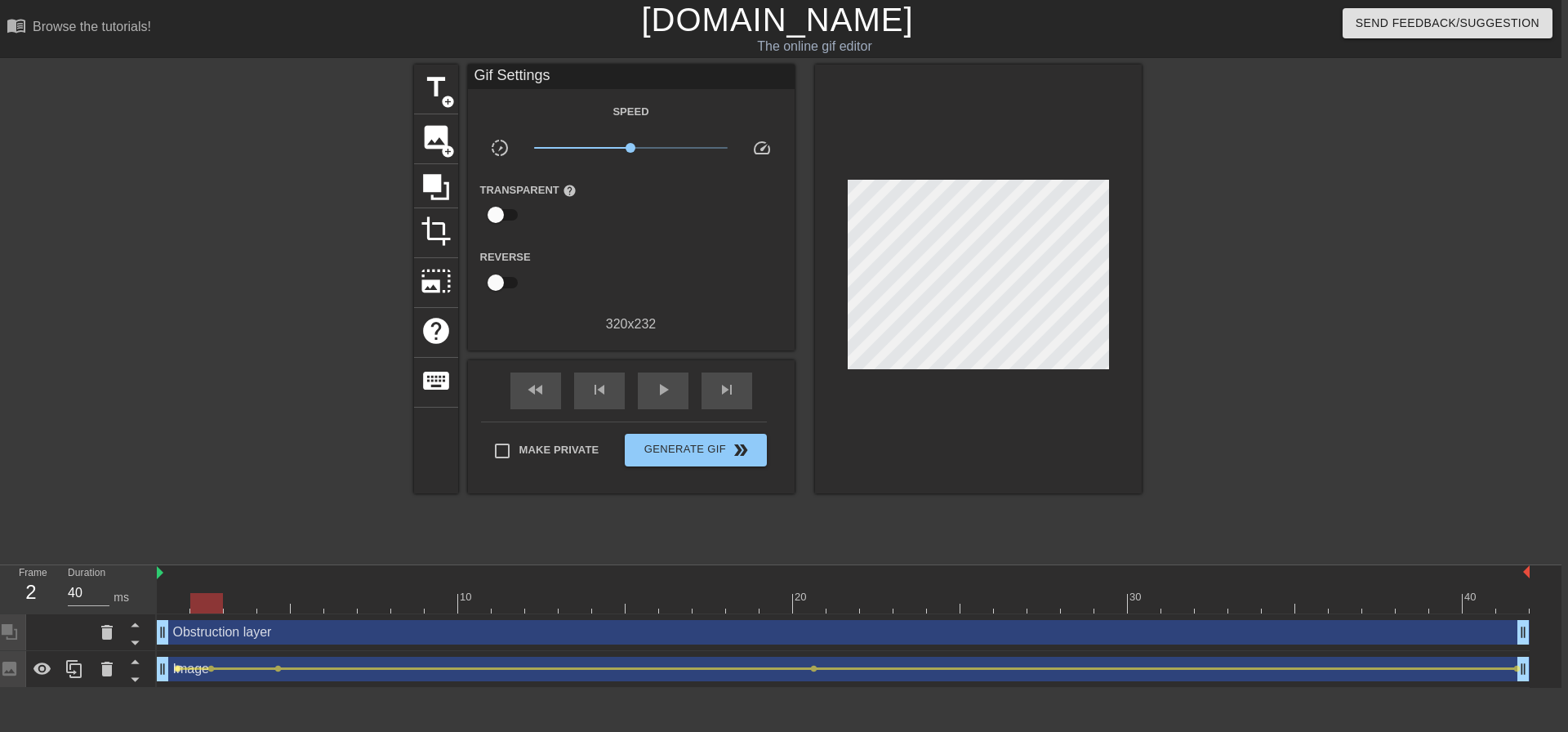
click at [178, 671] on span "lens" at bounding box center [178, 669] width 7 height 7
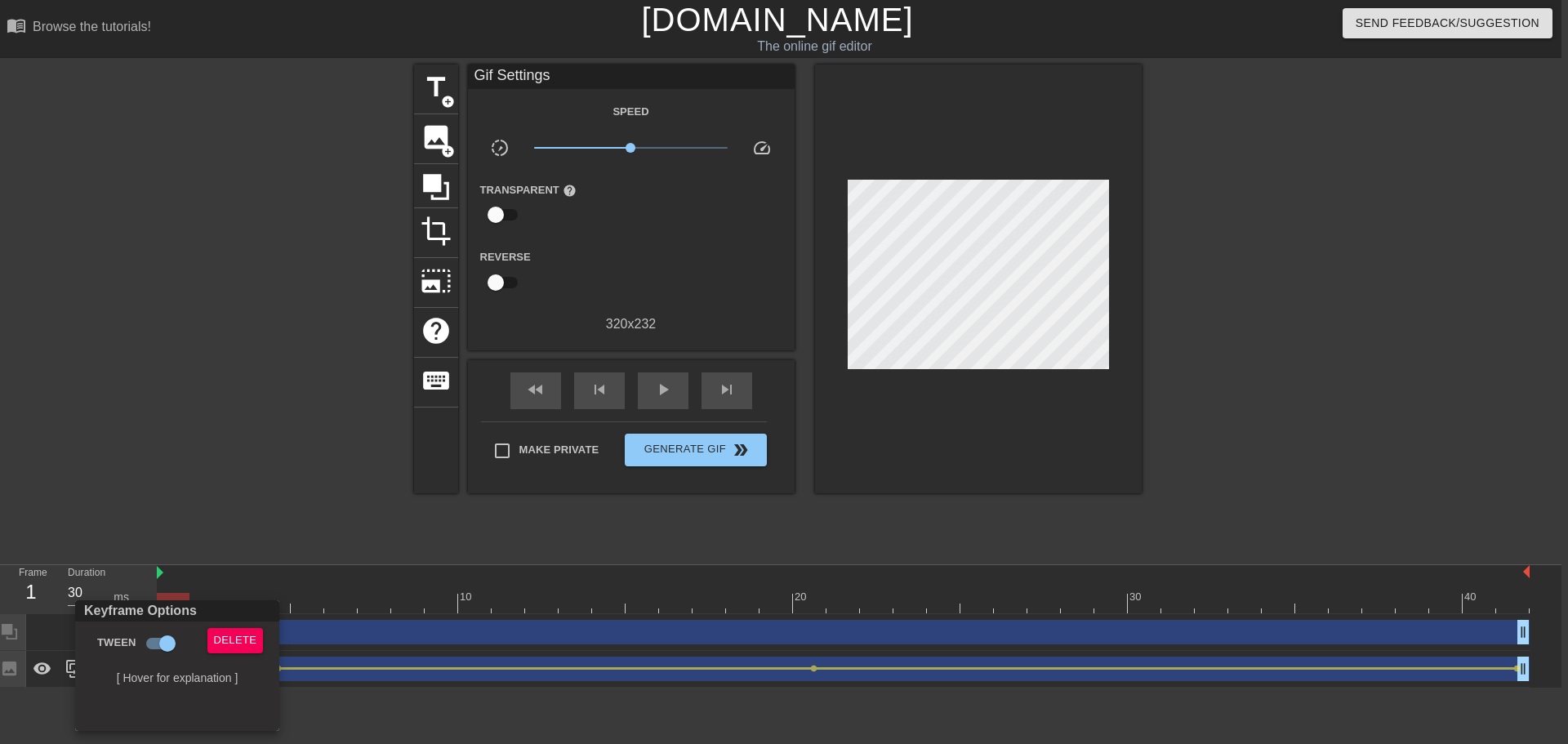
click at [339, 403] on div at bounding box center [784, 372] width 1568 height 744
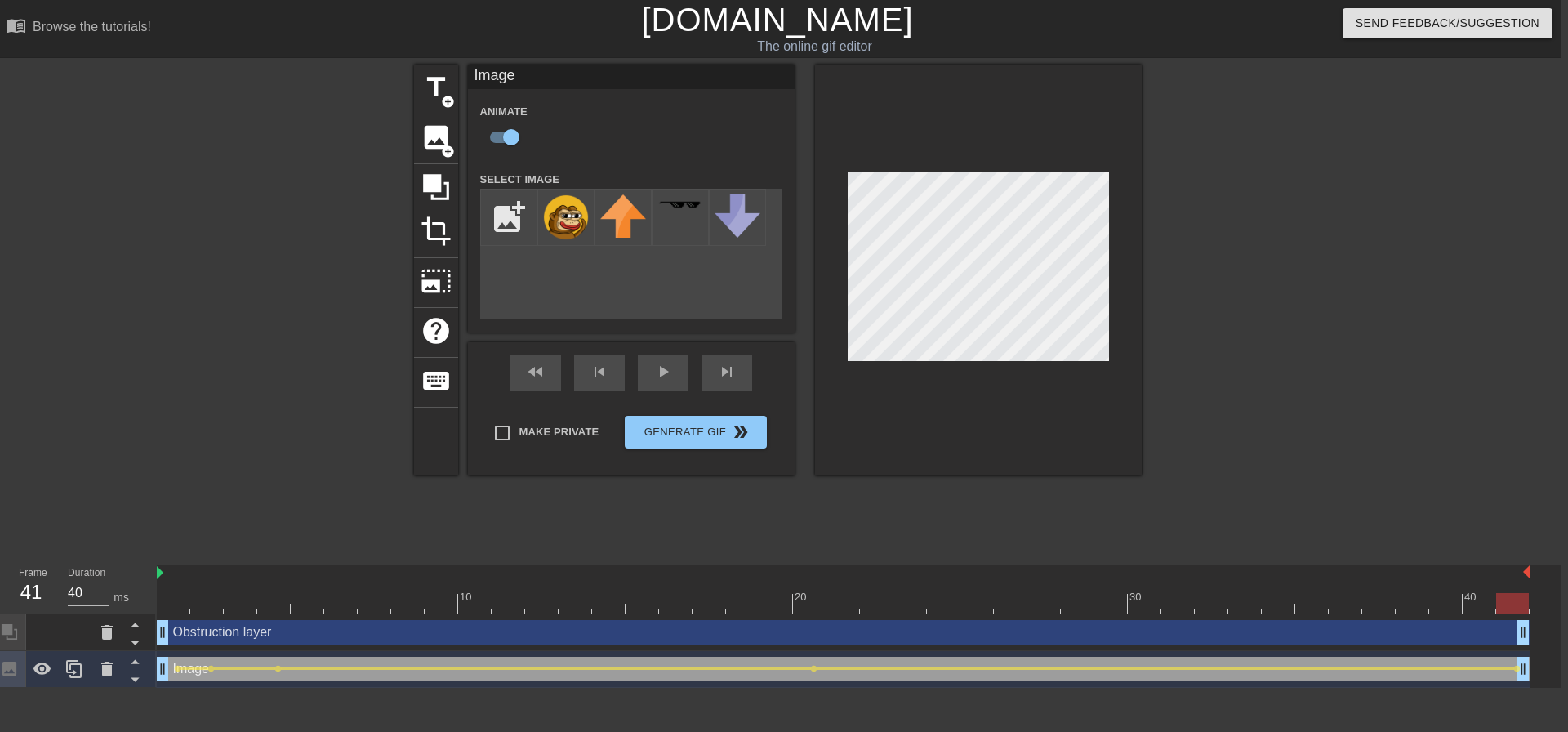
click at [1506, 601] on div at bounding box center [843, 603] width 1373 height 20
click at [1507, 606] on div at bounding box center [843, 603] width 1373 height 20
click at [1511, 606] on div at bounding box center [843, 603] width 1373 height 20
click at [1307, 606] on div at bounding box center [843, 603] width 1373 height 20
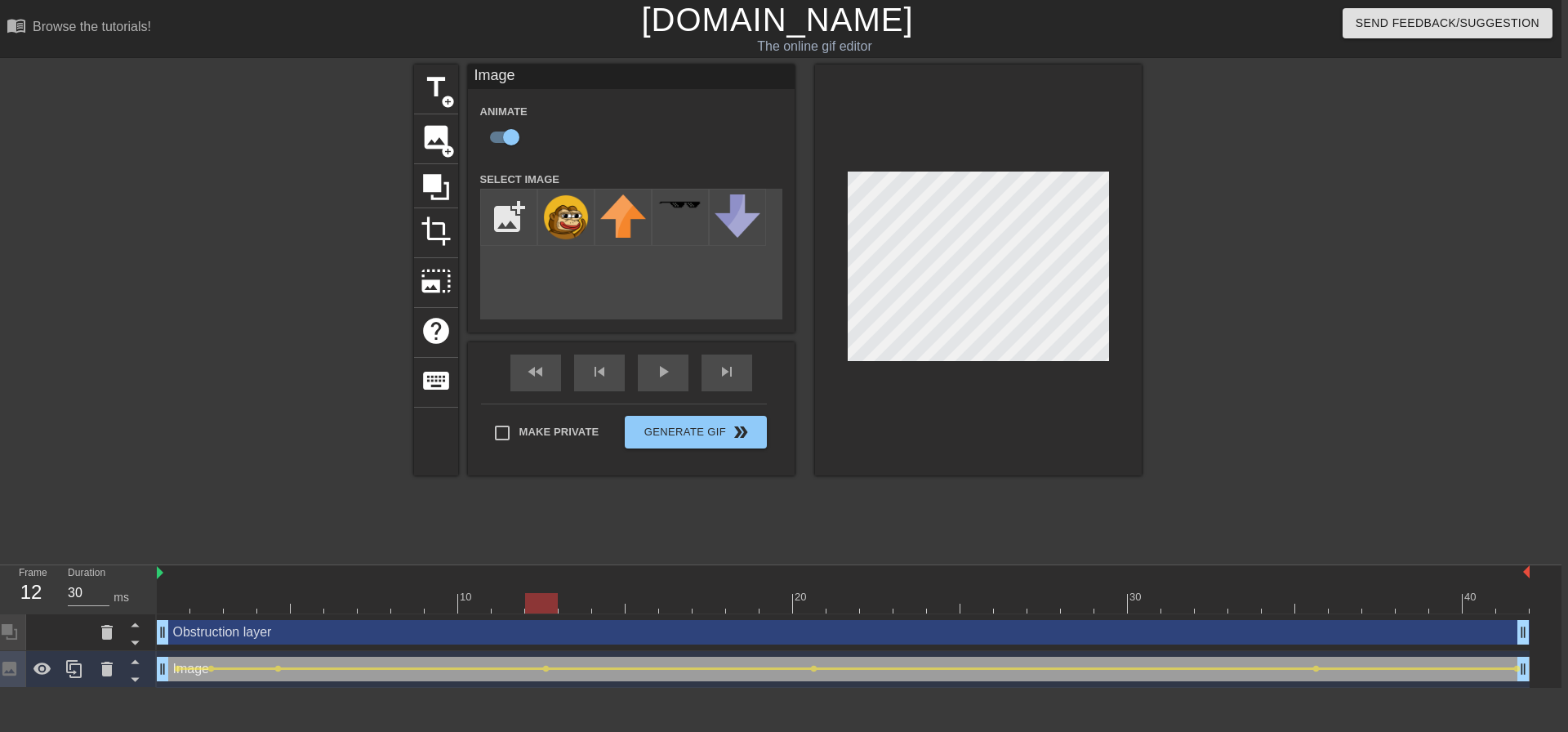
click at [940, 368] on div at bounding box center [978, 270] width 327 height 411
click at [205, 665] on div "Image drag_handle drag_handle" at bounding box center [843, 669] width 1373 height 25
click at [210, 671] on span "lens" at bounding box center [211, 669] width 7 height 7
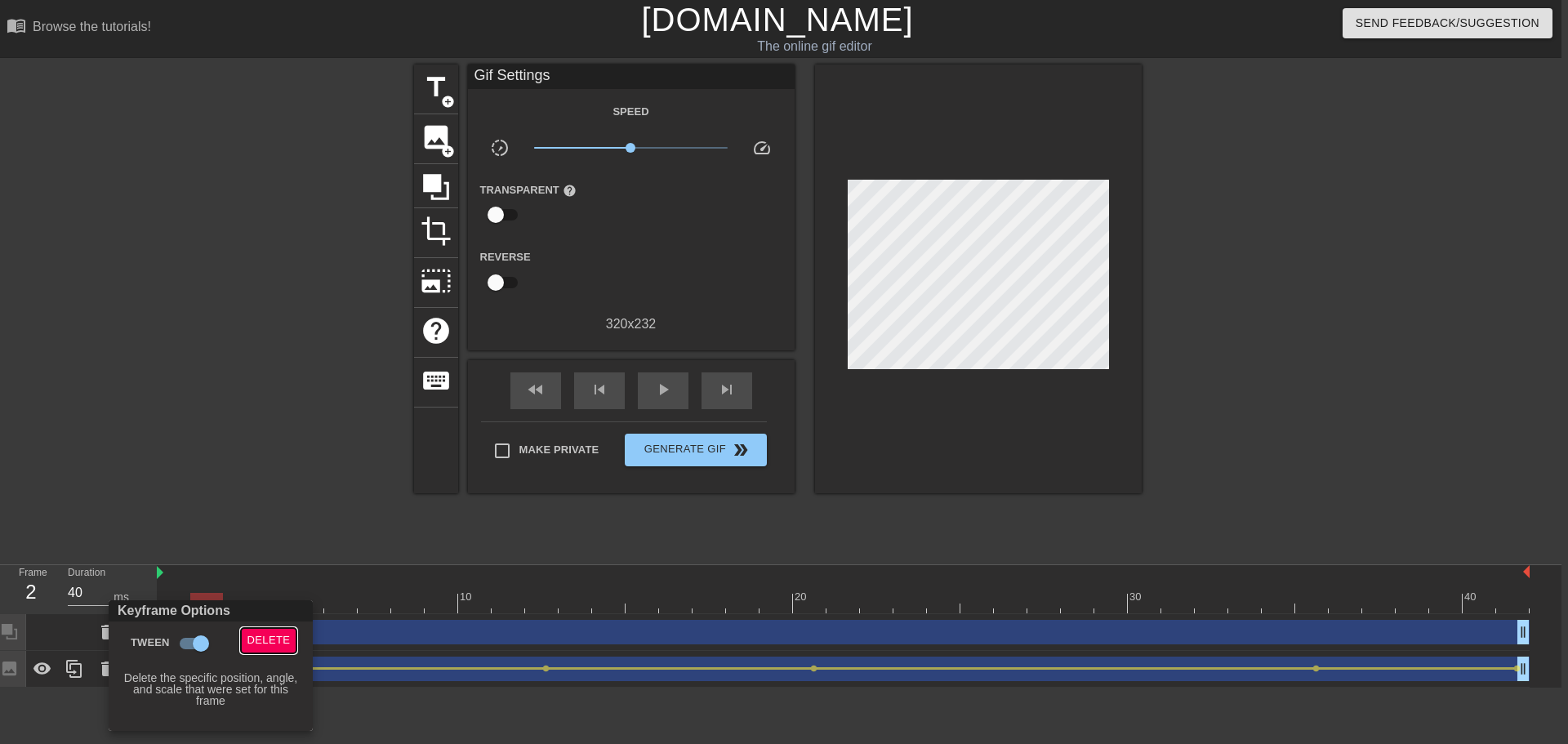
click at [261, 645] on span "Delete" at bounding box center [269, 640] width 43 height 18
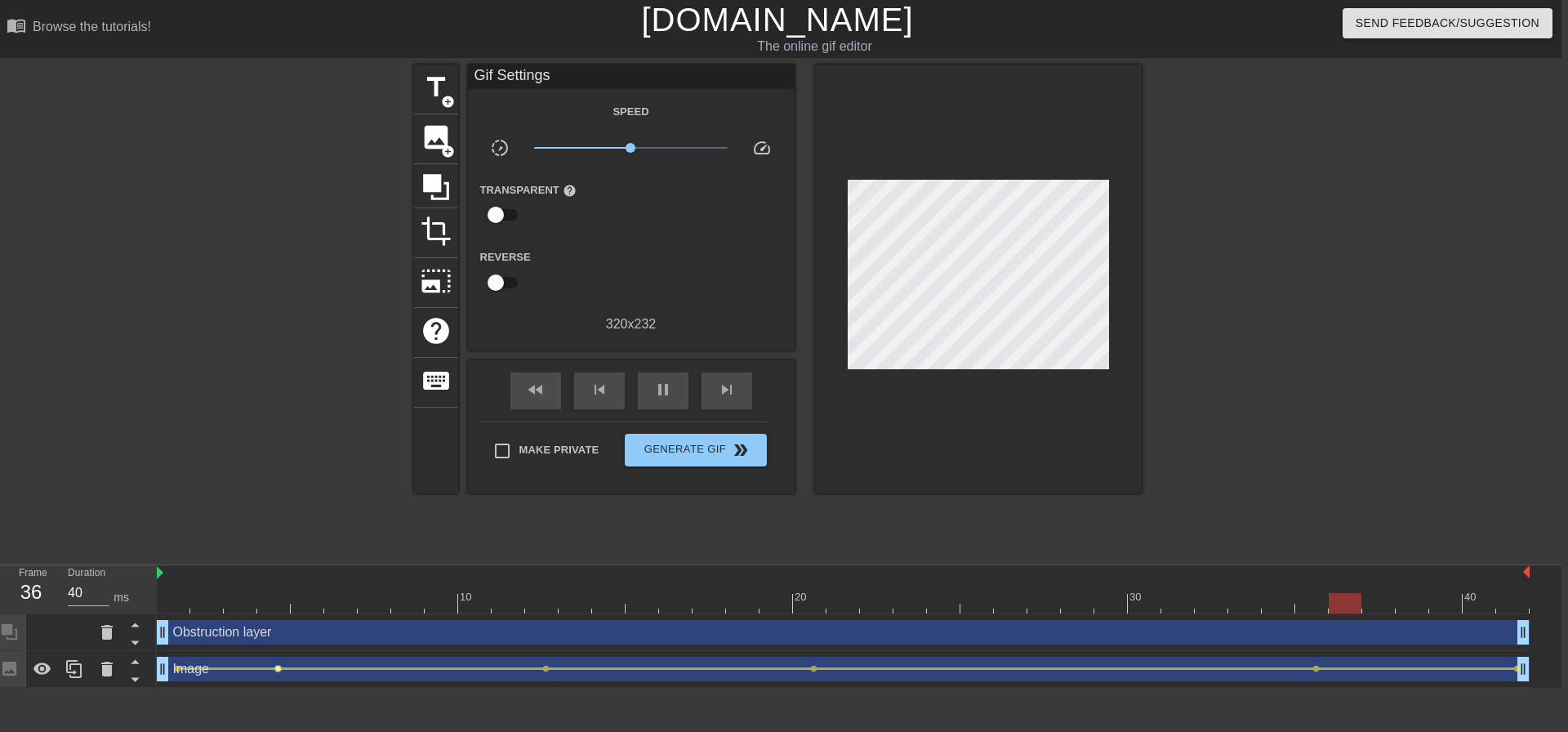
click at [279, 670] on span "lens" at bounding box center [278, 669] width 7 height 7
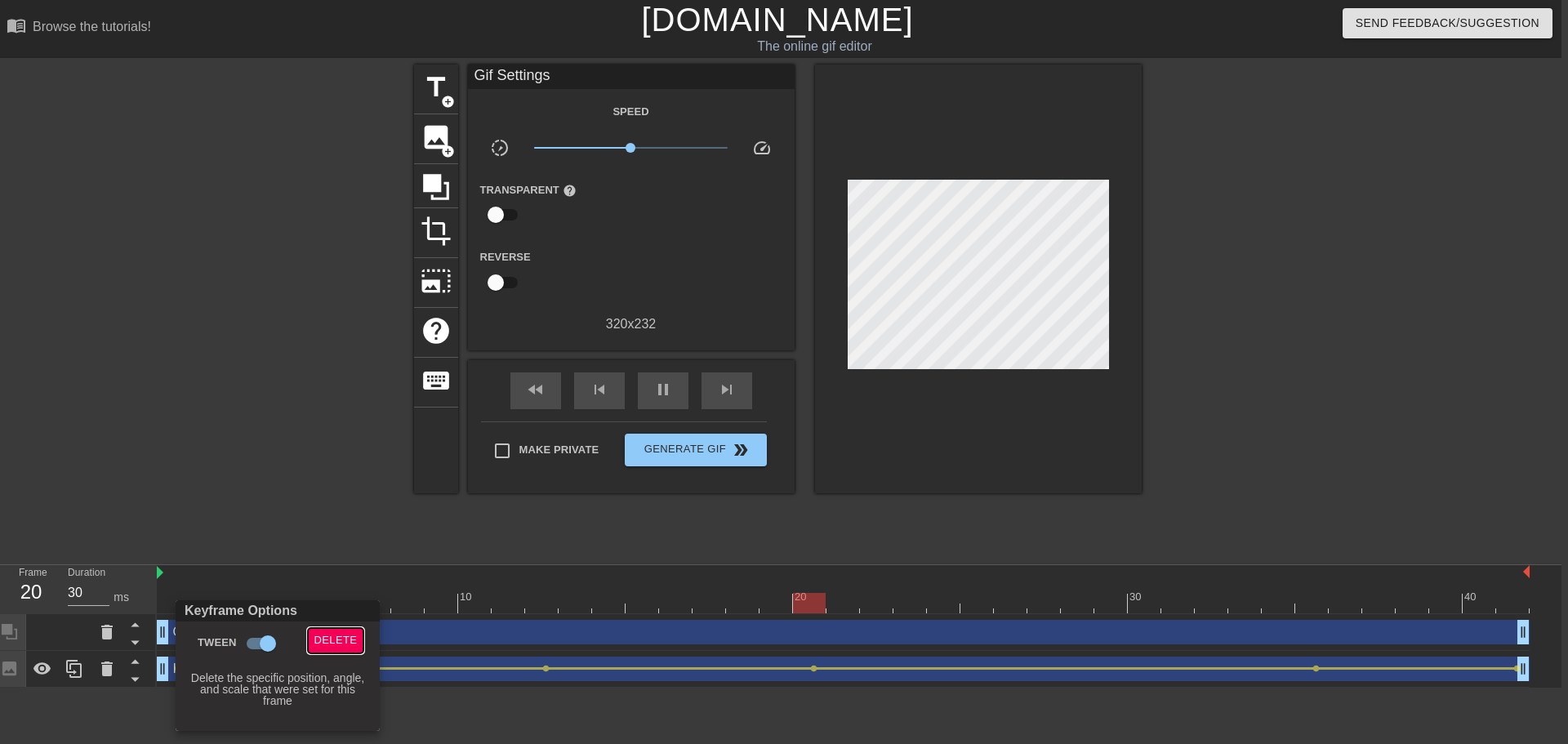
click at [328, 643] on span "Delete" at bounding box center [336, 640] width 43 height 18
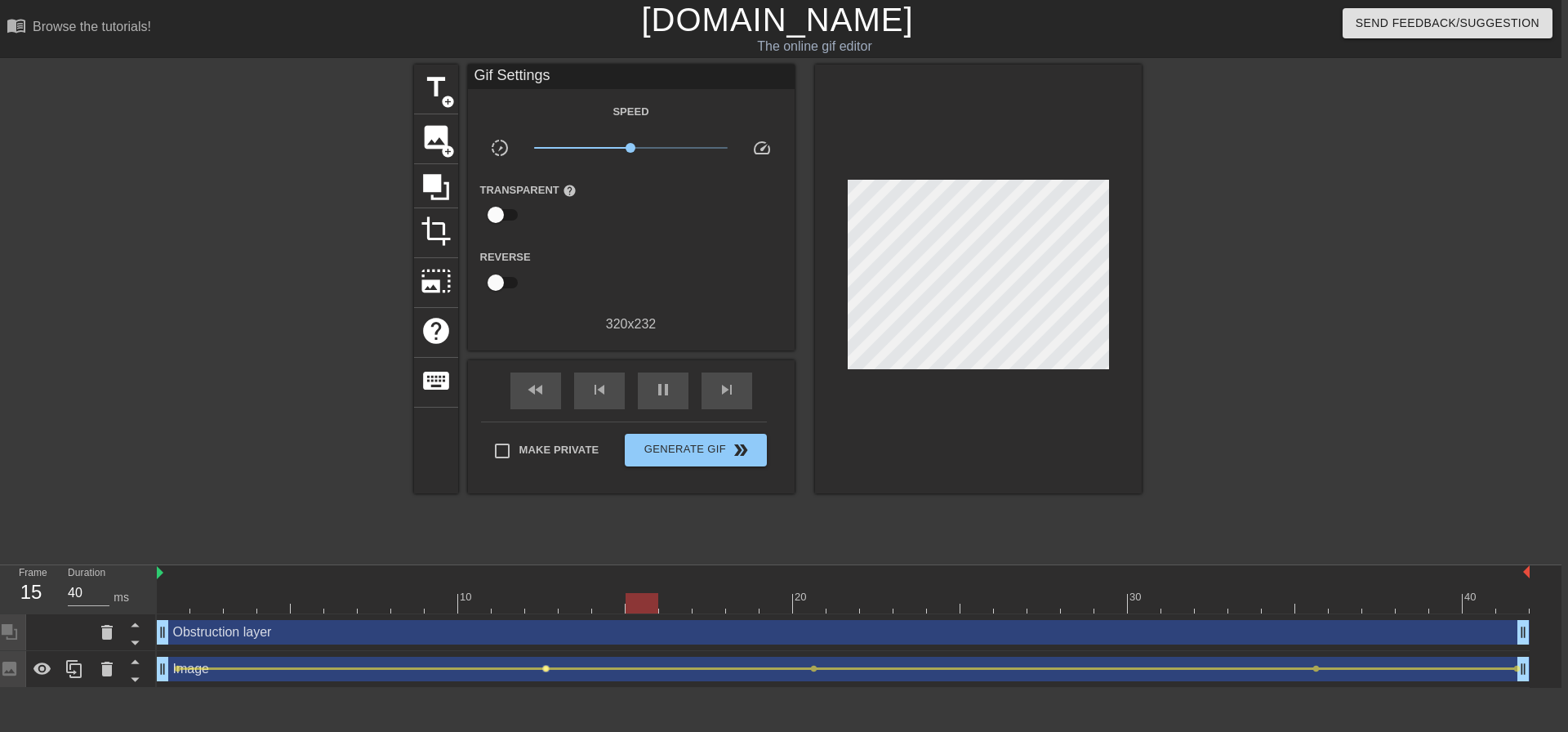
click at [542, 669] on span "lens" at bounding box center [546, 669] width 7 height 7
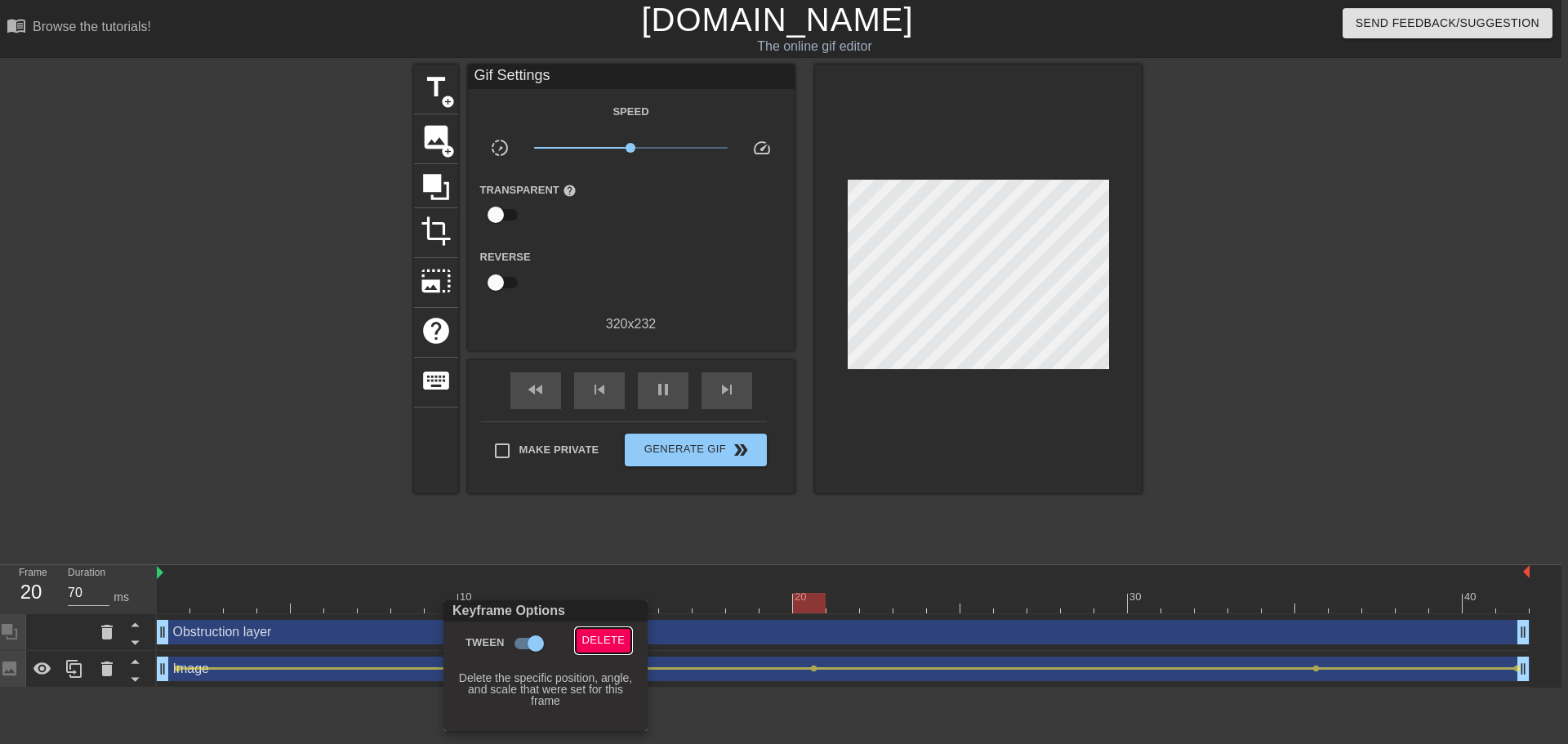
click at [607, 647] on span "Delete" at bounding box center [604, 640] width 43 height 18
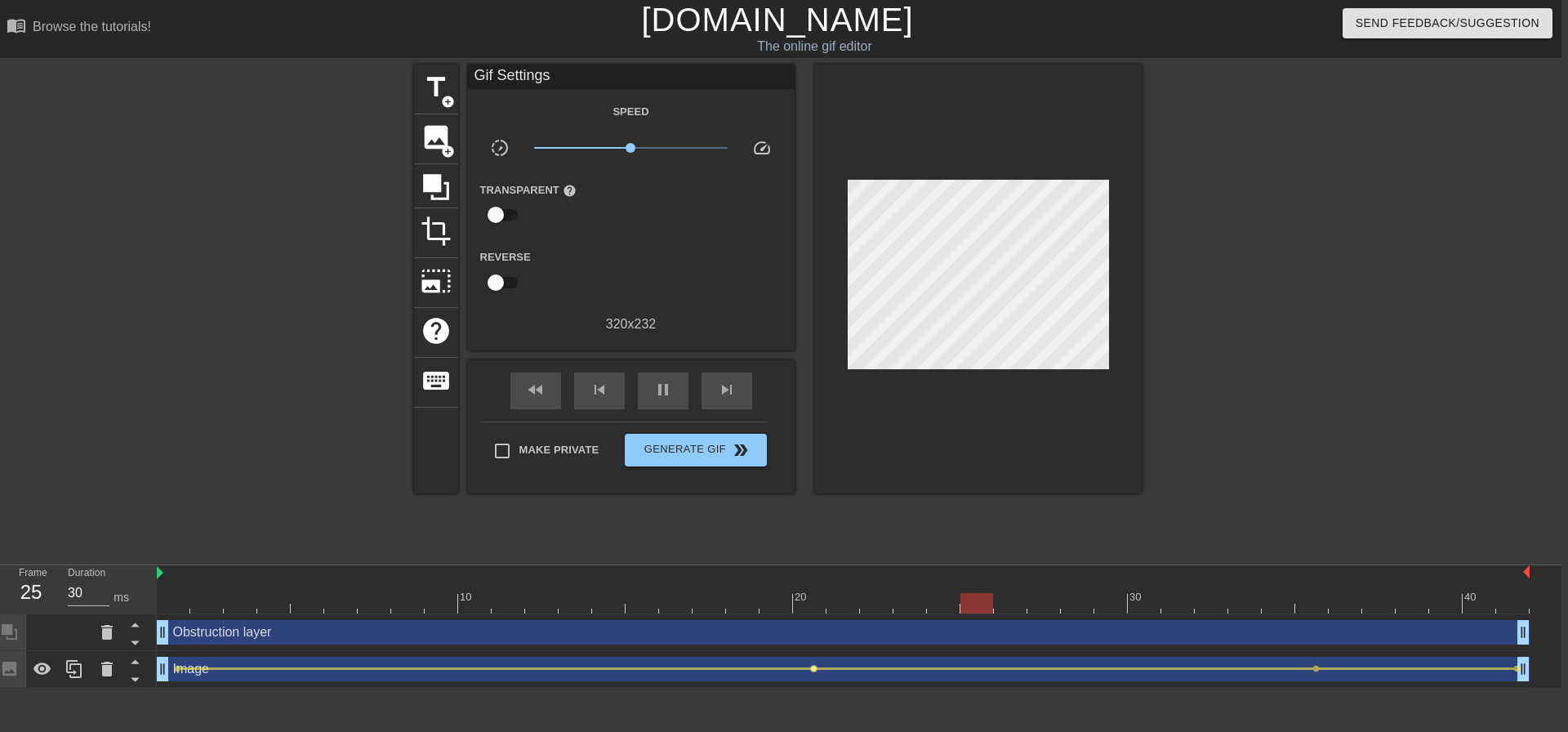
click at [810, 669] on span "lens" at bounding box center [814, 669] width 7 height 7
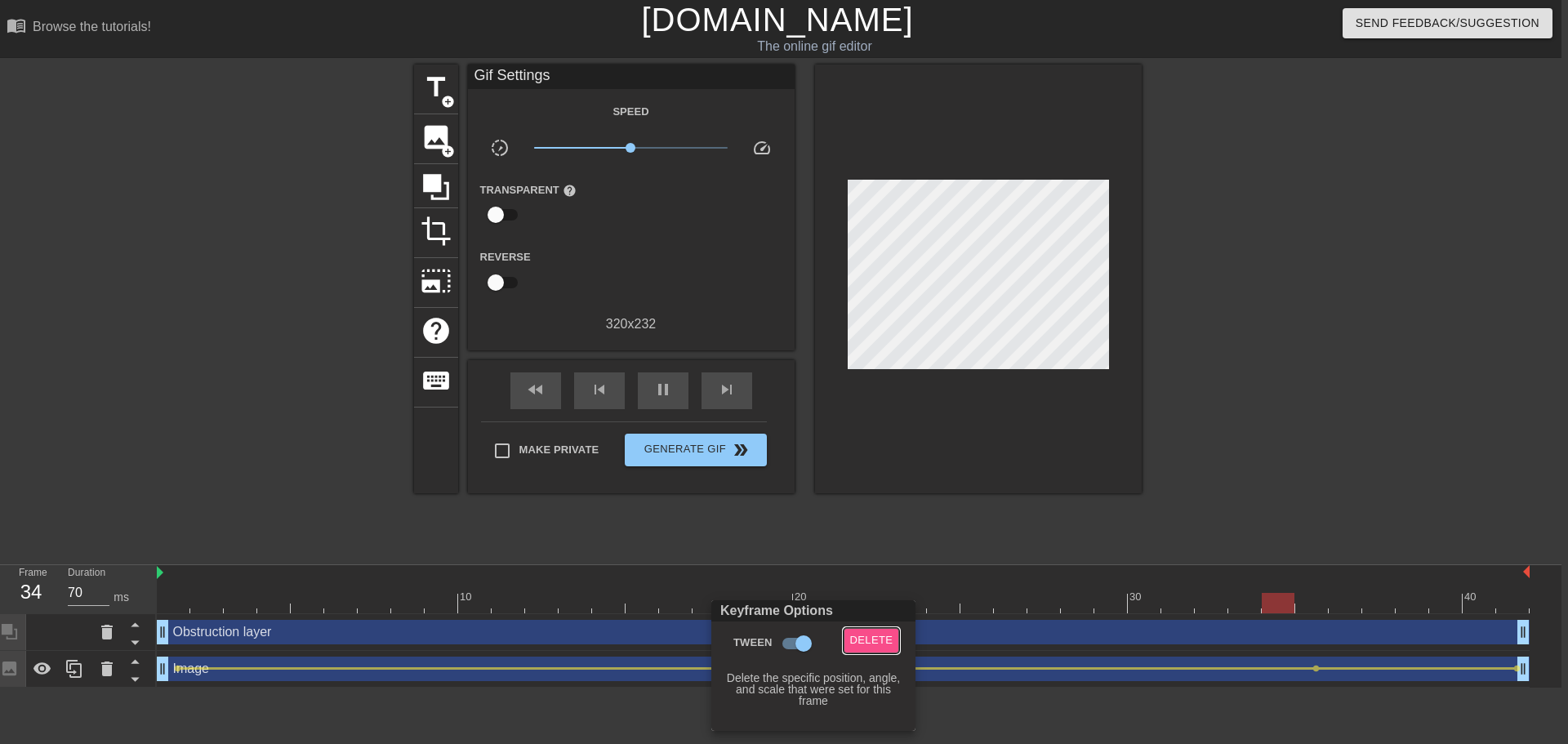
click at [873, 645] on span "Delete" at bounding box center [872, 640] width 43 height 18
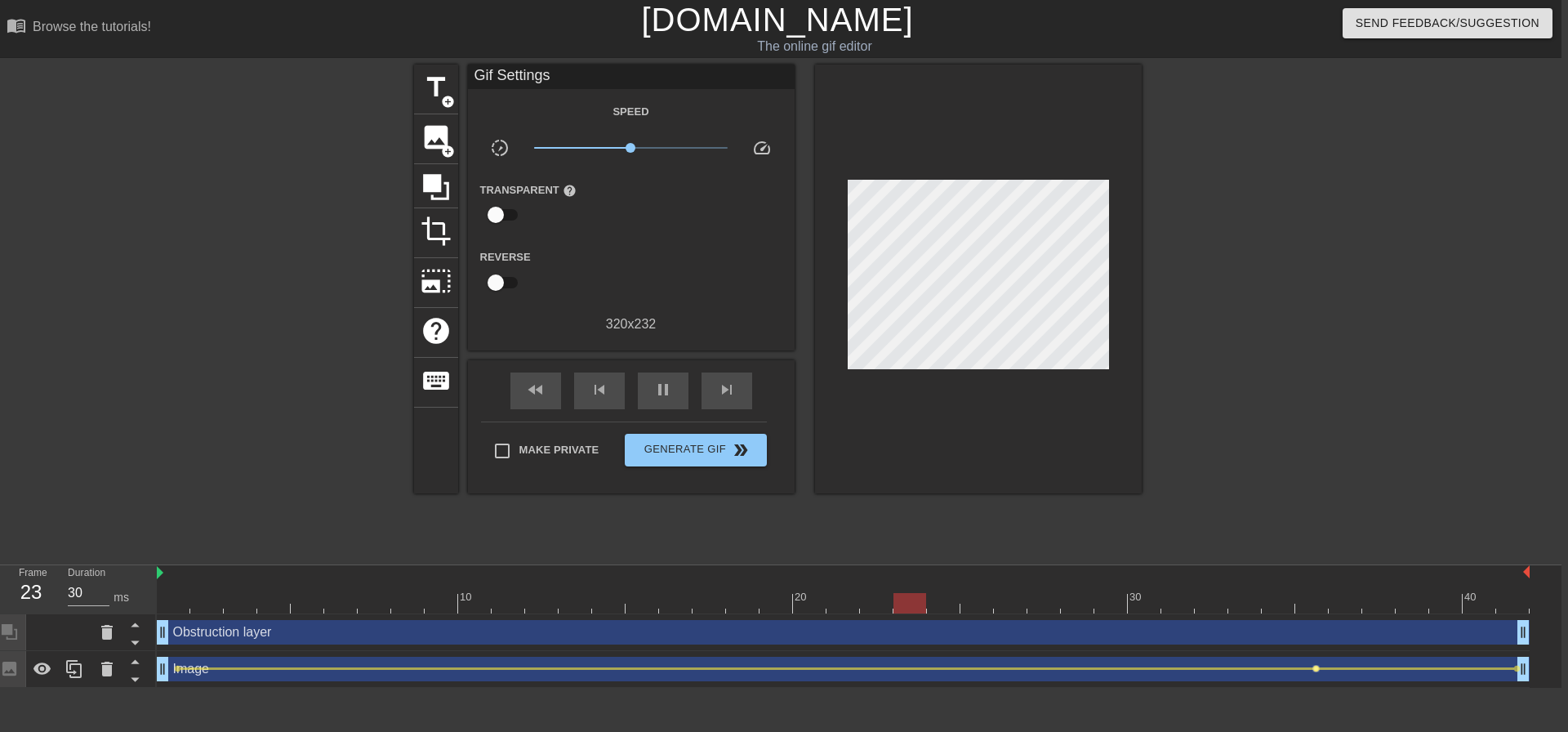
click at [1315, 670] on span "lens" at bounding box center [1317, 669] width 7 height 7
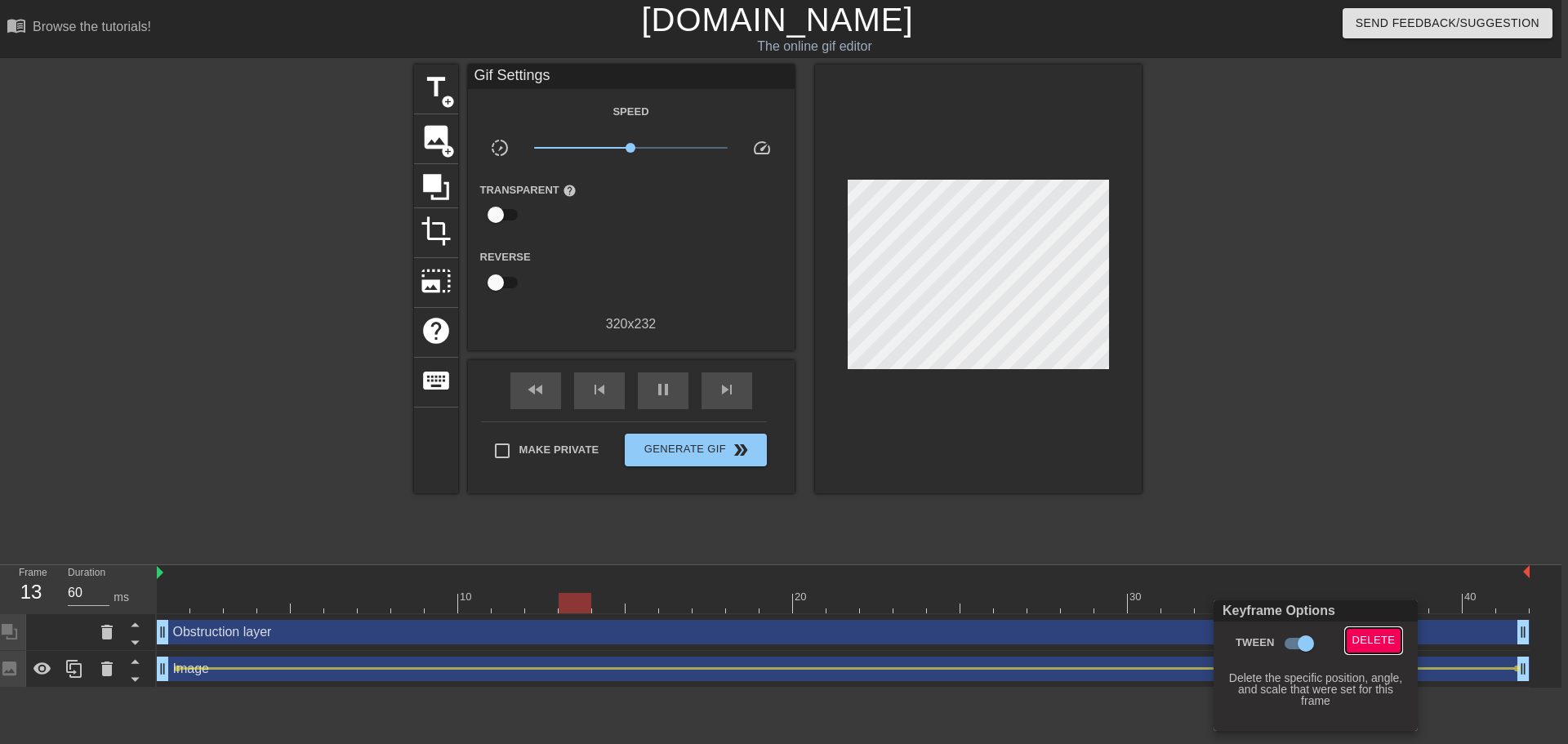
click at [1367, 639] on span "Delete" at bounding box center [1373, 640] width 43 height 18
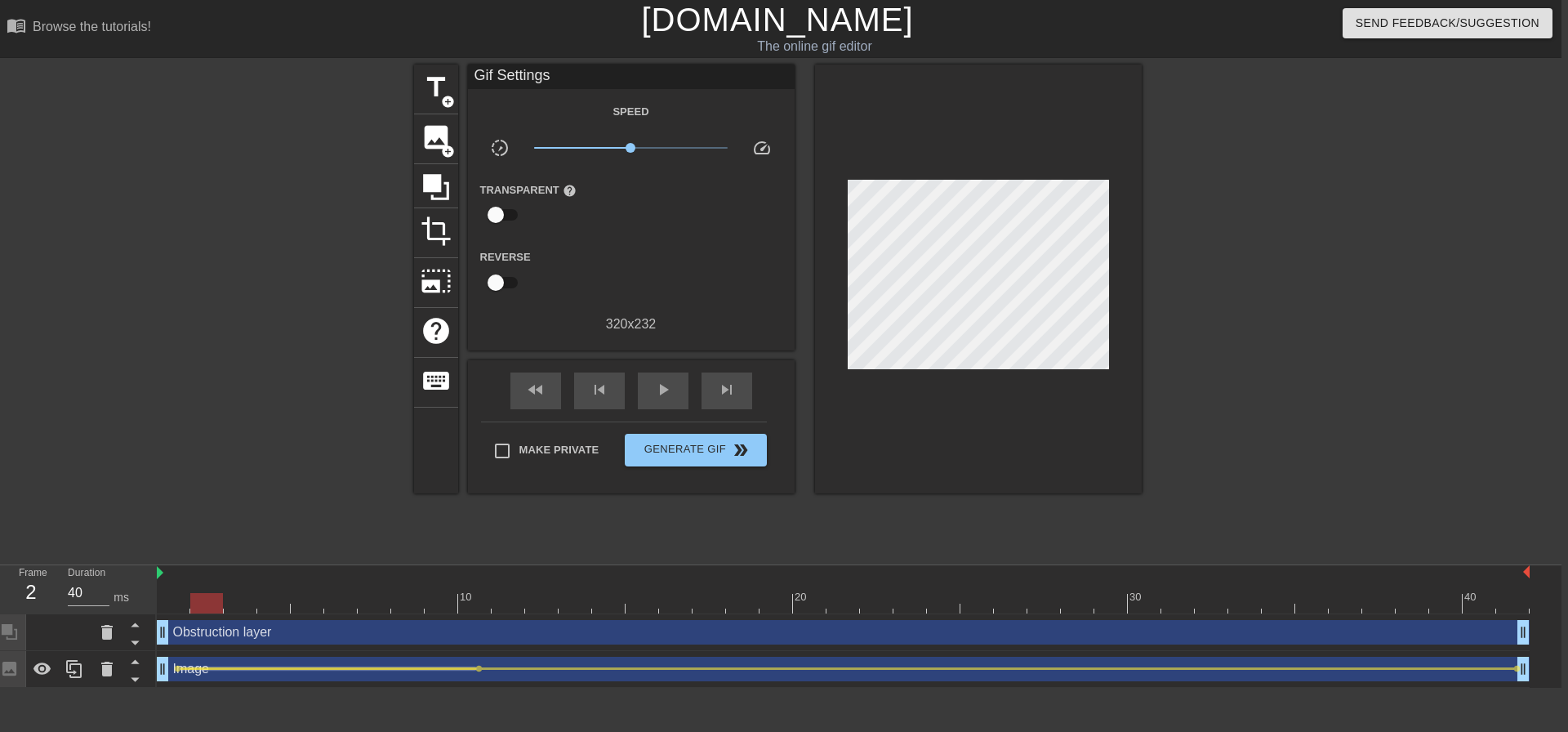
click at [198, 669] on div at bounding box center [328, 668] width 295 height 3
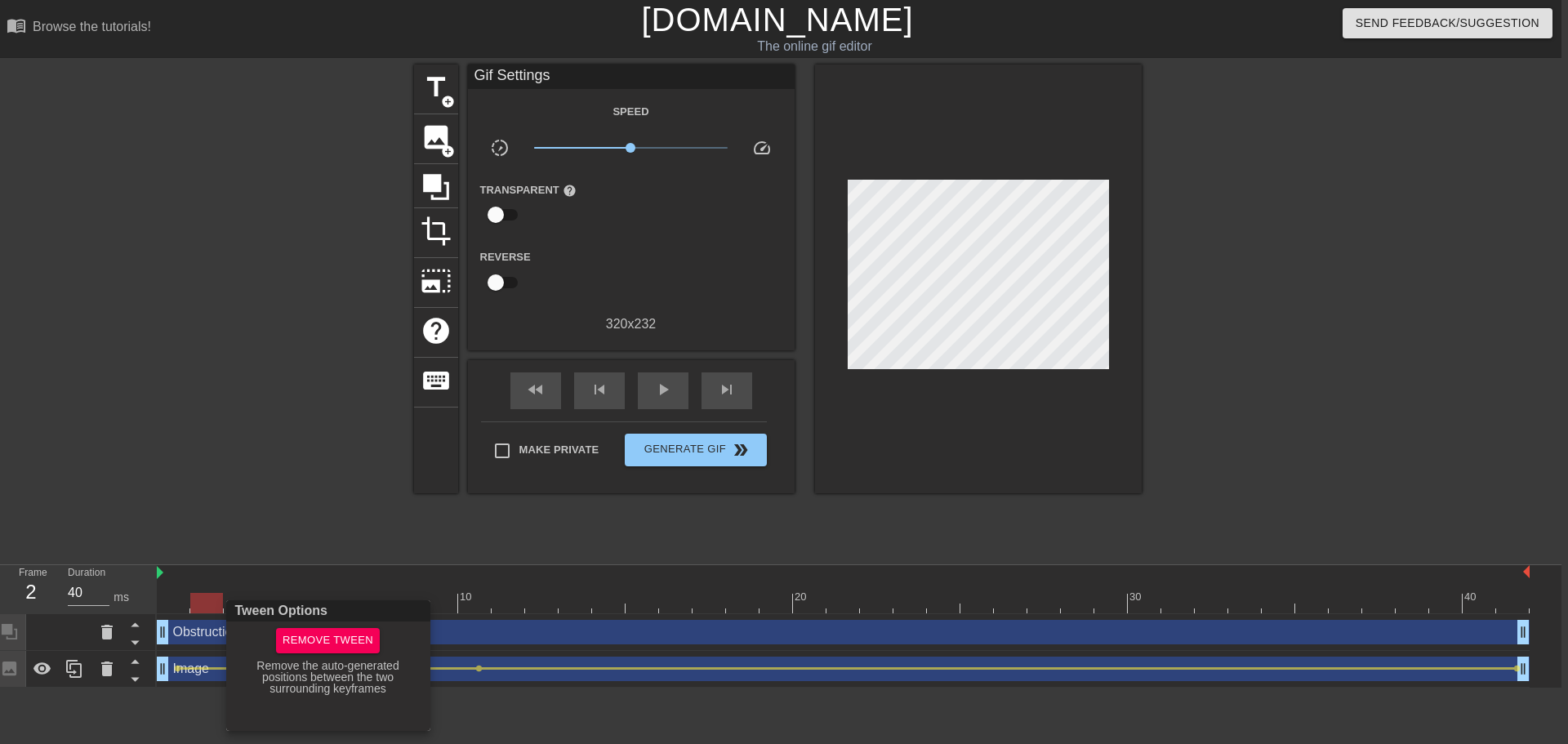
click at [305, 512] on div at bounding box center [784, 372] width 1568 height 744
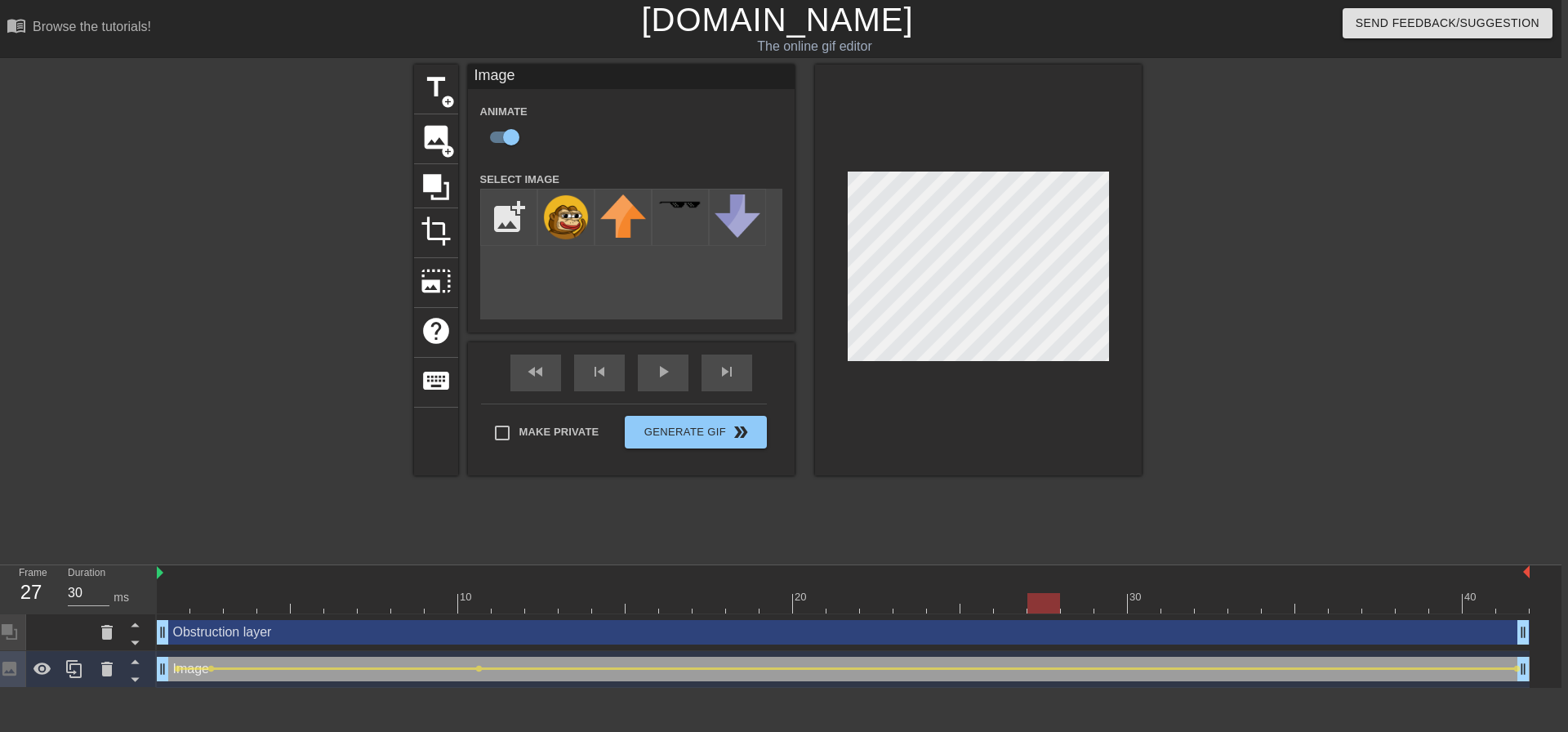
click at [352, 609] on div at bounding box center [843, 603] width 1373 height 20
click at [208, 673] on div "Image drag_handle drag_handle" at bounding box center [843, 669] width 1373 height 25
click at [210, 669] on span "lens" at bounding box center [211, 669] width 7 height 7
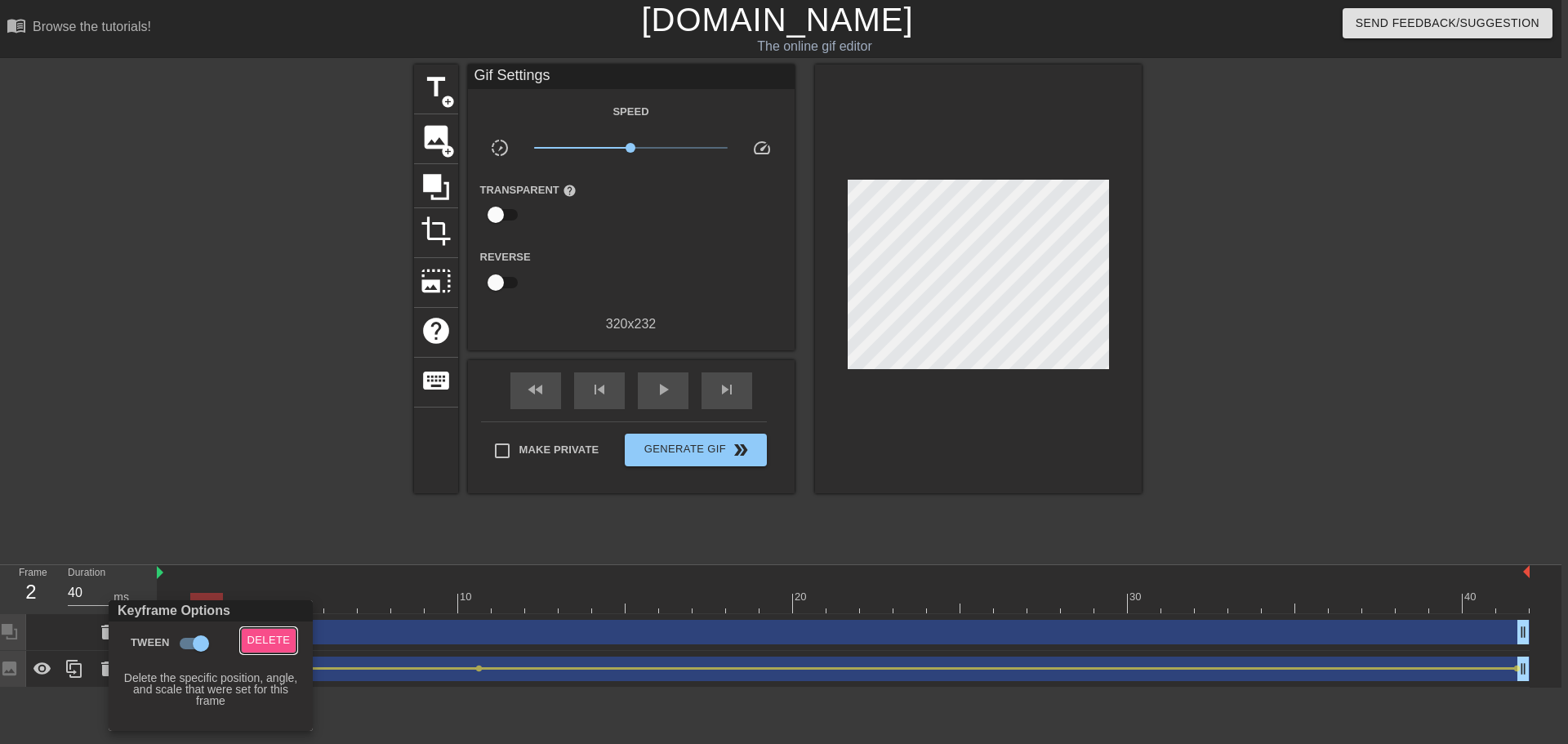
click at [273, 642] on span "Delete" at bounding box center [269, 640] width 43 height 18
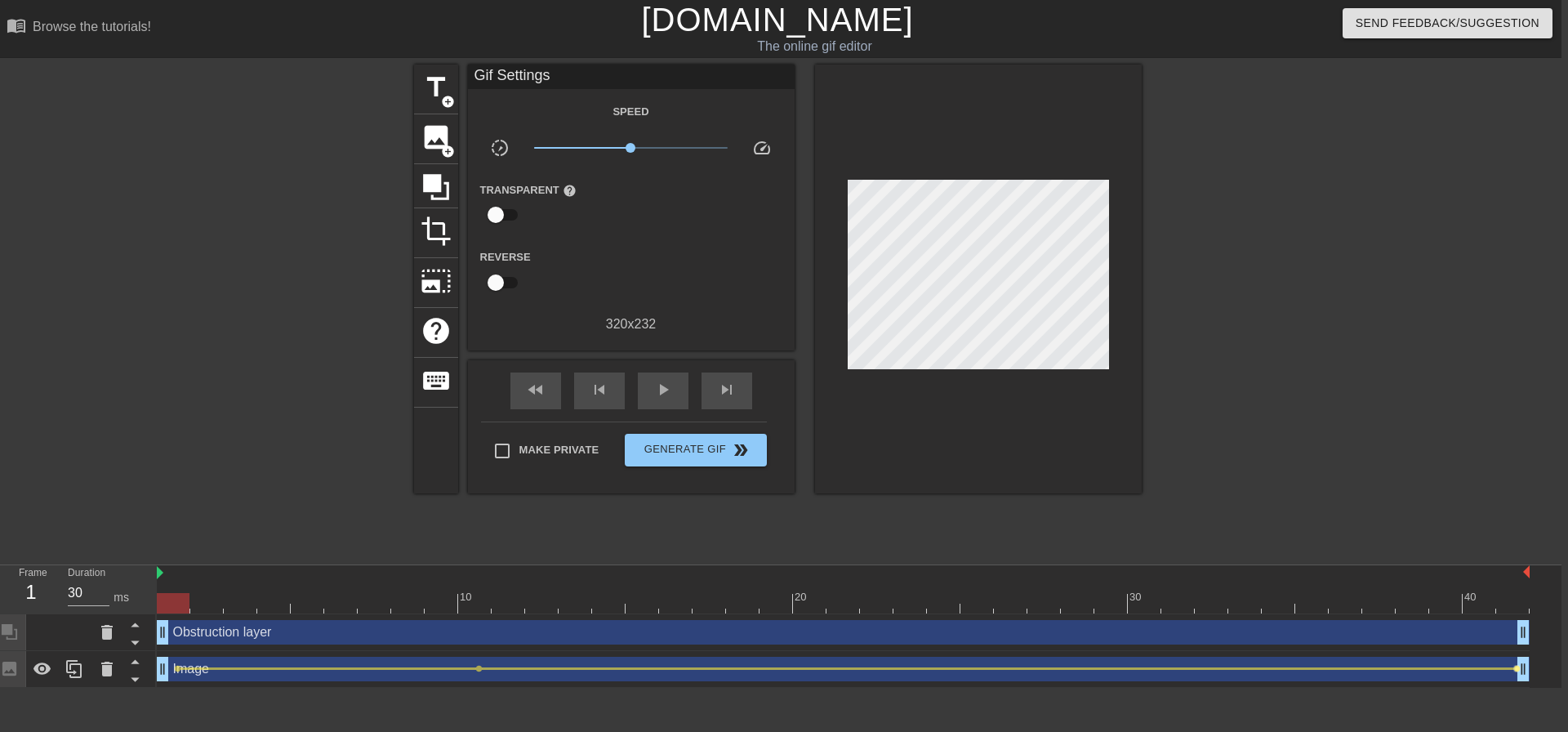
click at [1515, 671] on span "lens" at bounding box center [1518, 669] width 7 height 7
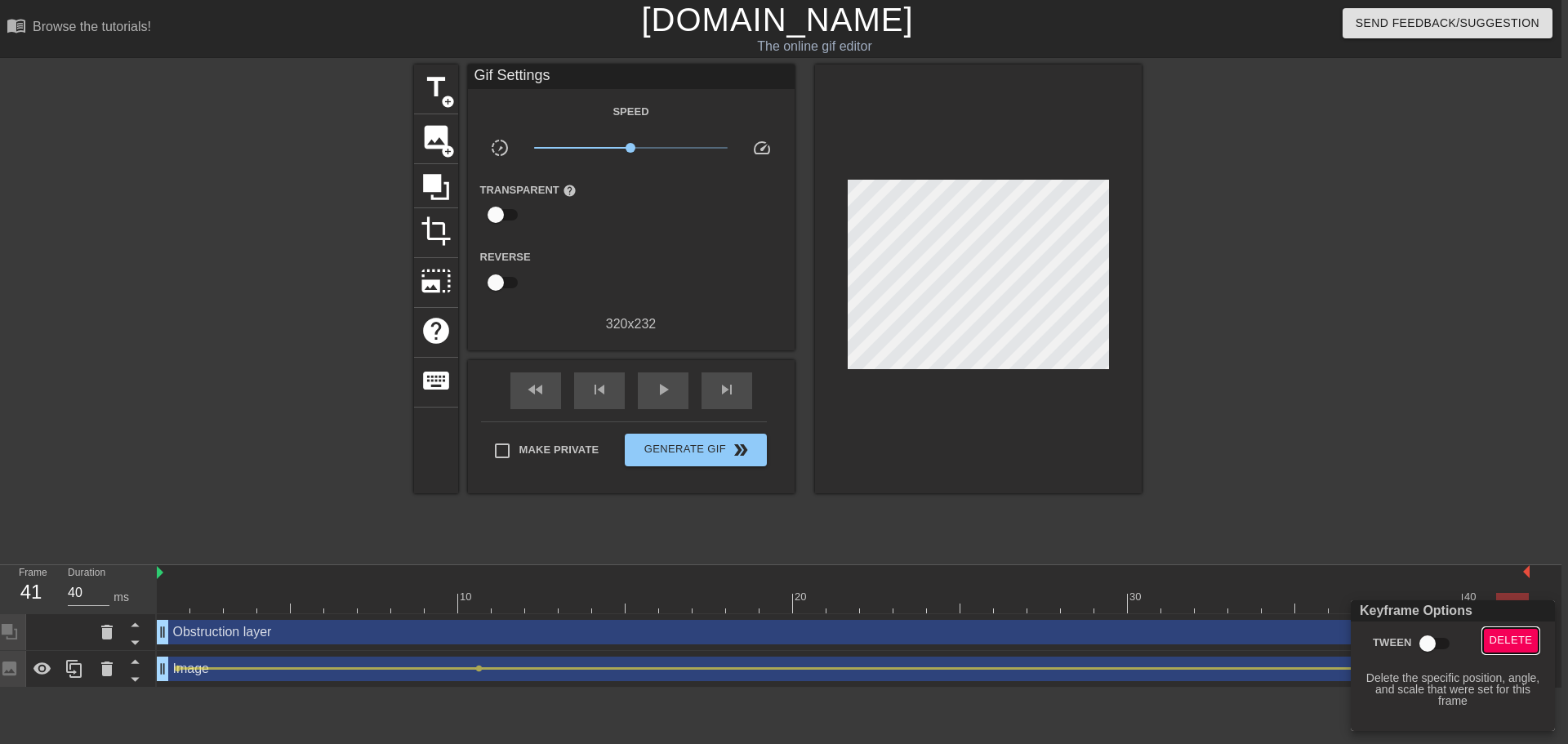
click at [1504, 632] on span "Delete" at bounding box center [1511, 640] width 43 height 18
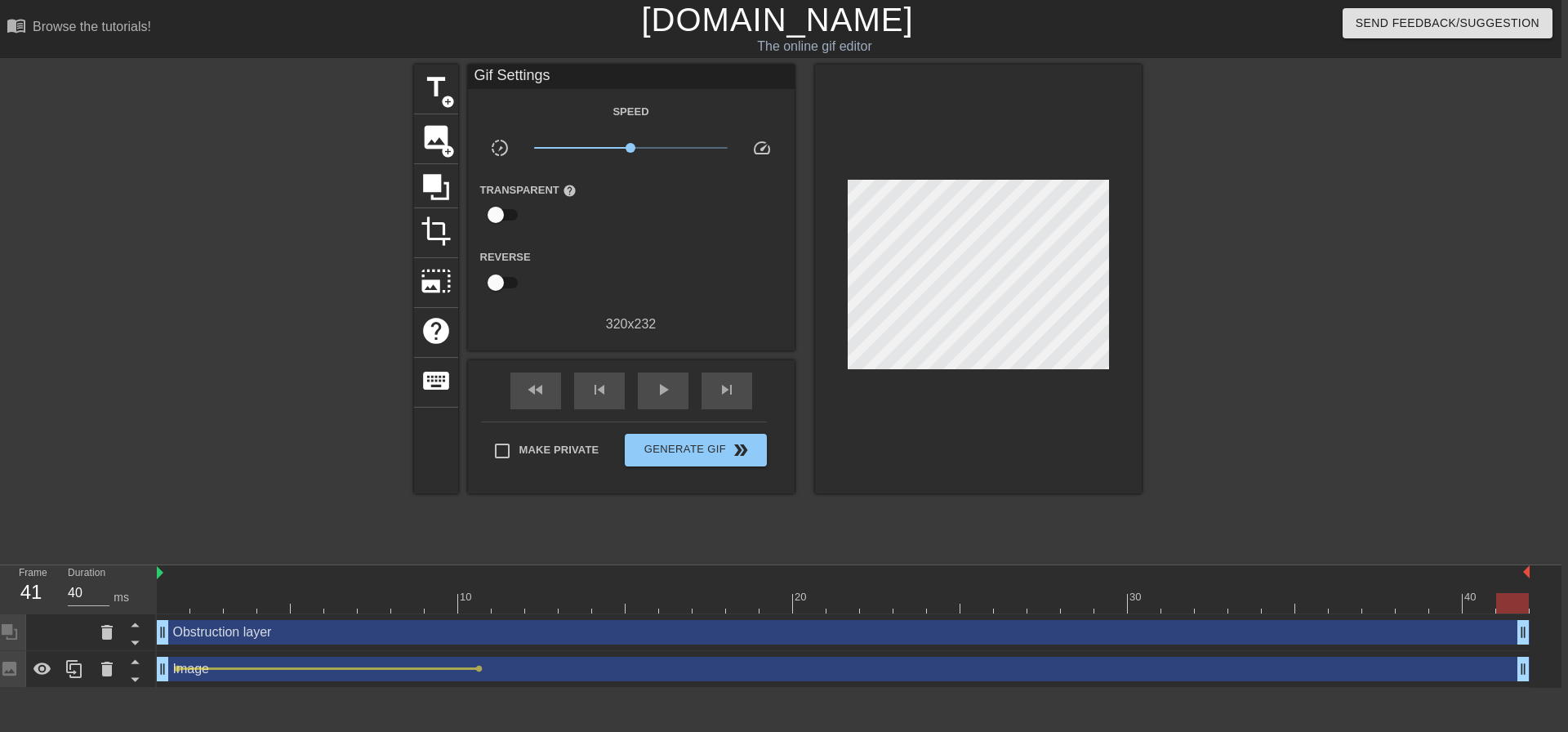
click at [1430, 446] on div "title add_circle image add_circle crop photo_size_select_large help keyboard Gi…" at bounding box center [777, 309] width 1568 height 490
click at [480, 670] on span "lens" at bounding box center [479, 669] width 7 height 7
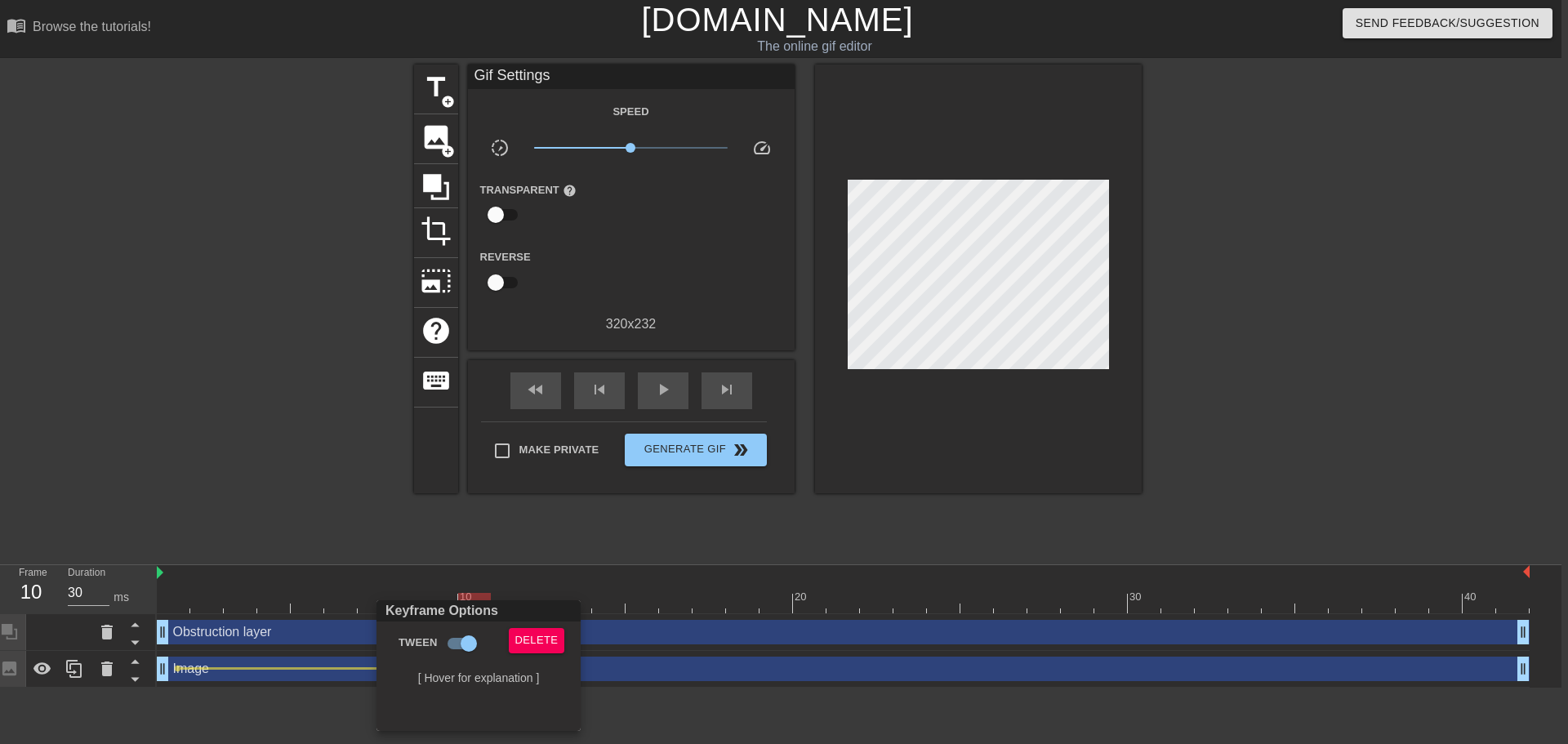
click at [512, 537] on div at bounding box center [784, 372] width 1568 height 744
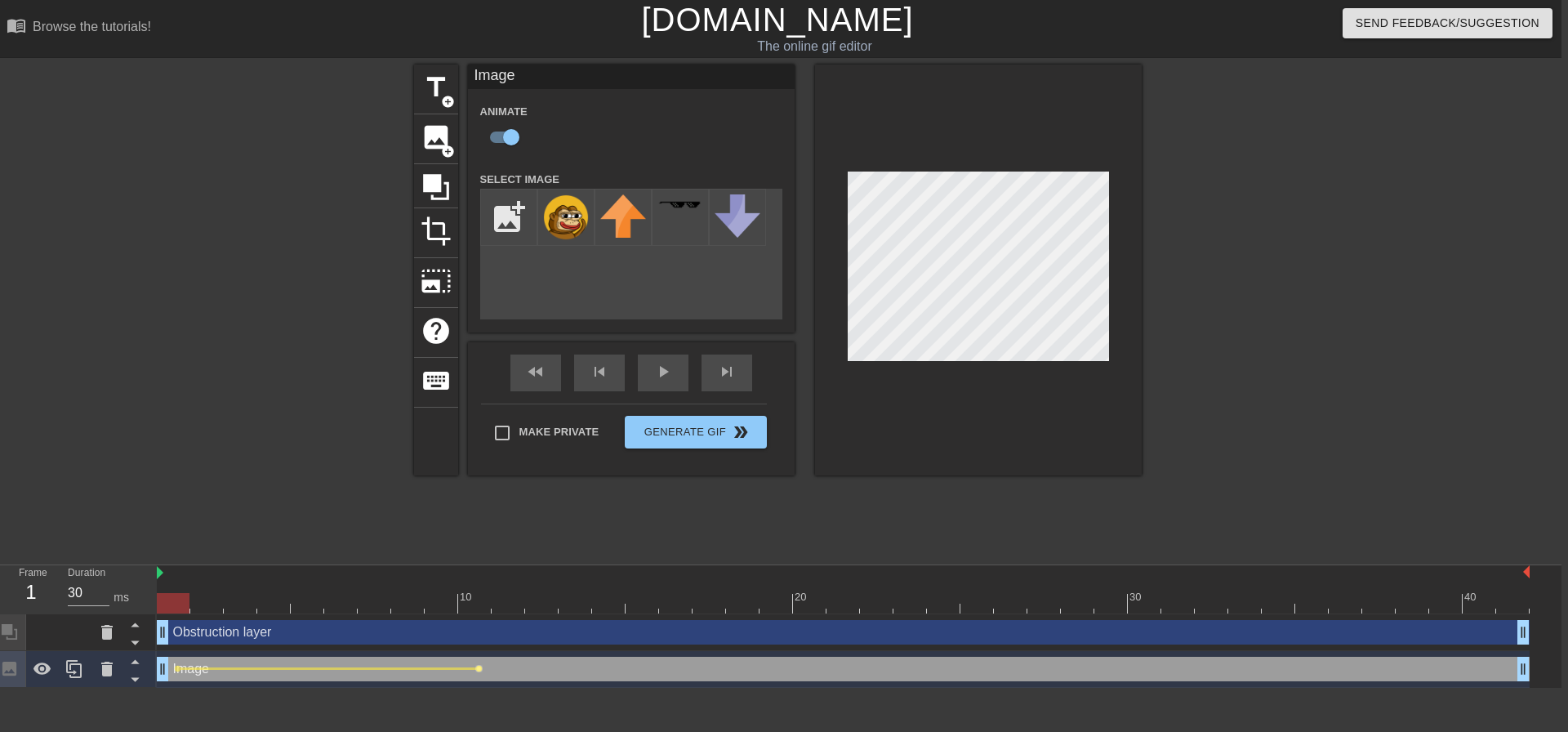
click at [477, 671] on span "lens" at bounding box center [479, 669] width 7 height 7
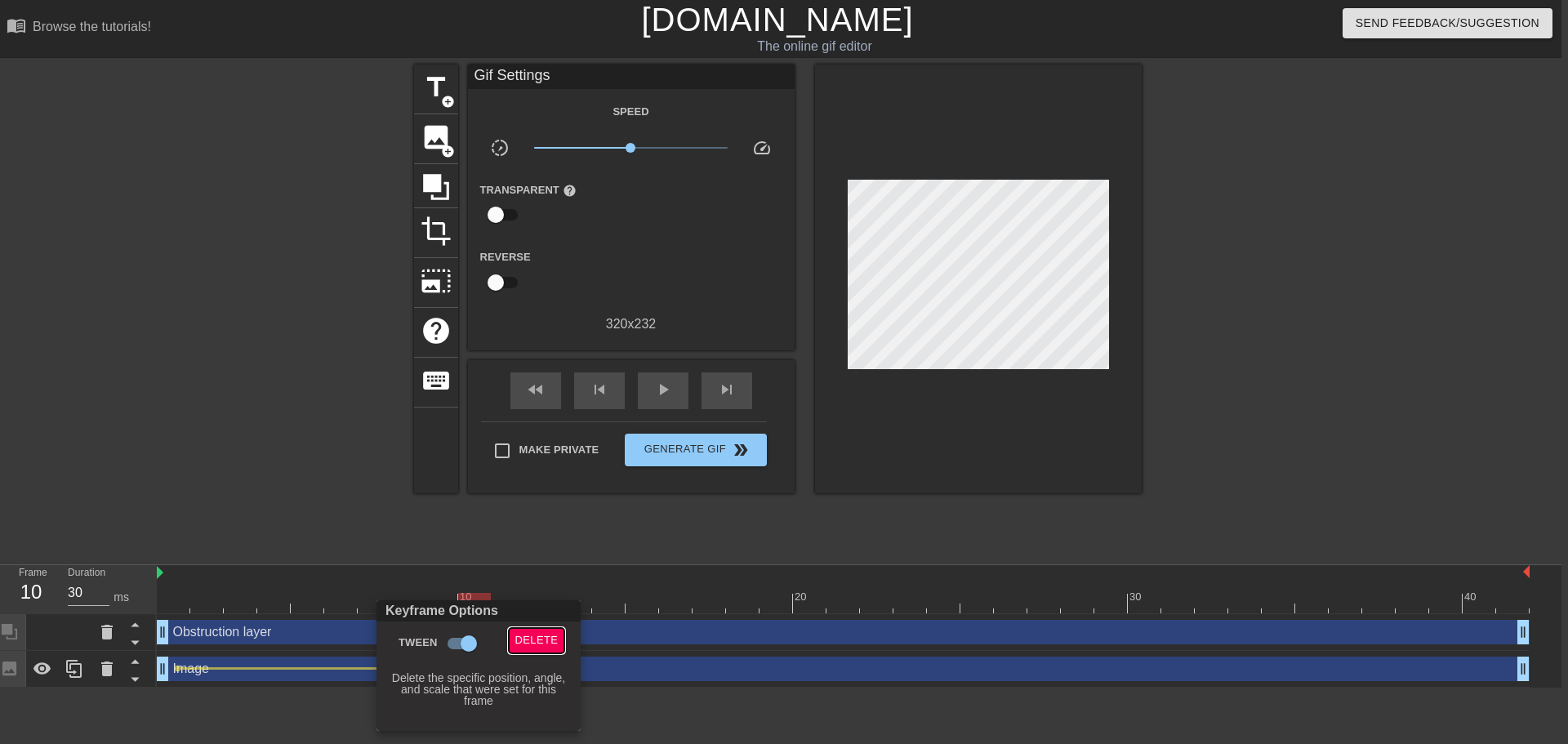
click at [532, 640] on span "Delete" at bounding box center [537, 640] width 43 height 18
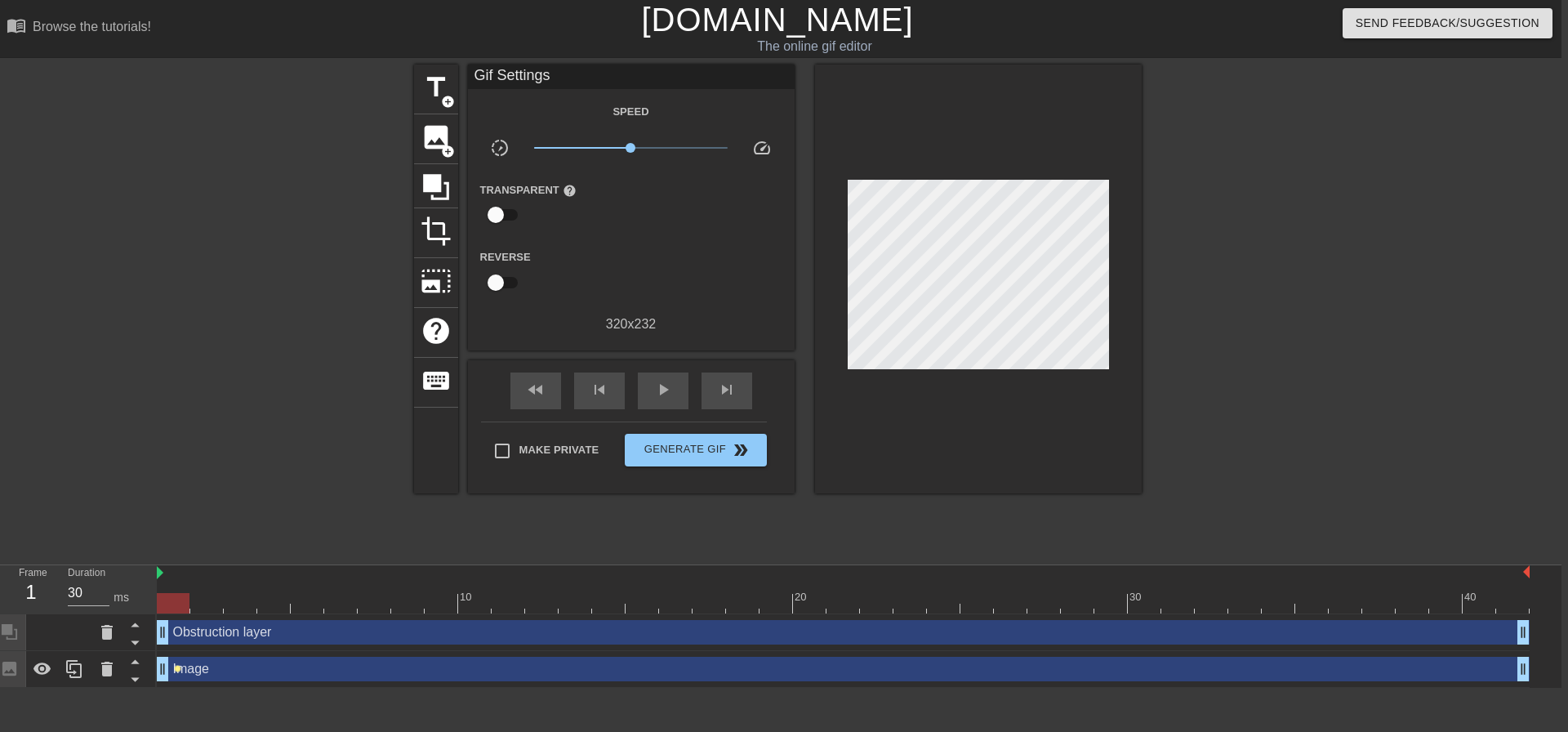
click at [178, 669] on span "lens" at bounding box center [178, 669] width 7 height 7
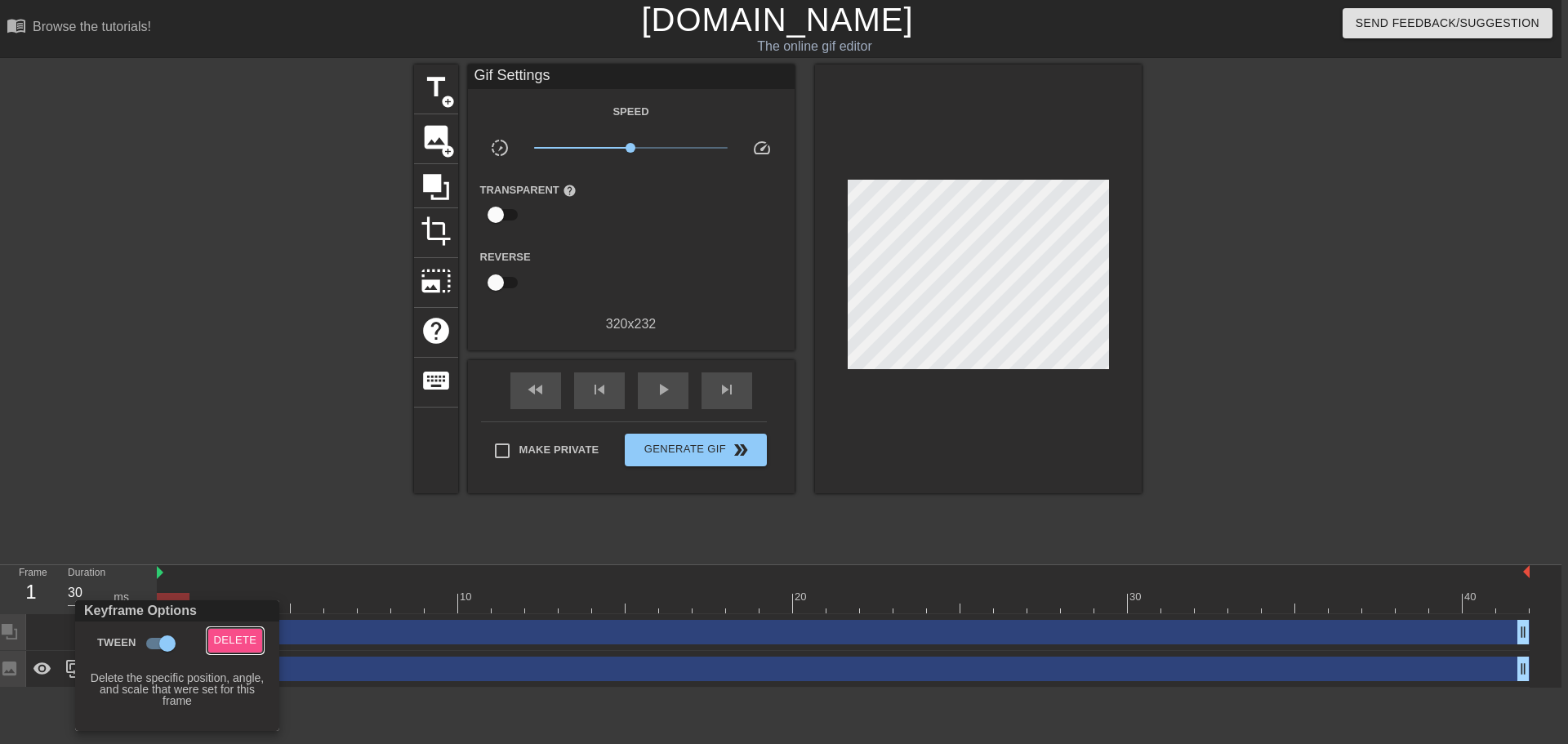
click at [250, 636] on span "Delete" at bounding box center [235, 640] width 43 height 18
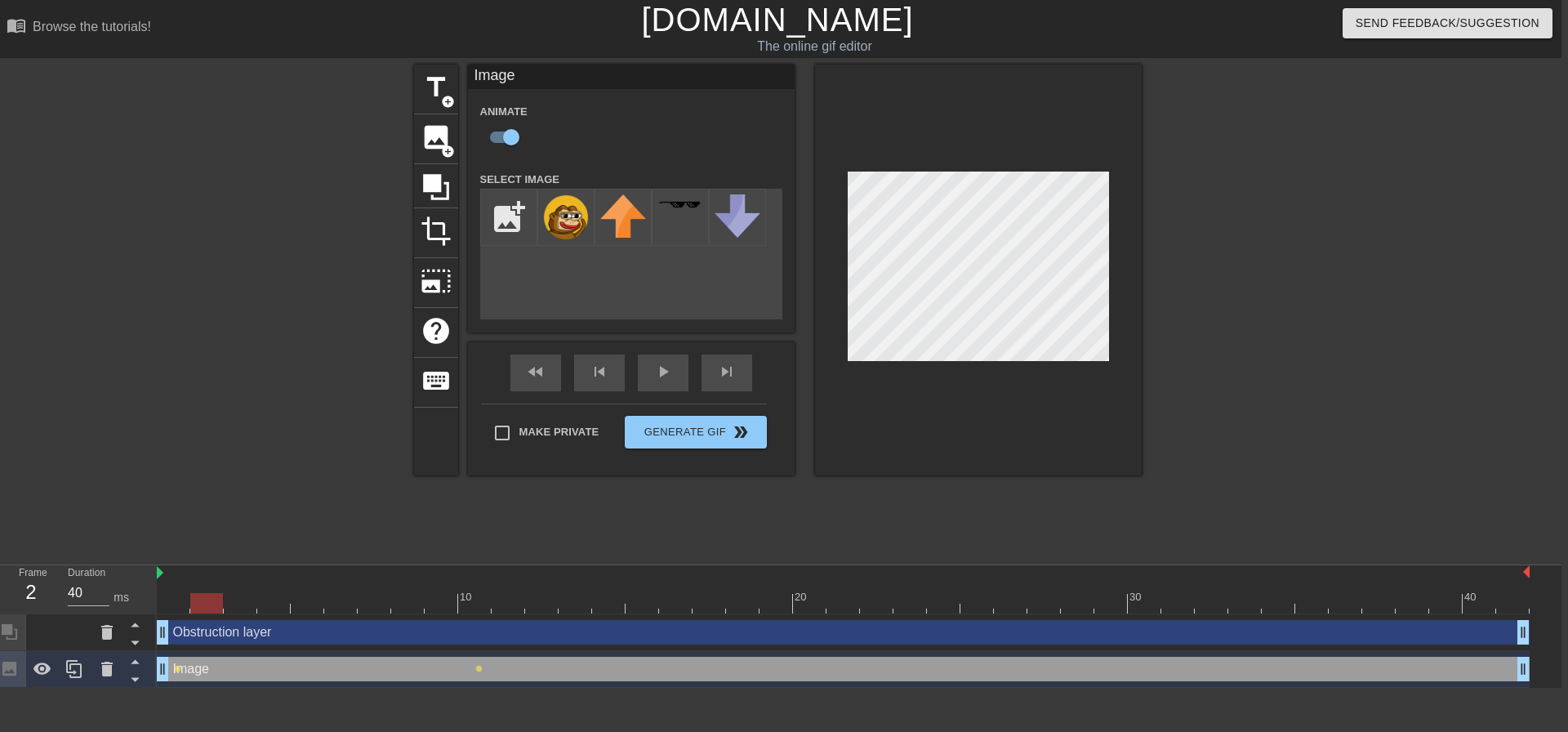
type input "30"
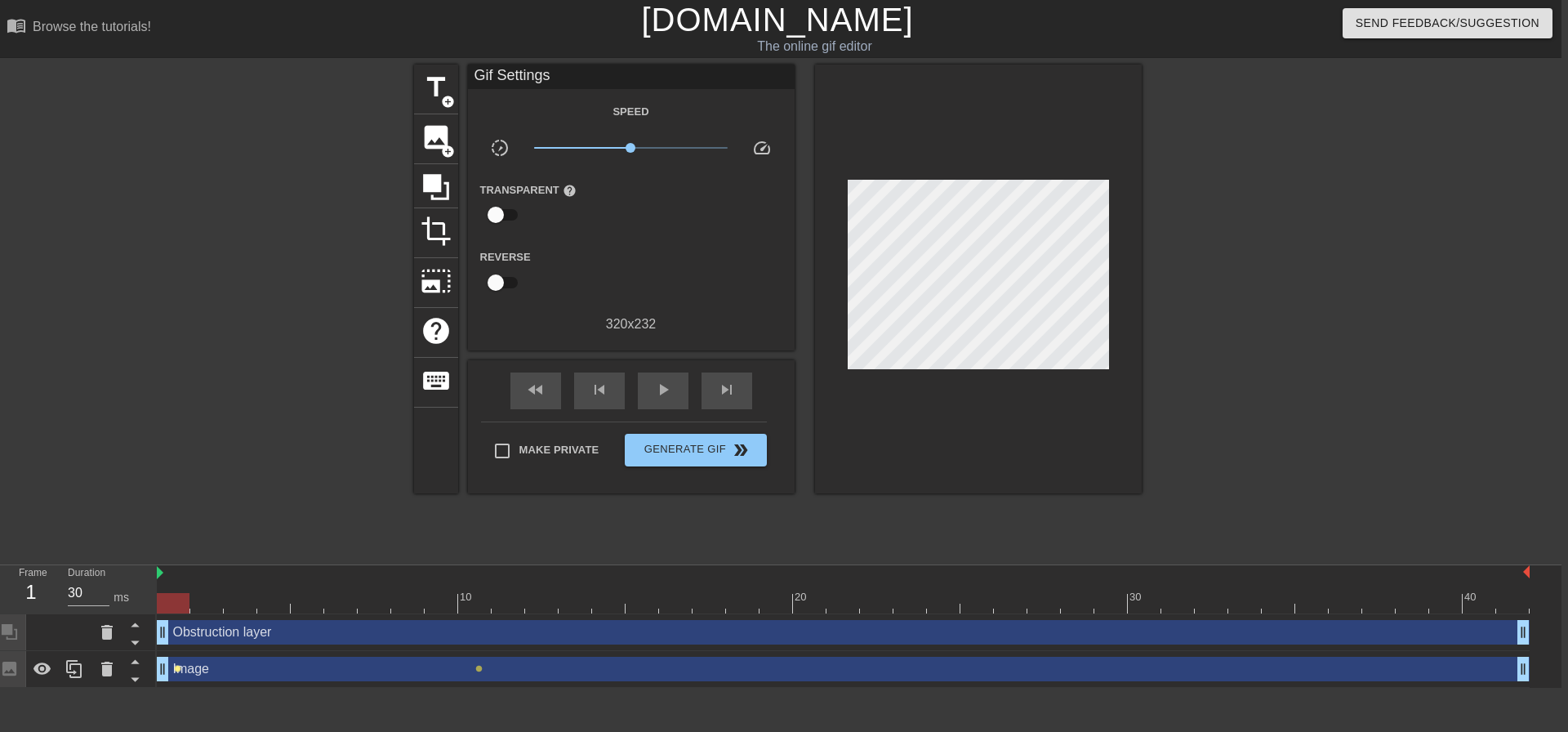
click at [181, 669] on span "lens" at bounding box center [178, 669] width 7 height 7
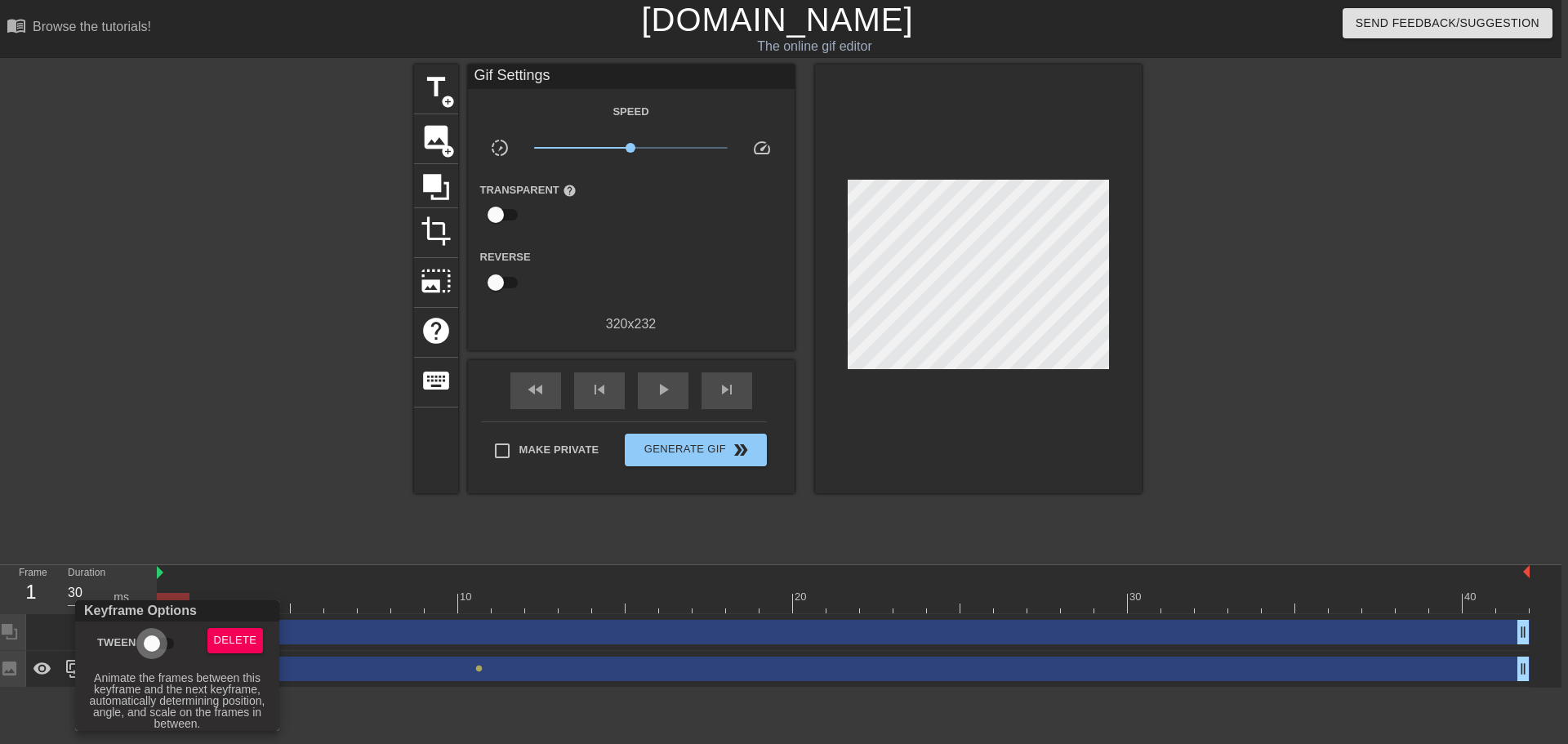
click at [152, 641] on input "Tween" at bounding box center [151, 644] width 93 height 31
checkbox input "true"
click at [253, 499] on div at bounding box center [784, 372] width 1568 height 744
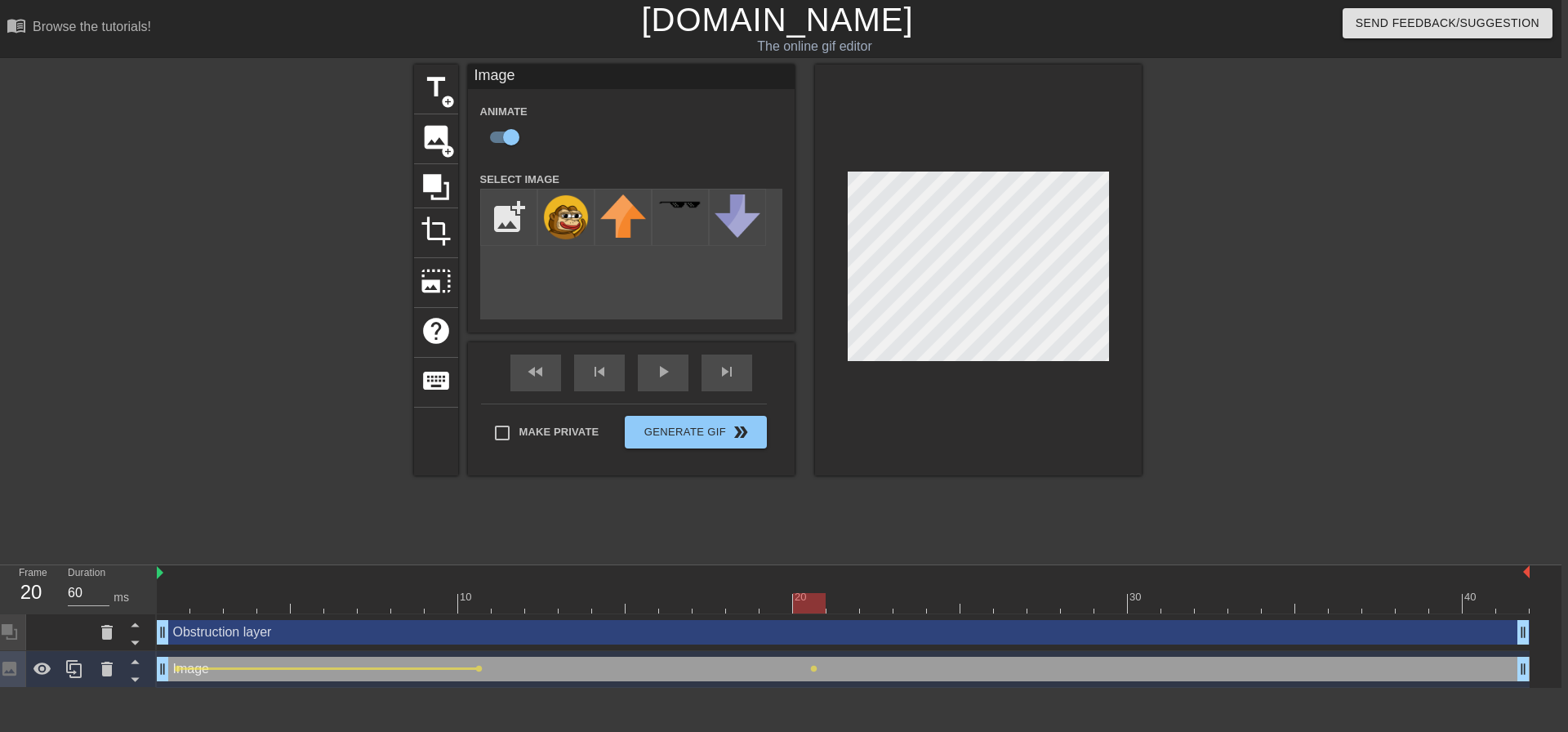
click at [914, 370] on div at bounding box center [978, 270] width 327 height 411
type input "30"
click at [478, 669] on span "lens" at bounding box center [479, 669] width 7 height 7
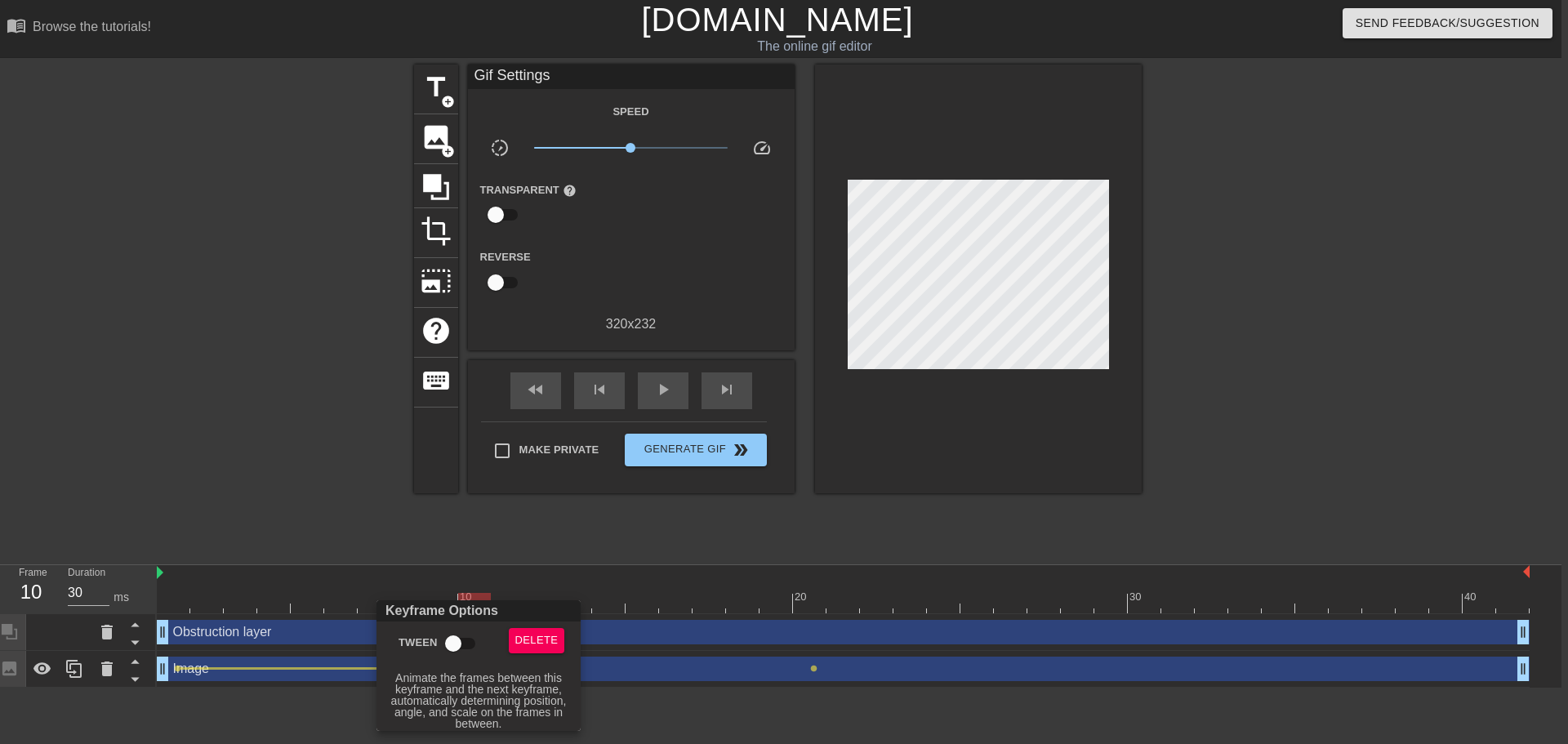
click at [461, 639] on input "Tween" at bounding box center [452, 644] width 93 height 31
checkbox input "true"
click at [536, 502] on div at bounding box center [784, 372] width 1568 height 744
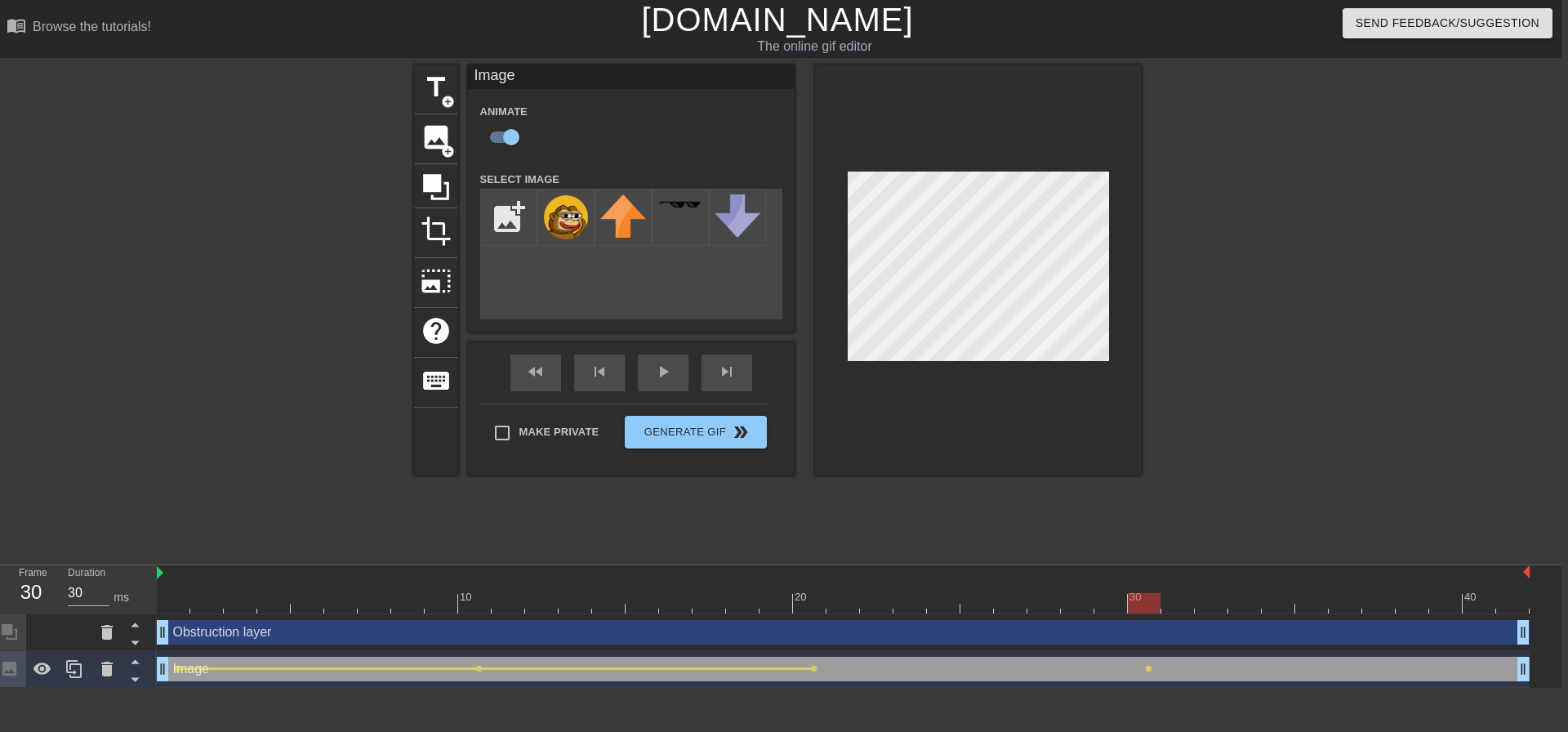
click at [806, 253] on div "title add_circle image add_circle crop photo_size_select_large help keyboard Im…" at bounding box center [777, 270] width 728 height 411
click at [813, 668] on span "lens" at bounding box center [814, 669] width 7 height 7
type input "60"
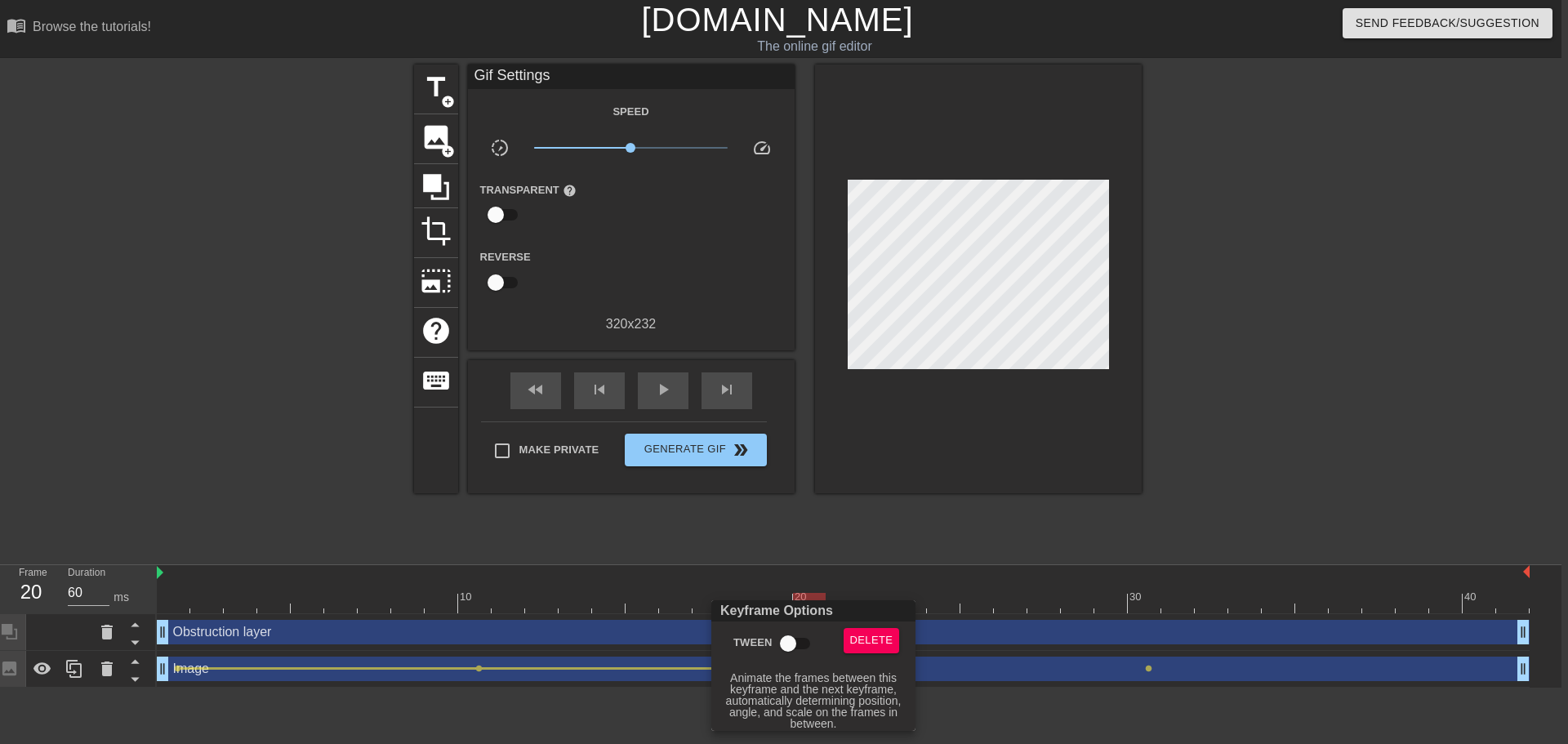
click at [794, 639] on input "Tween" at bounding box center [787, 644] width 93 height 31
checkbox input "true"
click at [1381, 467] on div at bounding box center [784, 372] width 1568 height 744
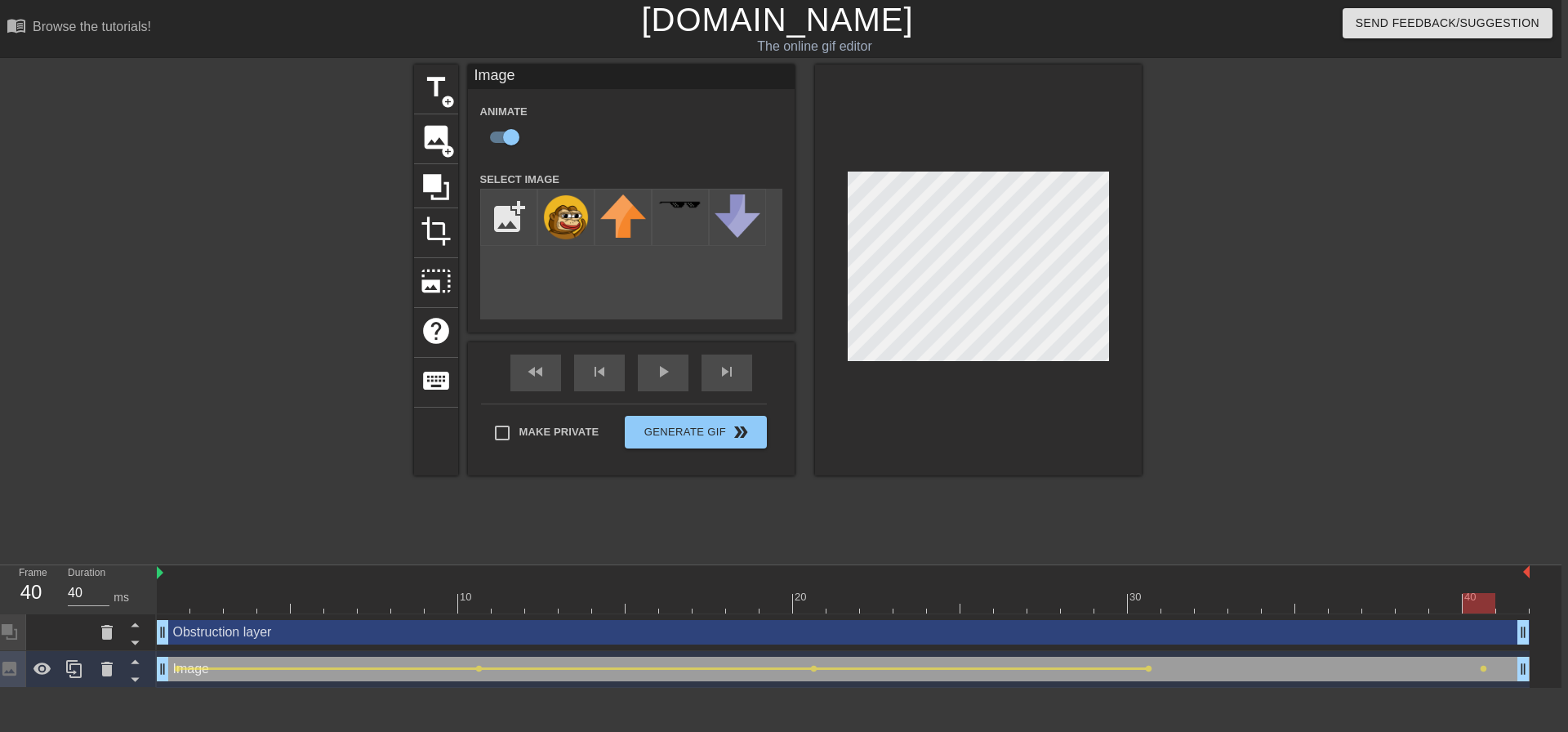
click at [1298, 345] on div at bounding box center [1284, 309] width 245 height 490
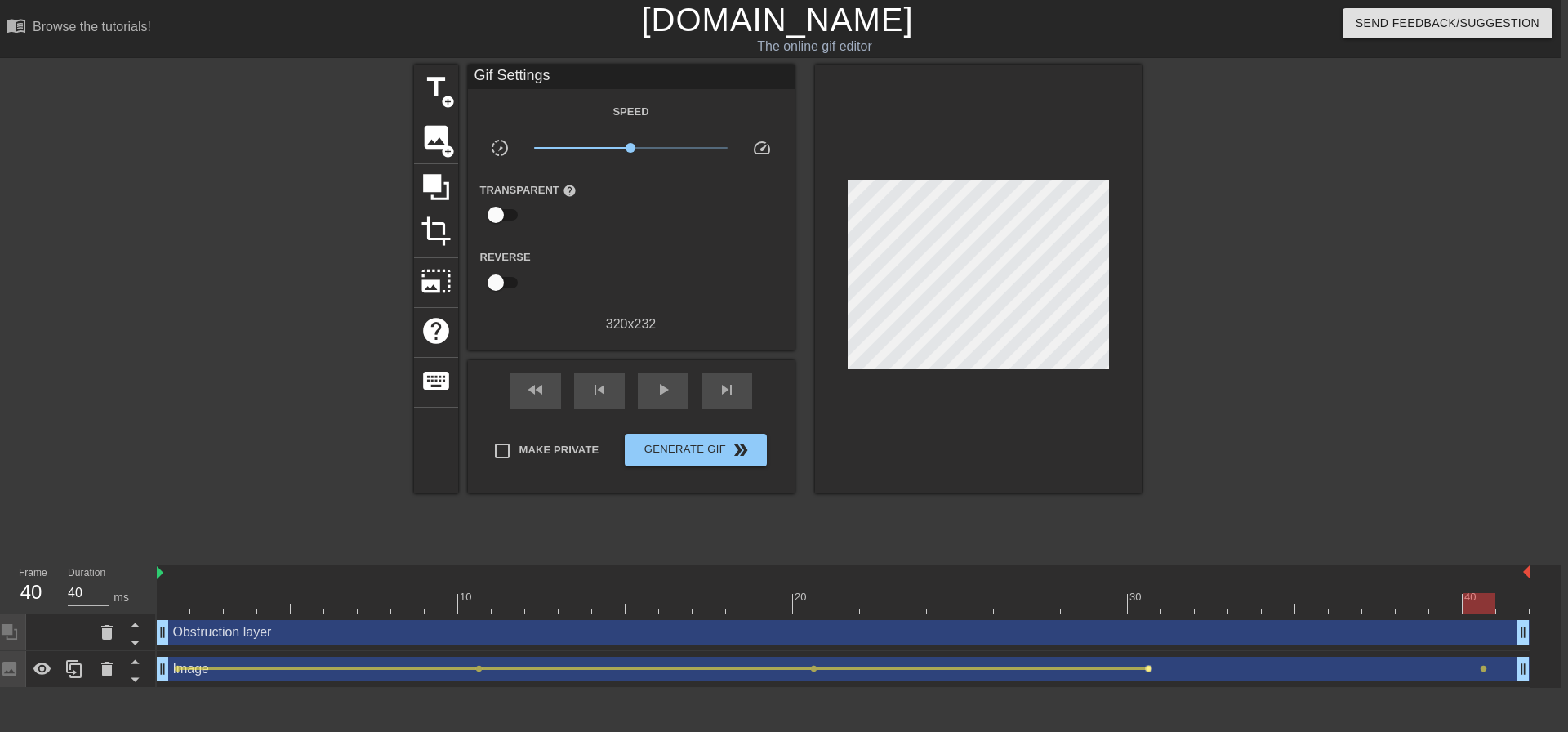
click at [1147, 670] on span "lens" at bounding box center [1149, 669] width 7 height 7
type input "30"
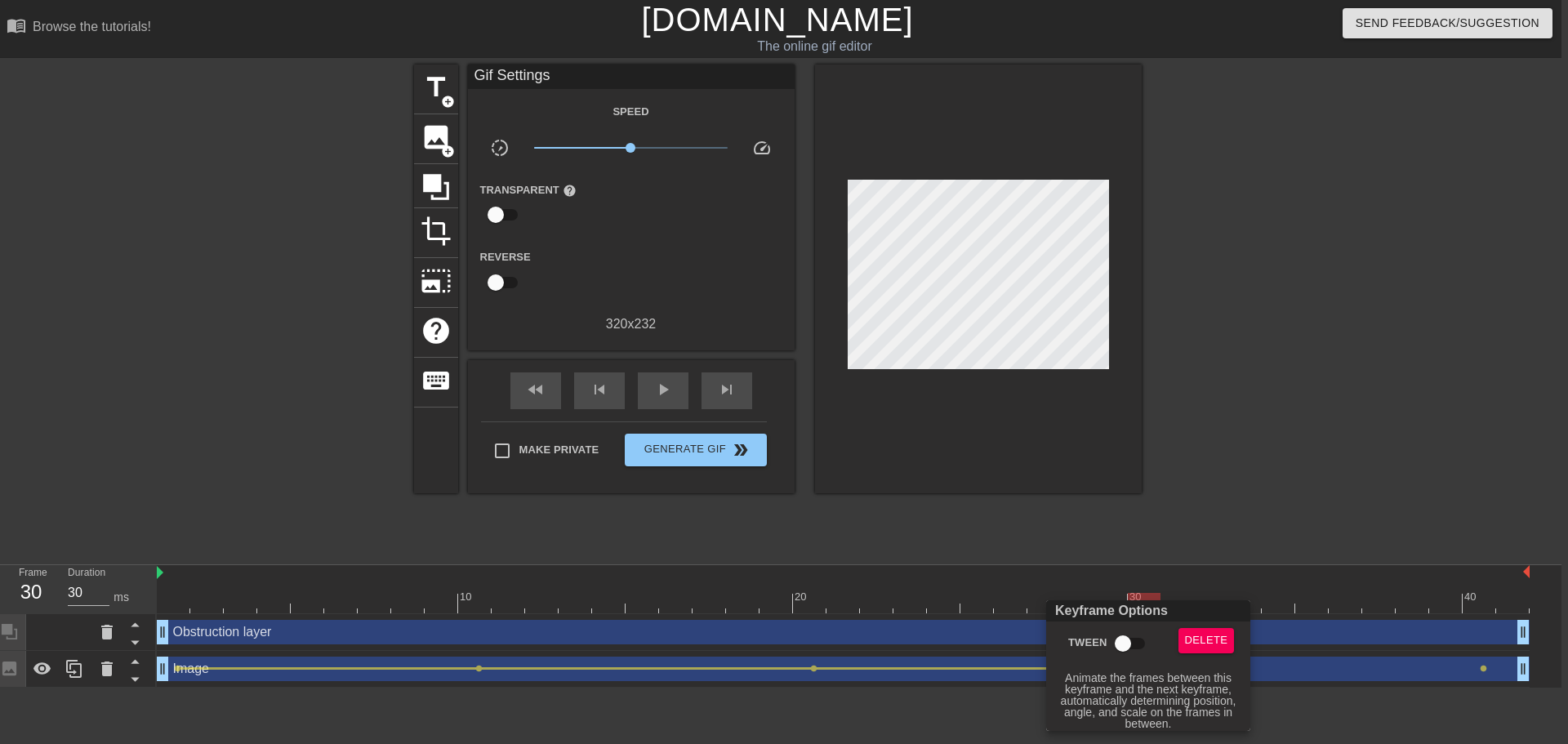
click at [1130, 638] on input "Tween" at bounding box center [1122, 644] width 93 height 31
checkbox input "true"
click at [1297, 422] on div at bounding box center [784, 372] width 1568 height 744
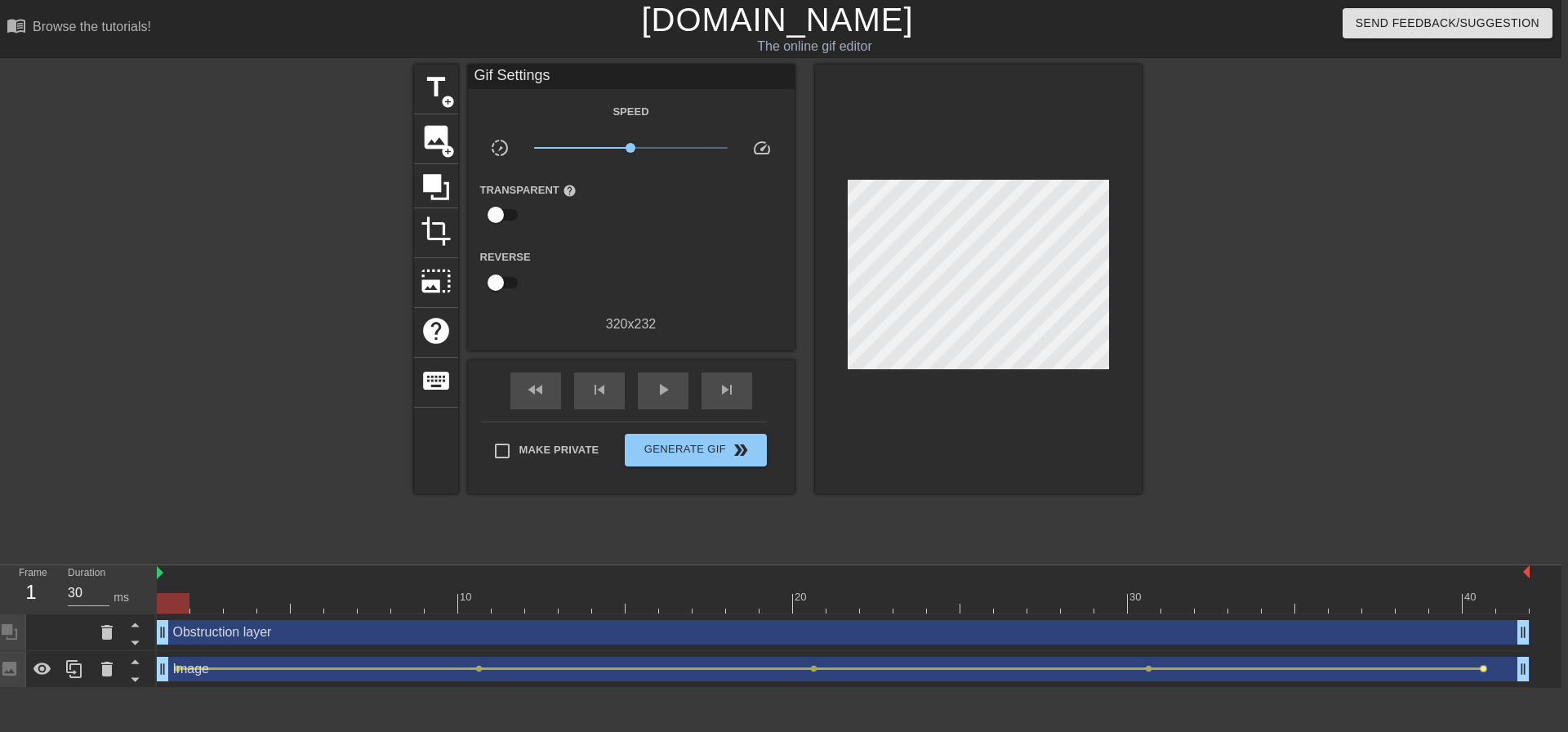
click at [1484, 668] on span "lens" at bounding box center [1484, 669] width 7 height 7
type input "40"
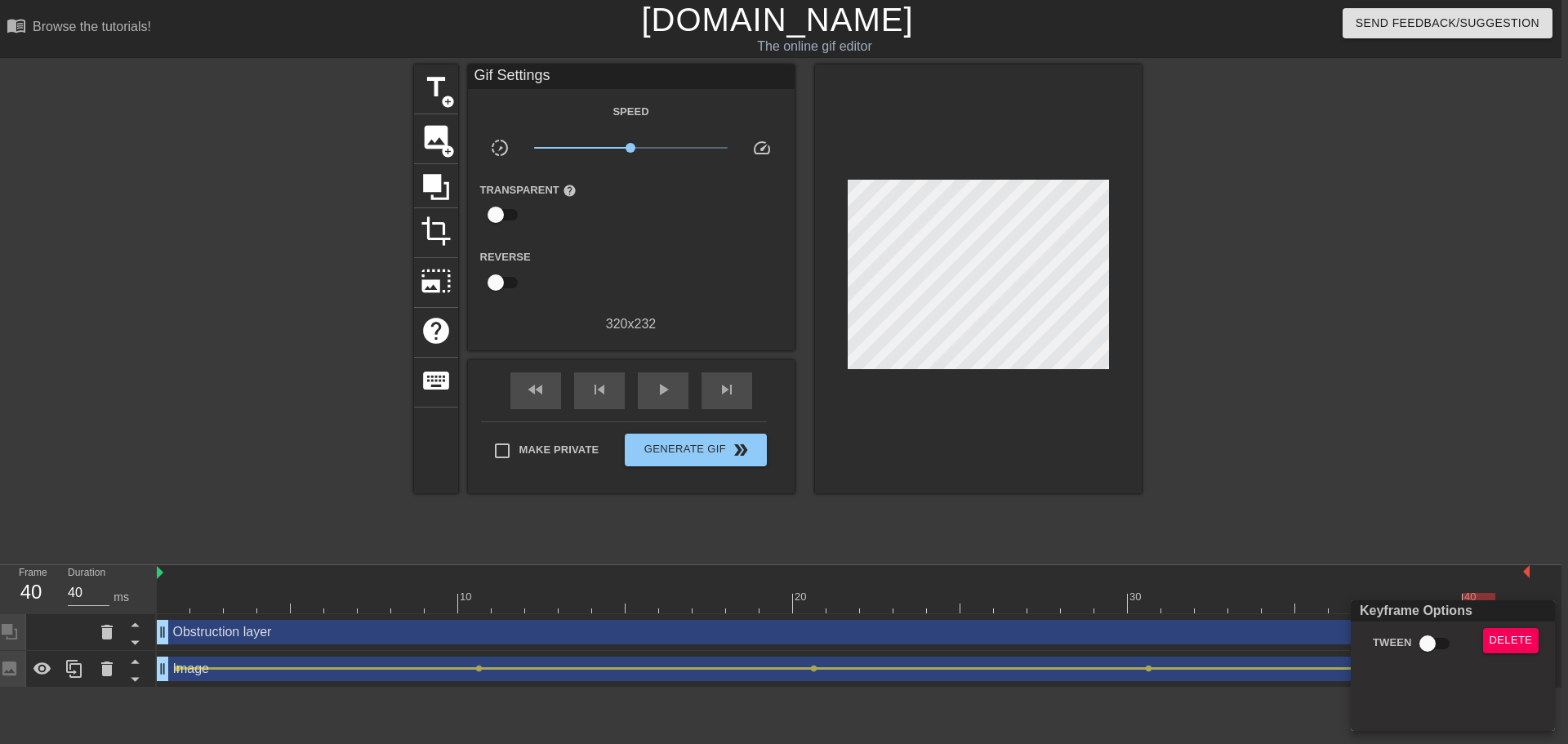
click at [1412, 458] on div at bounding box center [784, 372] width 1568 height 744
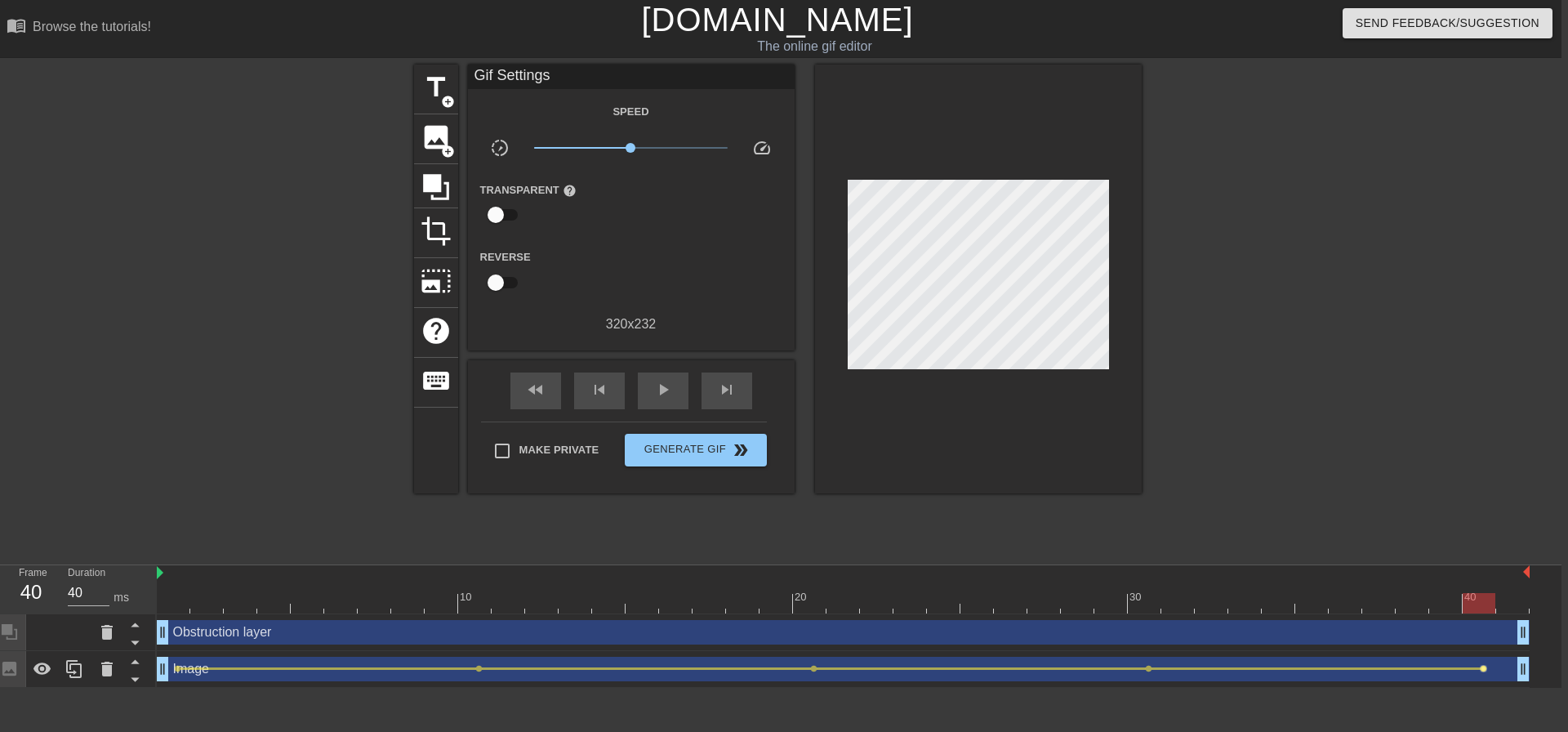
click at [1485, 669] on span "lens" at bounding box center [1484, 669] width 7 height 7
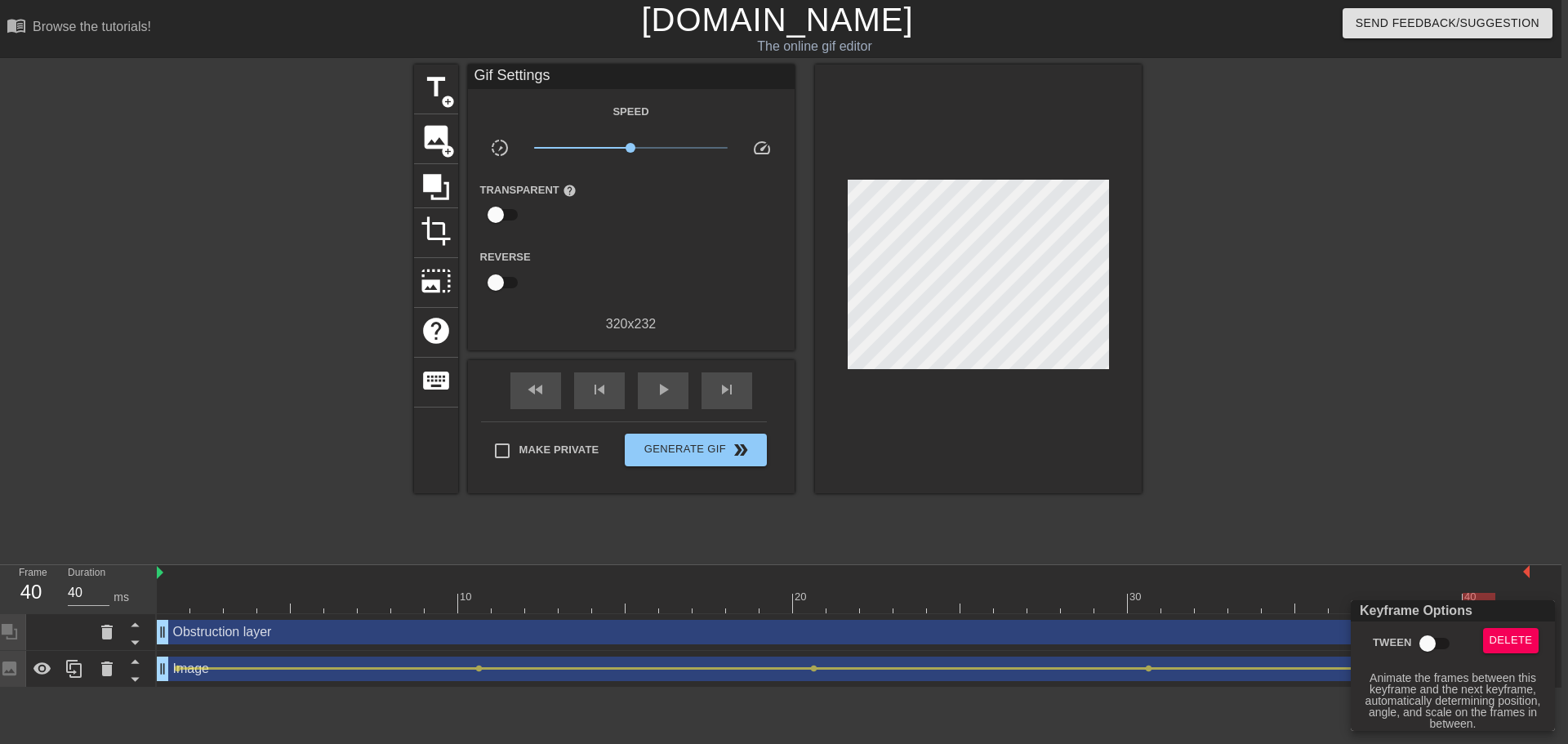
click at [1440, 647] on input "Tween" at bounding box center [1427, 644] width 93 height 31
checkbox input "true"
click at [1439, 461] on div at bounding box center [784, 372] width 1568 height 744
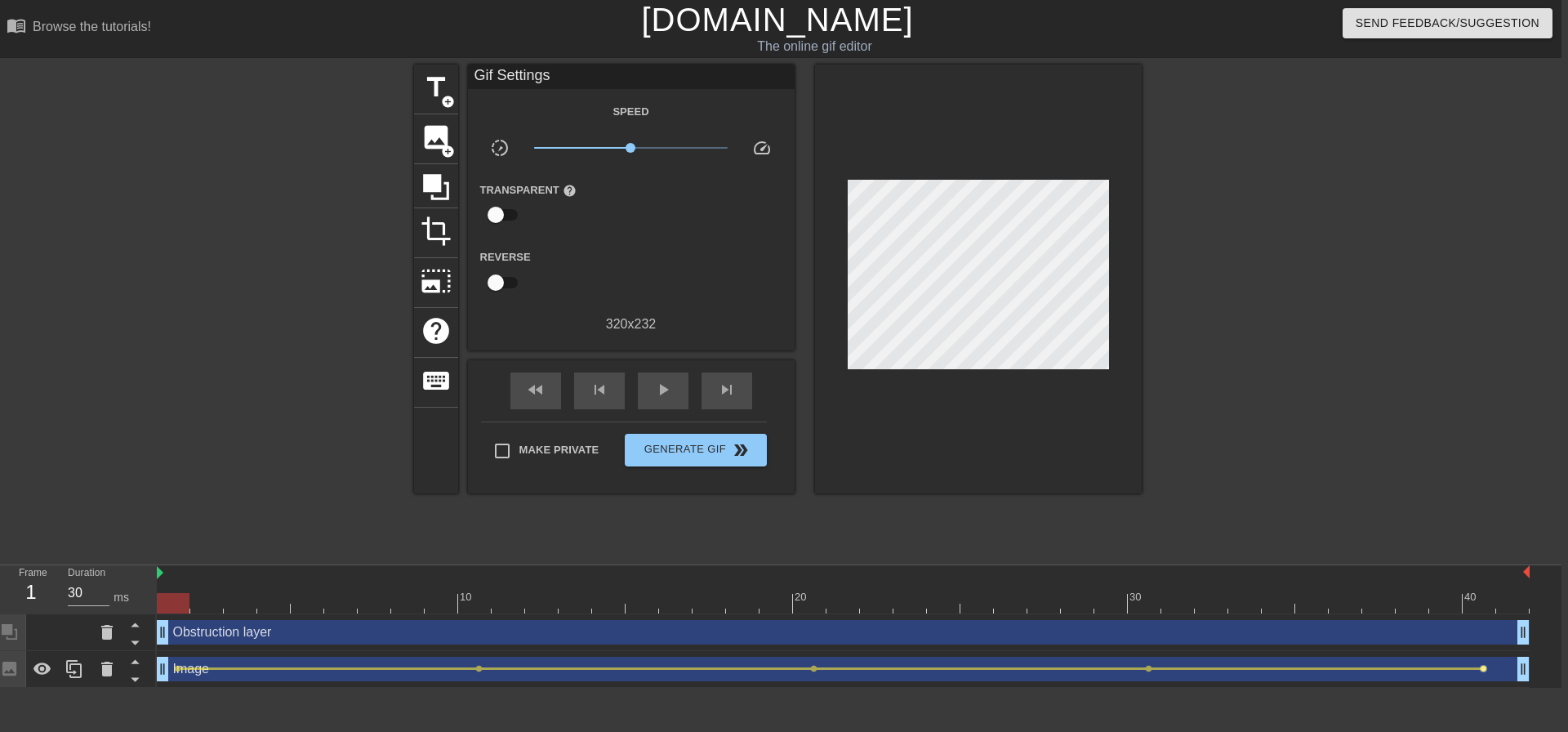
click at [1485, 667] on span "lens" at bounding box center [1484, 669] width 7 height 7
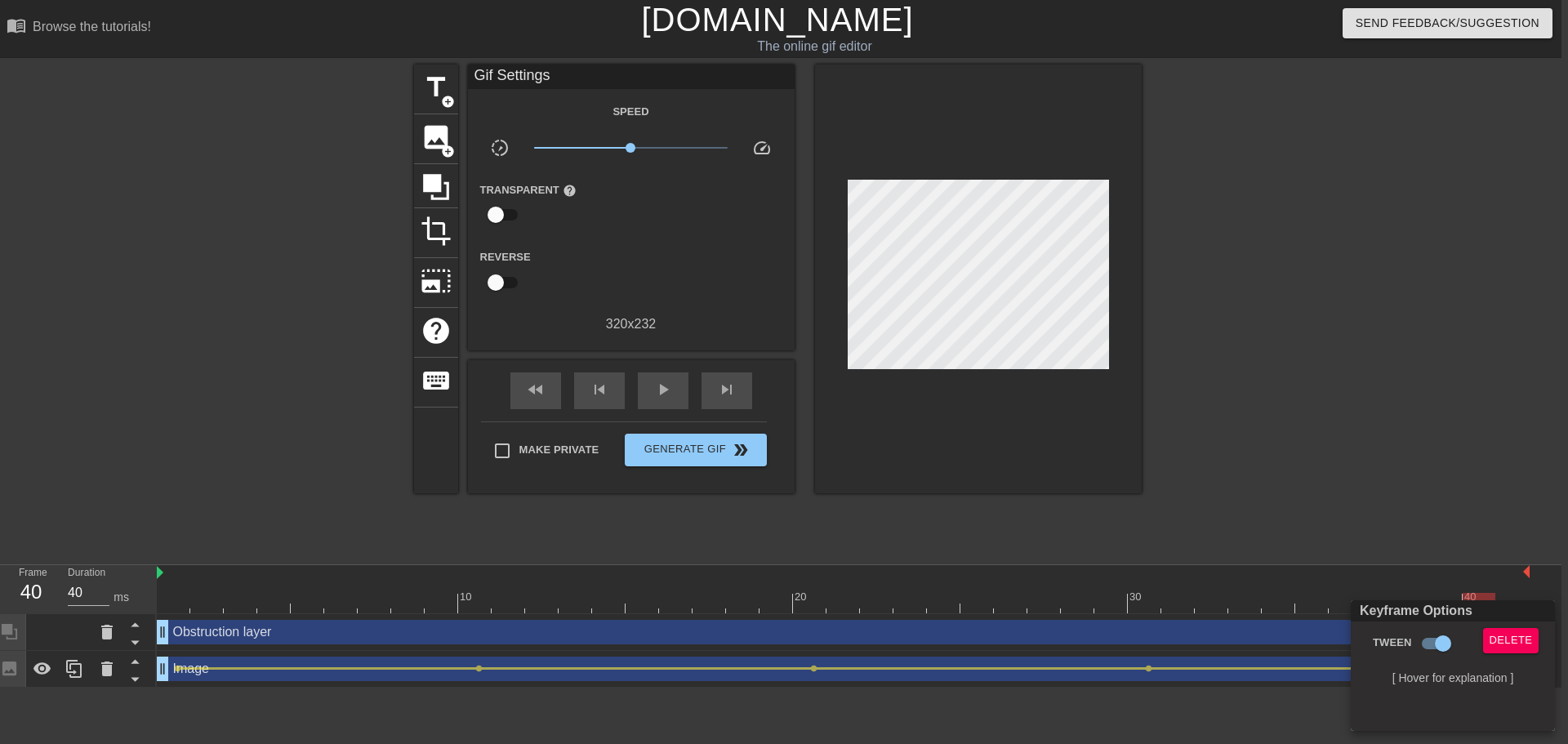
click at [943, 301] on div at bounding box center [784, 372] width 1568 height 744
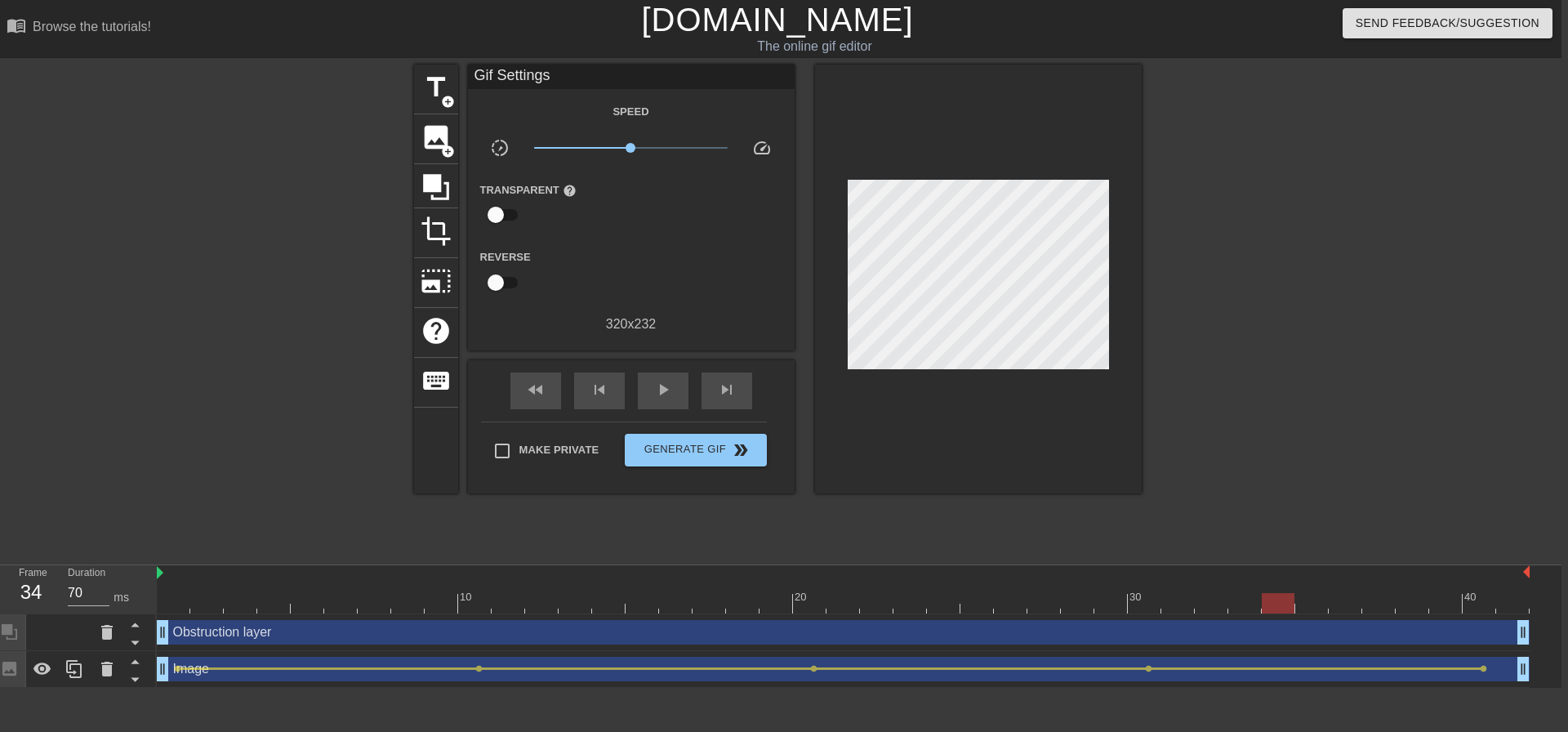
click at [1246, 293] on div at bounding box center [1284, 309] width 245 height 490
click at [1485, 668] on span "lens" at bounding box center [1484, 669] width 7 height 7
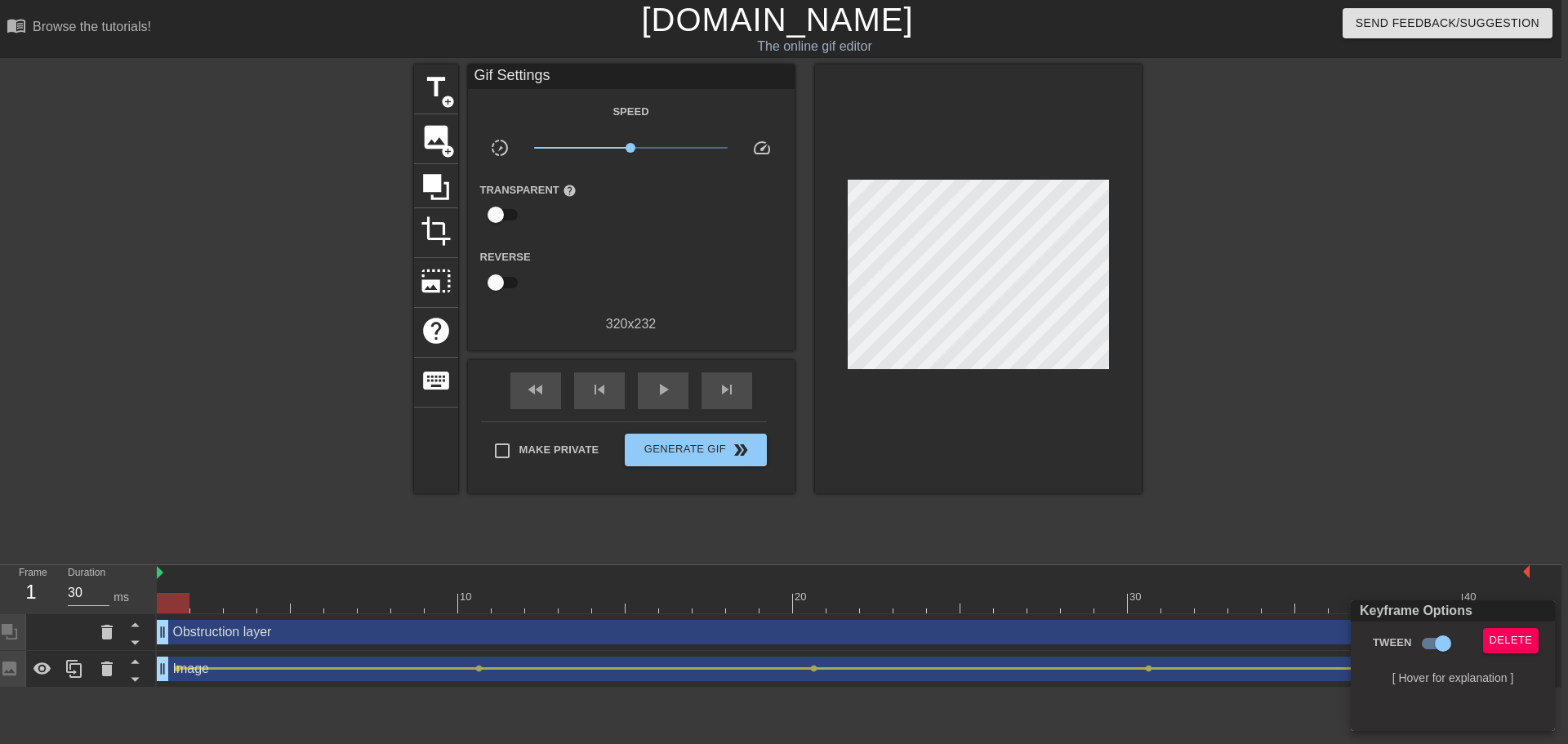
click at [1468, 498] on div at bounding box center [784, 372] width 1568 height 744
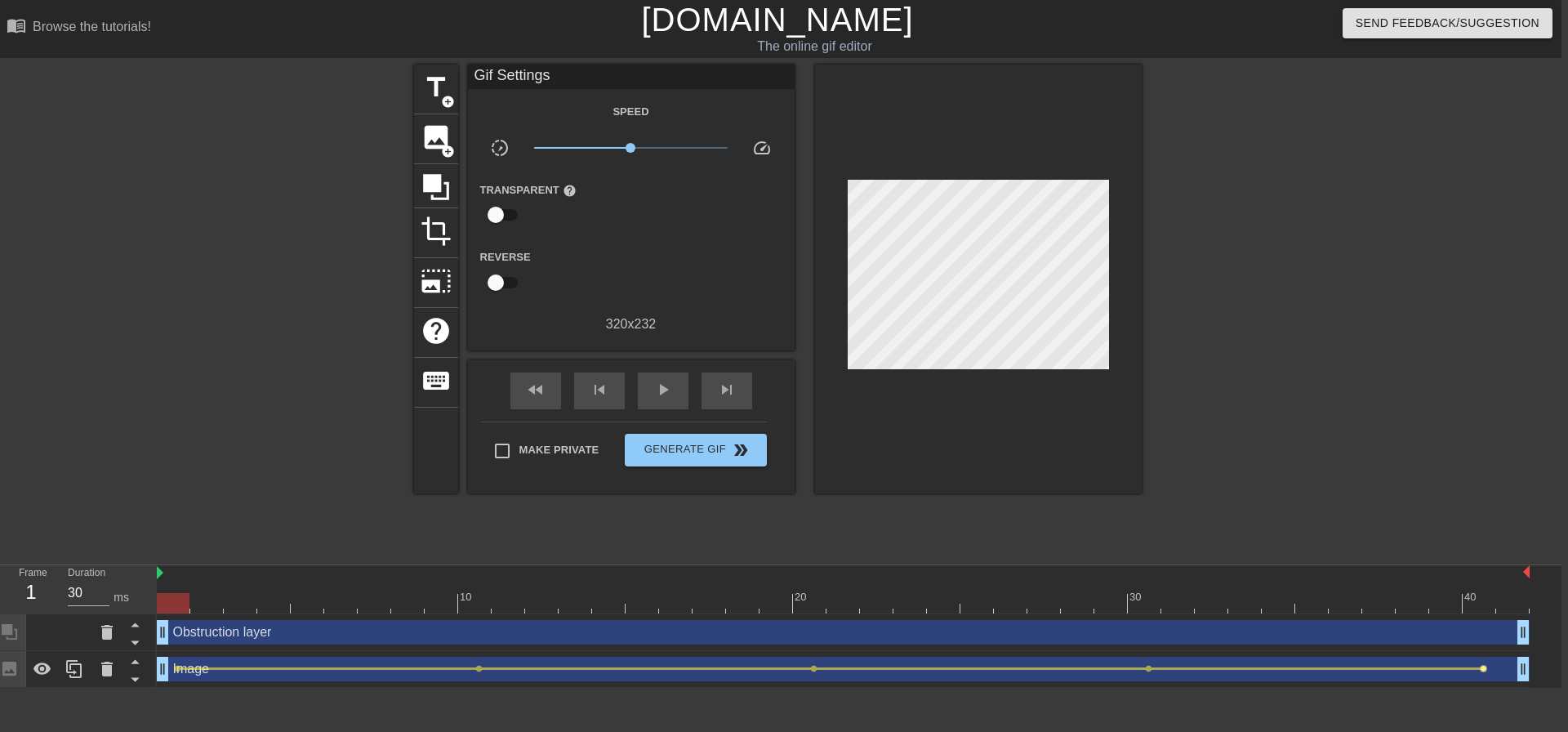
click at [1484, 671] on span "lens" at bounding box center [1484, 669] width 7 height 7
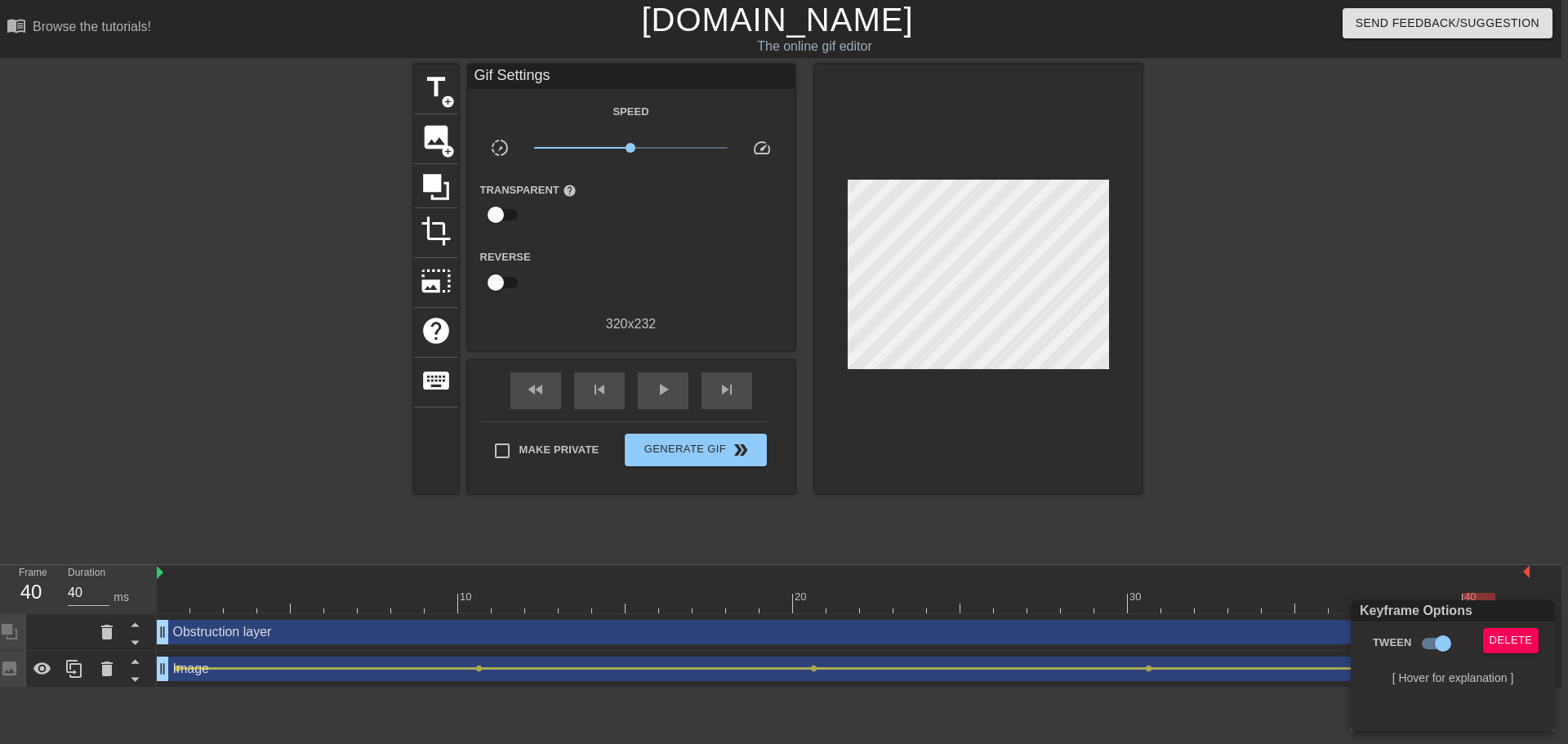
click at [912, 294] on div at bounding box center [784, 372] width 1568 height 744
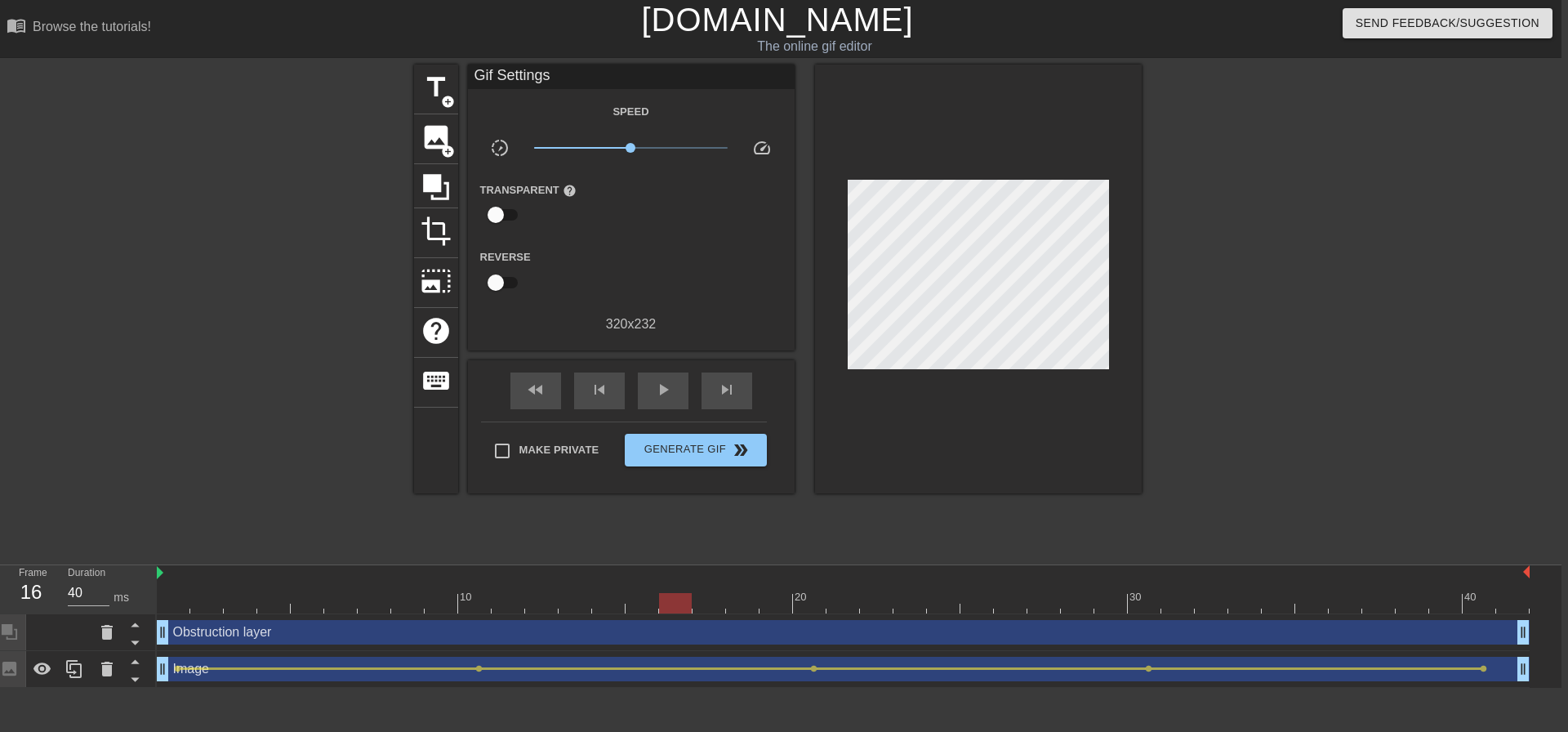
click at [1372, 345] on div at bounding box center [1284, 309] width 245 height 490
drag, startPoint x: 631, startPoint y: 148, endPoint x: 643, endPoint y: 157, distance: 15.0
click at [643, 157] on span "x1.35" at bounding box center [630, 147] width 194 height 19
drag, startPoint x: 645, startPoint y: 145, endPoint x: 630, endPoint y: 148, distance: 15.3
click at [630, 148] on span "x0.989" at bounding box center [630, 148] width 10 height 10
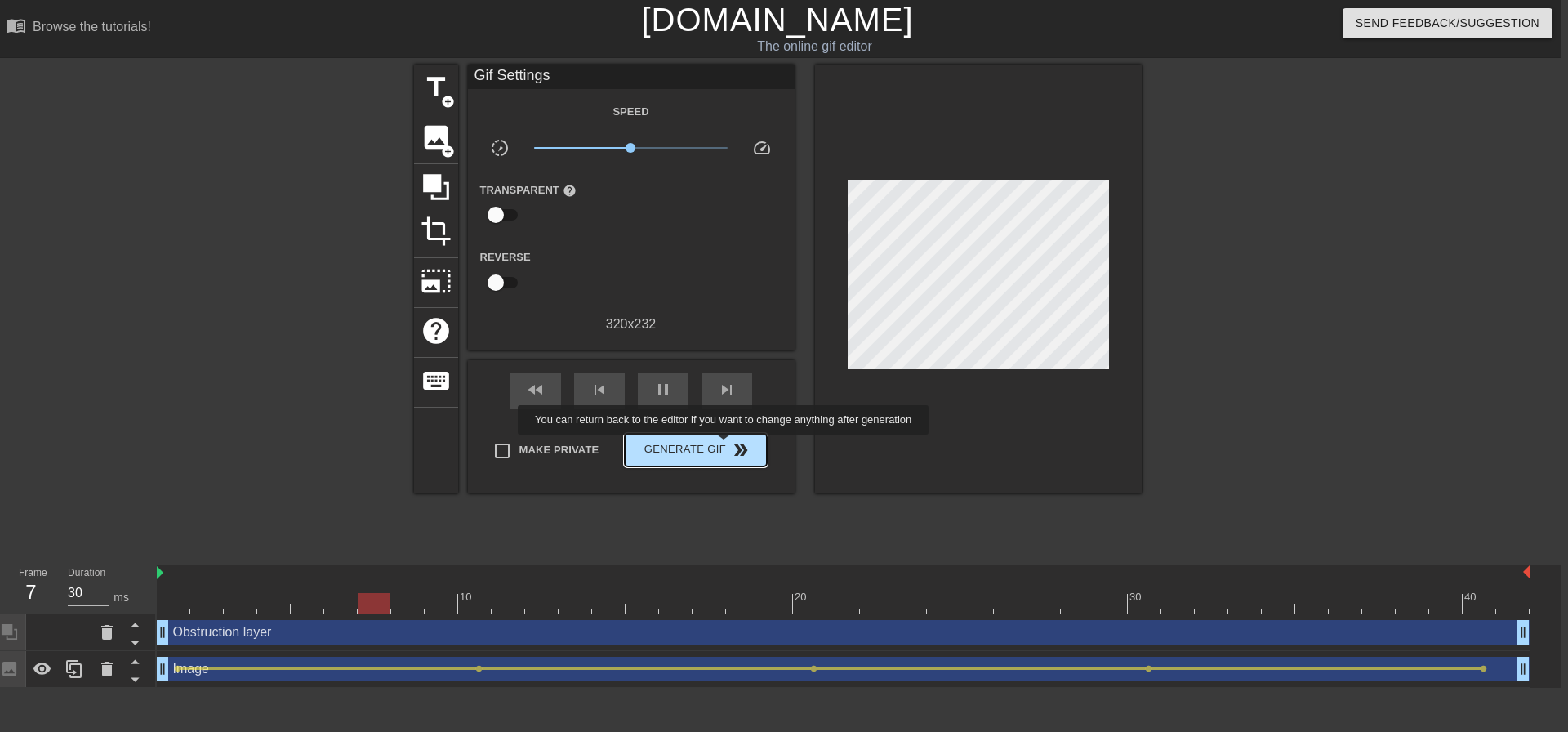
type input "40"
click at [725, 446] on span "Generate Gif double_arrow" at bounding box center [695, 449] width 128 height 19
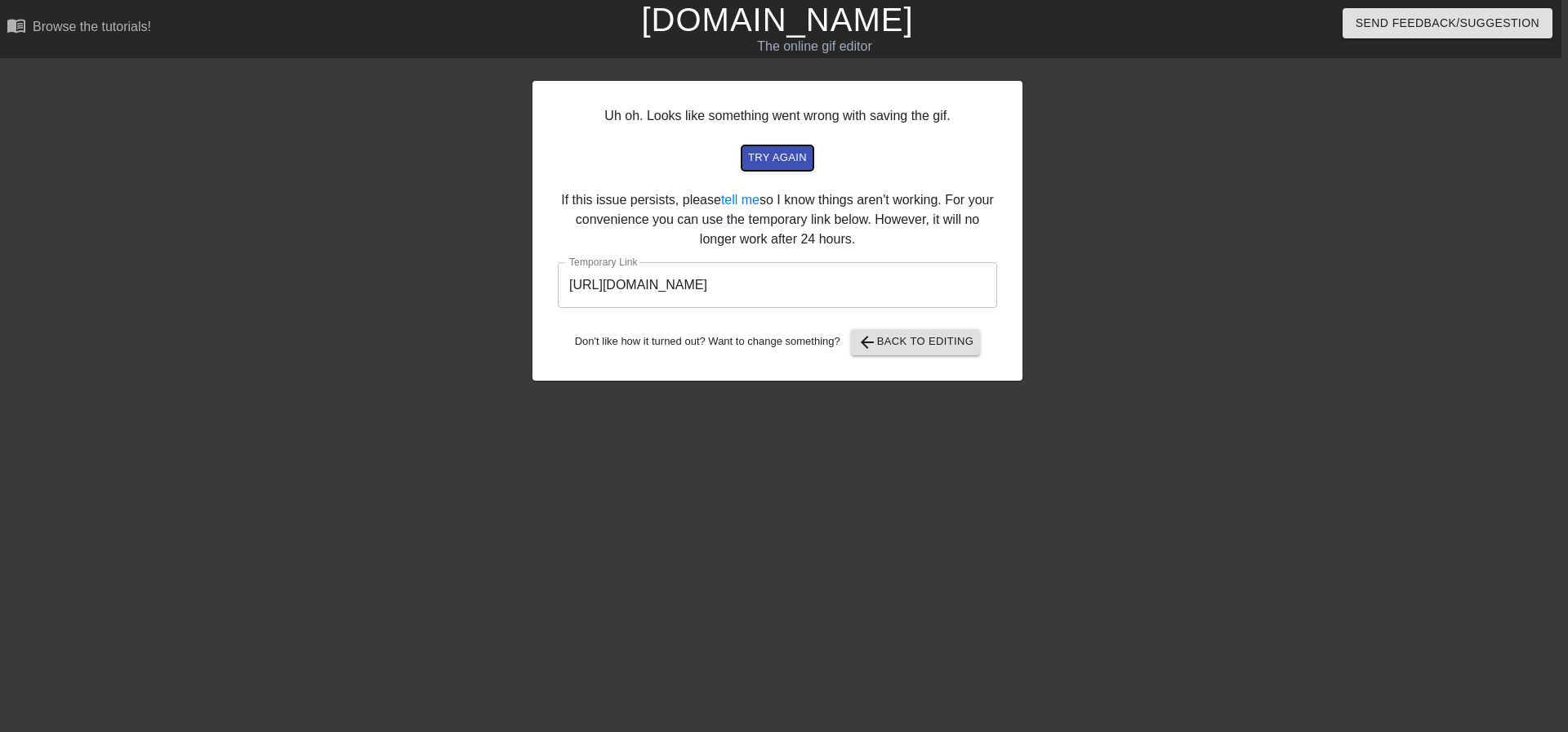
click at [785, 154] on span "try again" at bounding box center [777, 158] width 59 height 18
drag, startPoint x: 930, startPoint y: 291, endPoint x: 481, endPoint y: 291, distance: 449.0
click at [481, 291] on div "Uh oh. Looks like something went wrong with saving the gif. try again If this i…" at bounding box center [777, 309] width 1568 height 490
click at [931, 361] on div "Uh oh. Looks like something went wrong with saving the gif. try again If this i…" at bounding box center [777, 230] width 490 height 300
click at [923, 346] on span "arrow_back Back to Editing" at bounding box center [916, 341] width 117 height 19
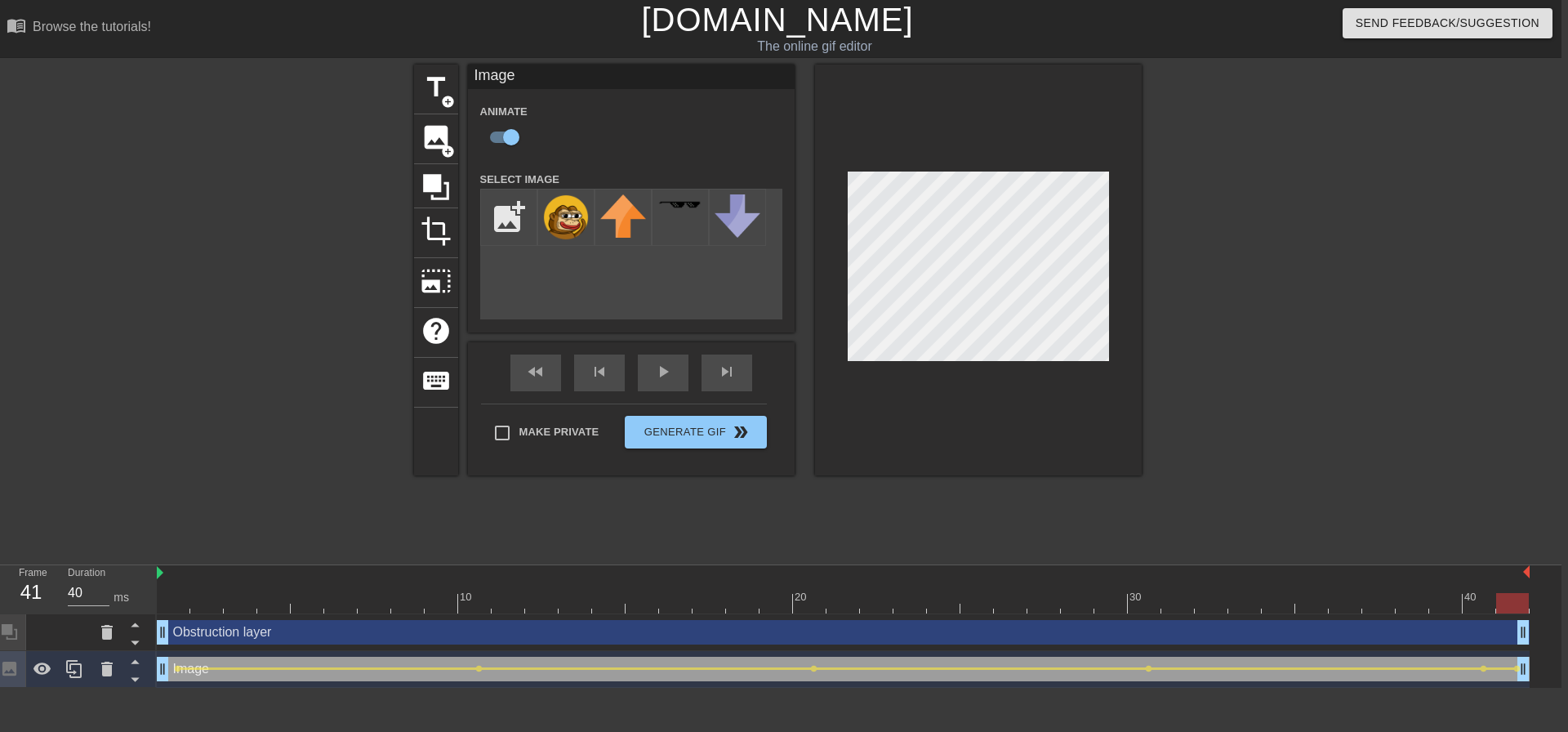
click at [1340, 294] on div at bounding box center [1284, 309] width 245 height 490
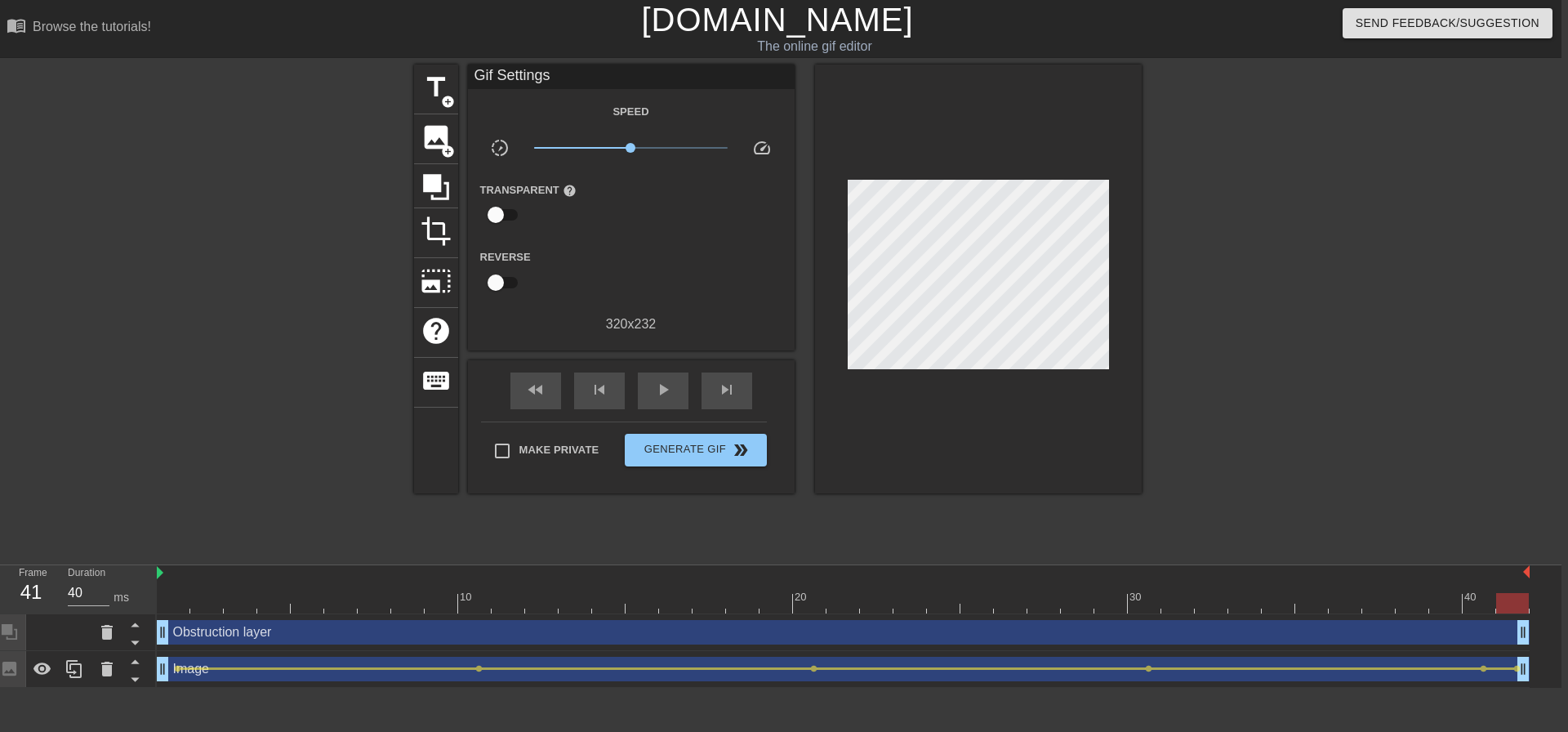
click at [1340, 294] on div at bounding box center [1284, 309] width 245 height 490
type input "70"
click at [703, 440] on span "Generate Gif double_arrow" at bounding box center [695, 449] width 128 height 19
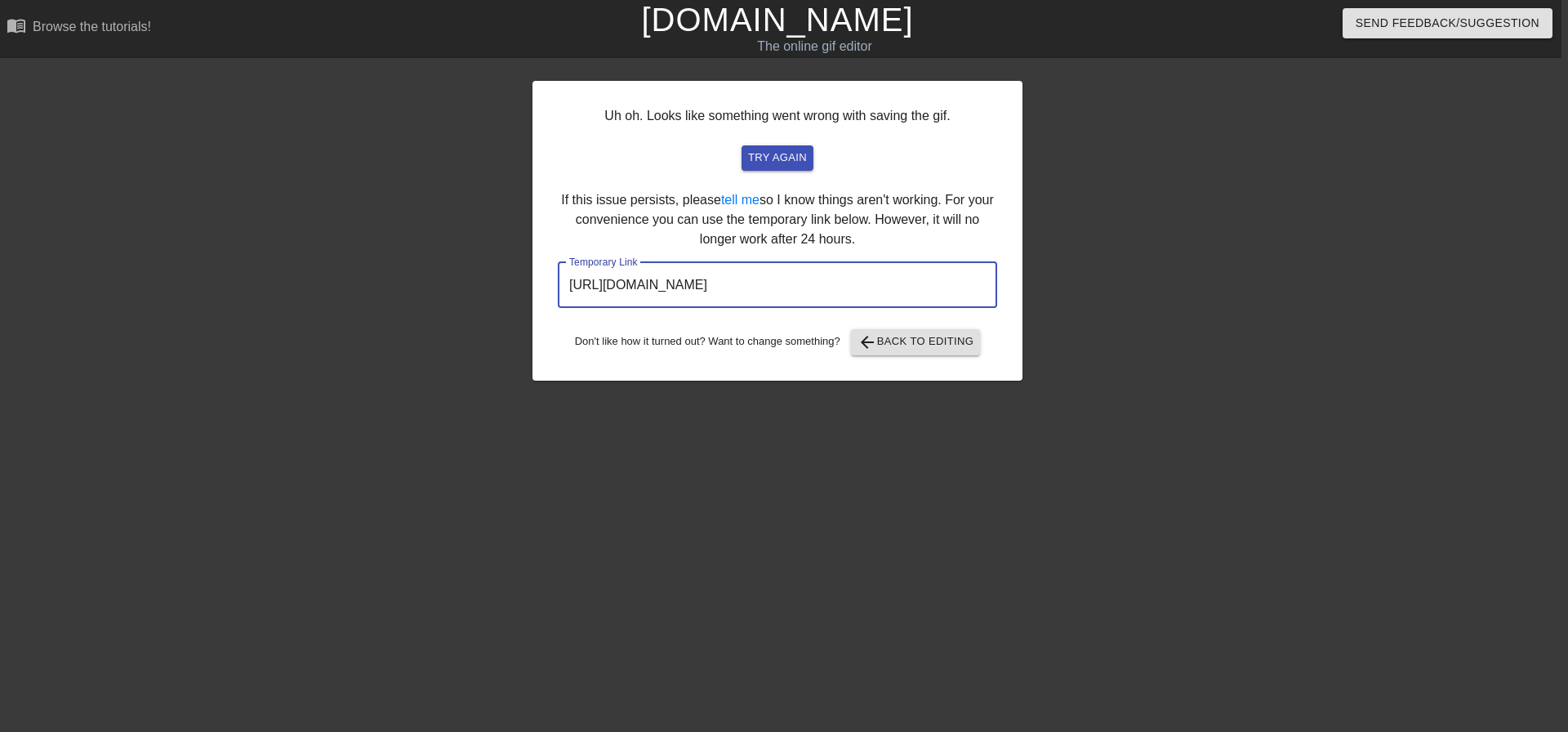
drag, startPoint x: 954, startPoint y: 279, endPoint x: 488, endPoint y: 283, distance: 466.0
click at [488, 283] on div "Uh oh. Looks like something went wrong with saving the gif. try again If this i…" at bounding box center [777, 309] width 1568 height 490
click at [927, 338] on span "arrow_back Back to Editing" at bounding box center [916, 341] width 117 height 19
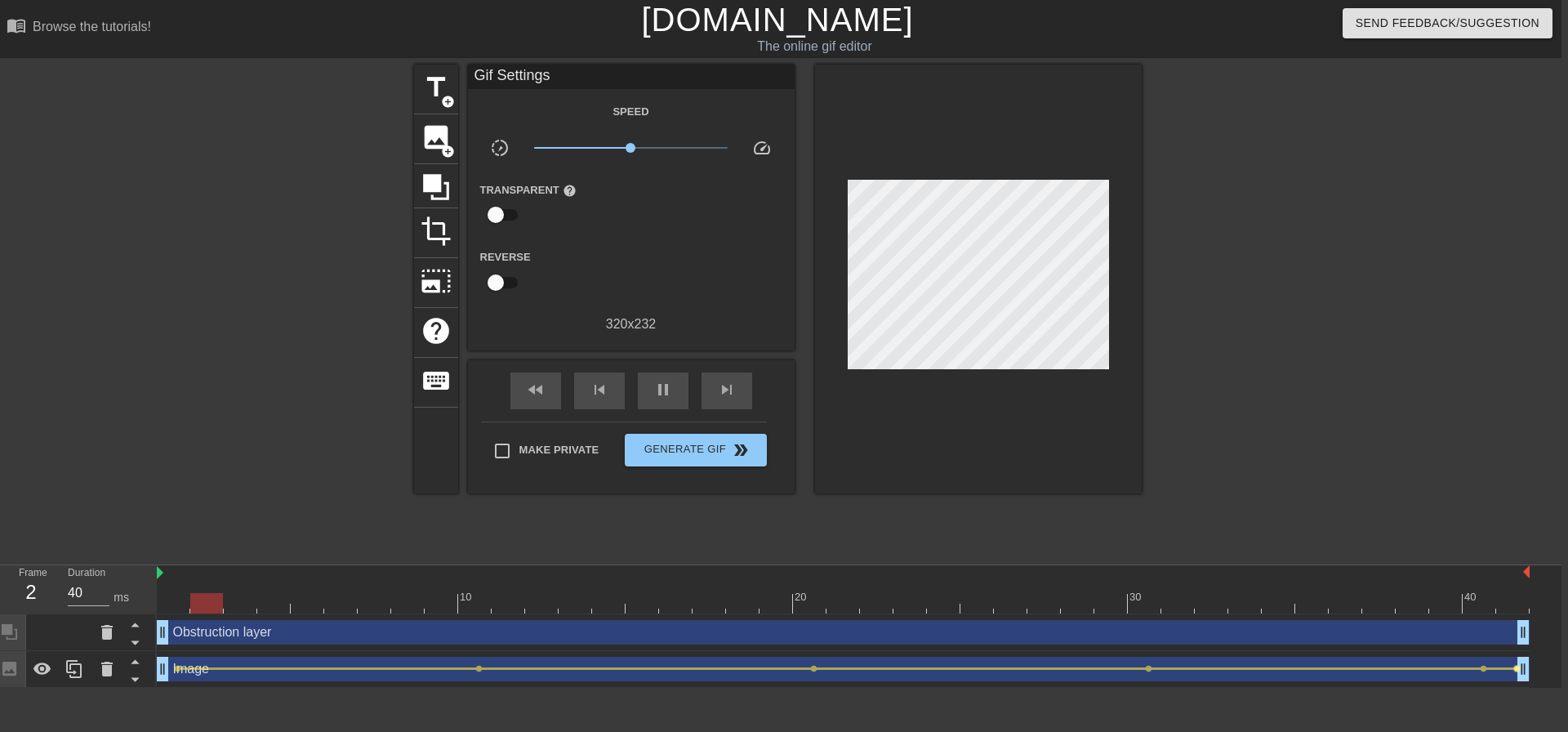
click at [1516, 670] on span "lens" at bounding box center [1518, 669] width 7 height 7
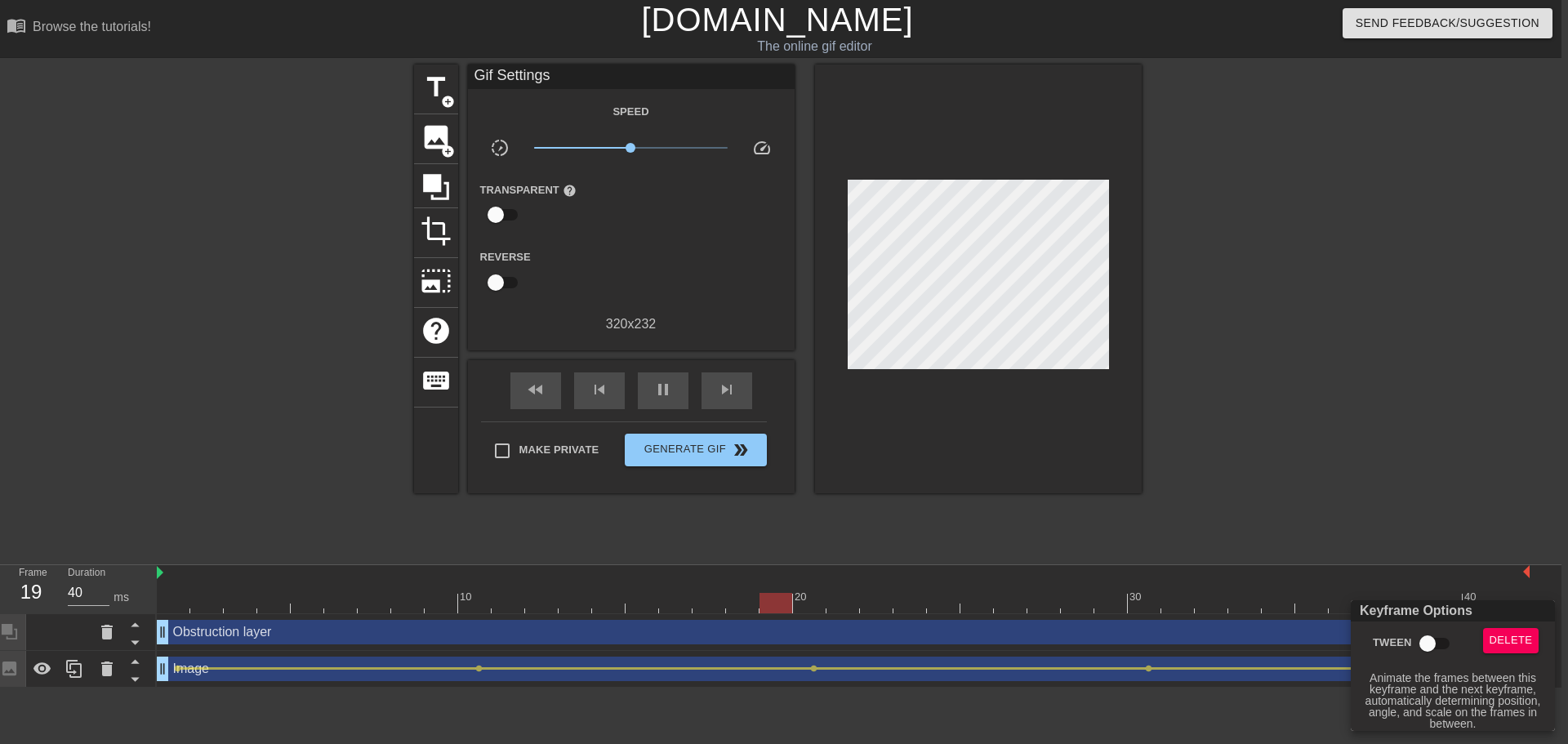
type input "60"
click at [1437, 640] on input "Tween" at bounding box center [1427, 644] width 93 height 31
checkbox input "true"
click at [1405, 371] on div at bounding box center [784, 372] width 1568 height 744
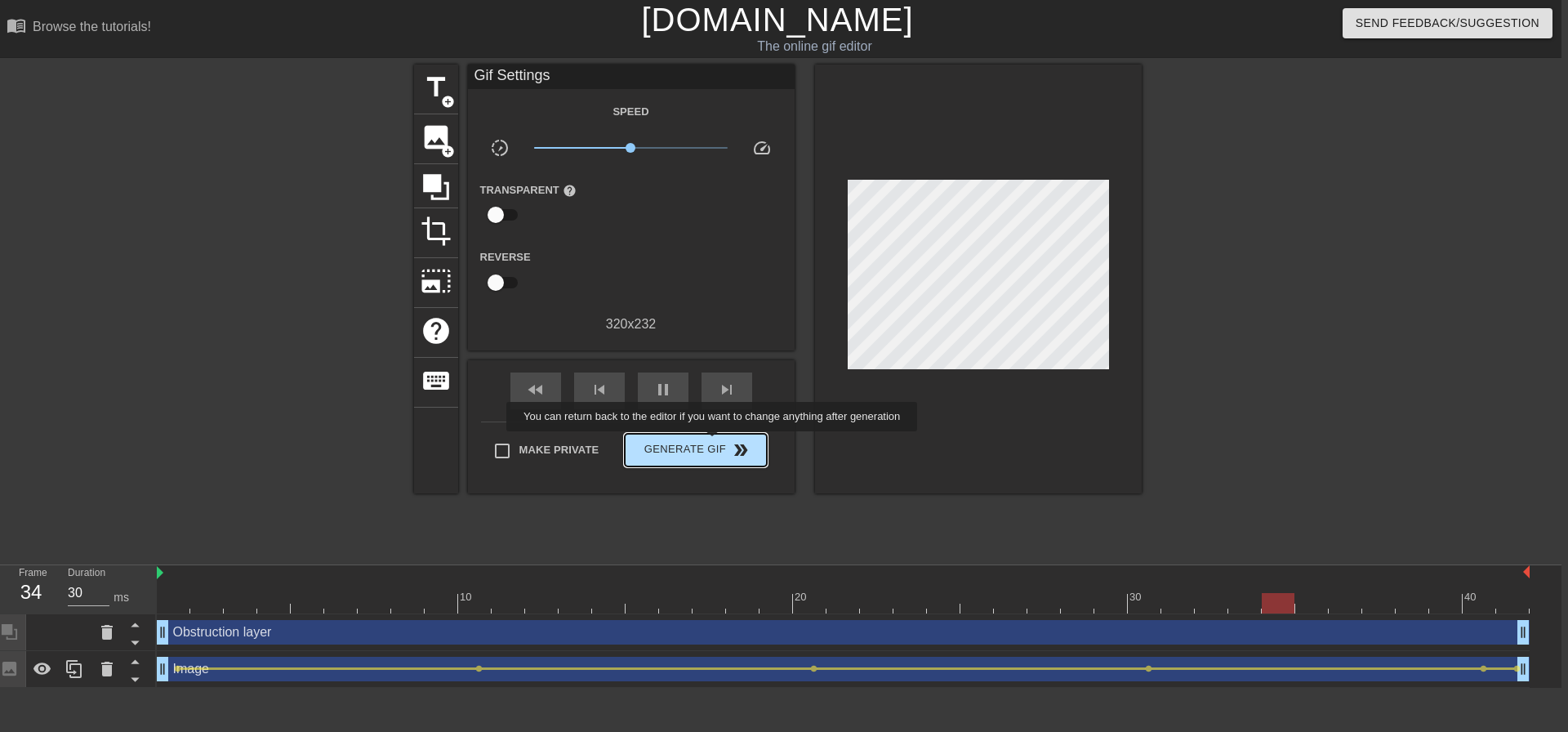
type input "40"
click at [714, 442] on span "Generate Gif double_arrow" at bounding box center [695, 449] width 128 height 19
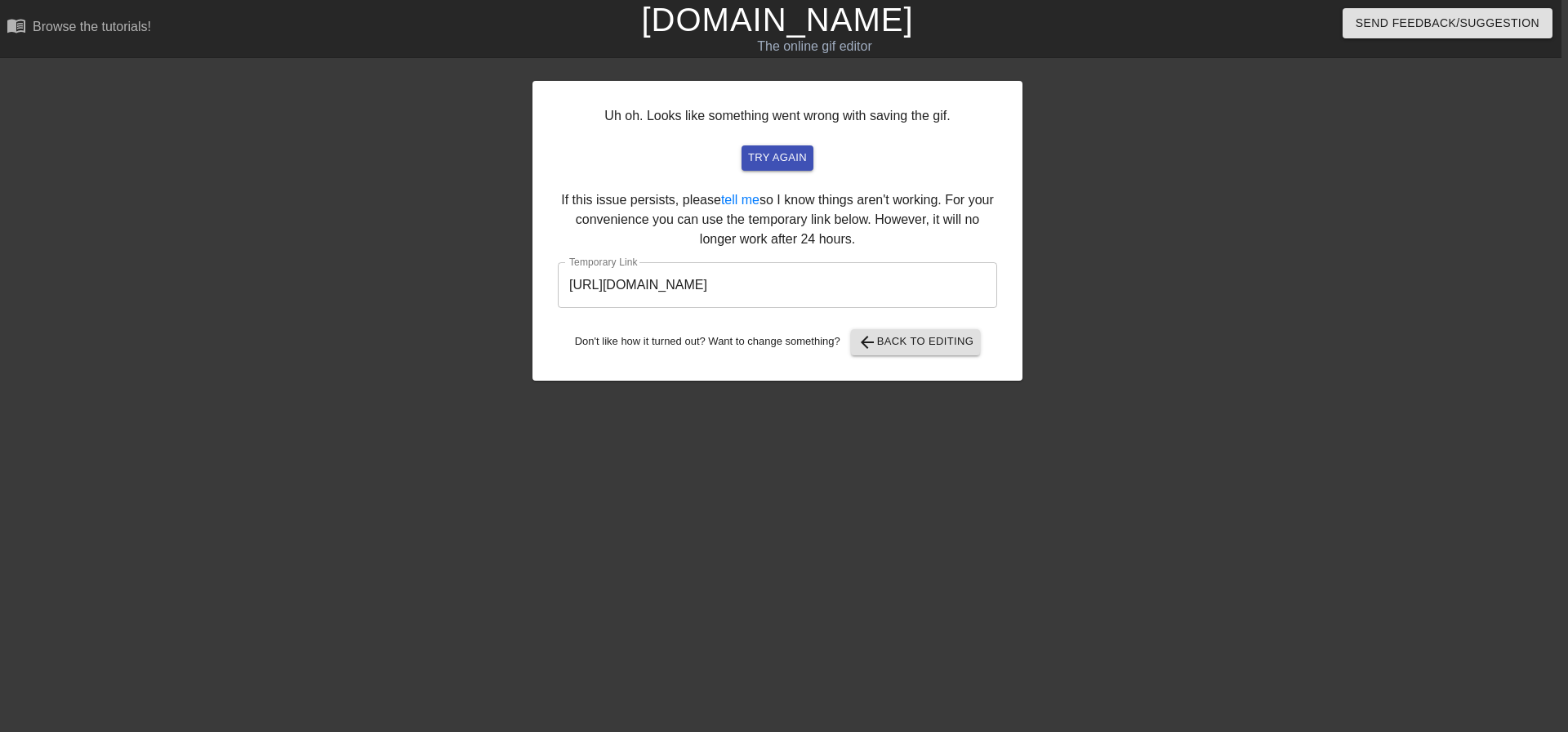
click at [932, 301] on input "https://www.gifntext.com/temp_generations/MkciTs4N.gif" at bounding box center [777, 285] width 439 height 46
click at [948, 347] on span "arrow_back Back to Editing" at bounding box center [916, 341] width 117 height 19
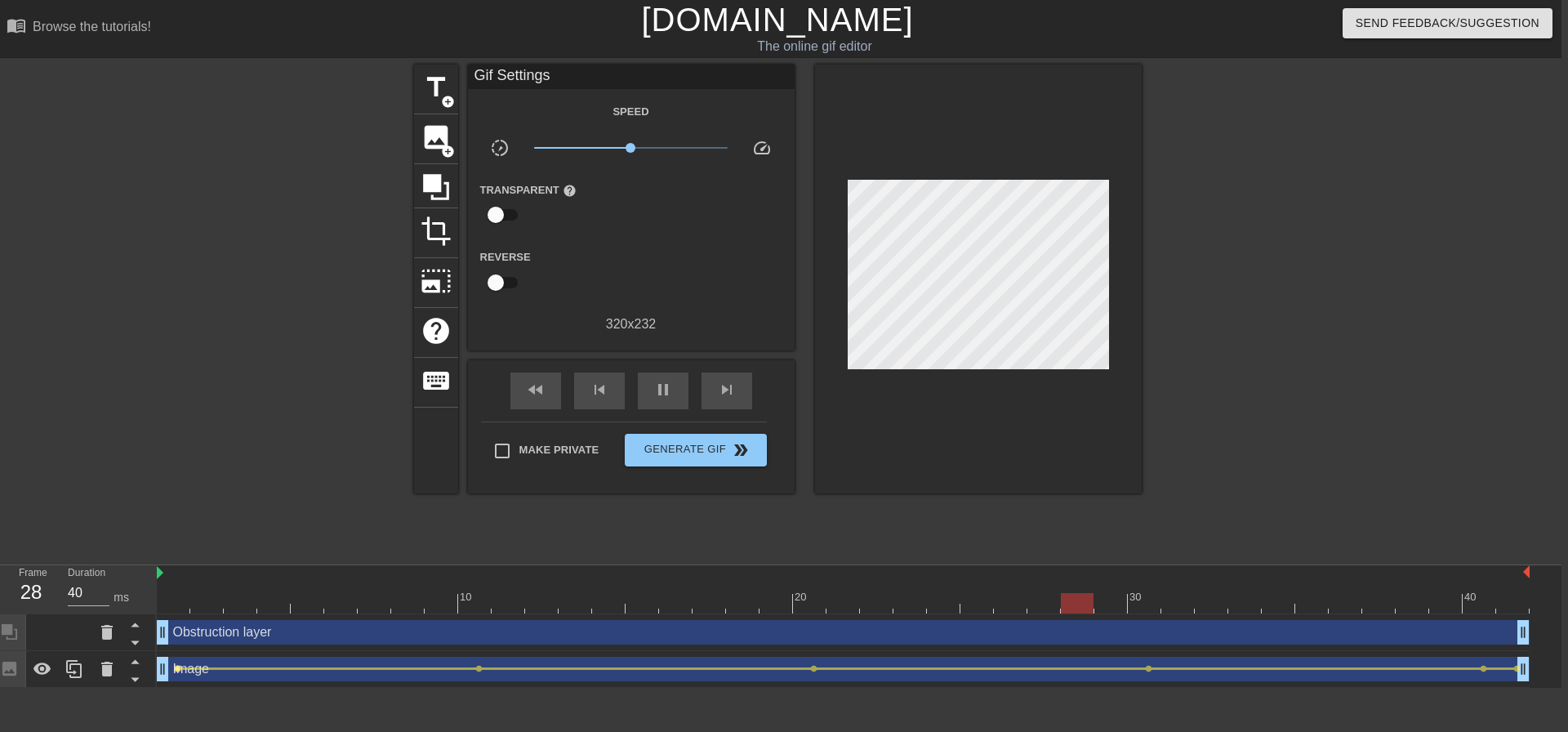
click at [178, 671] on span "lens" at bounding box center [178, 669] width 7 height 7
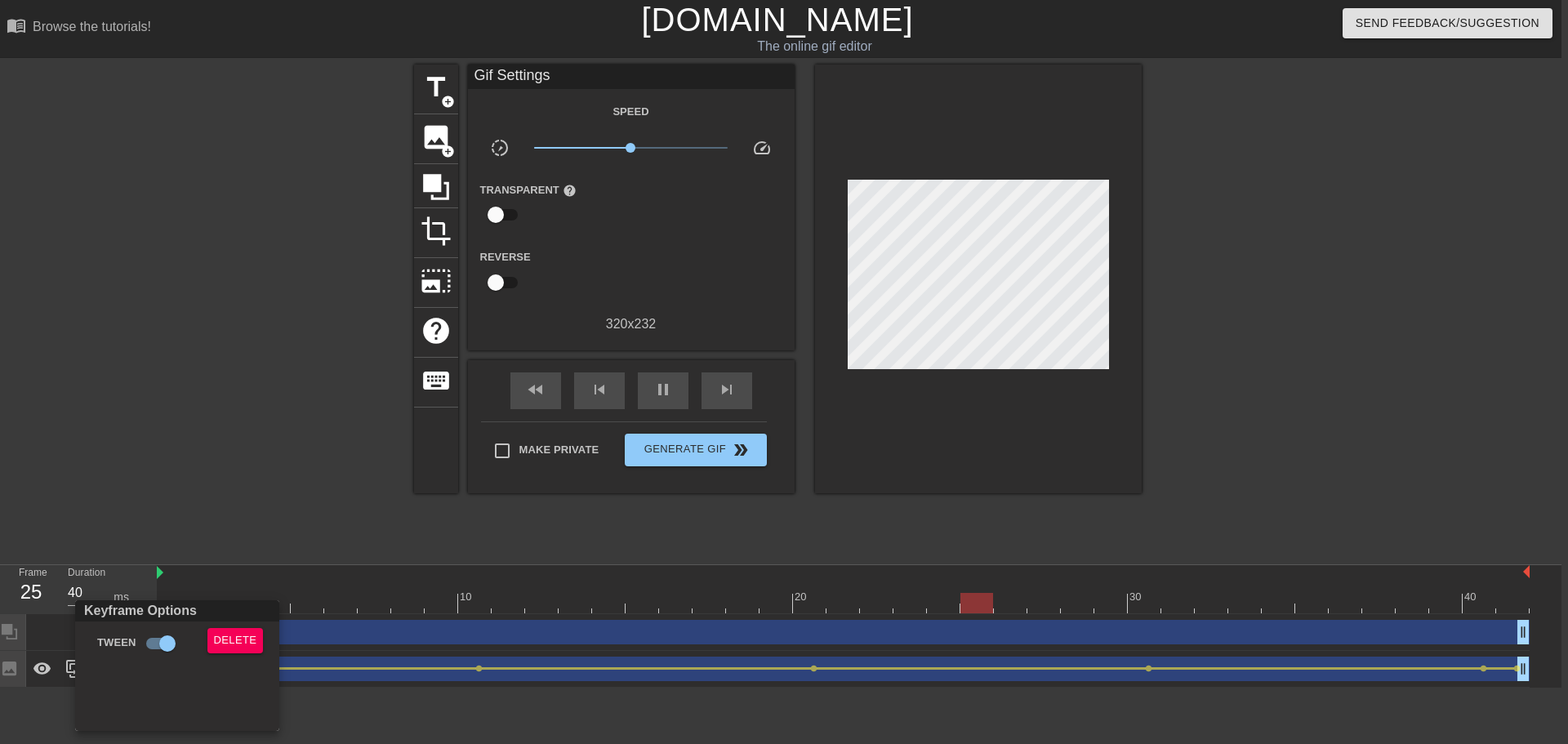
click at [299, 404] on div at bounding box center [784, 372] width 1568 height 744
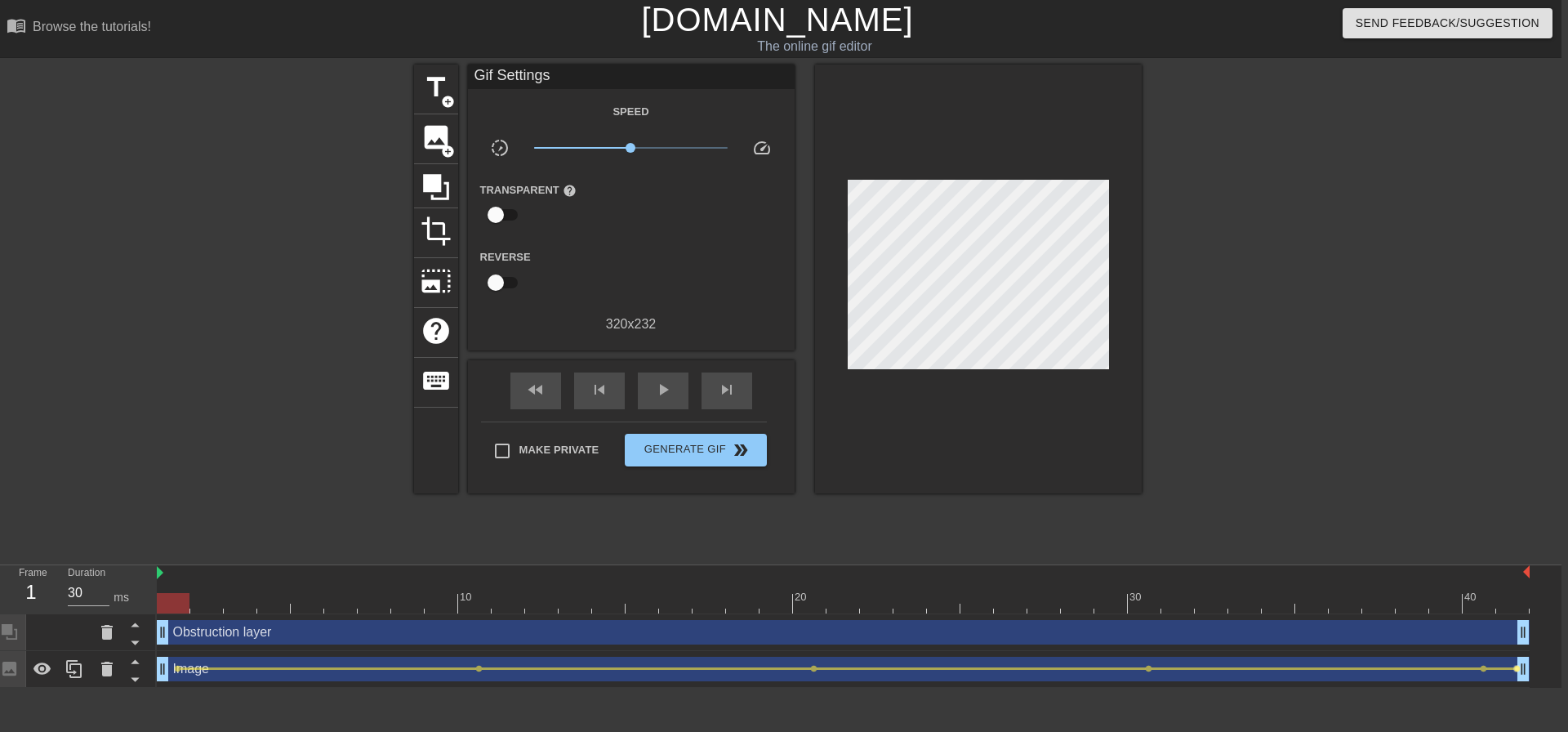
click at [1515, 669] on span "lens" at bounding box center [1518, 669] width 7 height 7
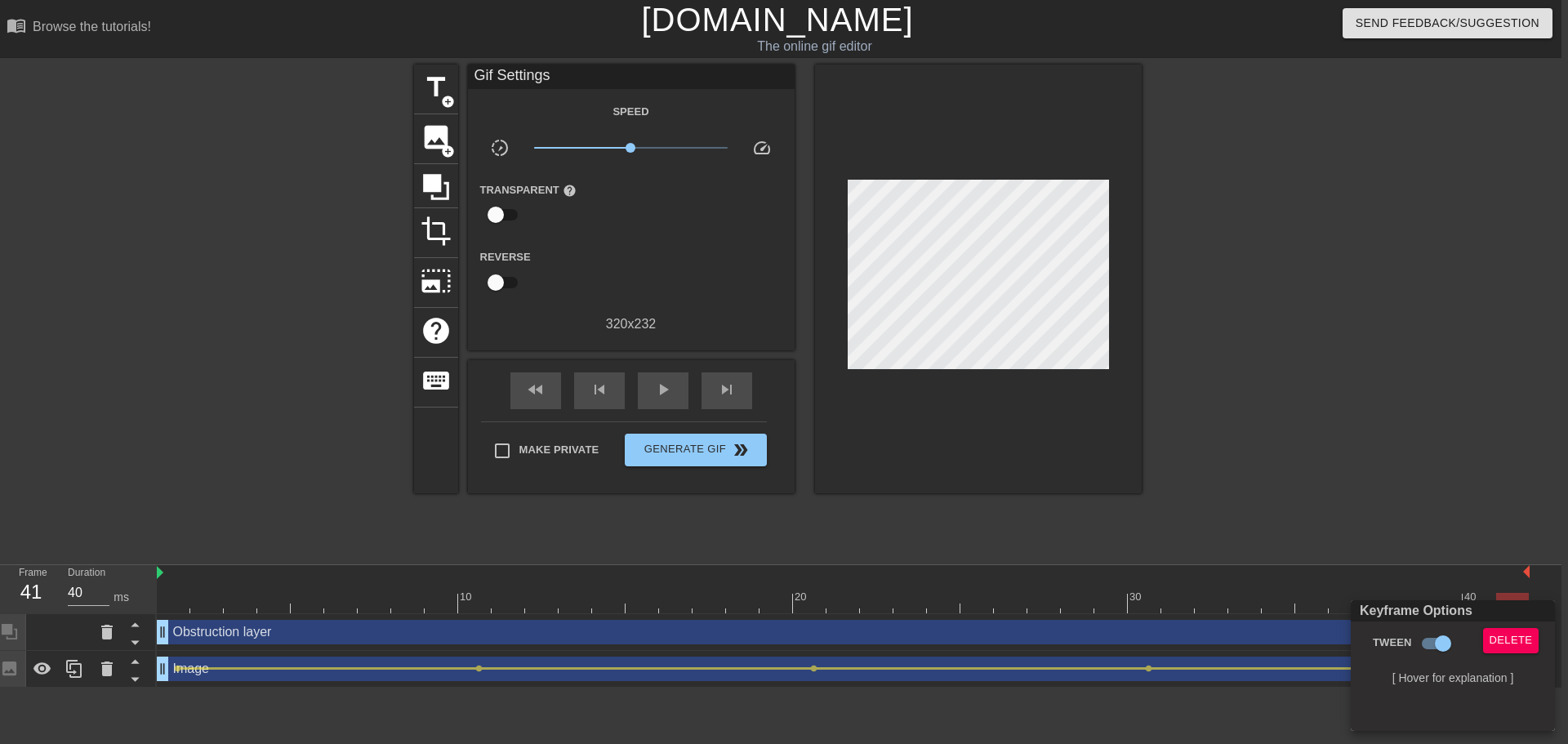
click at [1415, 484] on div at bounding box center [784, 372] width 1568 height 744
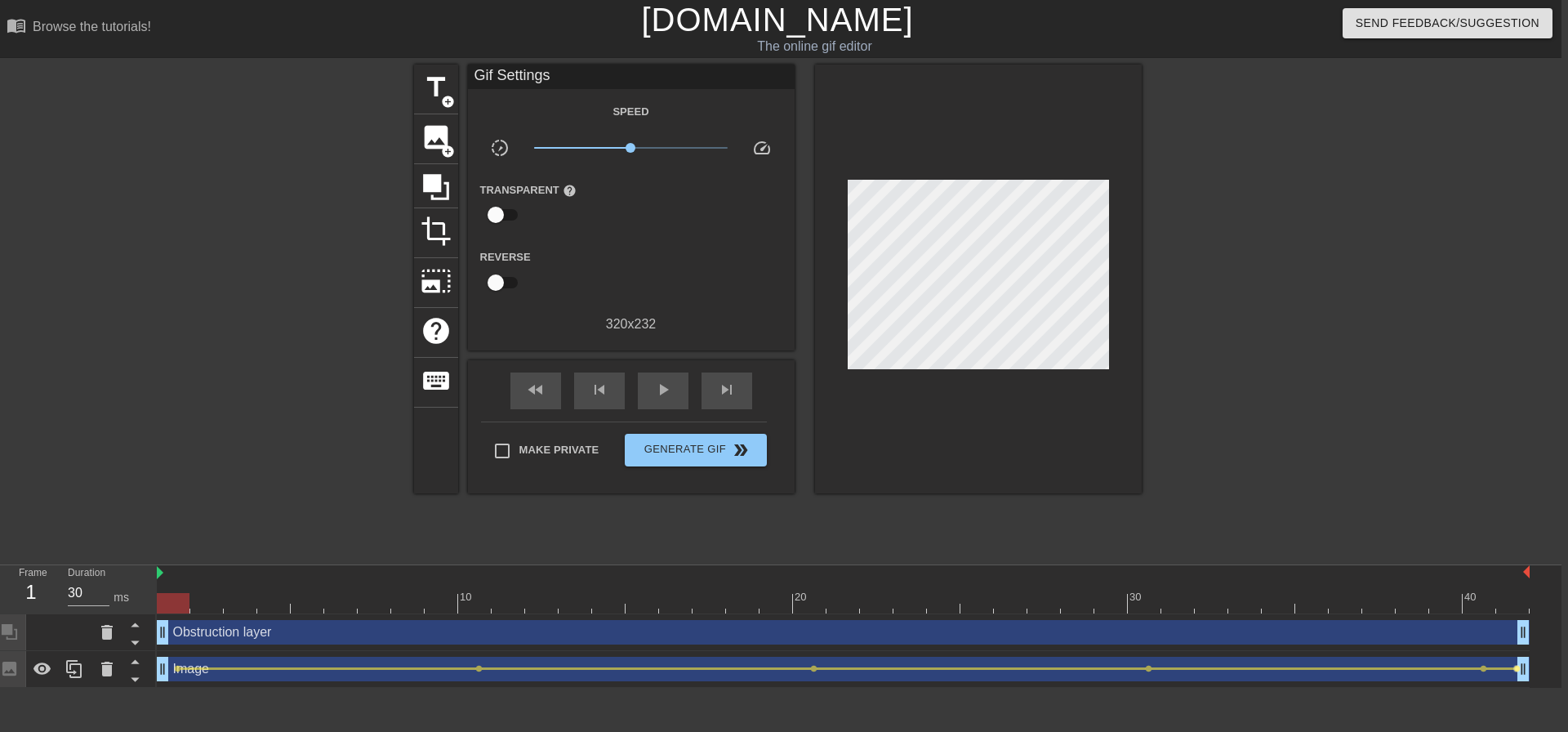
click at [1516, 670] on span "lens" at bounding box center [1518, 669] width 7 height 7
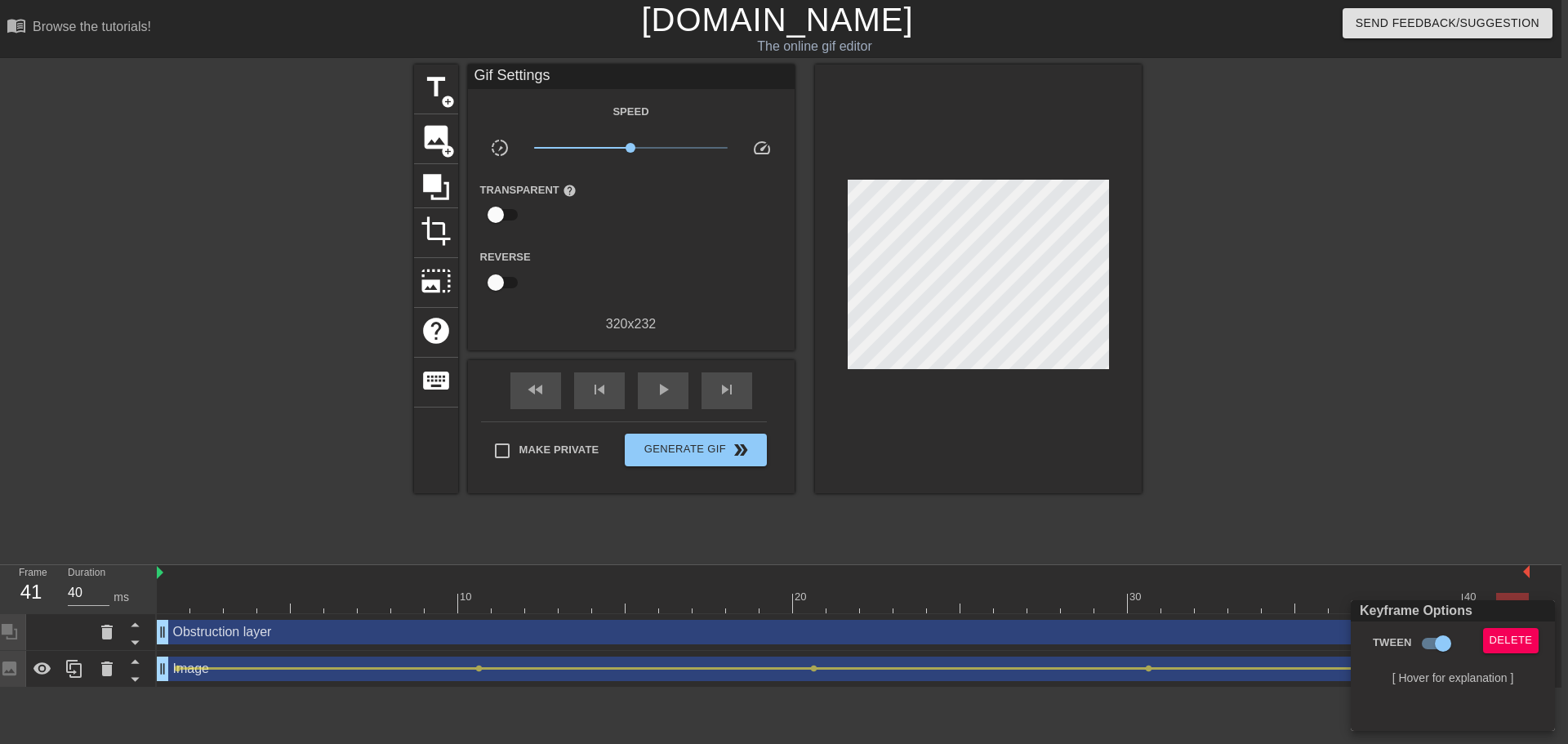
click at [1273, 370] on div at bounding box center [784, 372] width 1568 height 744
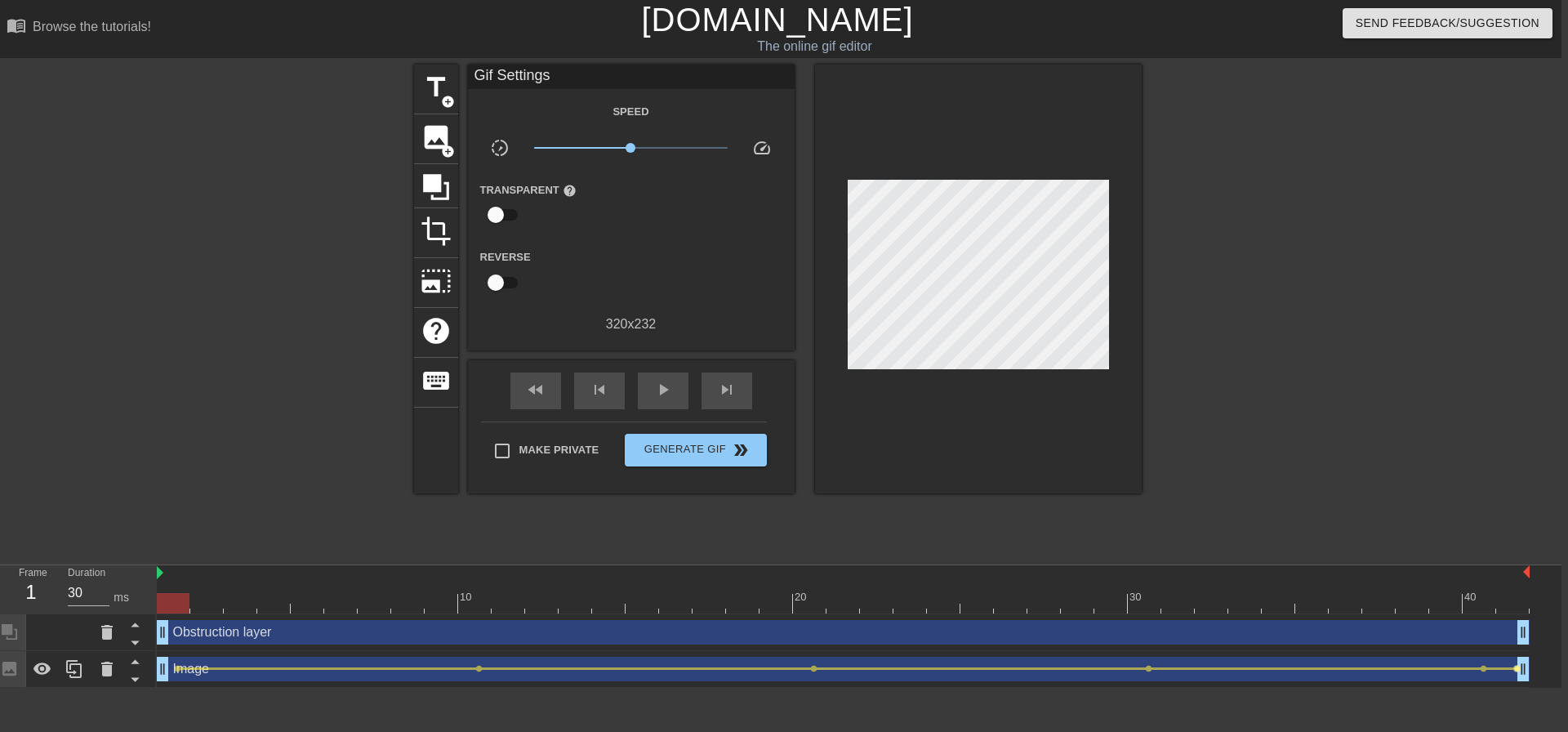
click at [1515, 669] on span "lens" at bounding box center [1518, 669] width 7 height 7
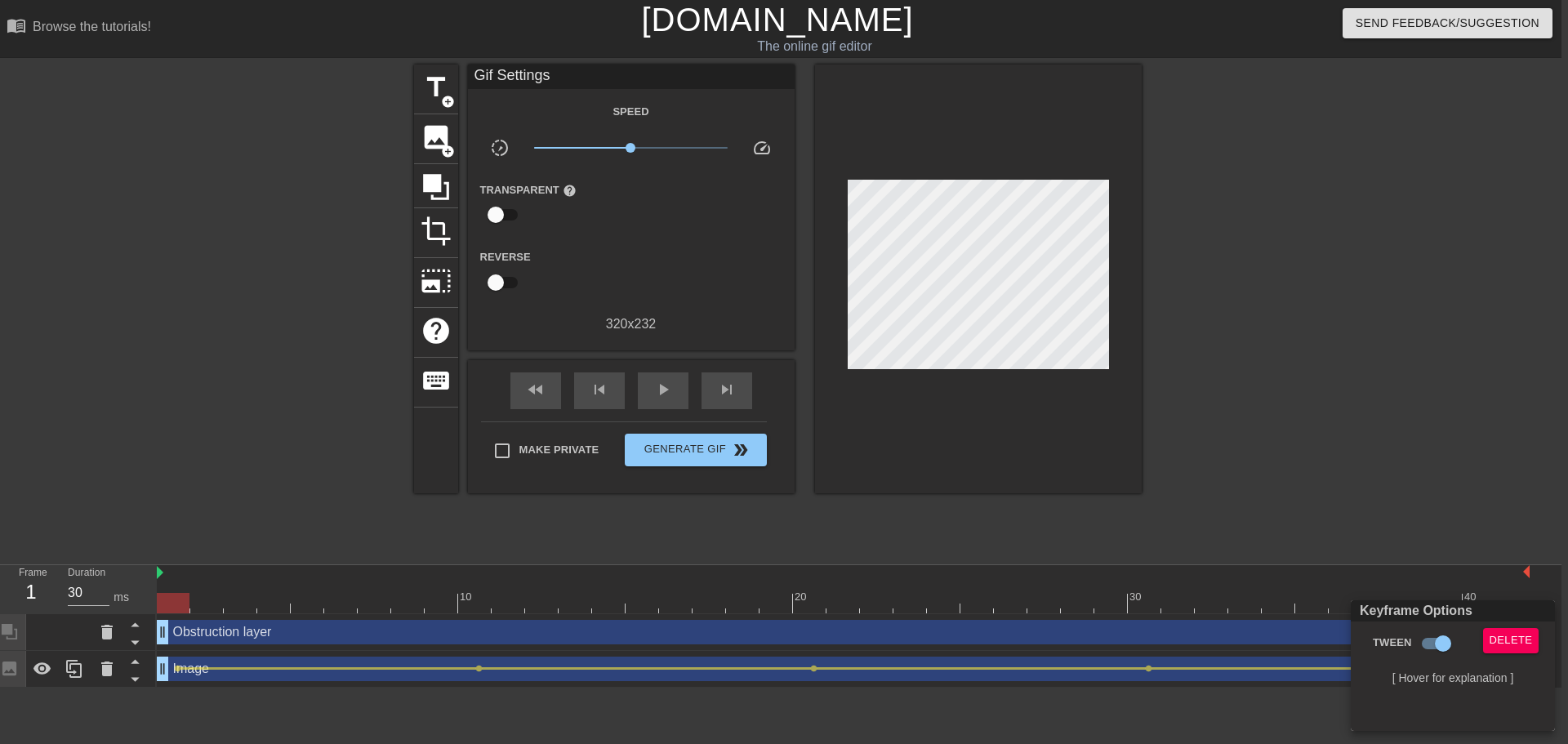
click at [1472, 450] on div at bounding box center [784, 372] width 1568 height 744
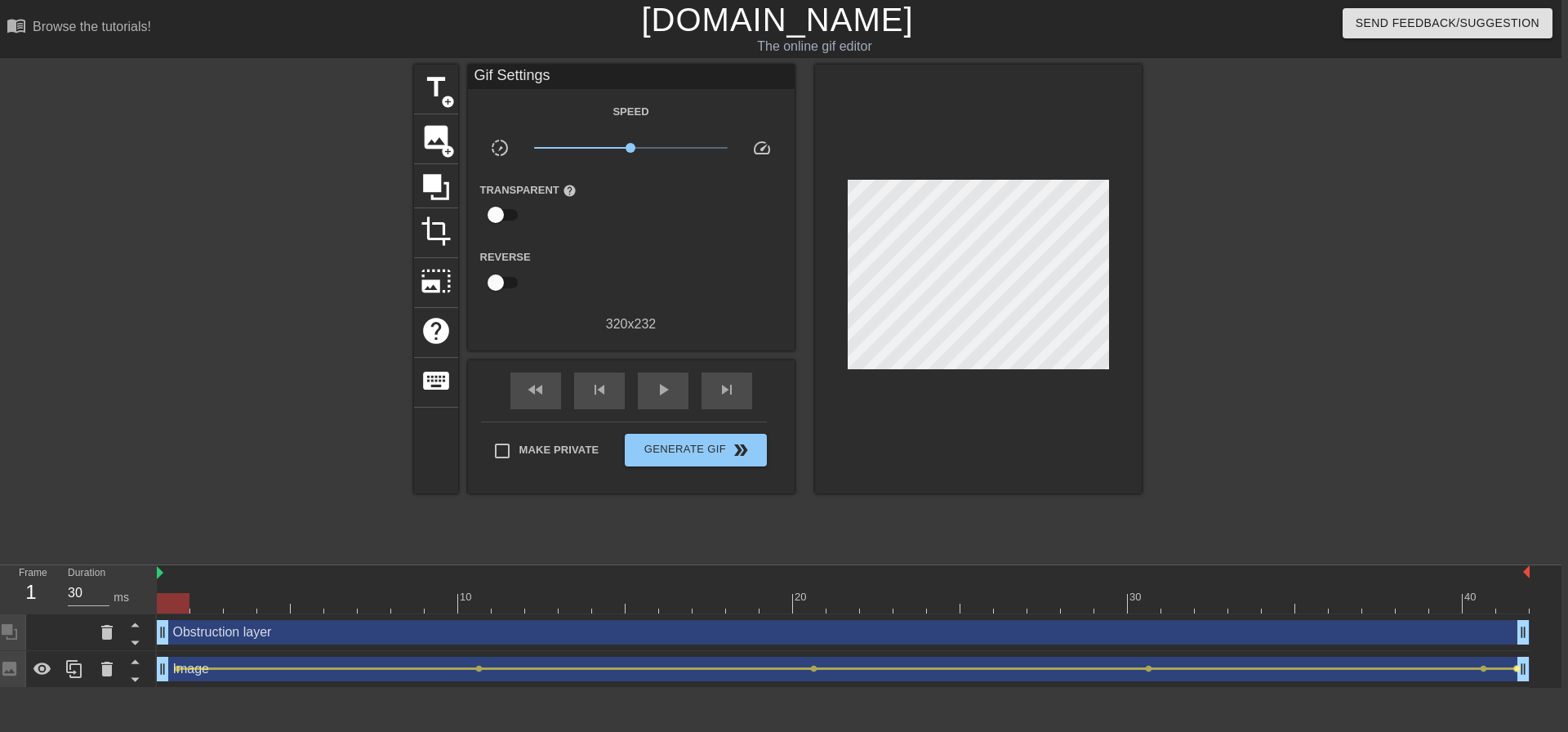
click at [1515, 670] on span "lens" at bounding box center [1518, 669] width 7 height 7
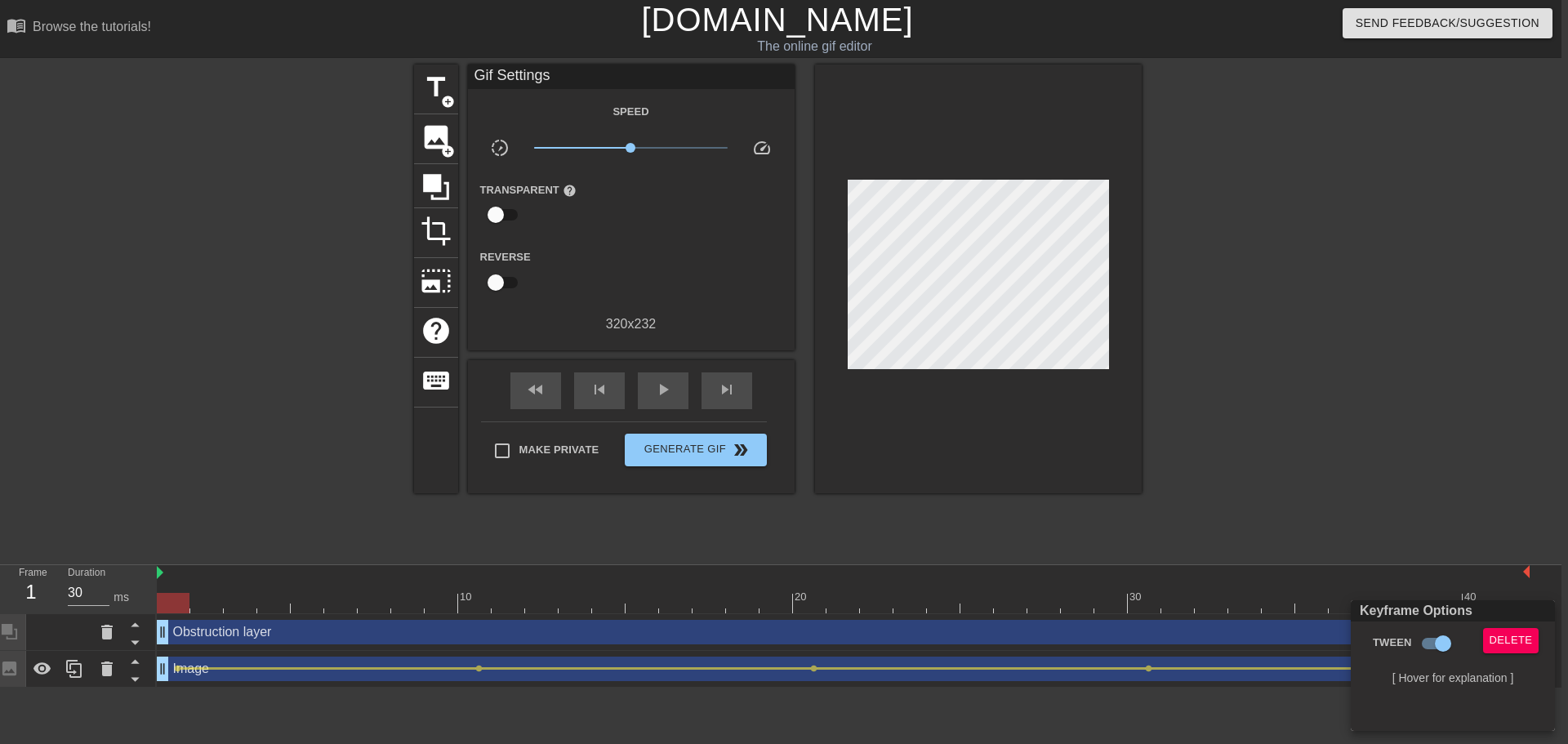
click at [1487, 462] on div at bounding box center [784, 372] width 1568 height 744
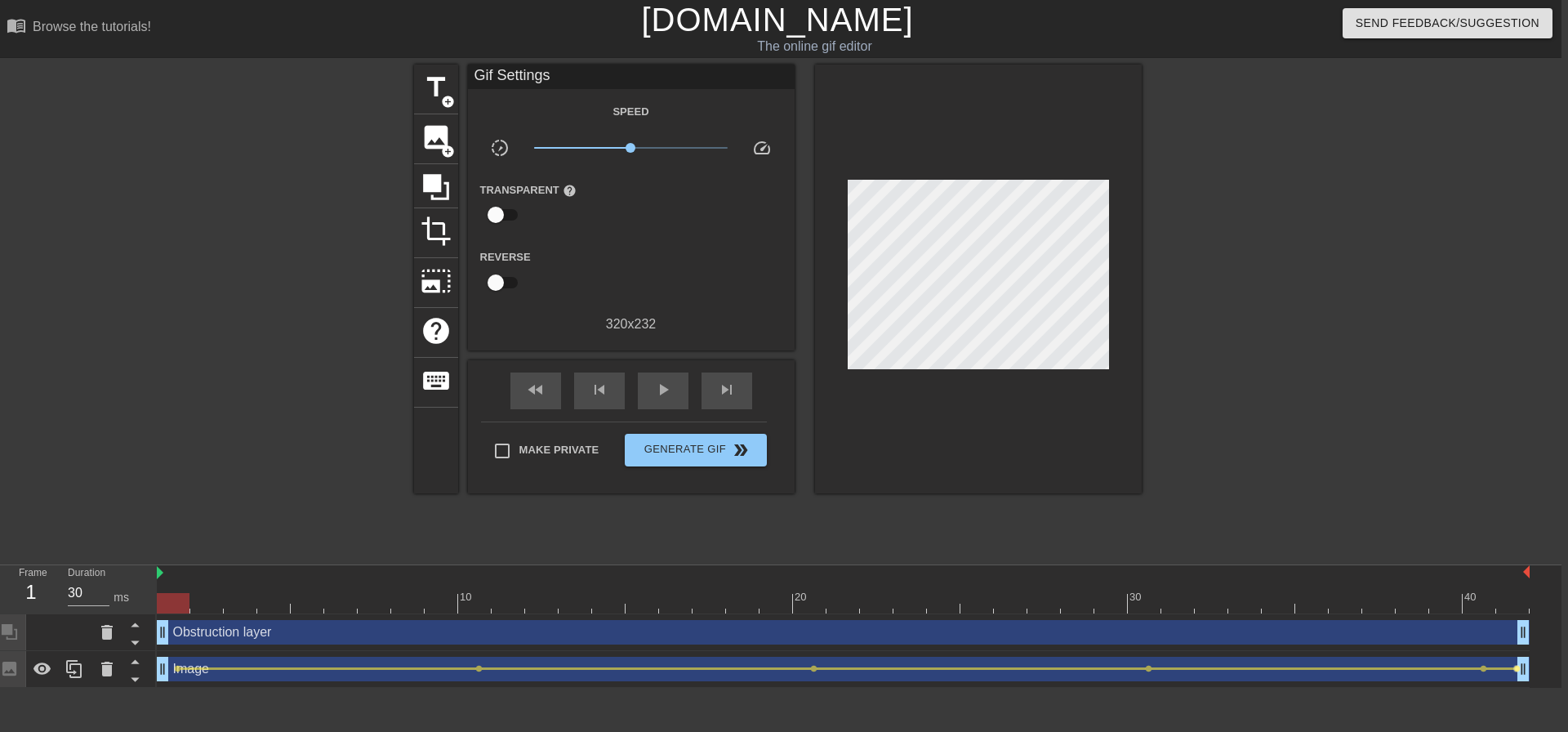
click at [1514, 671] on span "lens" at bounding box center [1518, 669] width 7 height 7
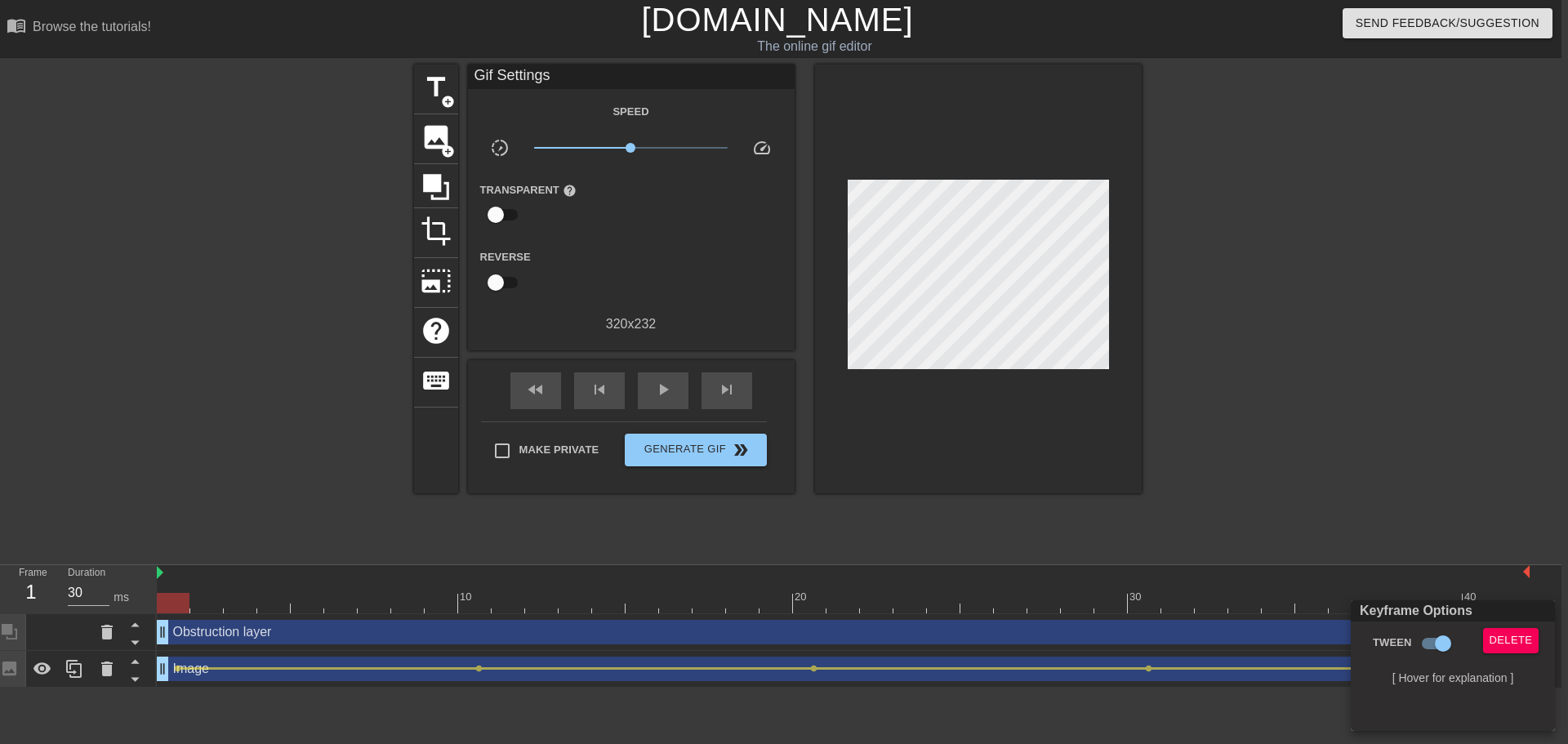
click at [1465, 499] on div at bounding box center [784, 372] width 1568 height 744
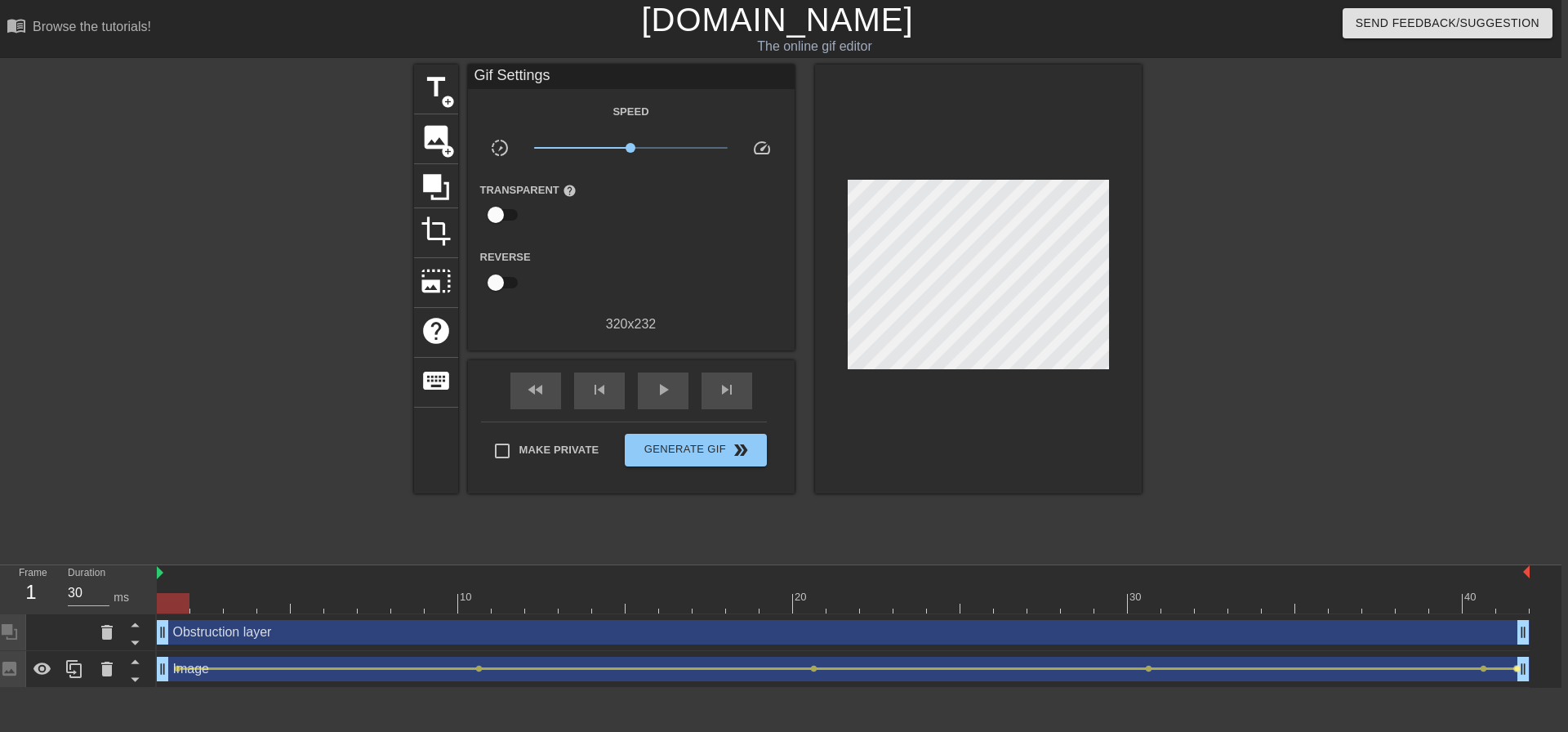
click at [1514, 667] on span "lens" at bounding box center [1518, 669] width 7 height 7
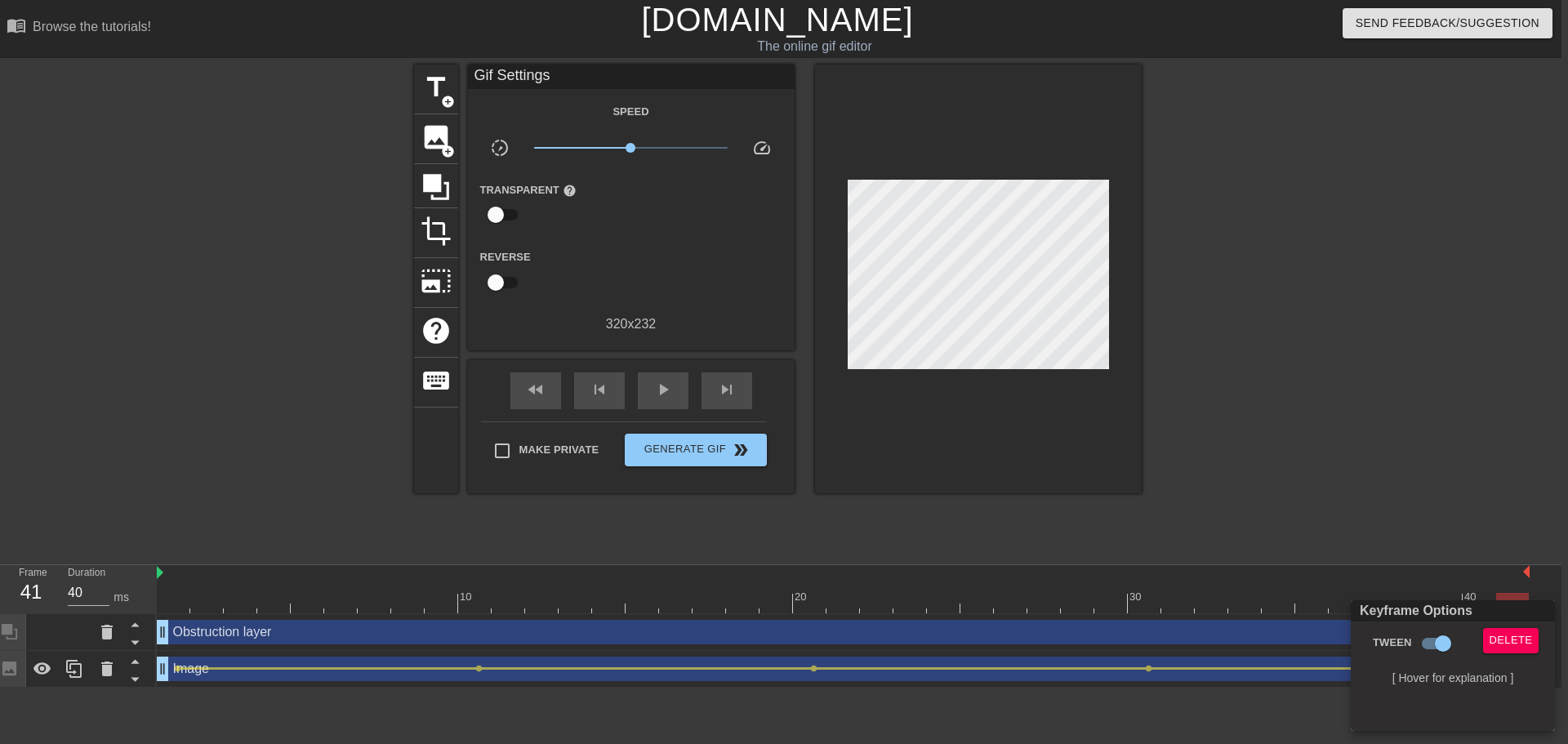
click at [933, 305] on div at bounding box center [784, 372] width 1568 height 744
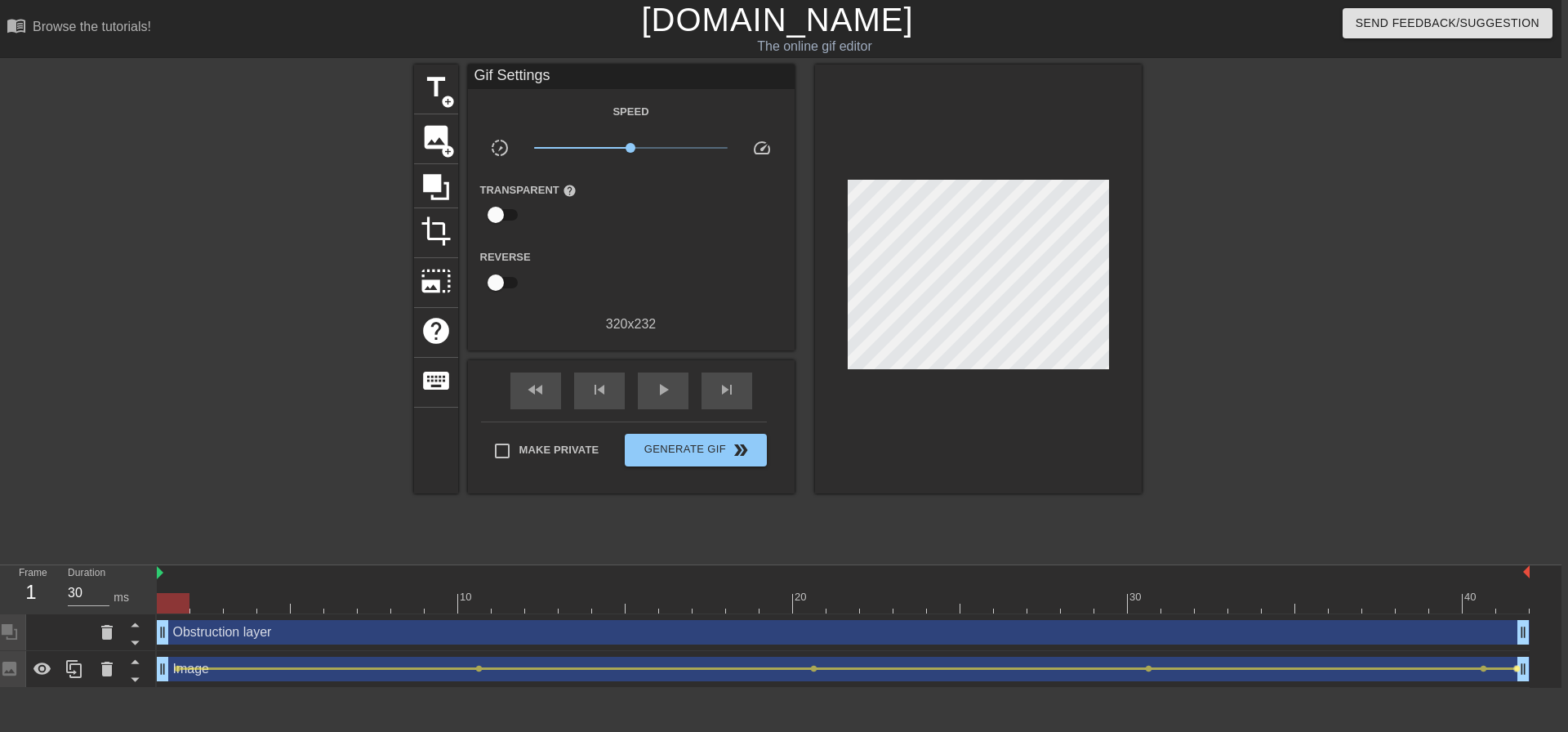
click at [1515, 670] on span "lens" at bounding box center [1518, 669] width 7 height 7
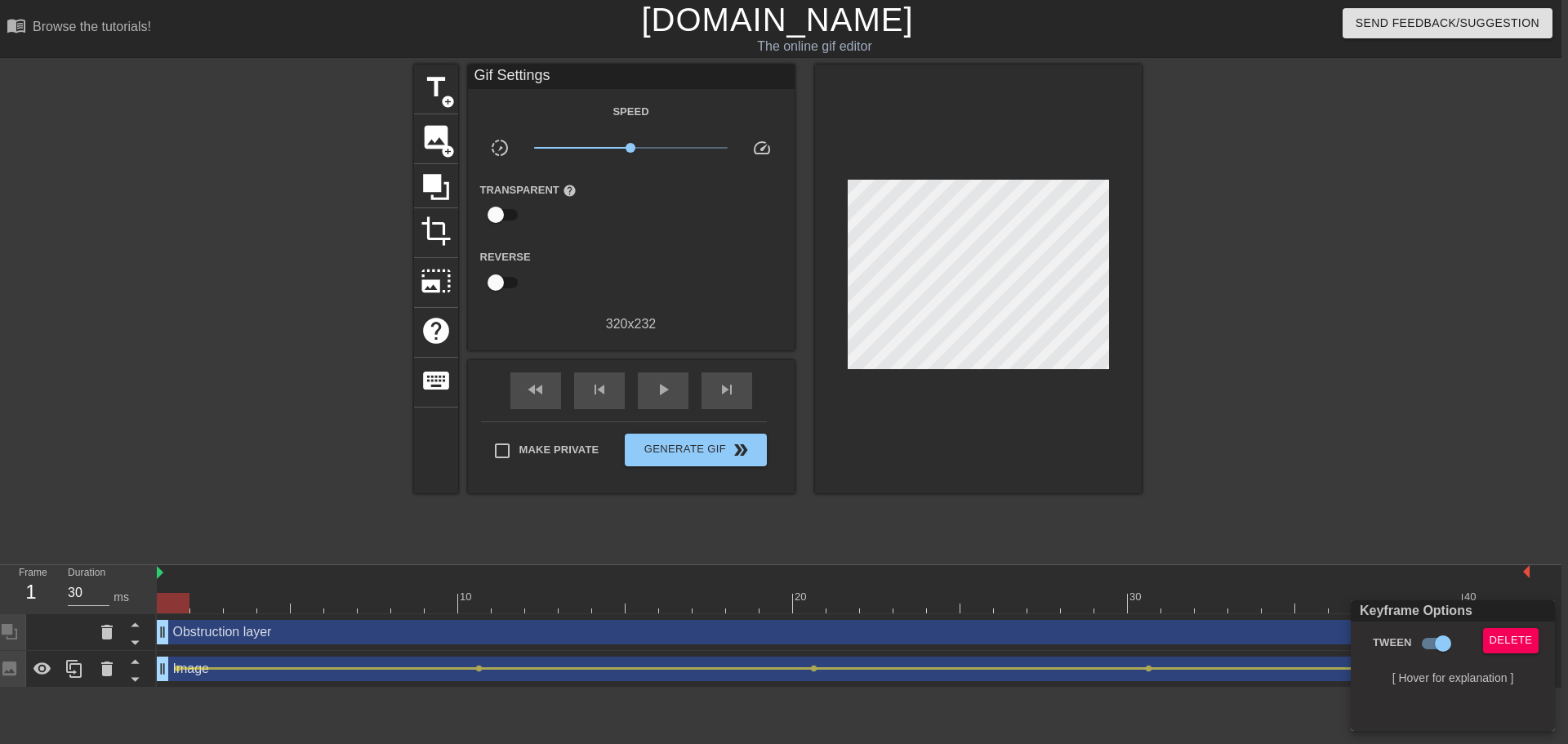
click at [1452, 493] on div at bounding box center [784, 372] width 1568 height 744
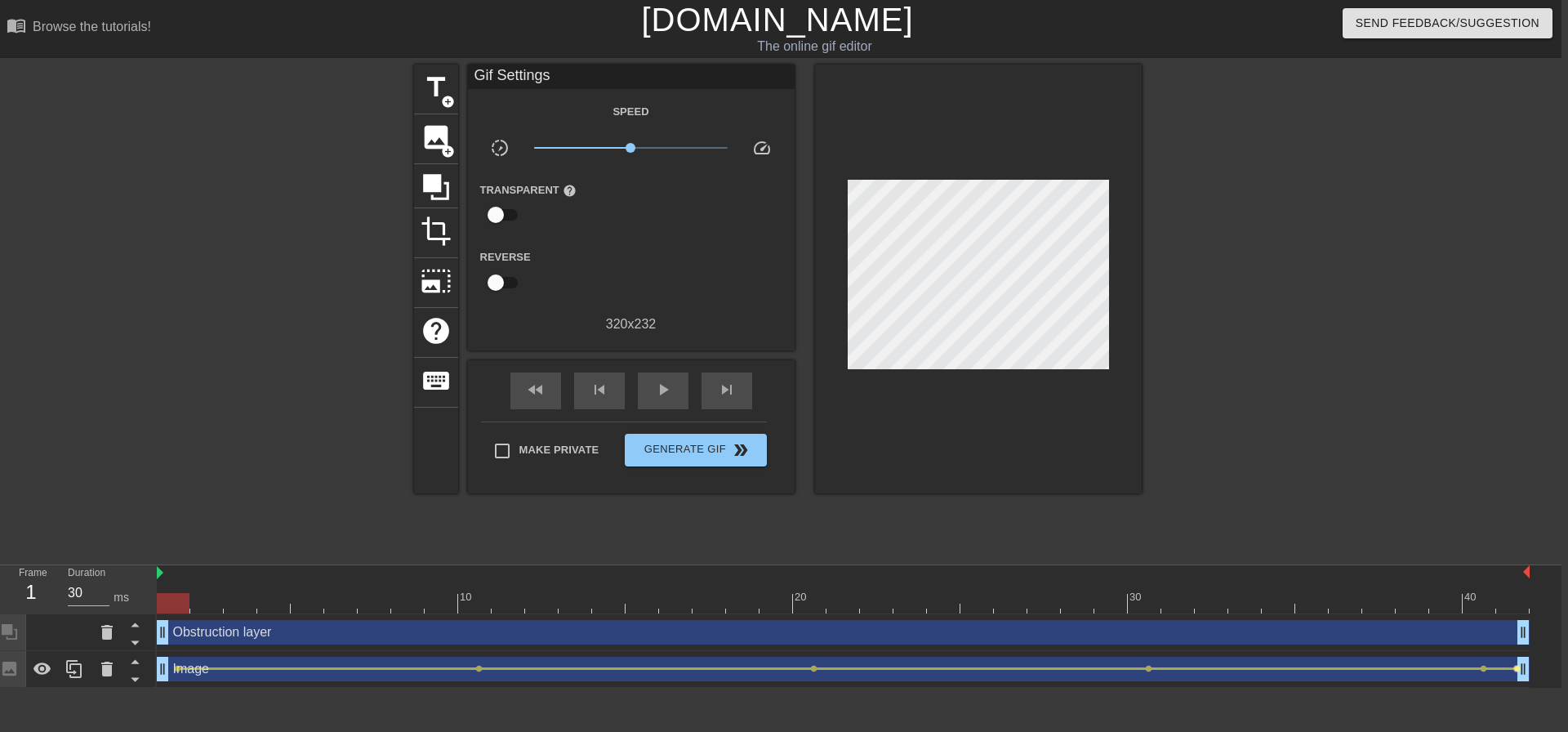
click at [1514, 670] on span "lens" at bounding box center [1518, 669] width 7 height 7
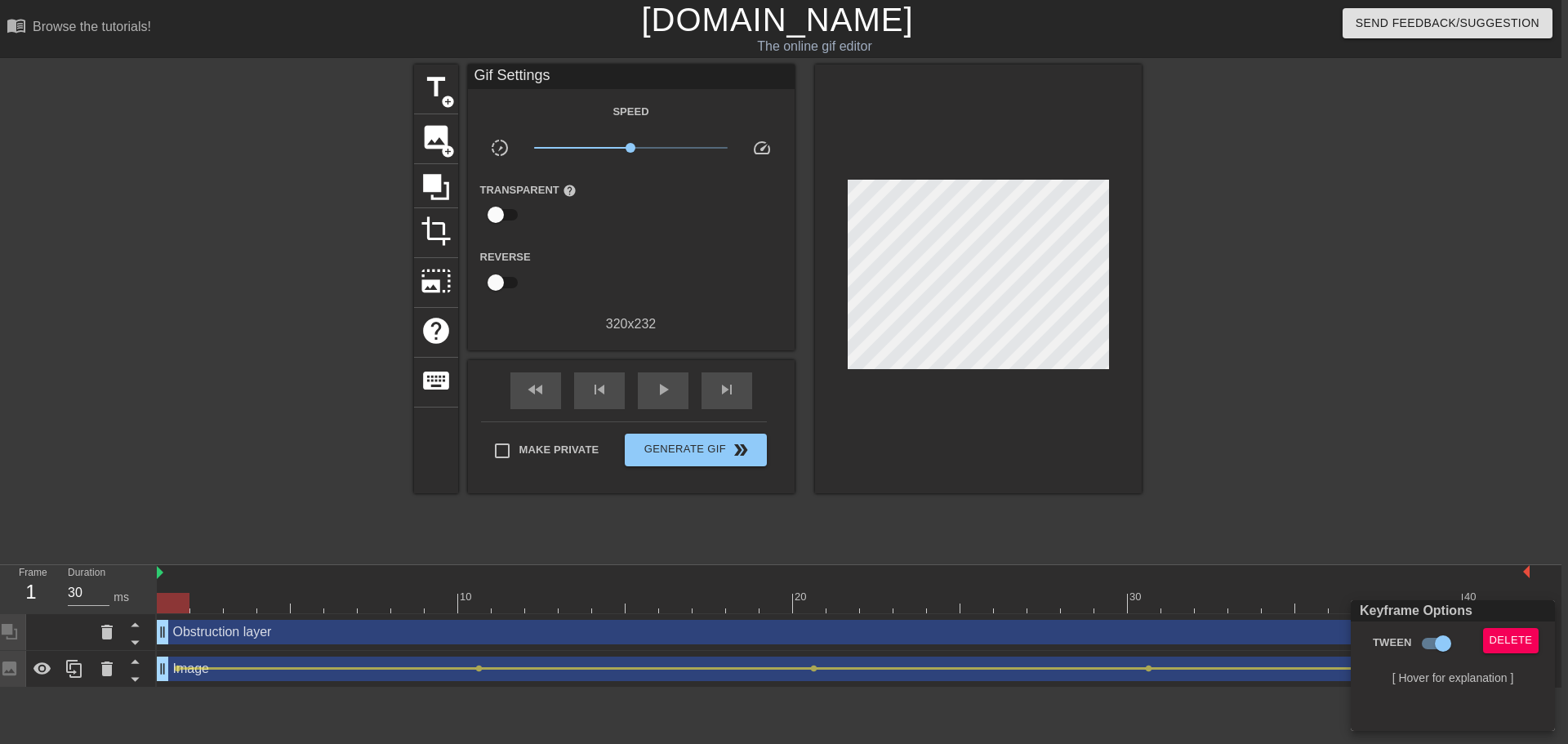
click at [1451, 466] on div at bounding box center [784, 372] width 1568 height 744
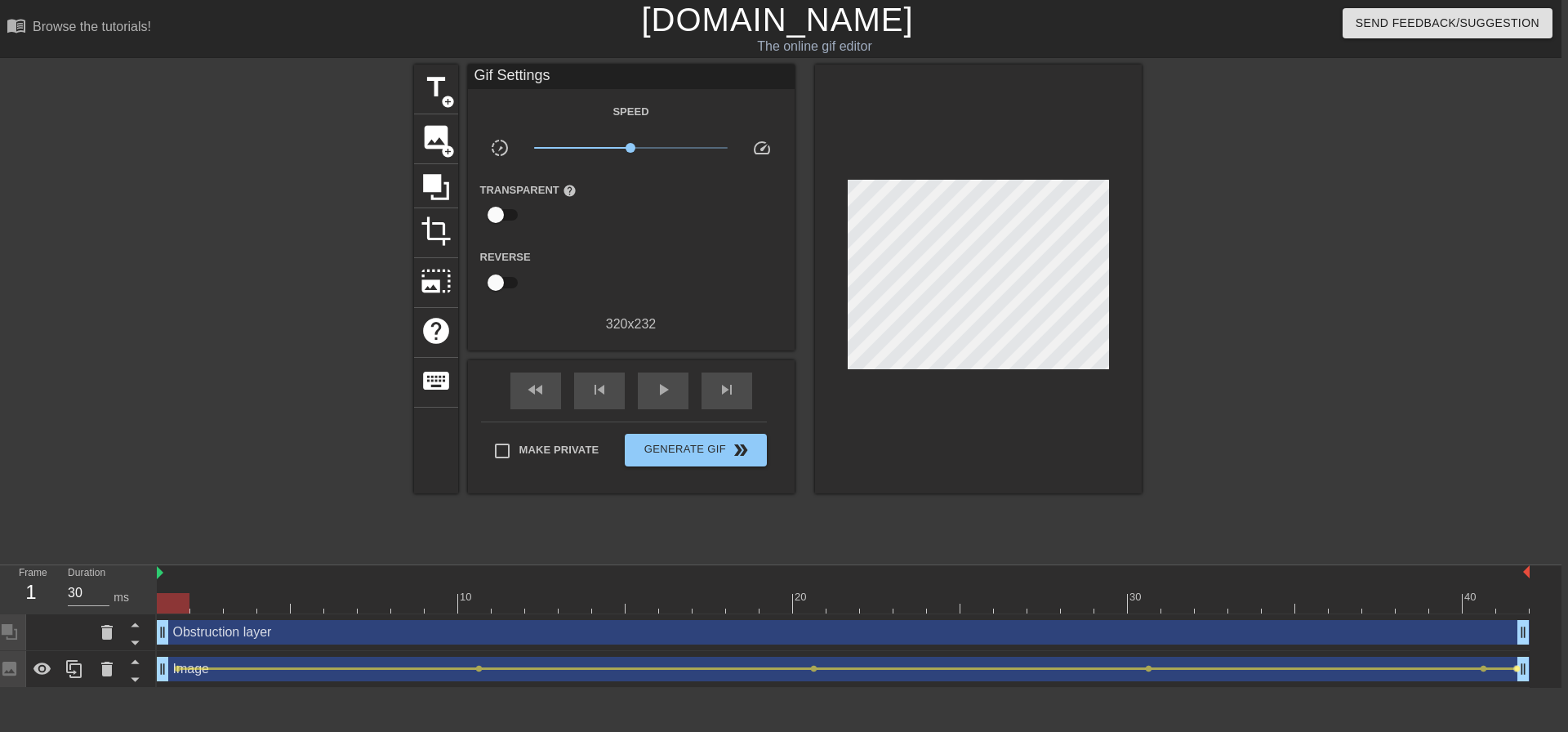
click at [1514, 670] on span "lens" at bounding box center [1518, 669] width 7 height 7
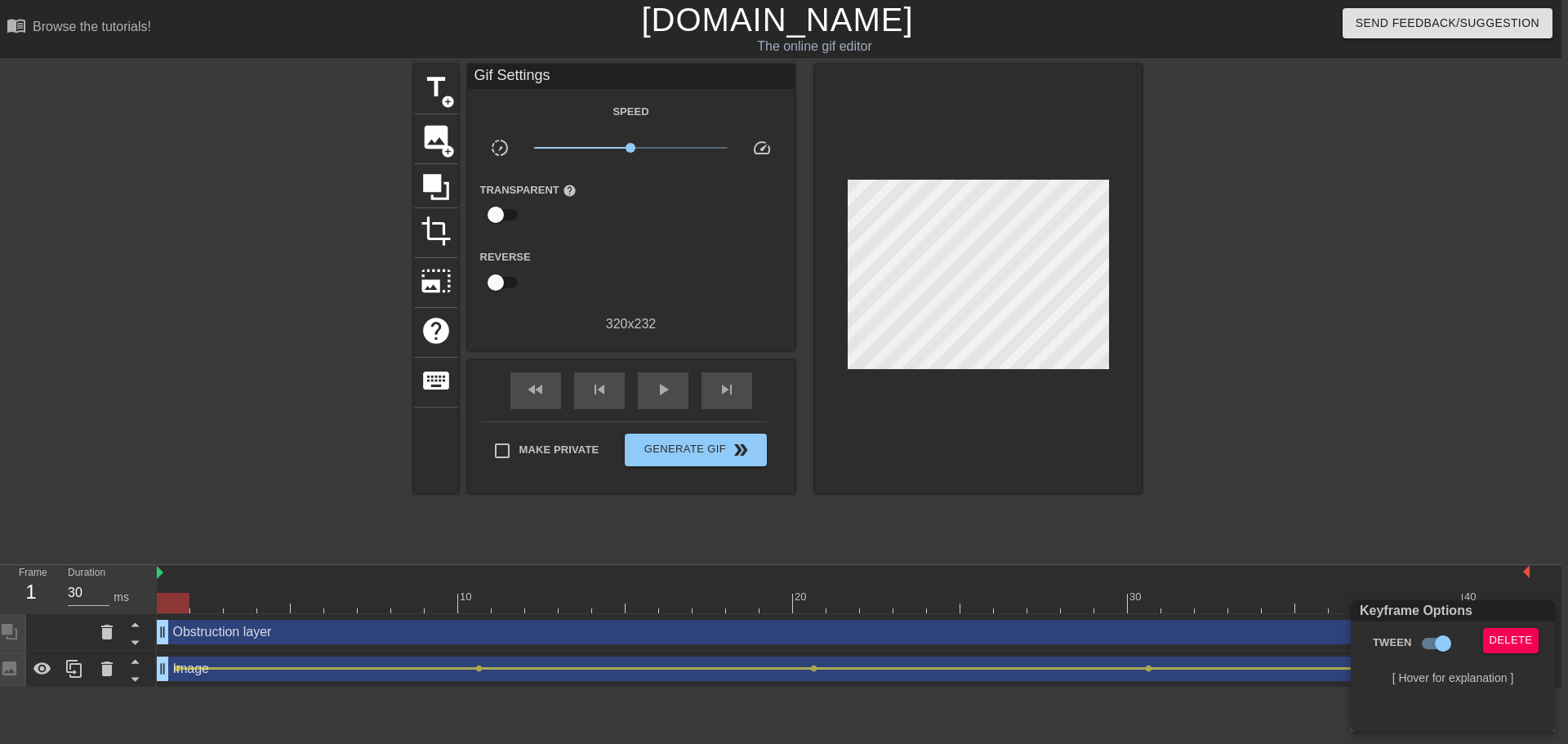
click at [1474, 449] on div at bounding box center [784, 372] width 1568 height 744
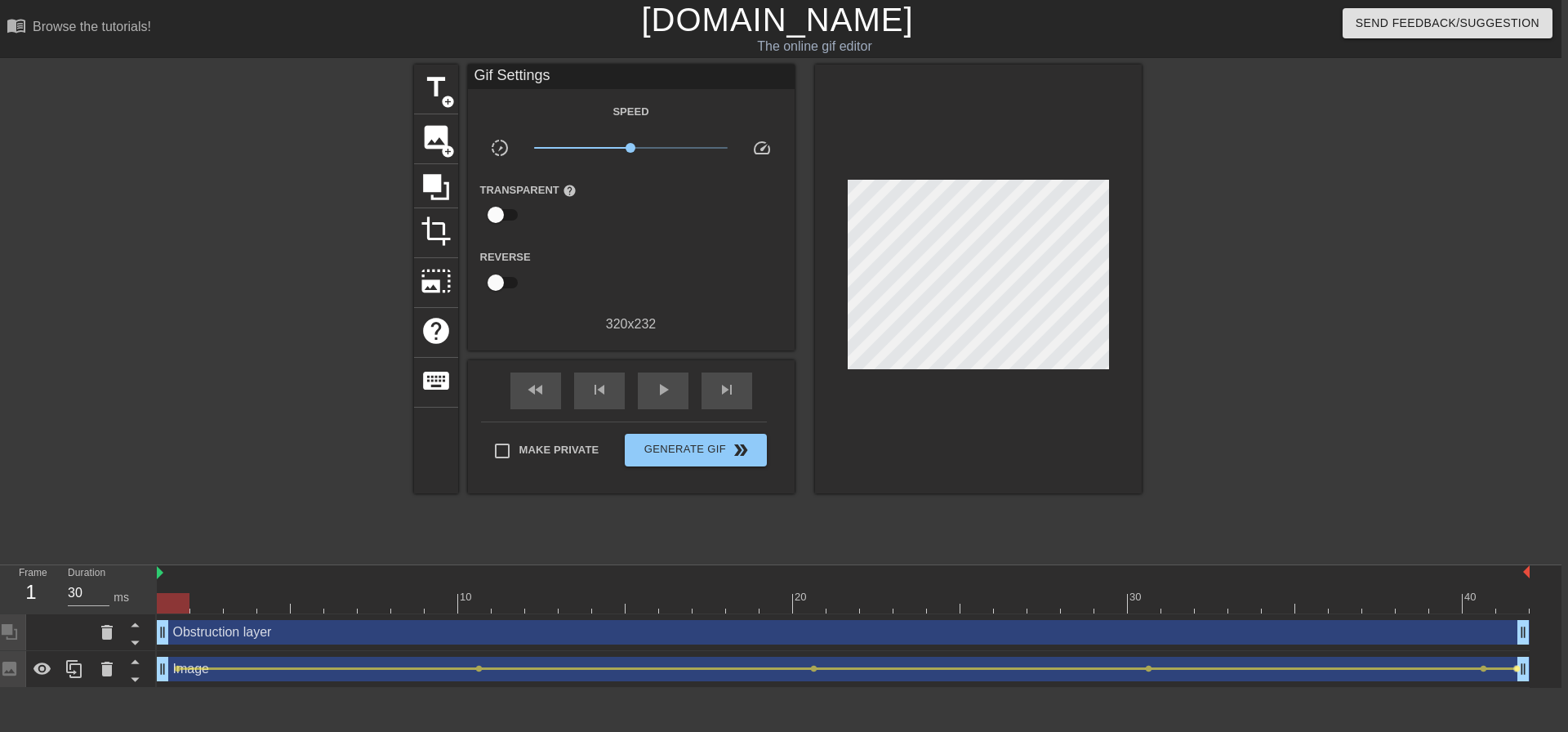
click at [1514, 667] on span "lens" at bounding box center [1518, 669] width 7 height 7
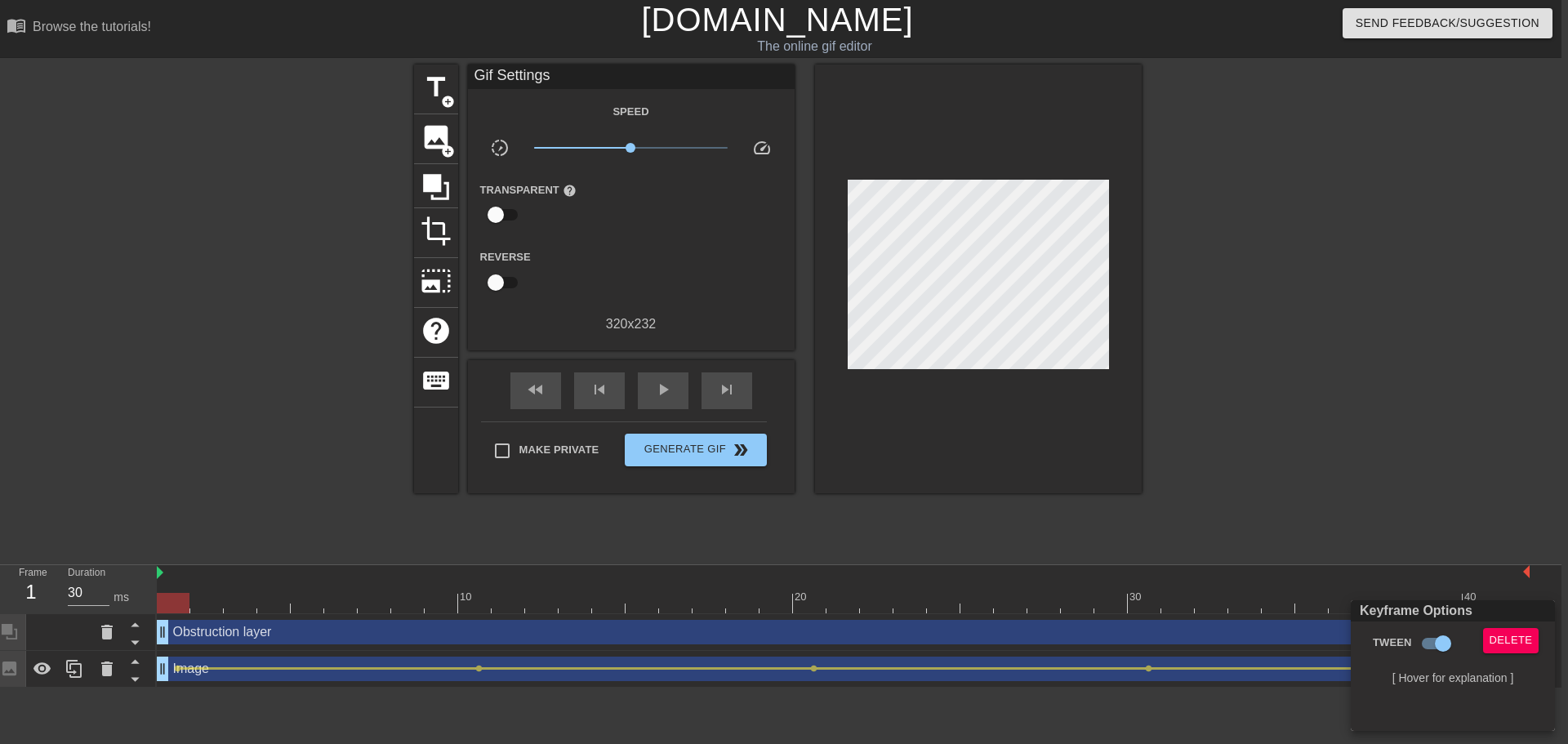
click at [1350, 509] on div at bounding box center [784, 372] width 1568 height 744
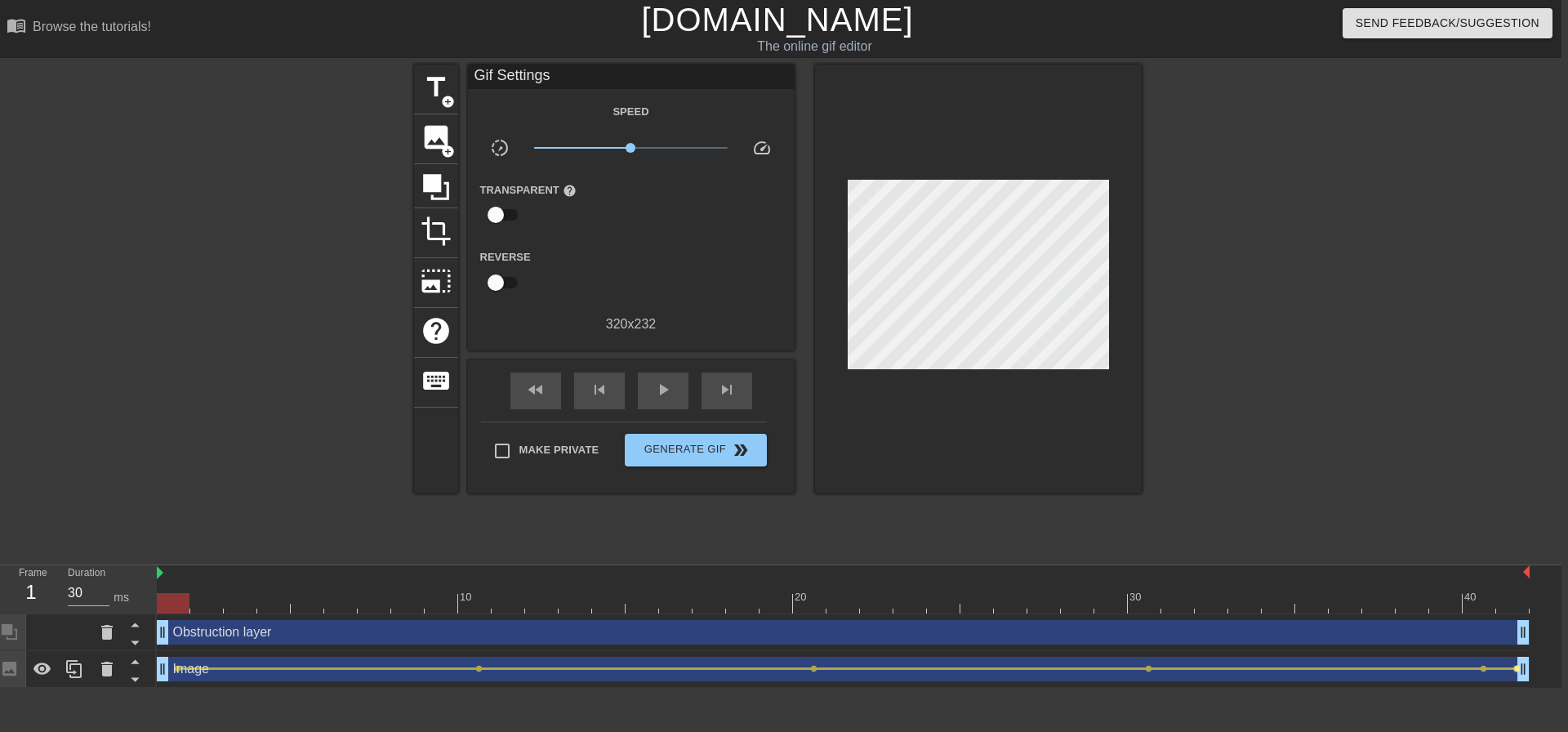
click at [1515, 665] on span "lens" at bounding box center [1518, 669] width 7 height 7
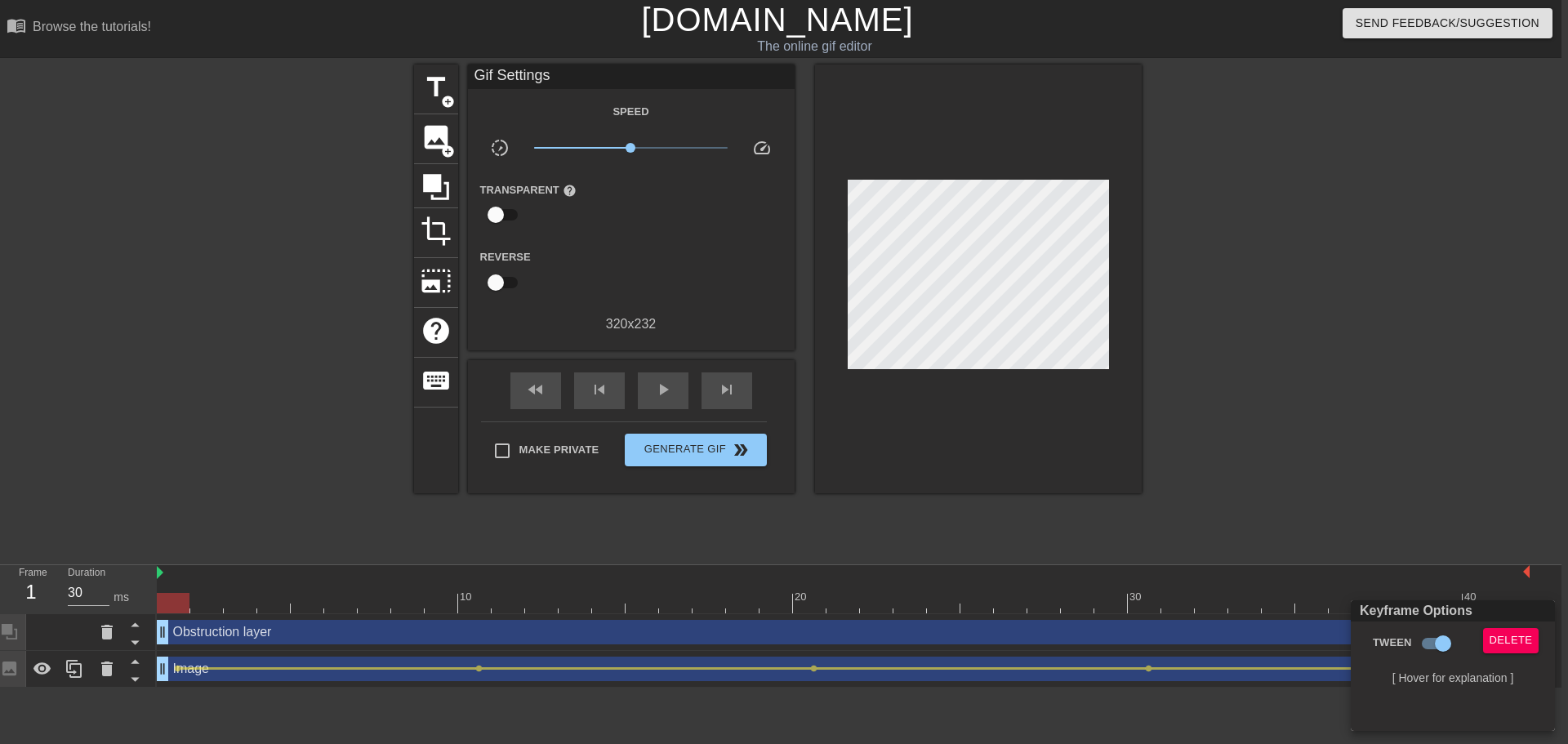
click at [929, 294] on div at bounding box center [784, 372] width 1568 height 744
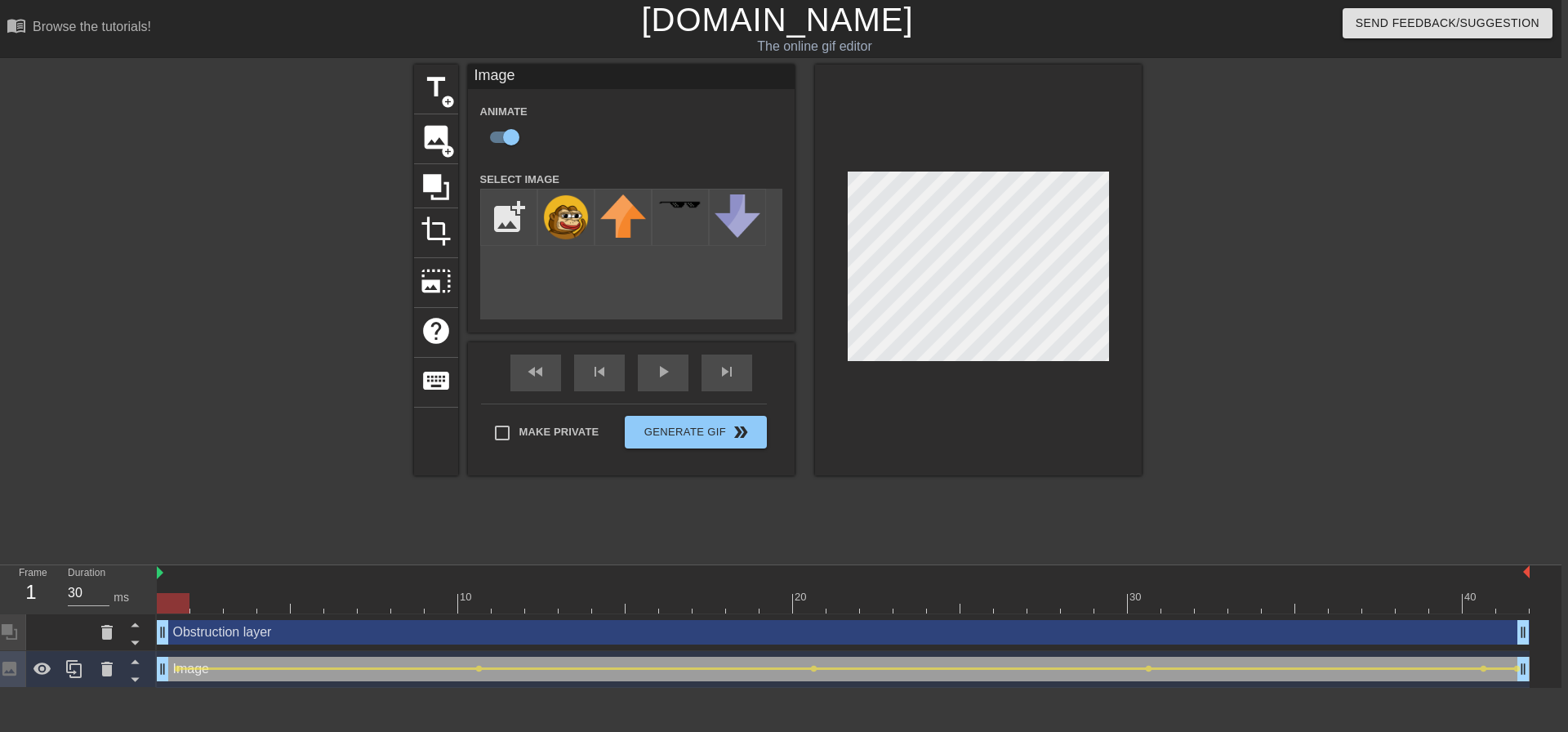
click at [1365, 296] on div at bounding box center [1284, 309] width 245 height 490
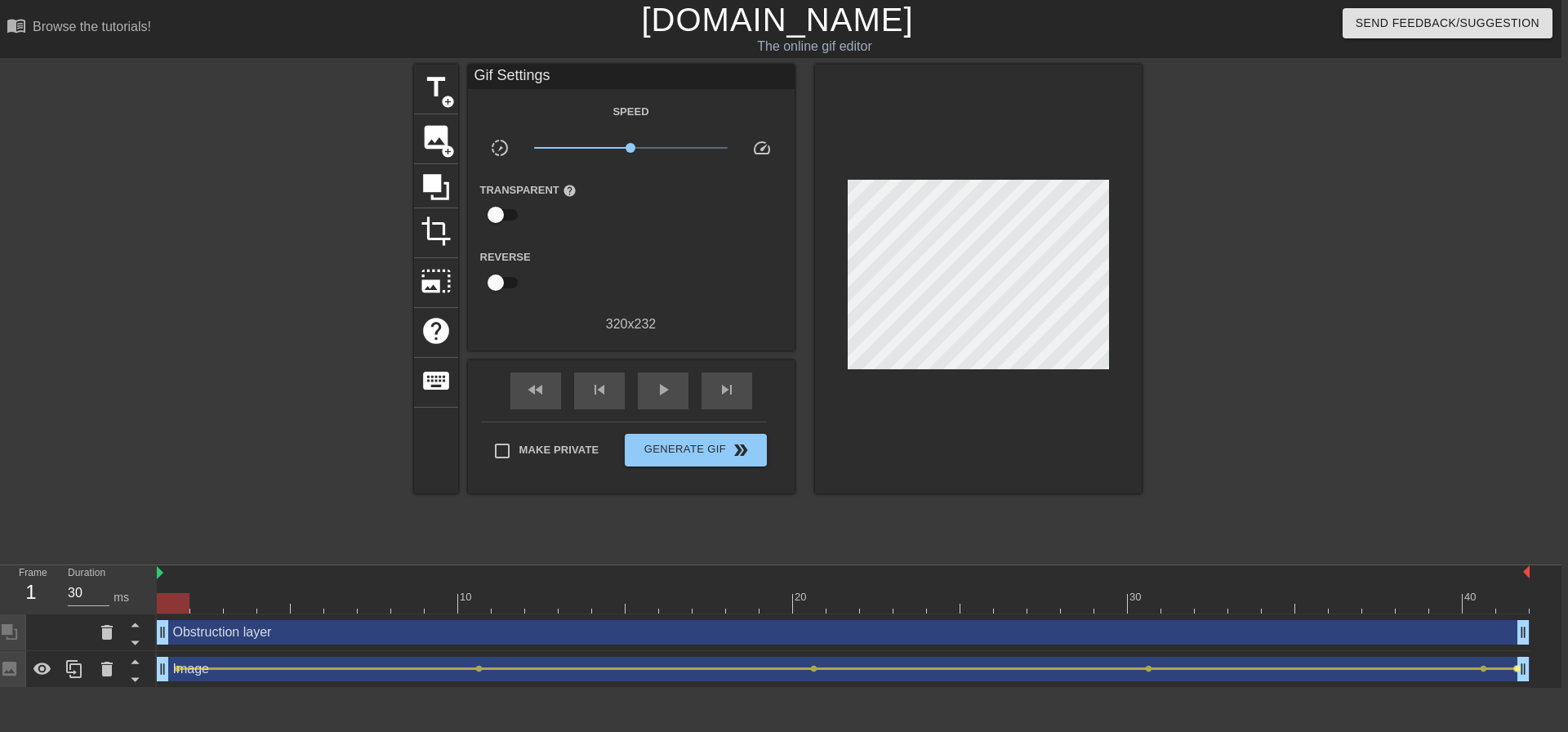
click at [1514, 669] on span "lens" at bounding box center [1518, 669] width 7 height 7
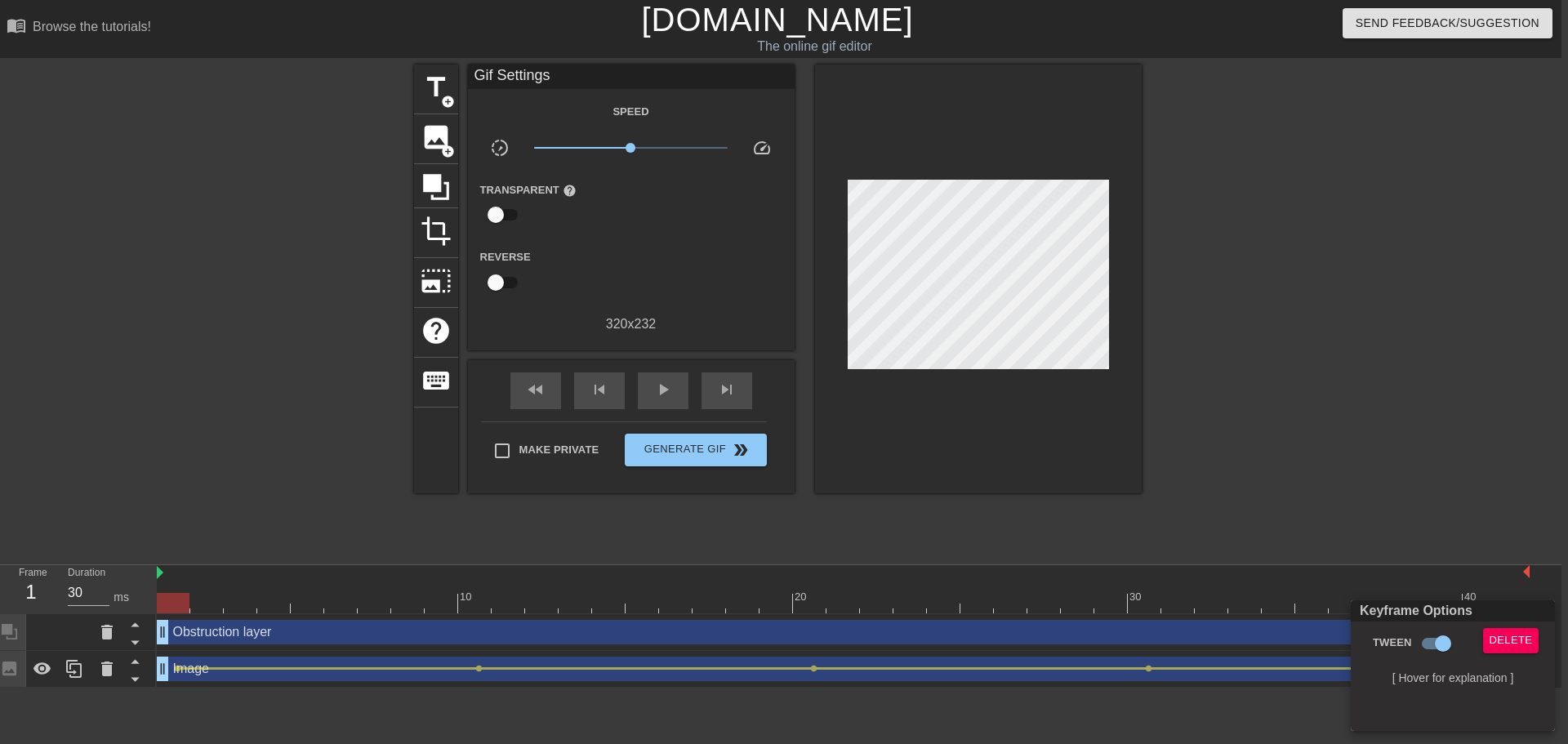
click at [1462, 472] on div at bounding box center [784, 372] width 1568 height 744
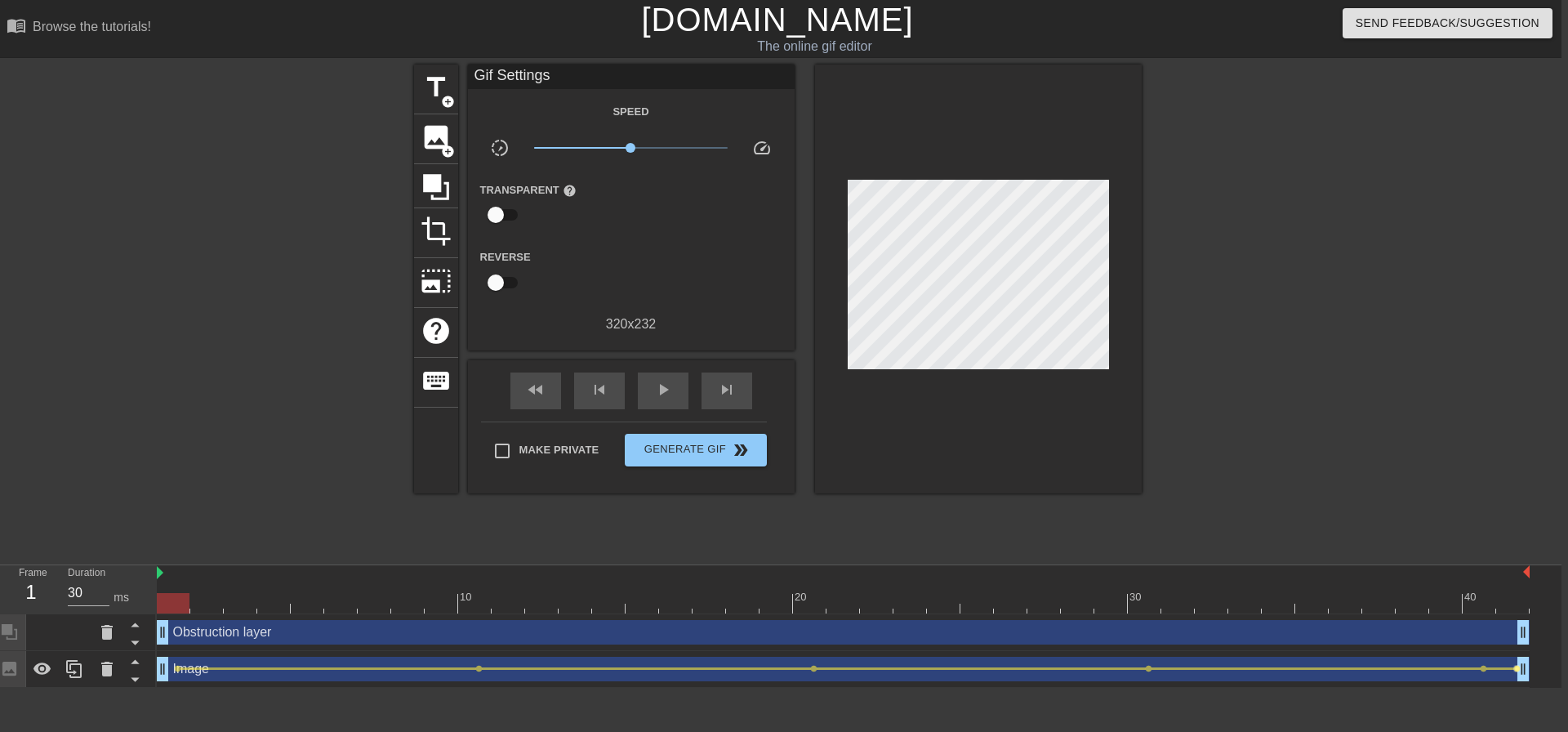
click at [1515, 669] on span "lens" at bounding box center [1518, 669] width 7 height 7
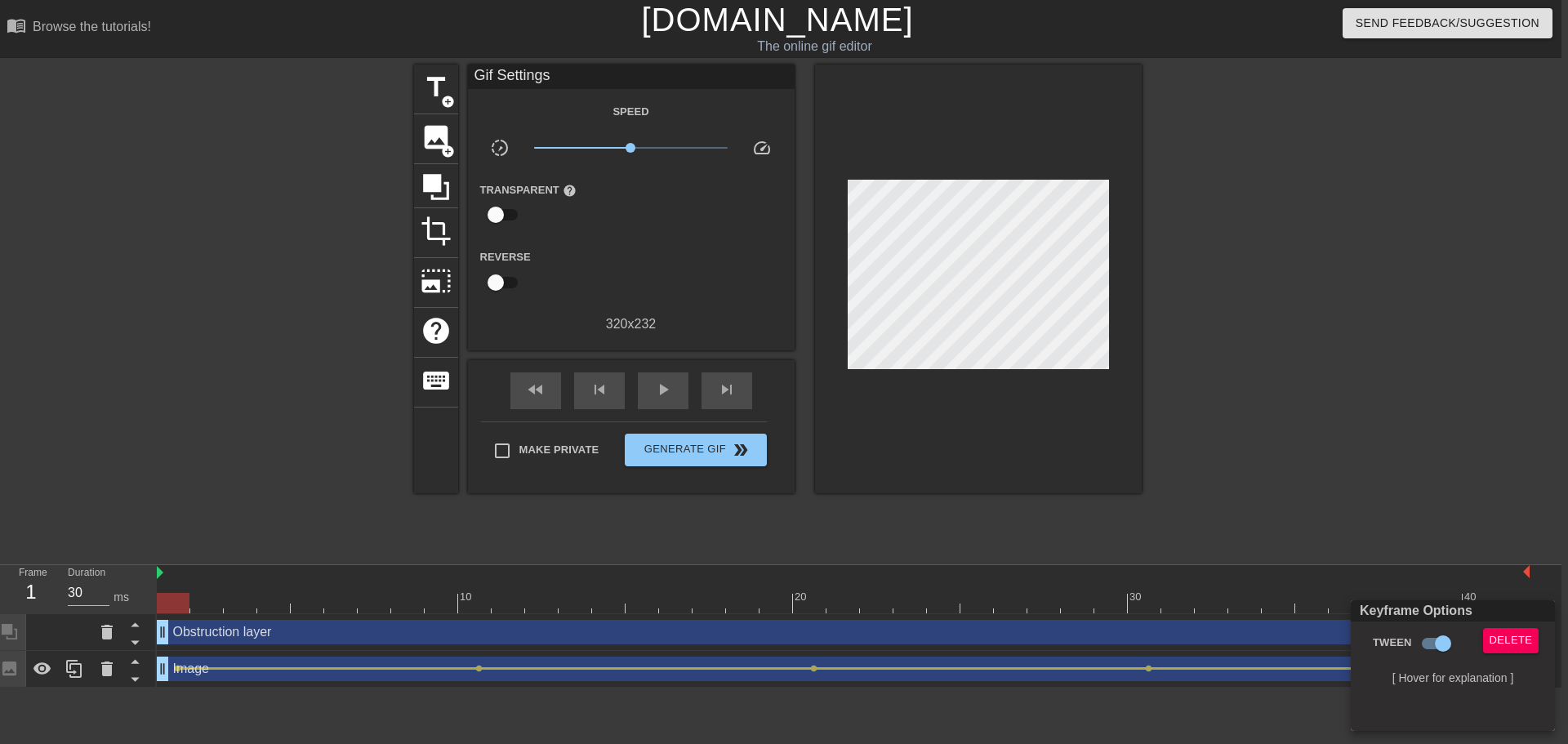
click at [1395, 465] on div at bounding box center [784, 372] width 1568 height 744
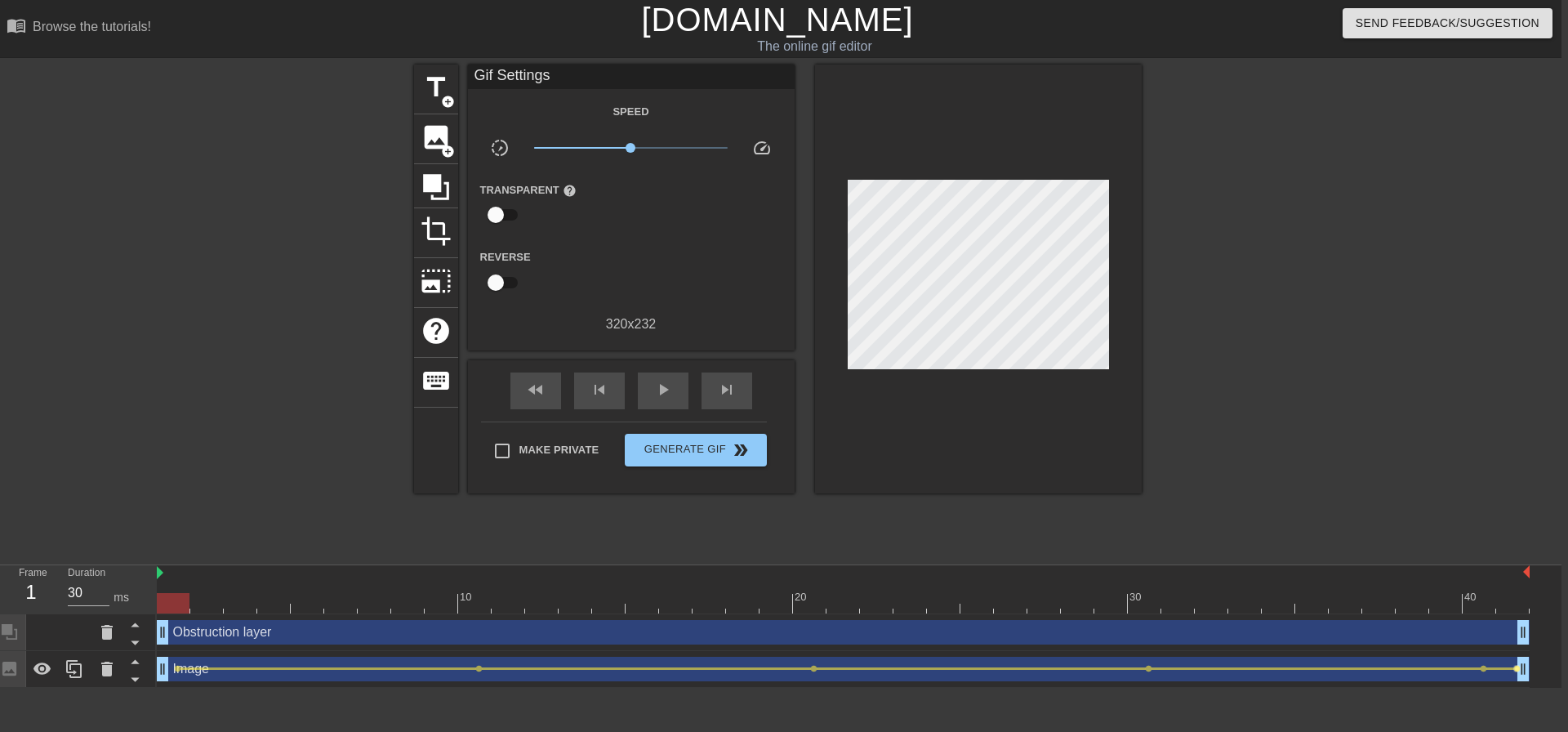
click at [1514, 667] on span "lens" at bounding box center [1518, 669] width 7 height 7
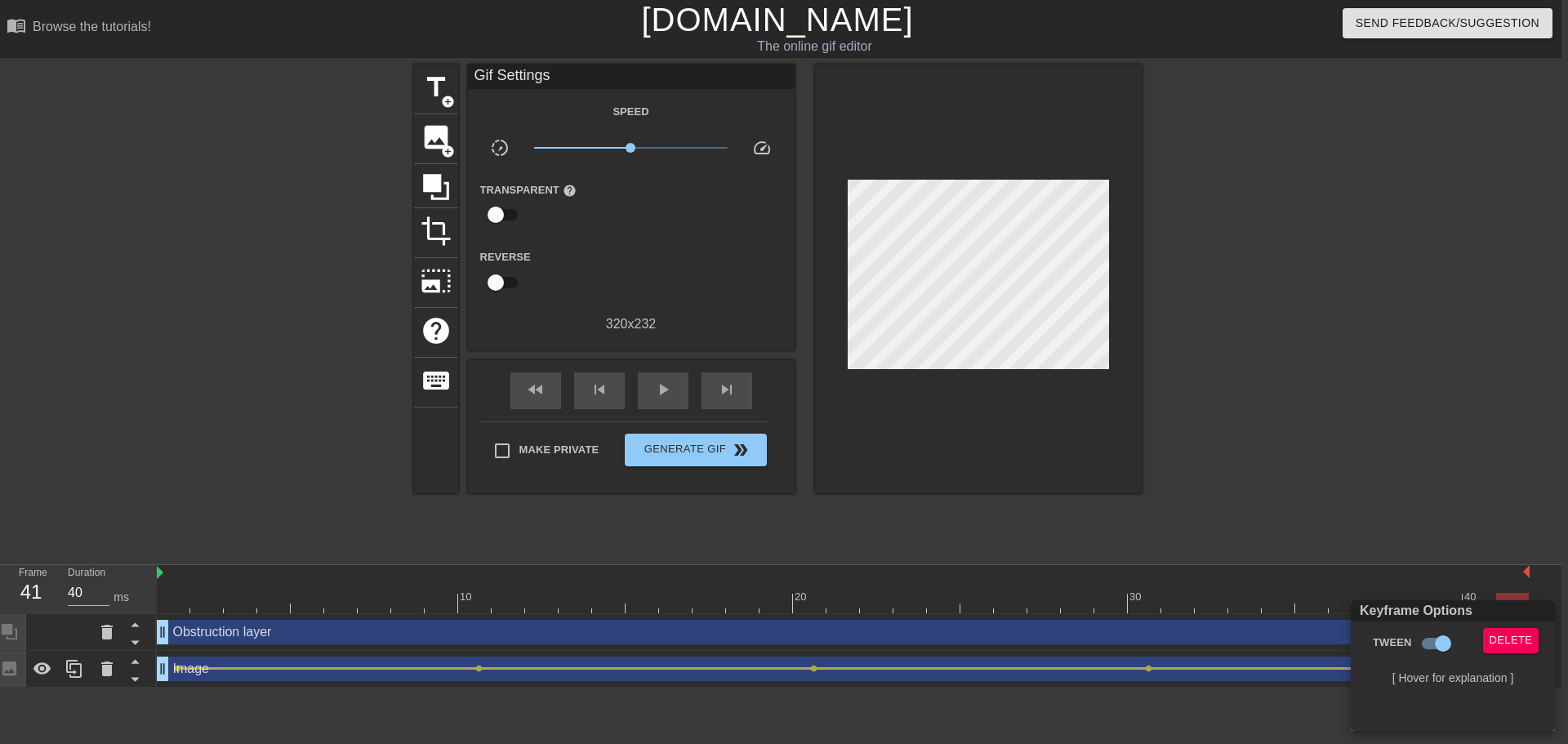
click at [918, 290] on div at bounding box center [784, 372] width 1568 height 744
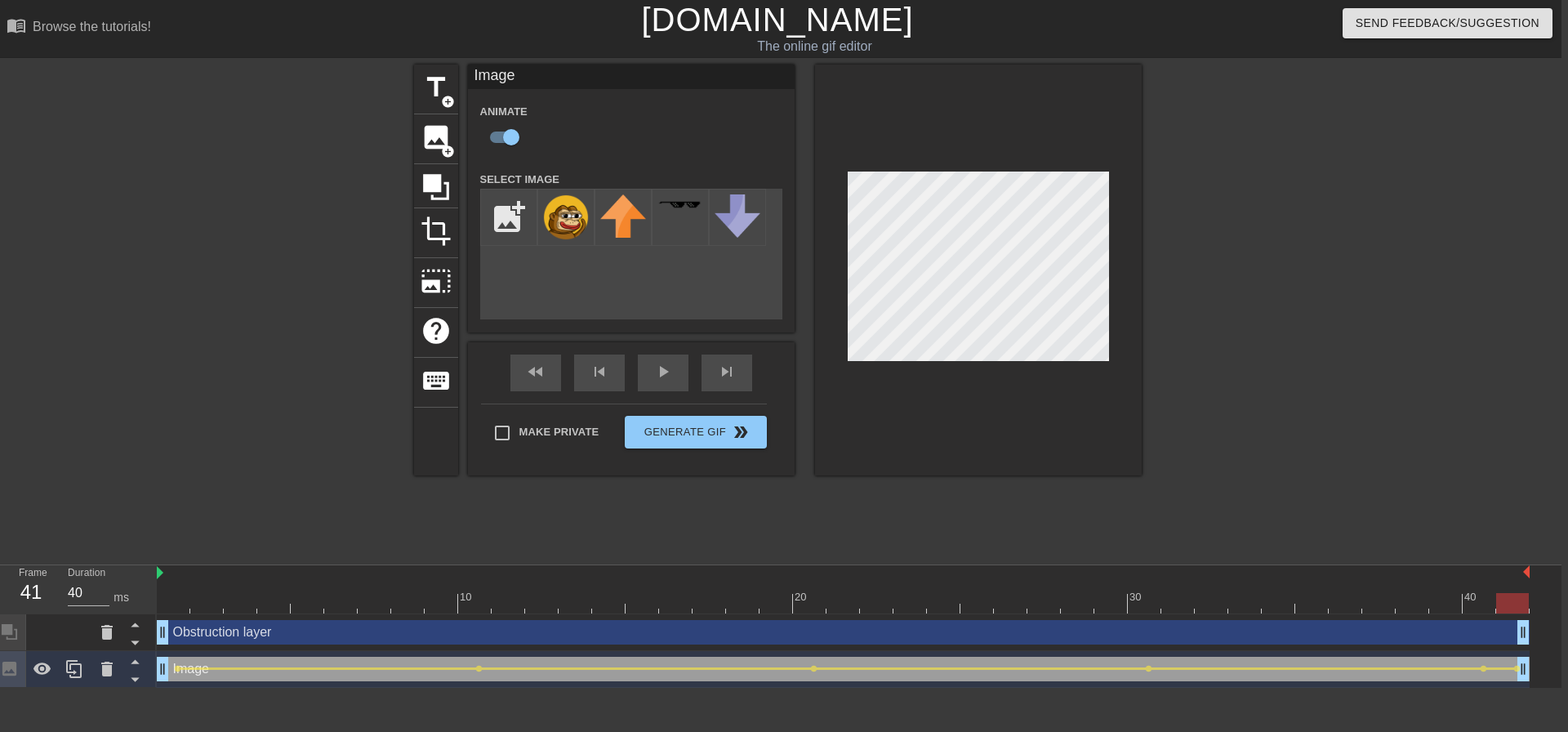
click at [1290, 338] on div at bounding box center [1284, 309] width 245 height 490
click at [1412, 342] on div "title add_circle image add_circle crop photo_size_select_large help keyboard Im…" at bounding box center [777, 309] width 1568 height 490
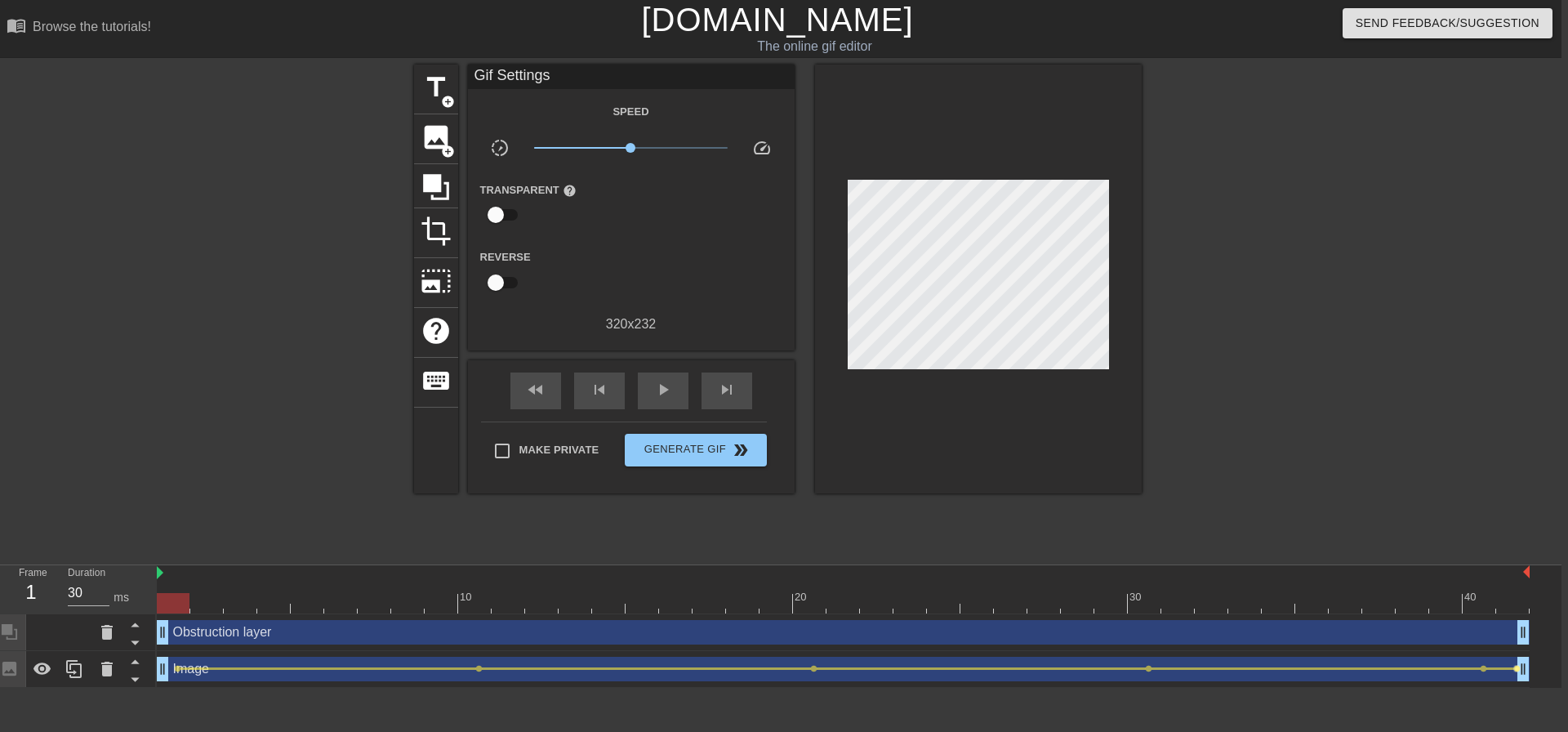
click at [1515, 669] on span "lens" at bounding box center [1518, 669] width 7 height 7
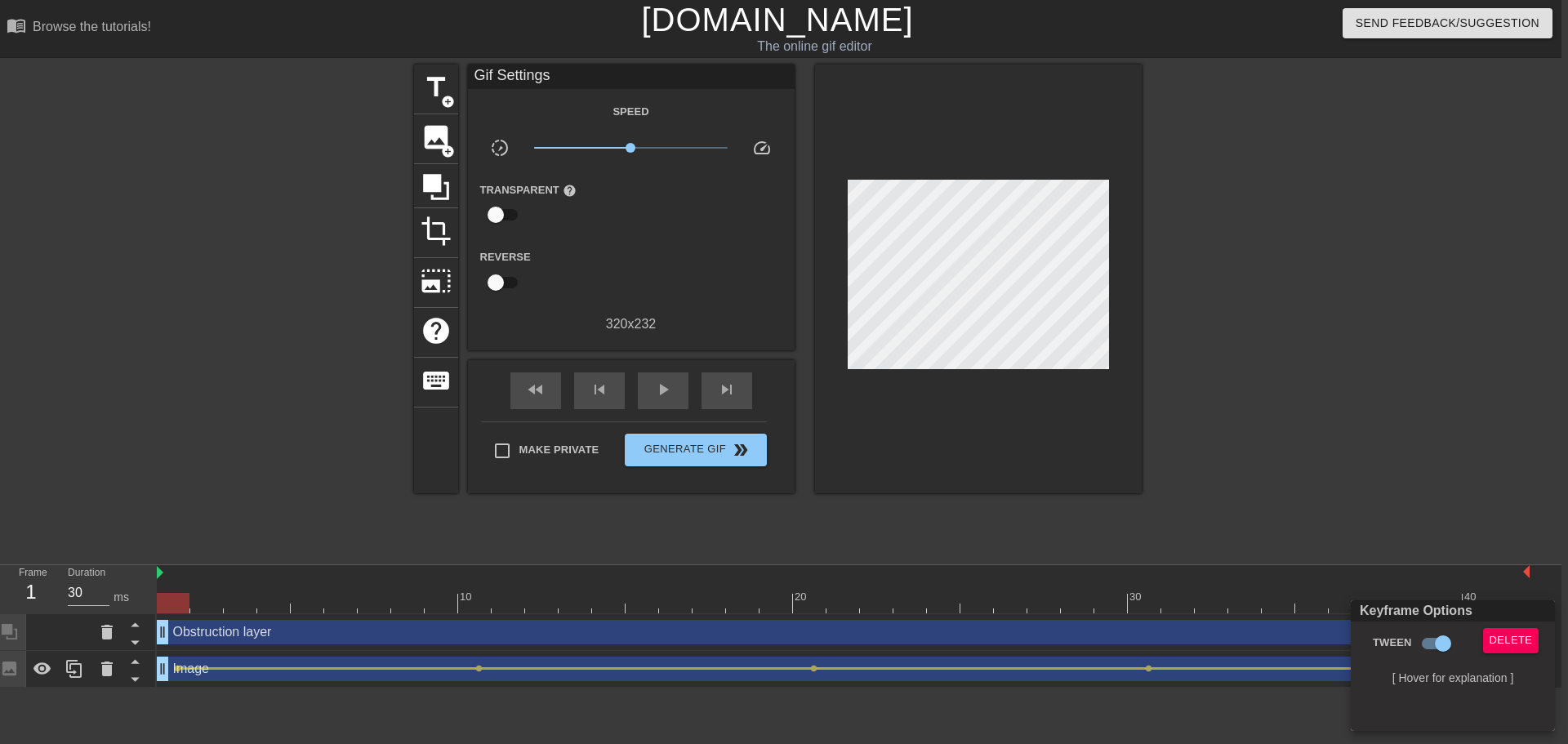
click at [1409, 480] on div at bounding box center [784, 372] width 1568 height 744
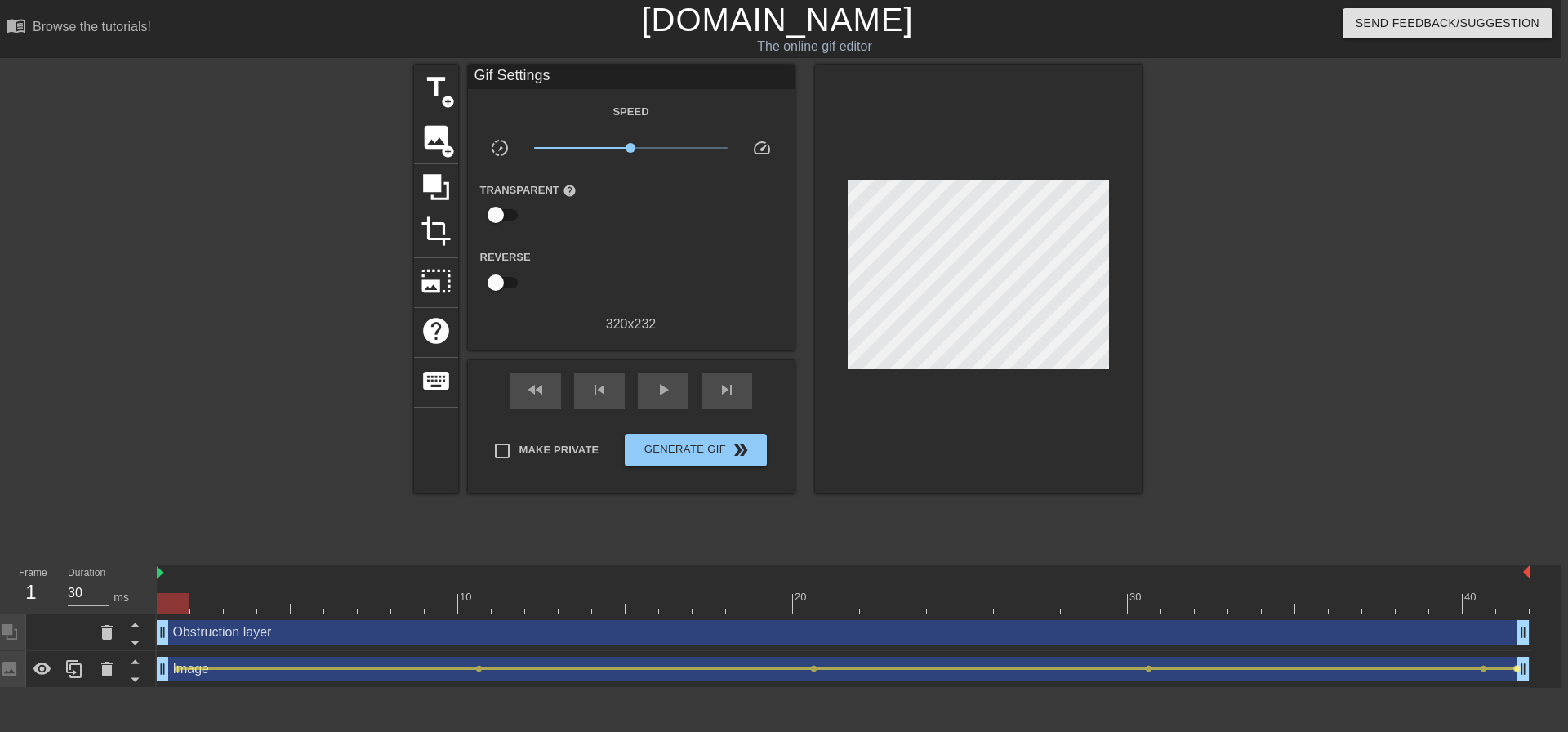
click at [1514, 666] on span "lens" at bounding box center [1518, 669] width 7 height 7
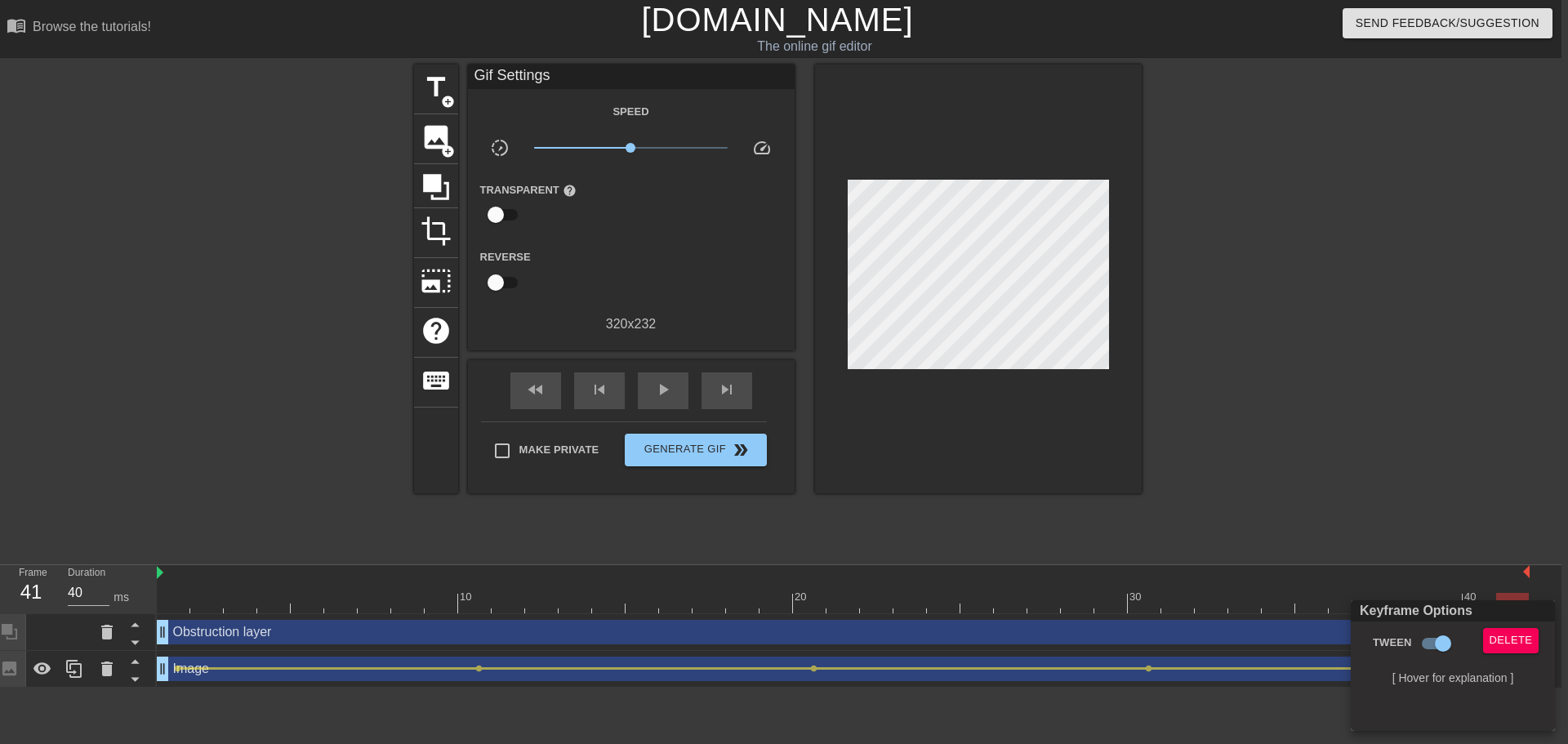
click at [932, 299] on div at bounding box center [784, 372] width 1568 height 744
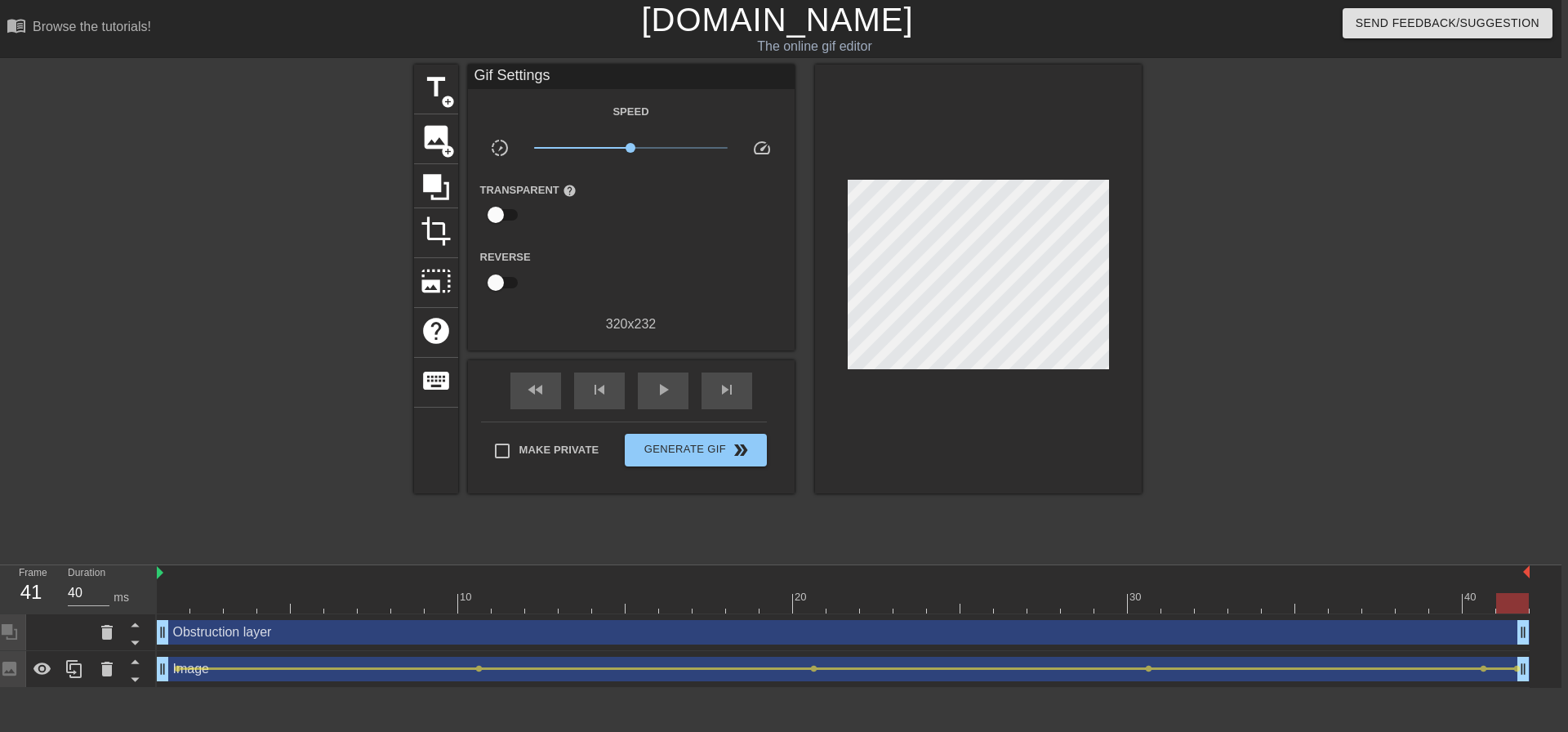
click at [1274, 314] on div at bounding box center [1284, 309] width 245 height 490
click at [1514, 670] on span "lens" at bounding box center [1518, 669] width 7 height 7
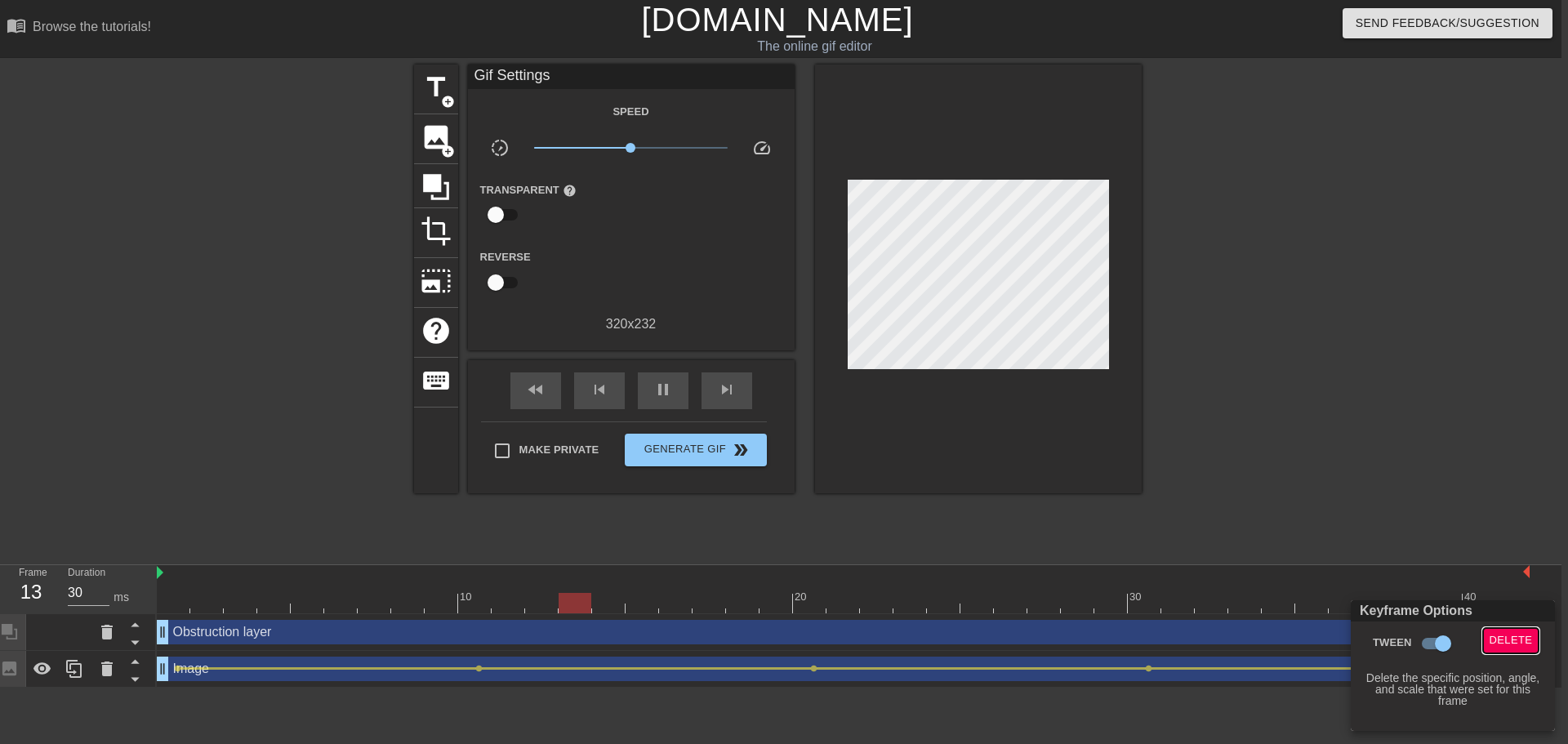
click at [1498, 648] on span "Delete" at bounding box center [1511, 640] width 43 height 18
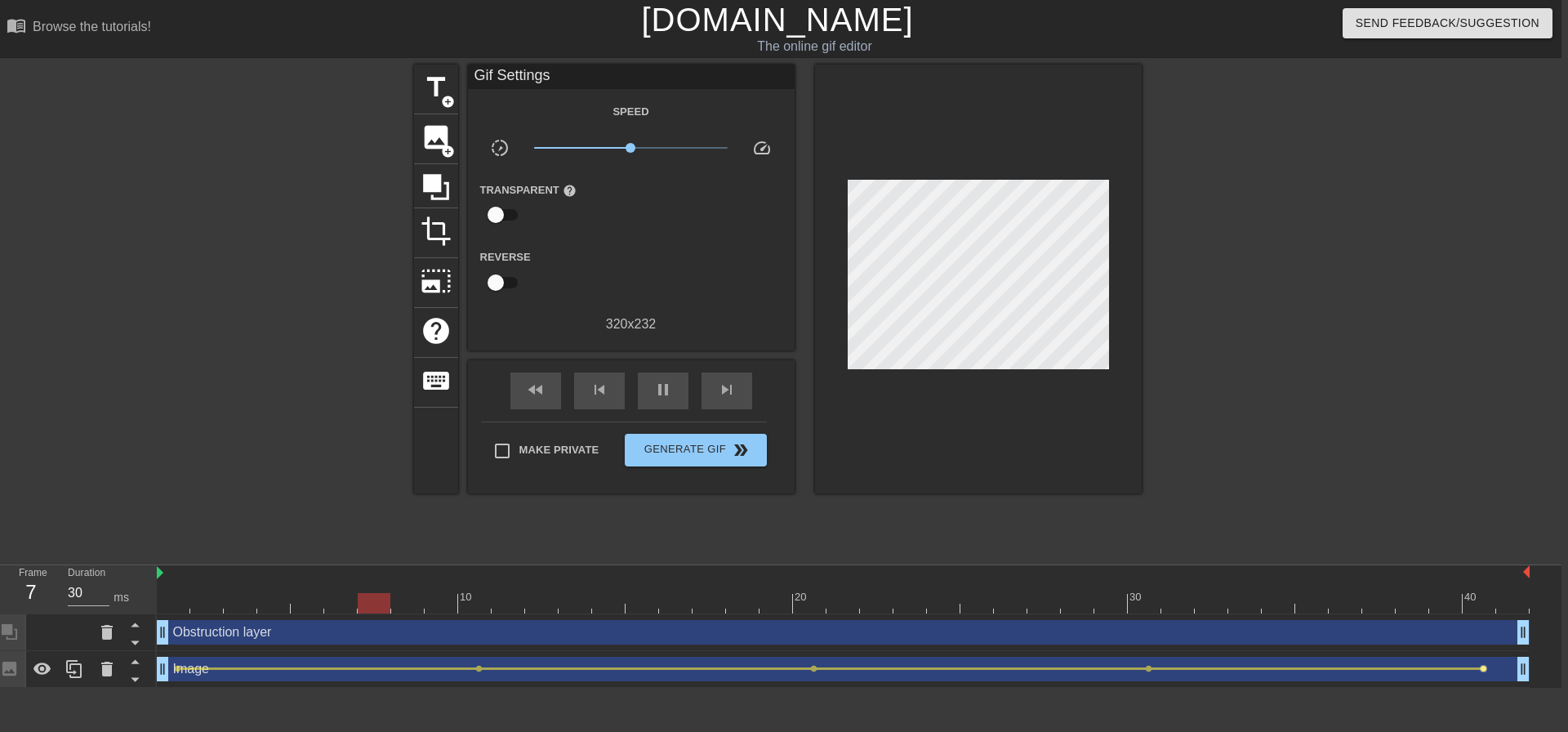
click at [1484, 670] on span "lens" at bounding box center [1484, 669] width 7 height 7
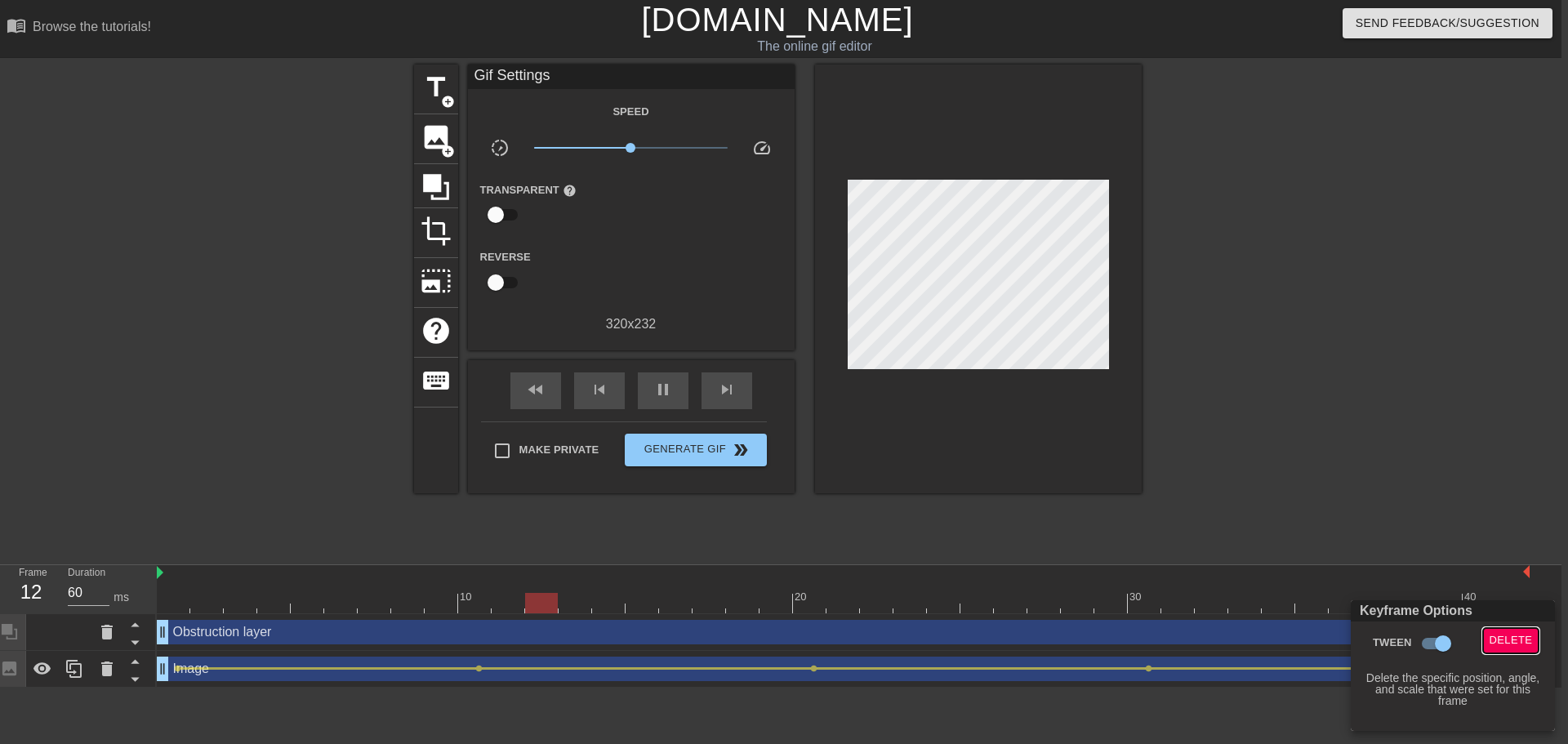
click at [1506, 639] on span "Delete" at bounding box center [1511, 640] width 43 height 18
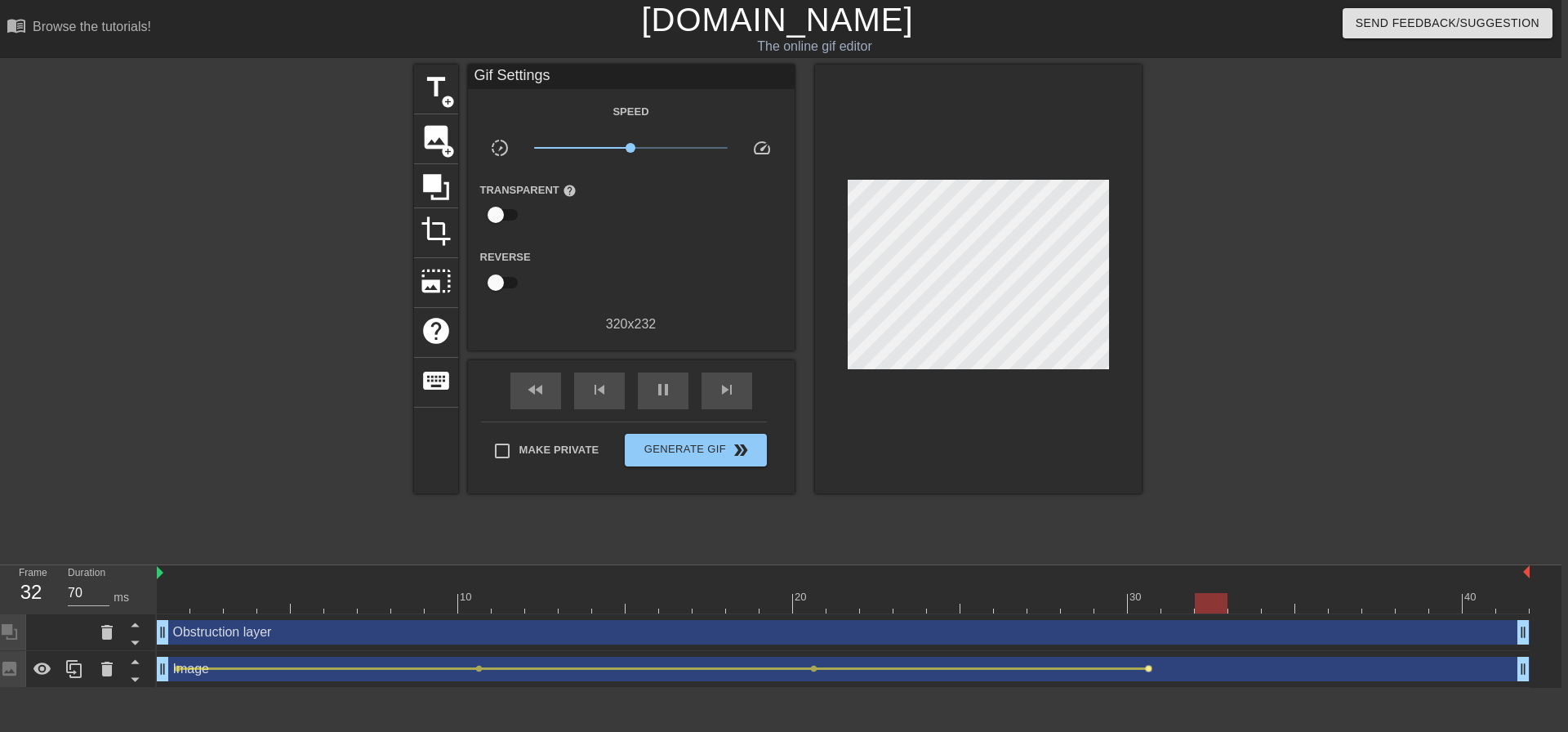
click at [1148, 671] on span "lens" at bounding box center [1149, 669] width 7 height 7
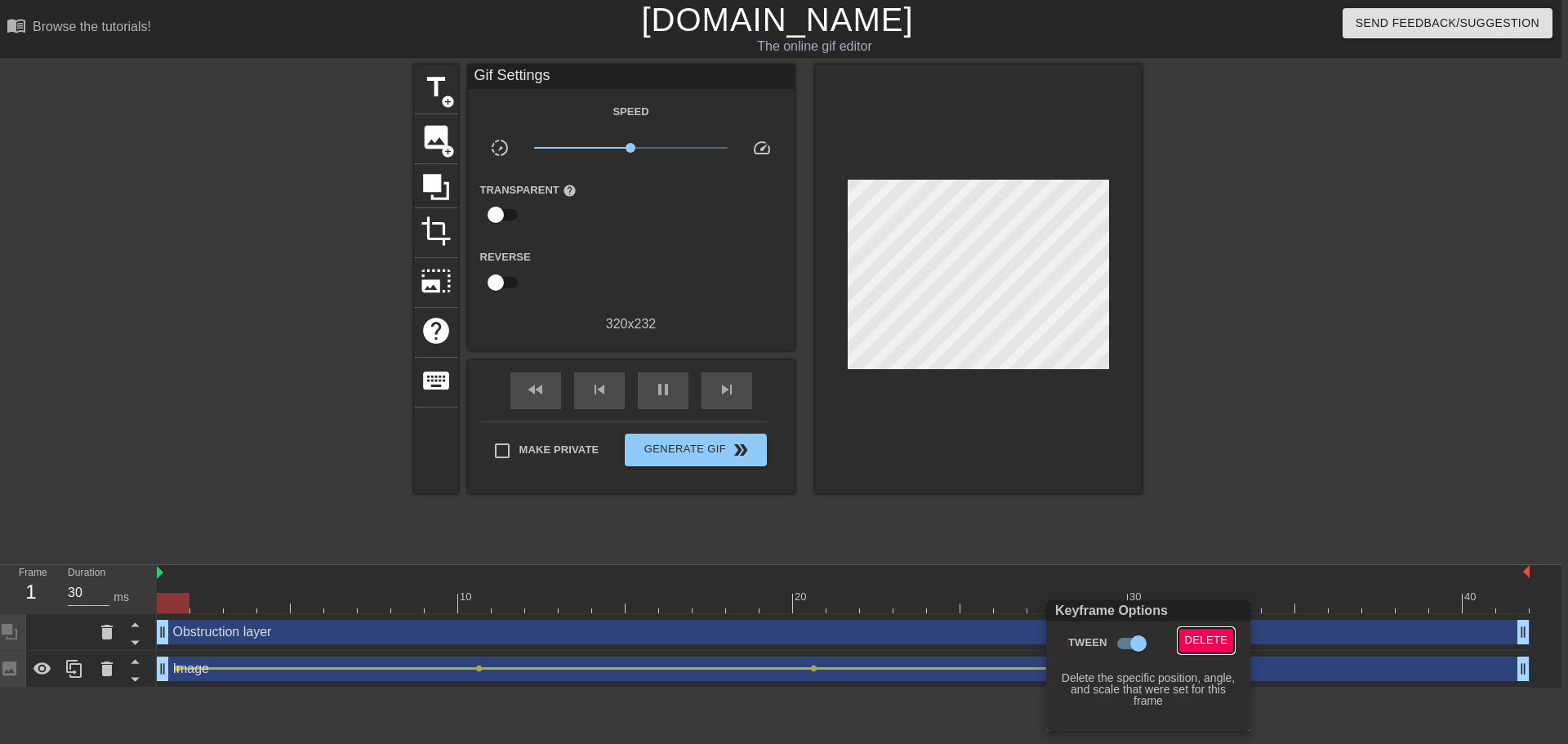
click at [1224, 632] on span "Delete" at bounding box center [1207, 640] width 43 height 18
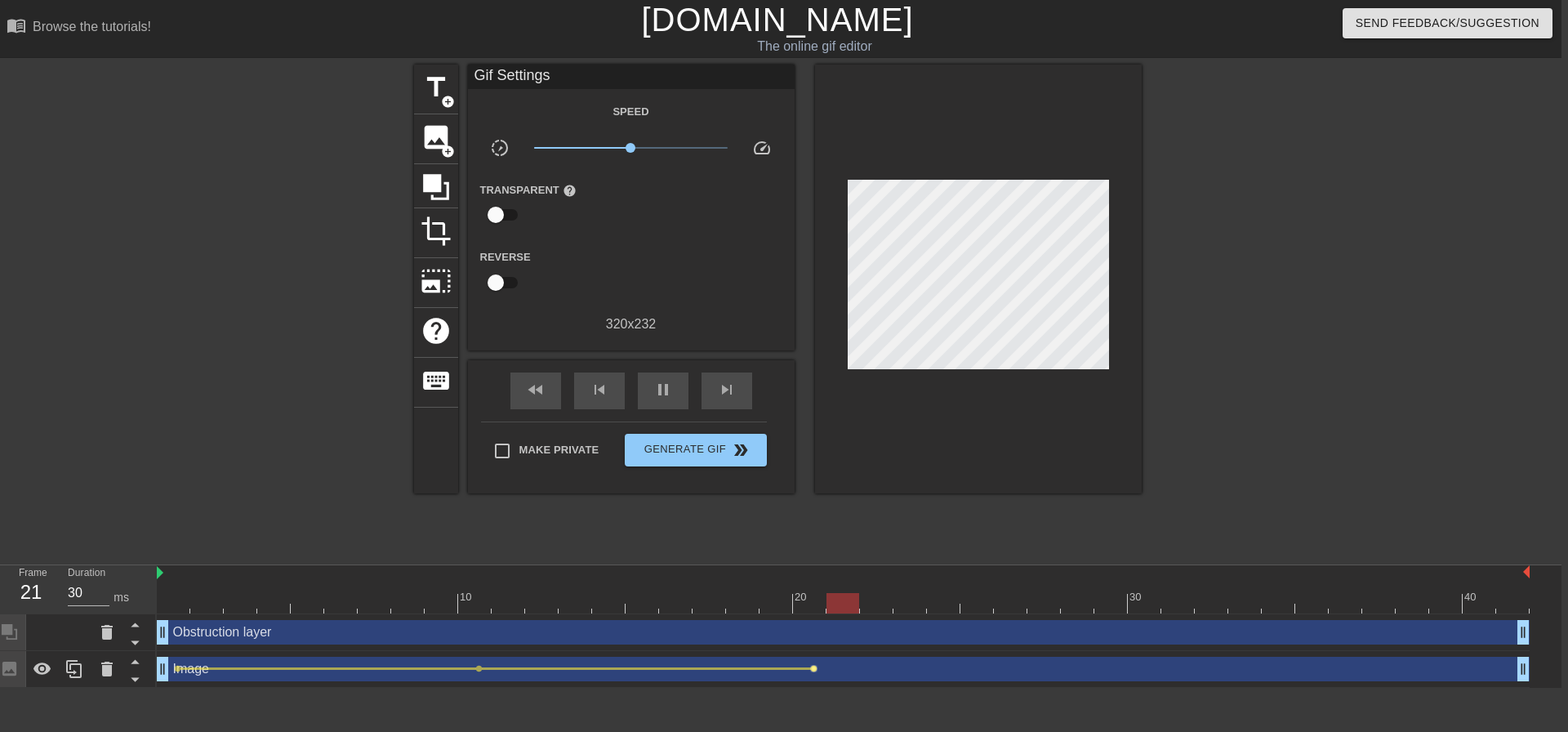
click at [814, 668] on span "lens" at bounding box center [814, 669] width 7 height 7
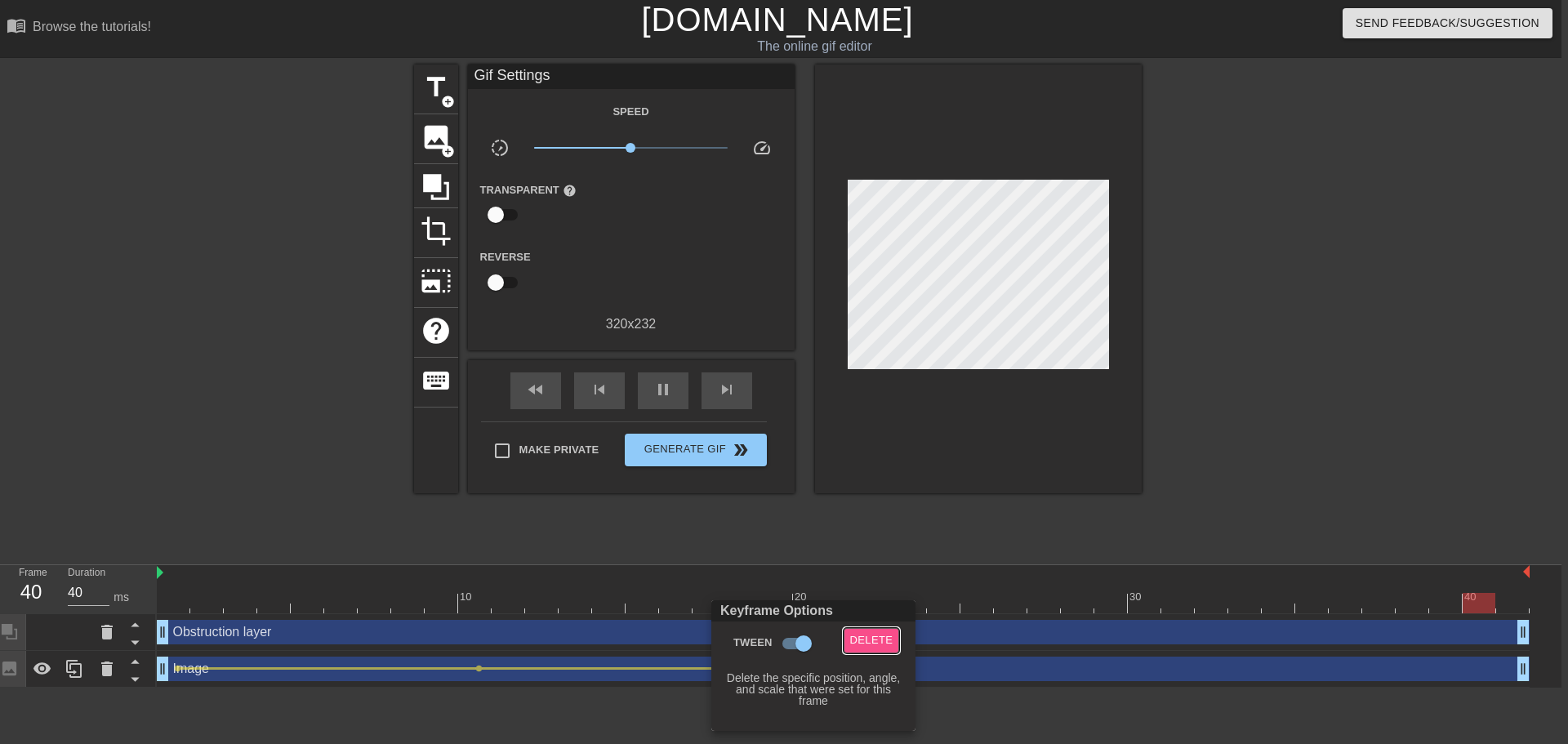
click at [880, 637] on span "Delete" at bounding box center [872, 640] width 43 height 18
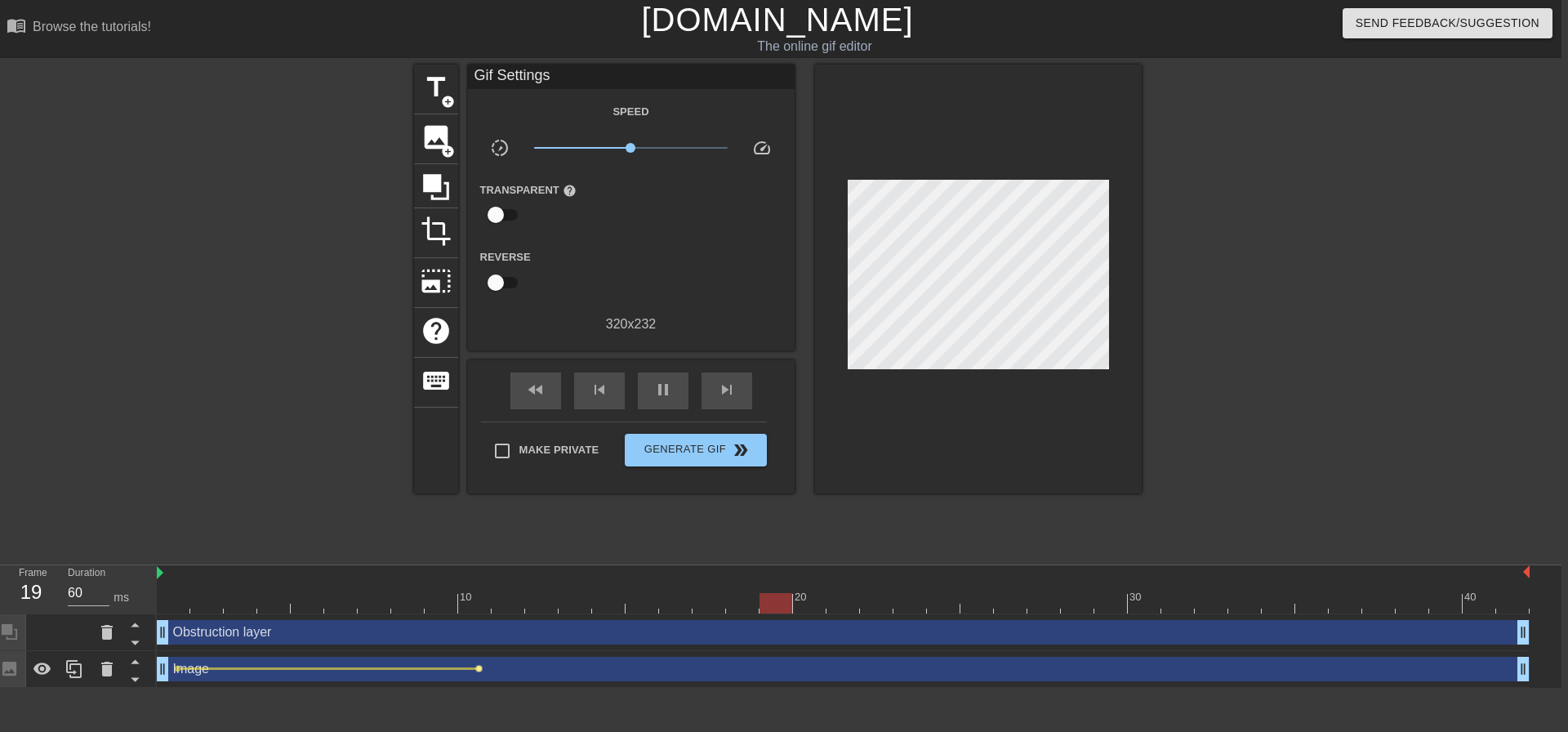
click at [481, 671] on span "lens" at bounding box center [479, 669] width 7 height 7
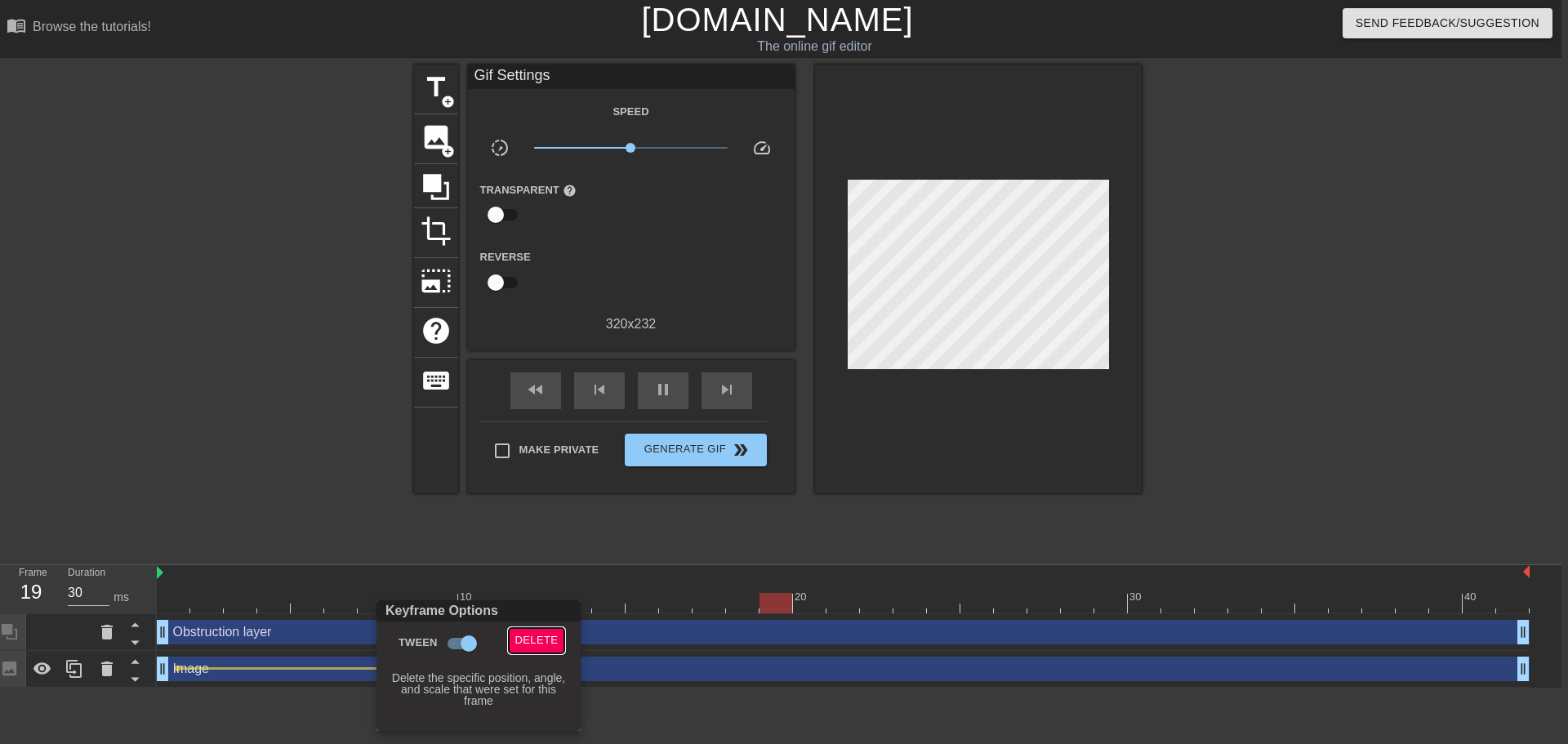
click at [561, 643] on button "Delete" at bounding box center [537, 641] width 56 height 26
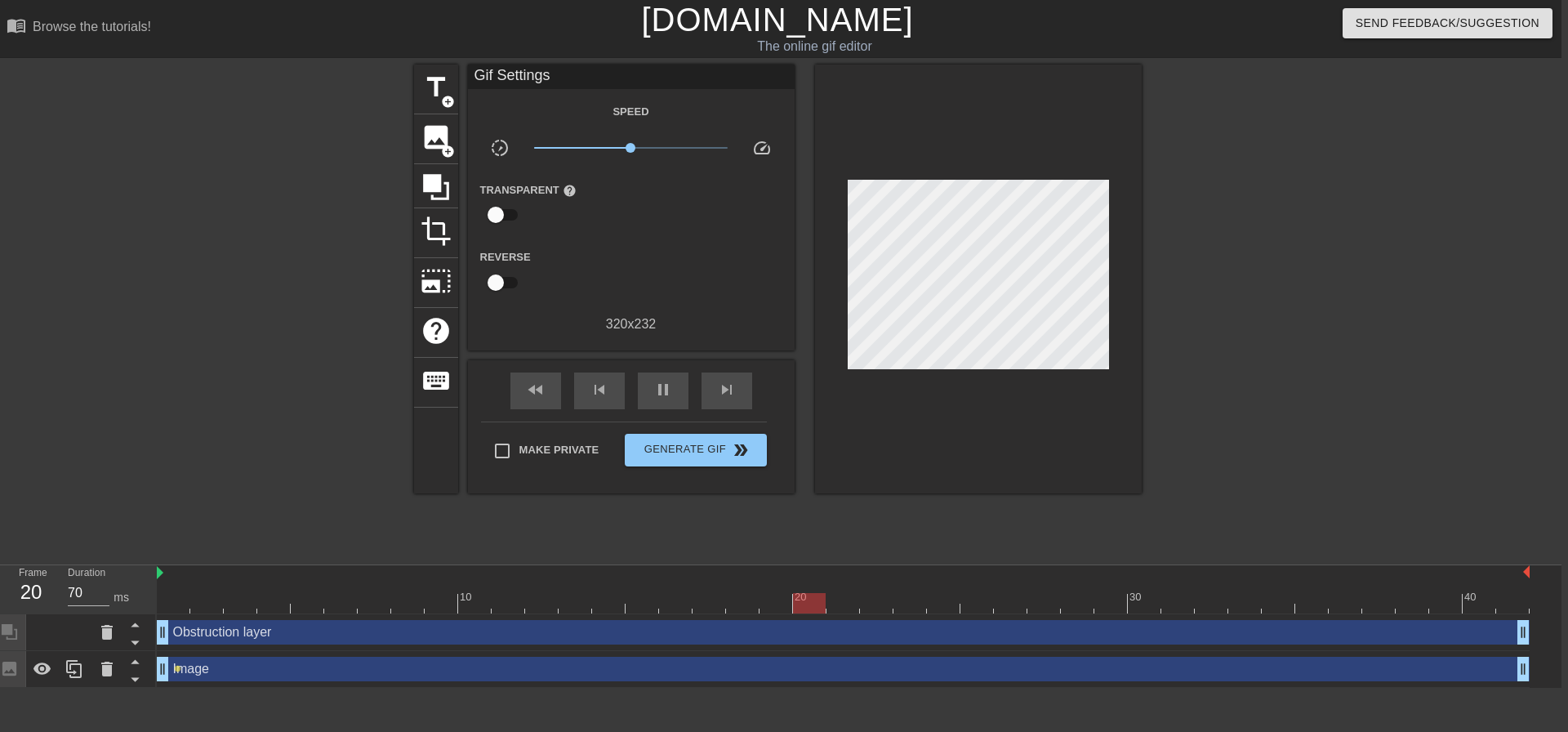
click at [1261, 345] on div at bounding box center [1284, 309] width 245 height 490
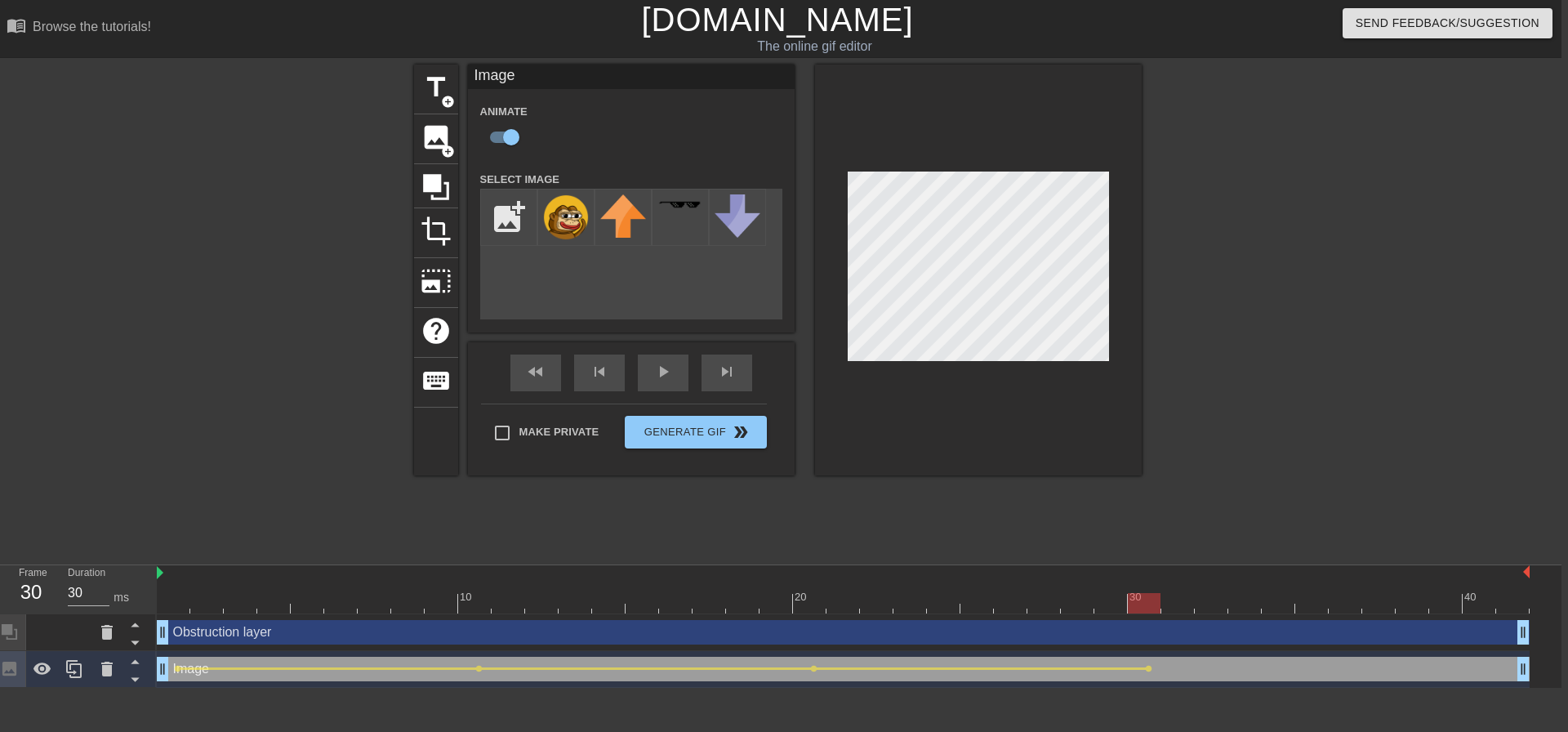
click at [839, 240] on div at bounding box center [978, 270] width 327 height 411
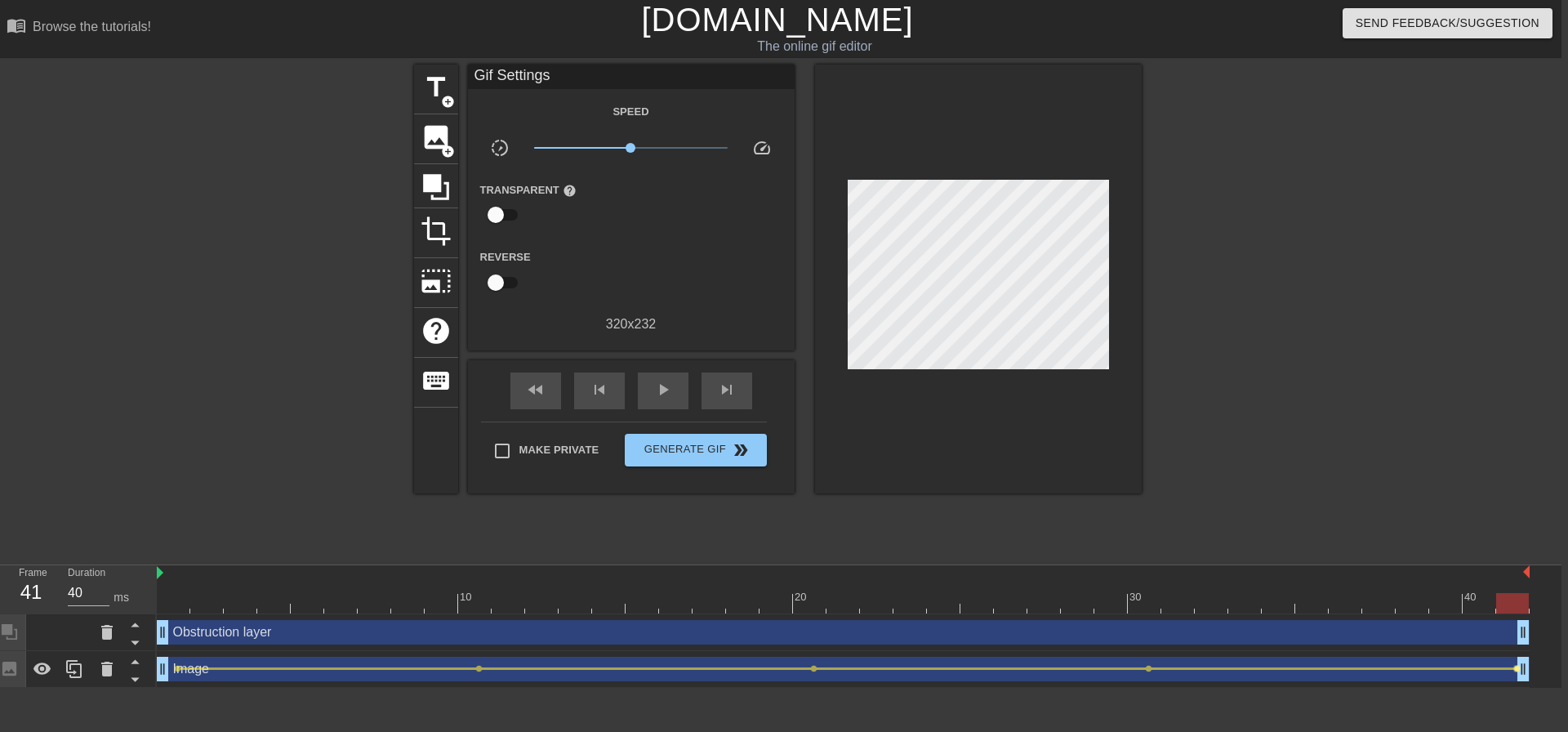
click at [1514, 667] on span "lens" at bounding box center [1518, 669] width 7 height 7
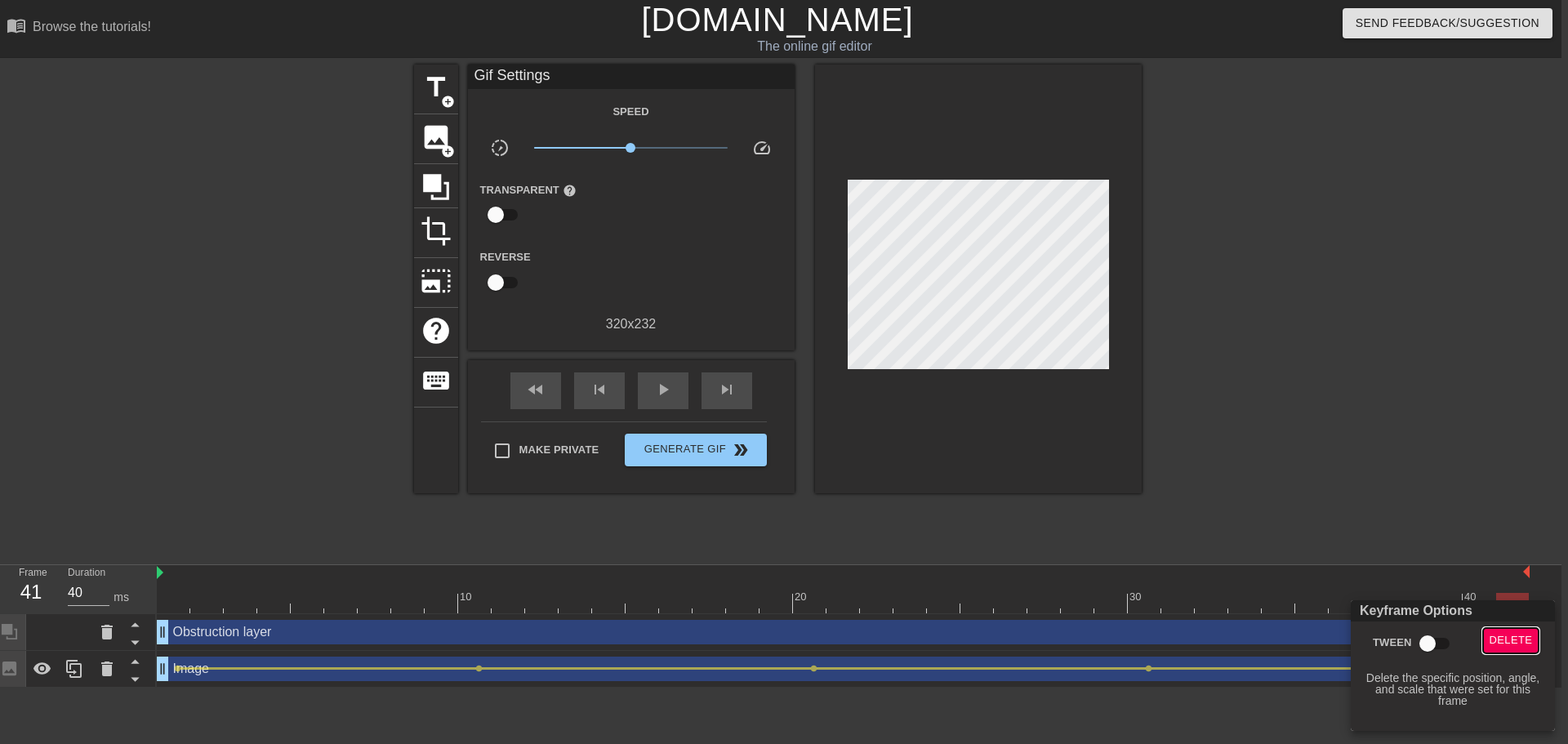
click at [1509, 649] on span "Delete" at bounding box center [1511, 640] width 43 height 18
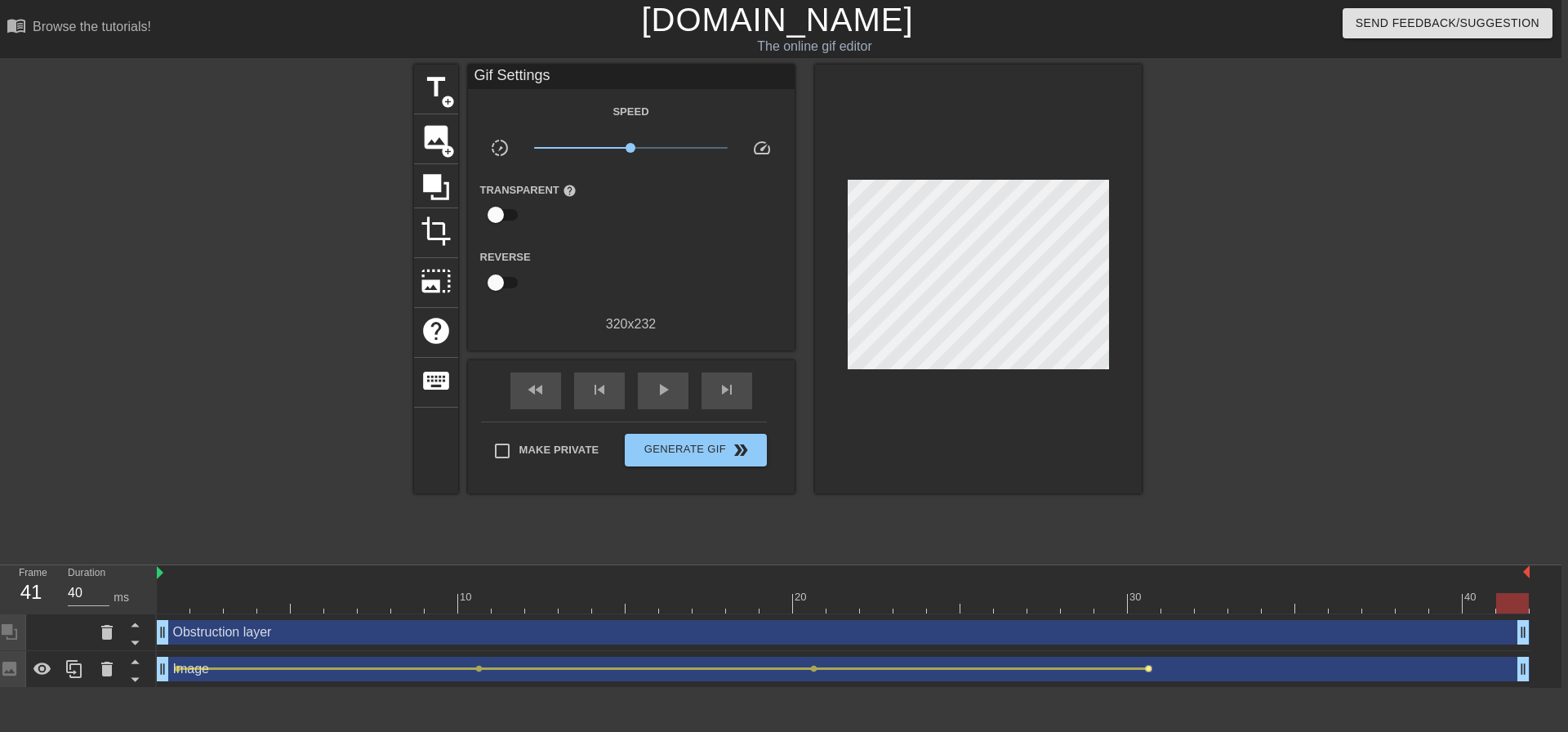
click at [1150, 669] on span "lens" at bounding box center [1149, 669] width 7 height 7
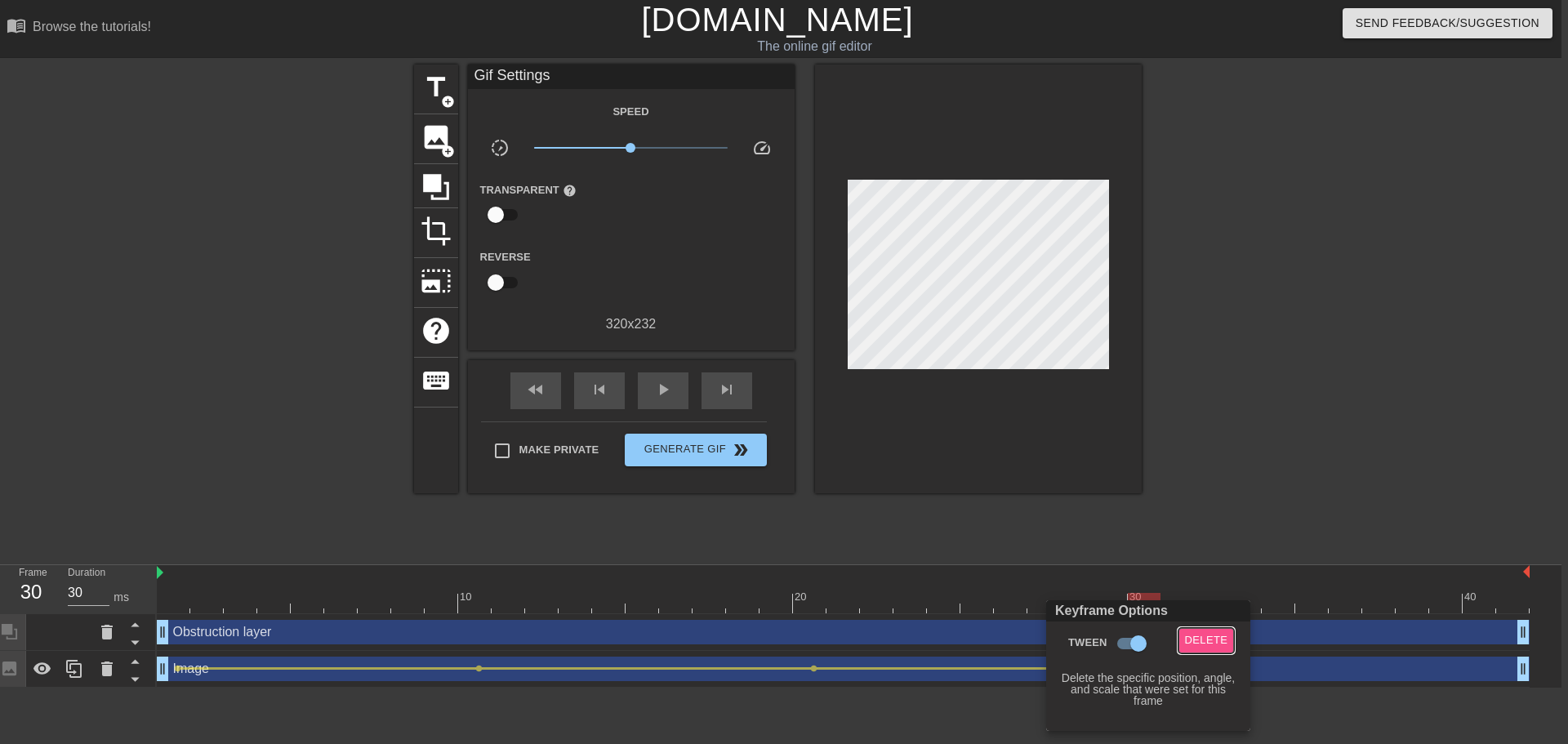
click at [1201, 635] on span "Delete" at bounding box center [1207, 640] width 43 height 18
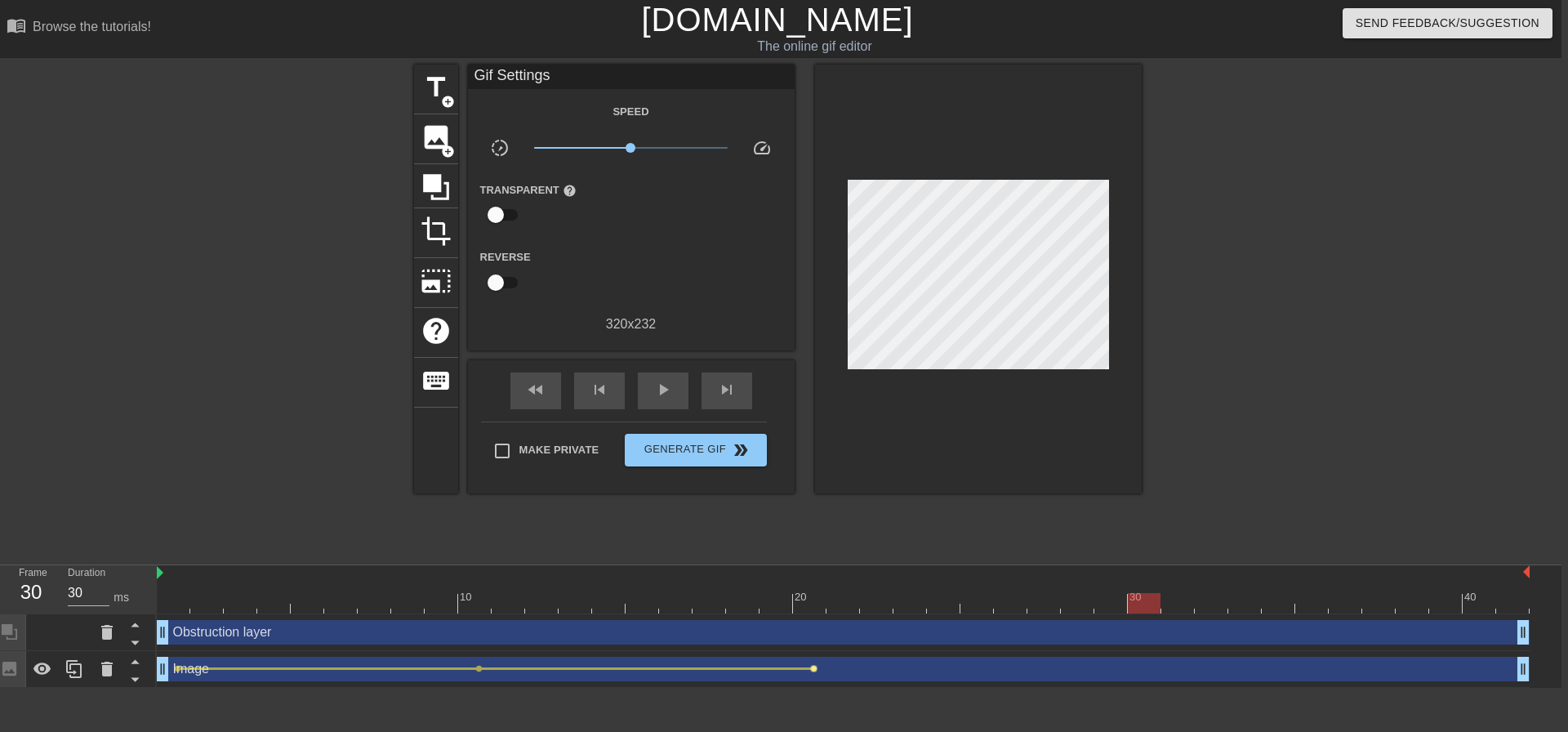
click at [812, 670] on span "lens" at bounding box center [814, 669] width 7 height 7
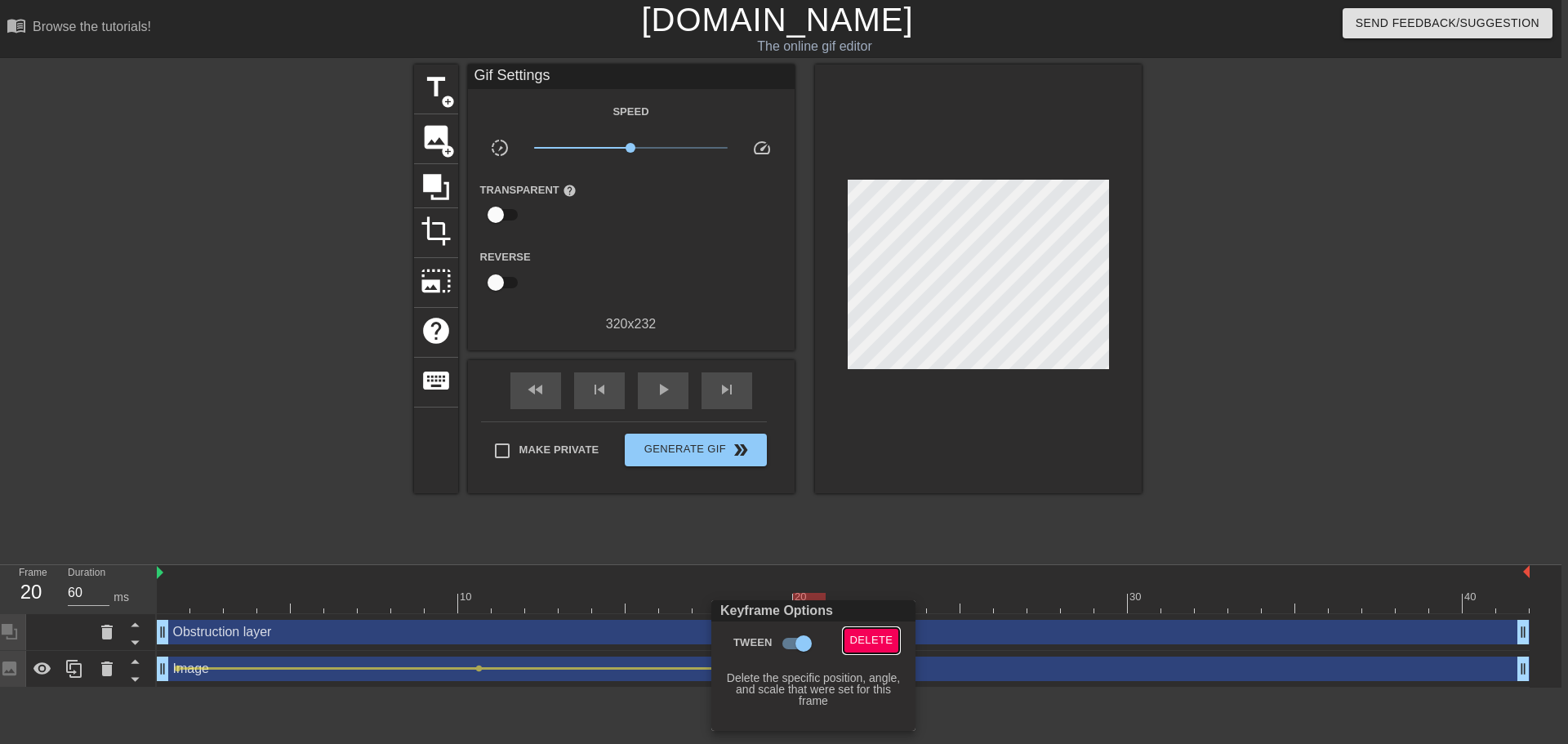
click at [889, 644] on span "Delete" at bounding box center [872, 640] width 43 height 18
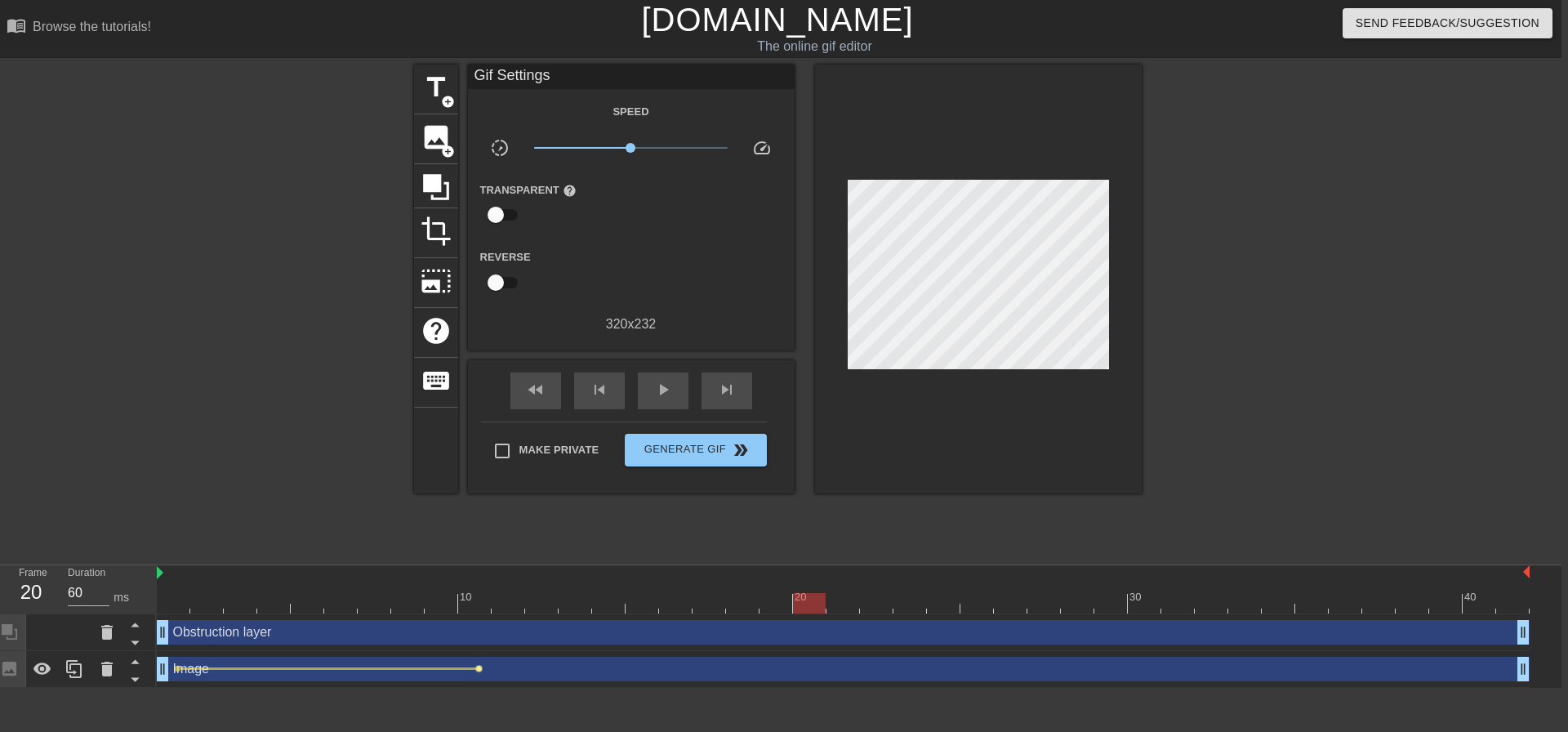
click at [479, 669] on span "lens" at bounding box center [479, 669] width 7 height 7
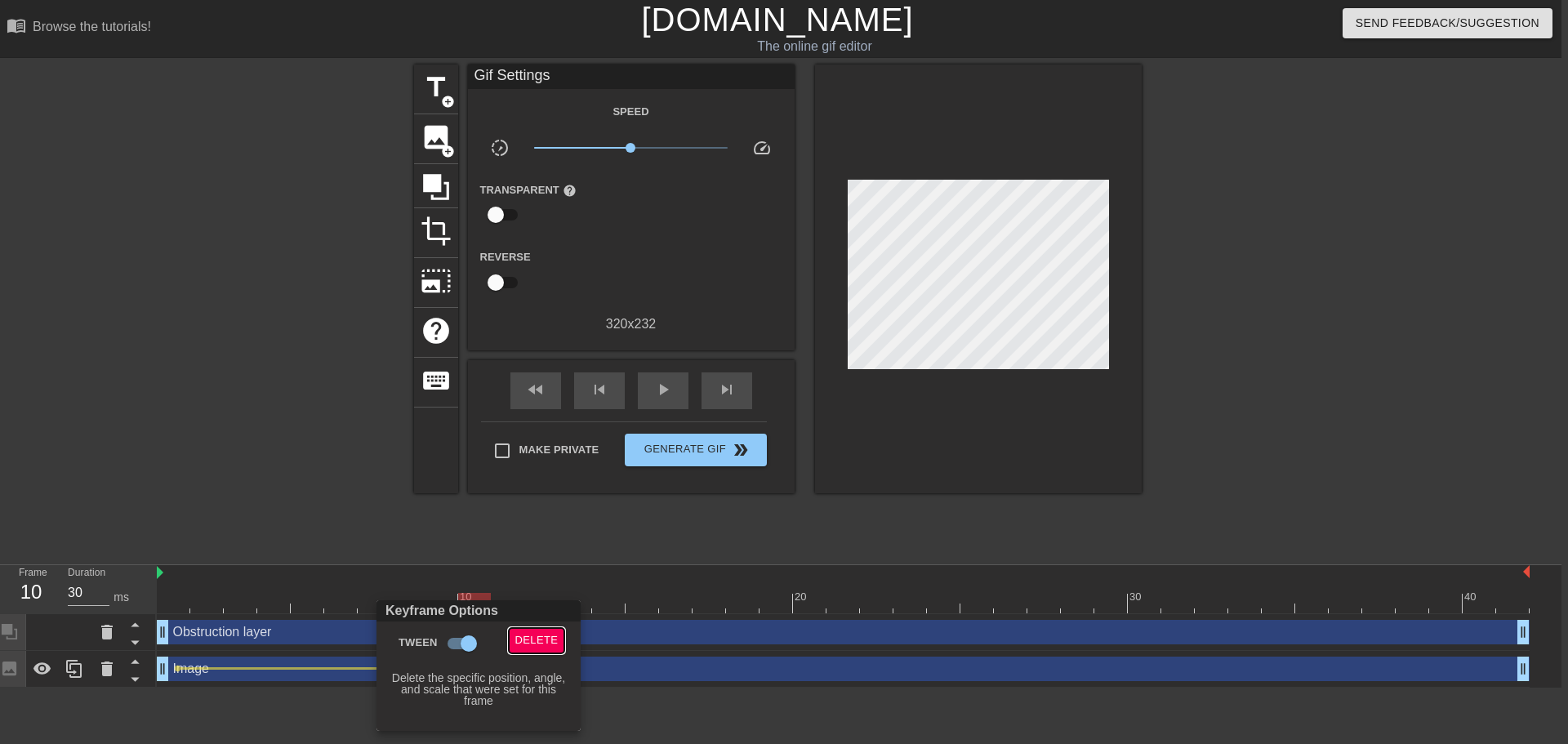
click at [548, 639] on span "Delete" at bounding box center [537, 640] width 43 height 18
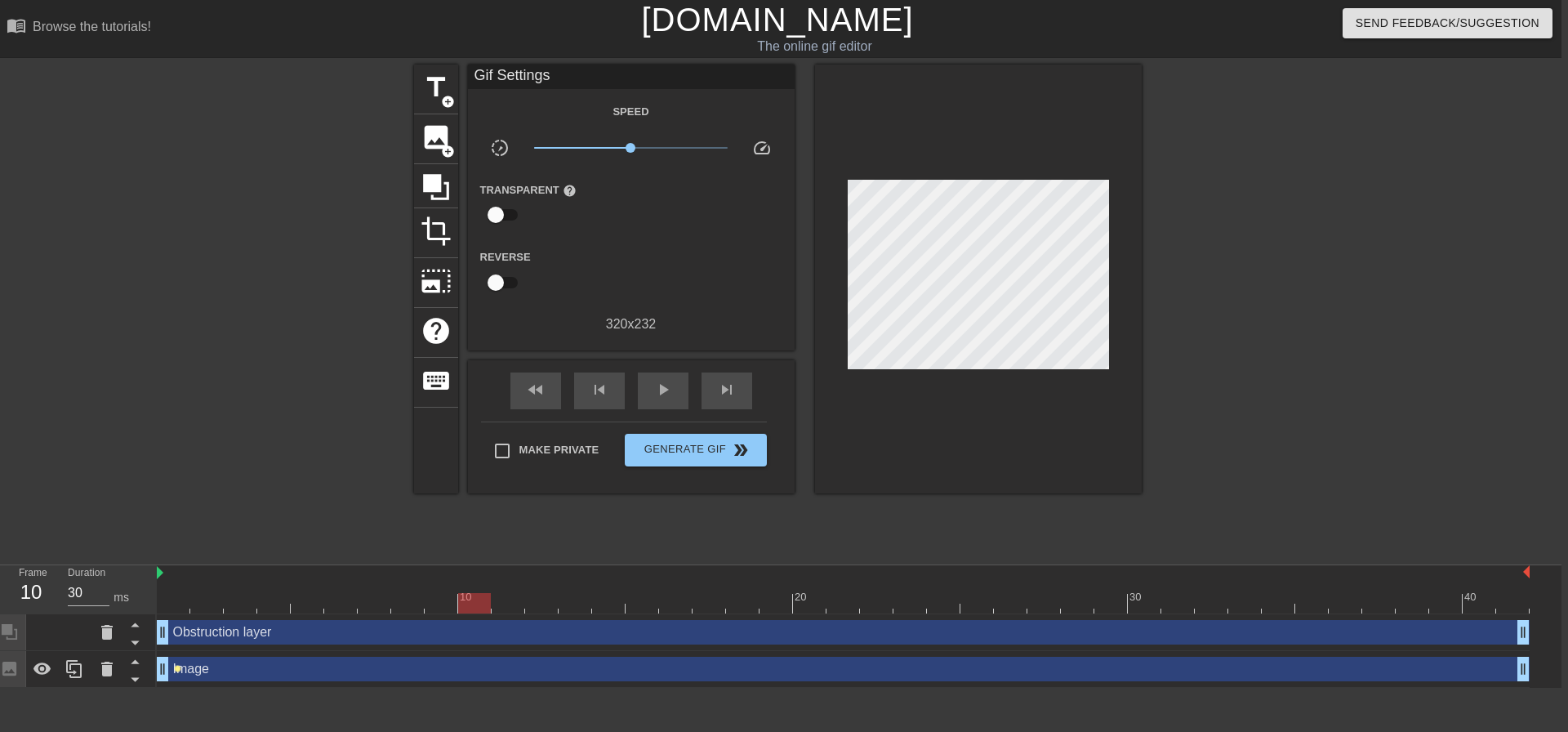
click at [177, 667] on span "lens" at bounding box center [178, 669] width 7 height 7
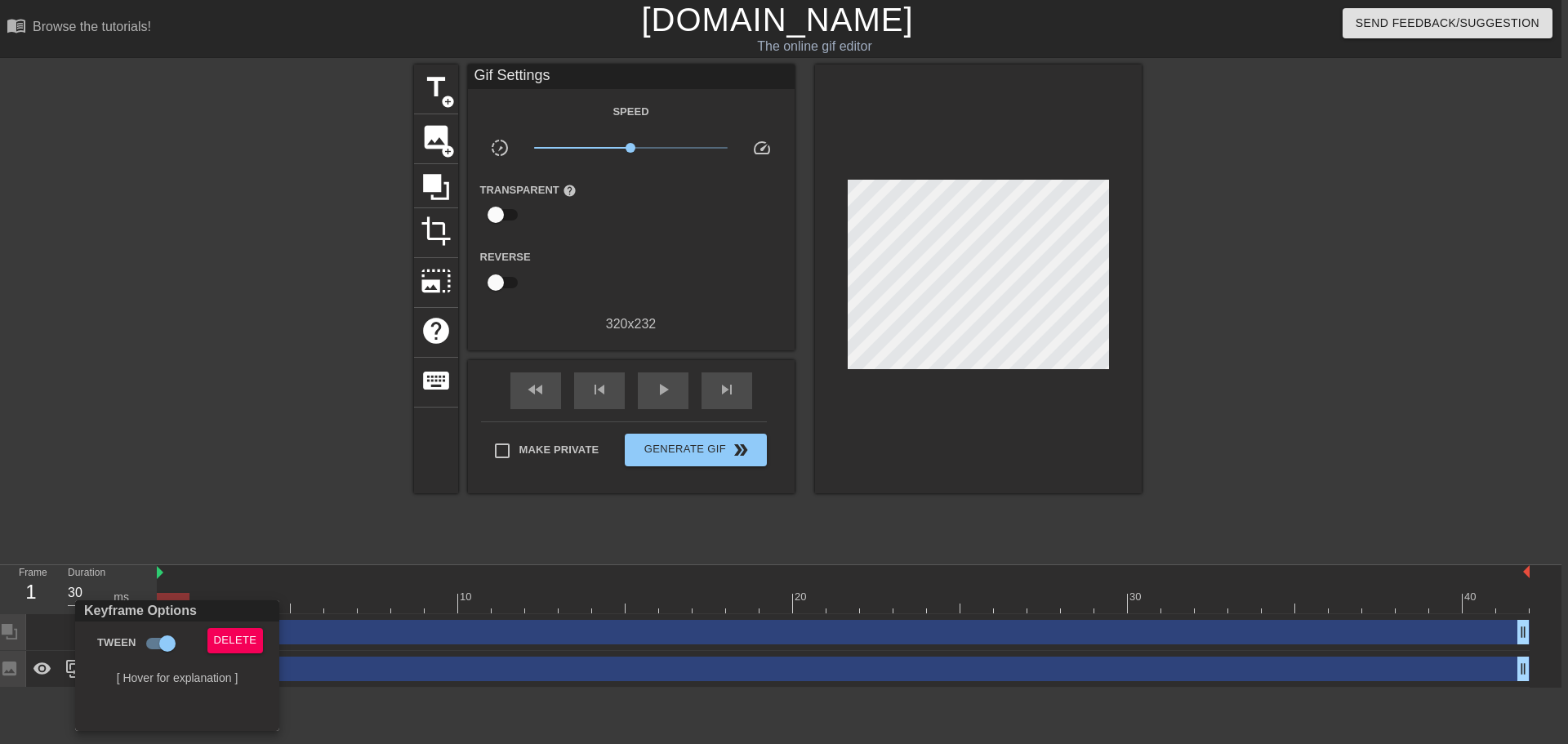
click at [725, 528] on div at bounding box center [784, 372] width 1568 height 744
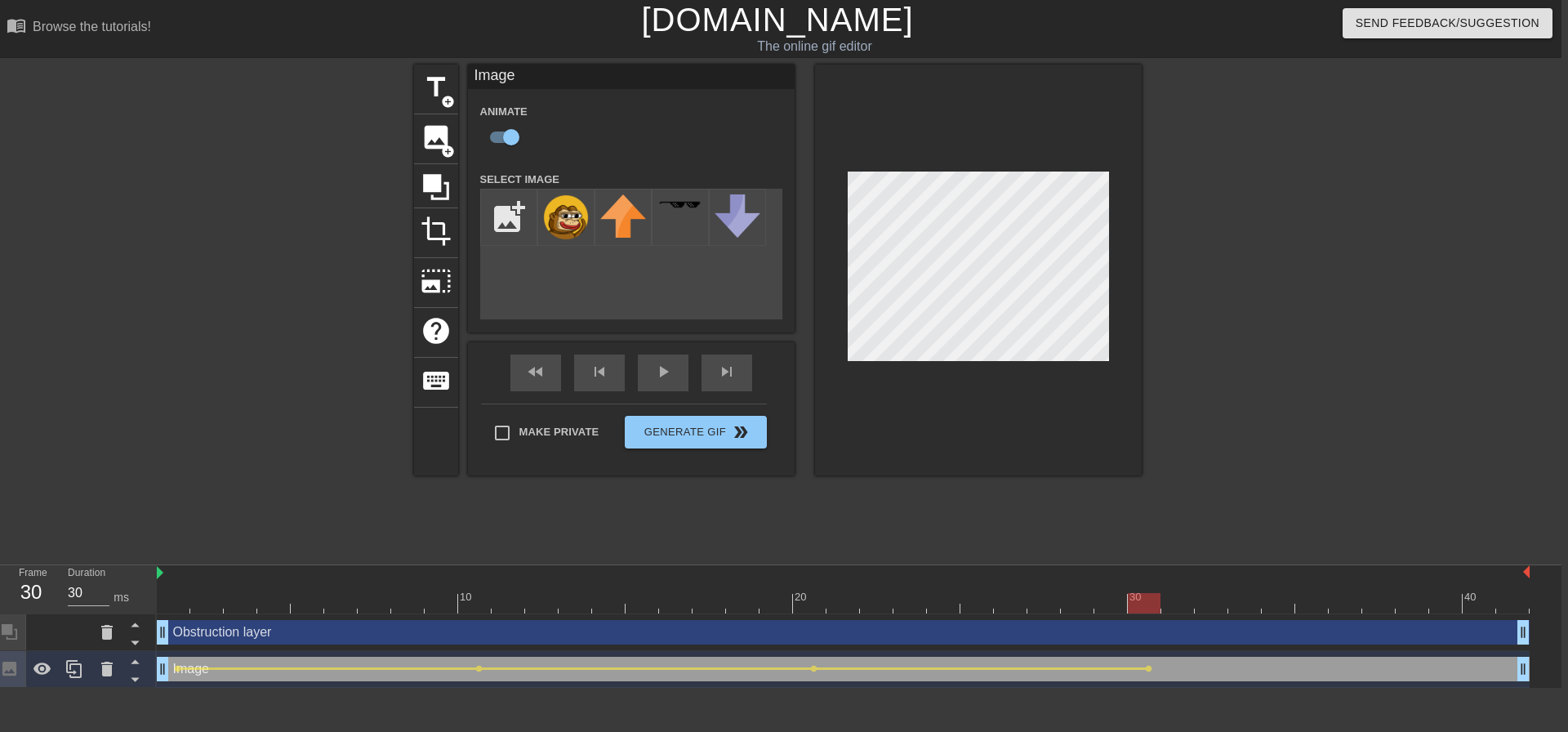
click at [824, 227] on div at bounding box center [978, 270] width 327 height 411
type input "40"
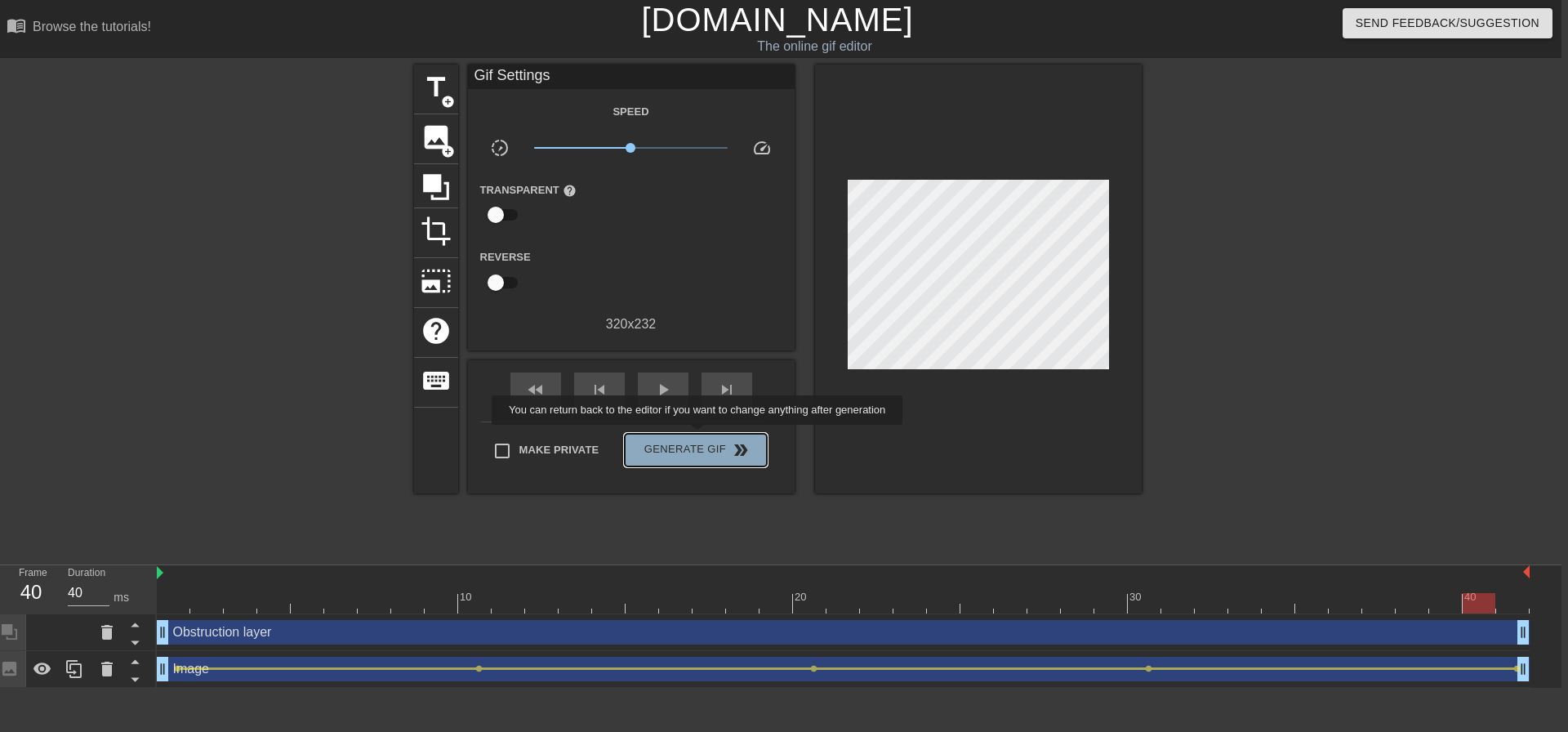
click at [699, 436] on button "Generate Gif double_arrow" at bounding box center [695, 450] width 141 height 33
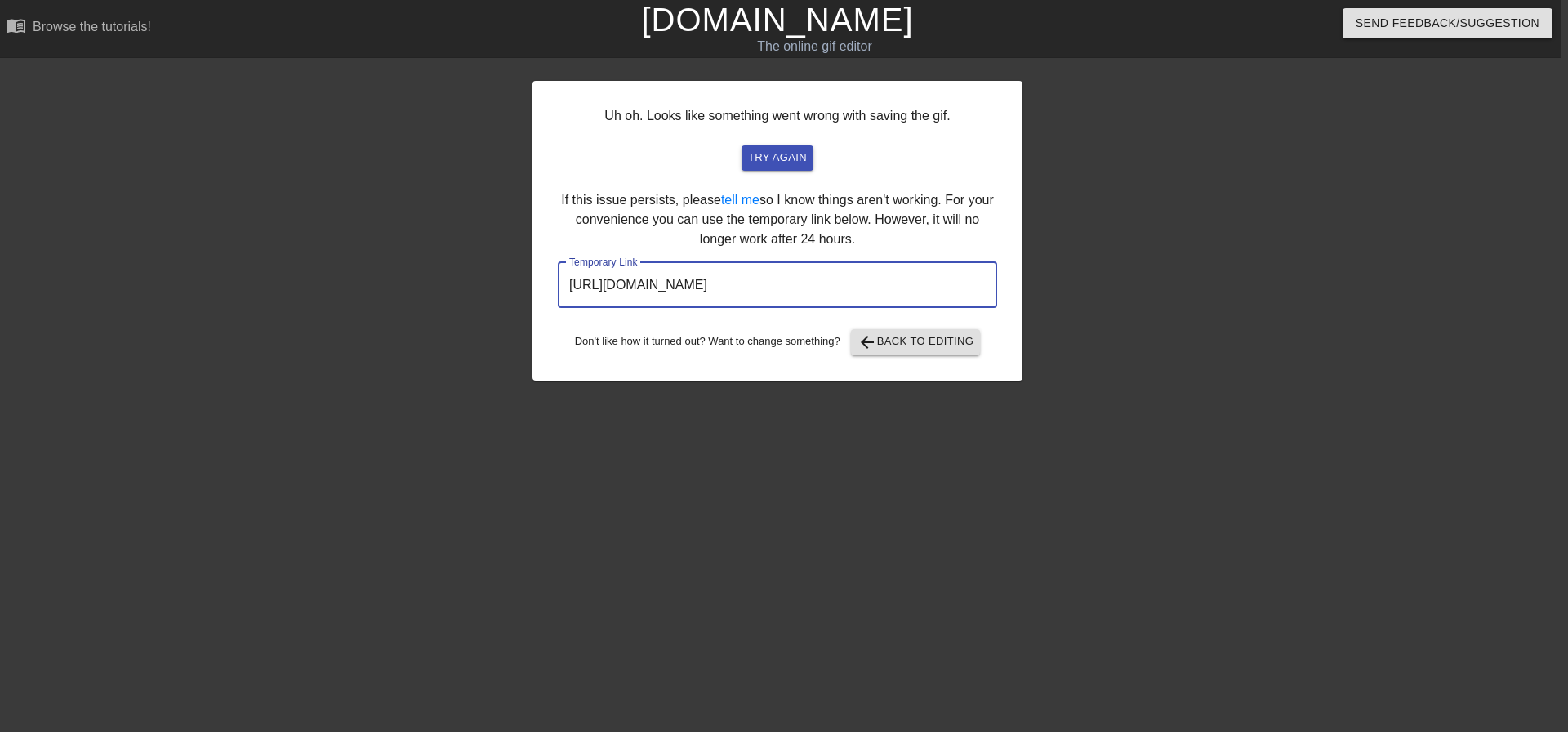
drag, startPoint x: 917, startPoint y: 276, endPoint x: 511, endPoint y: 311, distance: 407.5
click at [511, 311] on div "Uh oh. Looks like something went wrong with saving the gif. try again If this i…" at bounding box center [777, 309] width 1568 height 490
